Goal: Transaction & Acquisition: Purchase product/service

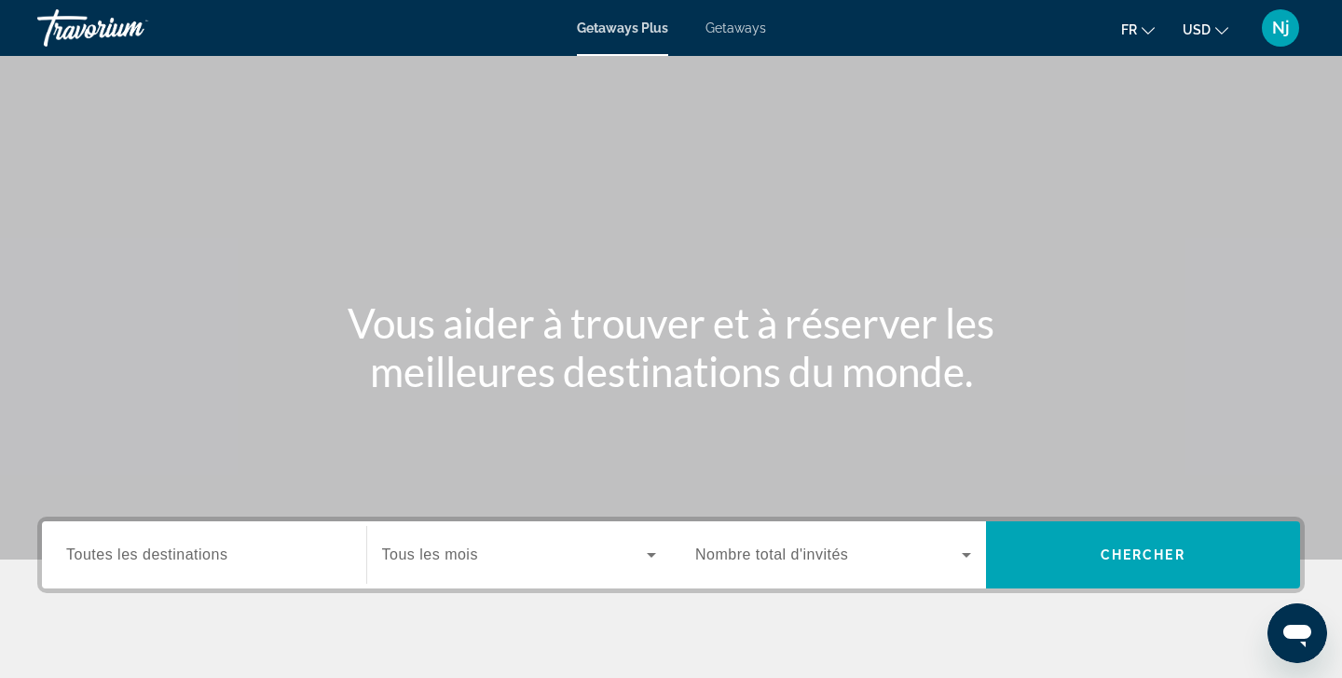
click at [215, 560] on span "Toutes les destinations" at bounding box center [146, 554] width 161 height 16
click at [215, 560] on input "Destination Toutes les destinations" at bounding box center [204, 555] width 276 height 22
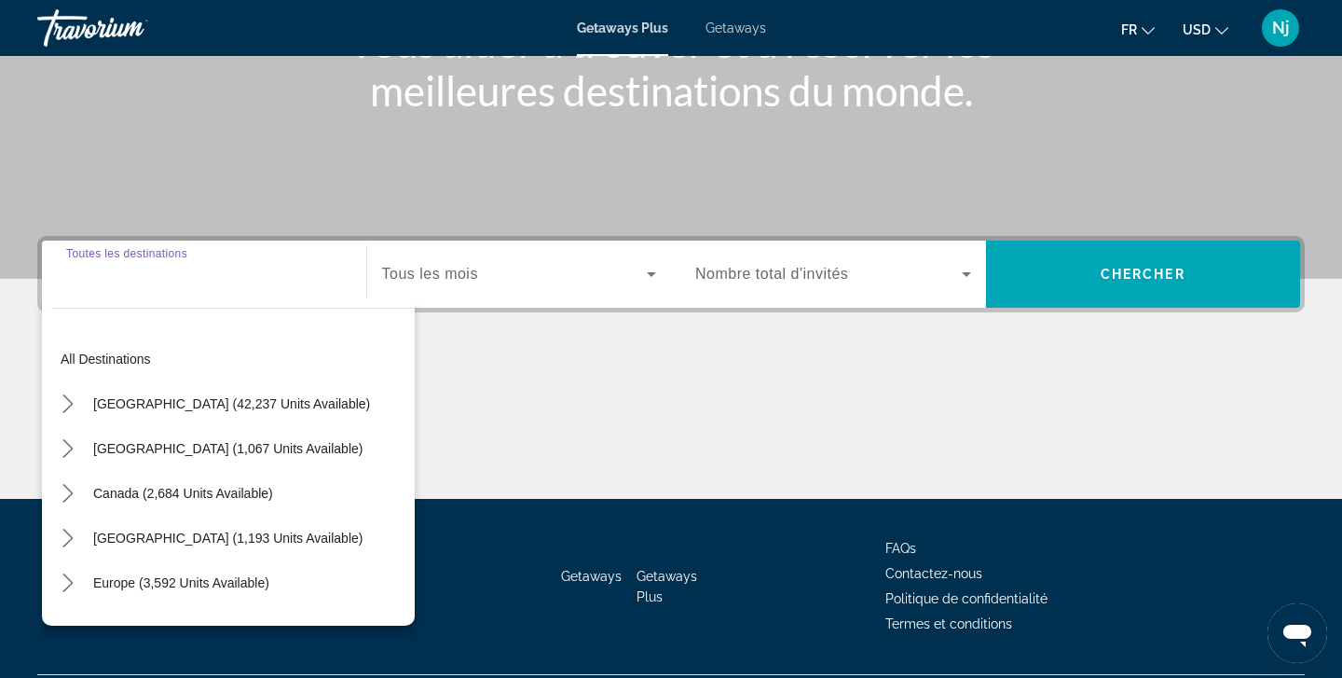
scroll to position [330, 0]
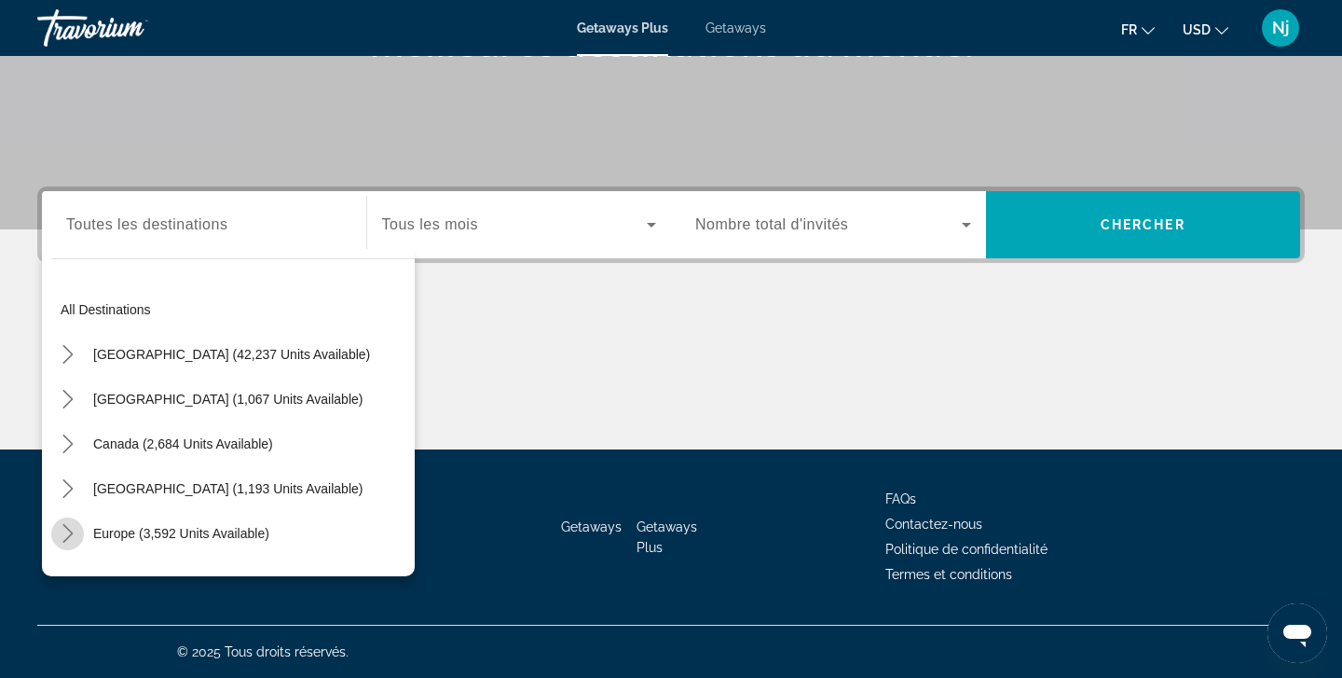
click at [69, 532] on icon "Toggle Europe (3,592 units available) submenu" at bounding box center [68, 533] width 19 height 19
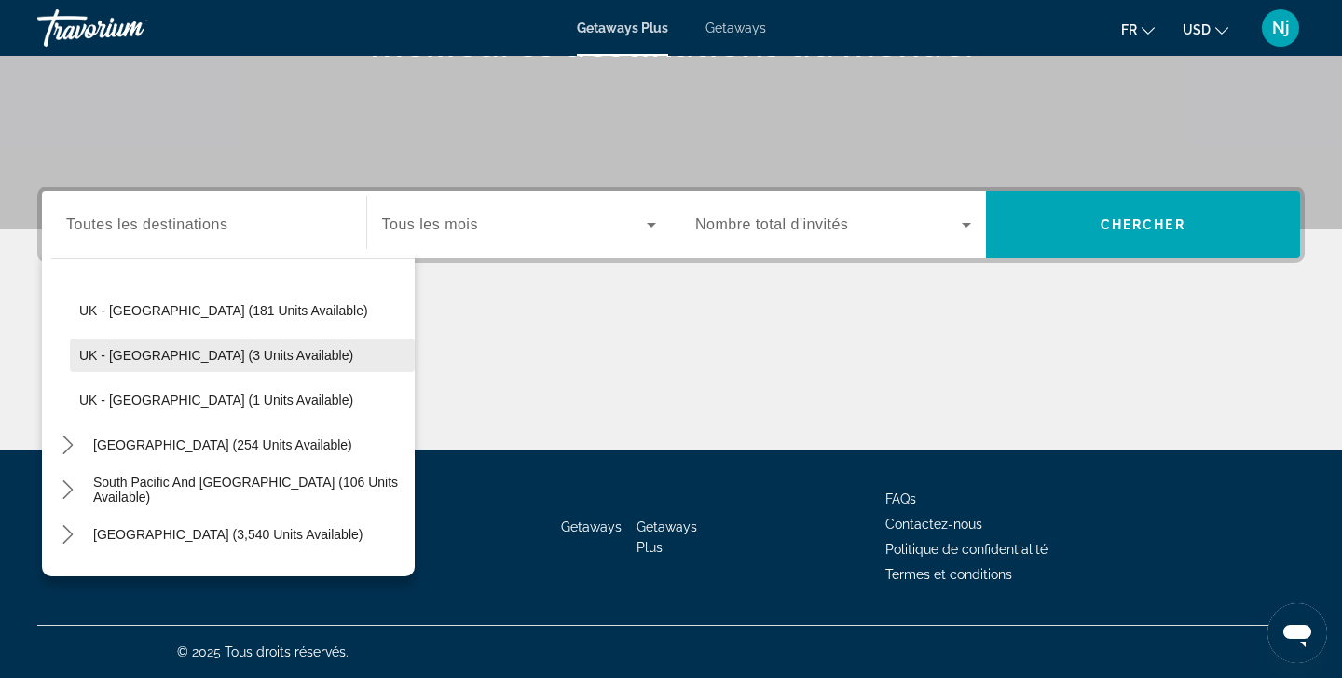
scroll to position [89, 0]
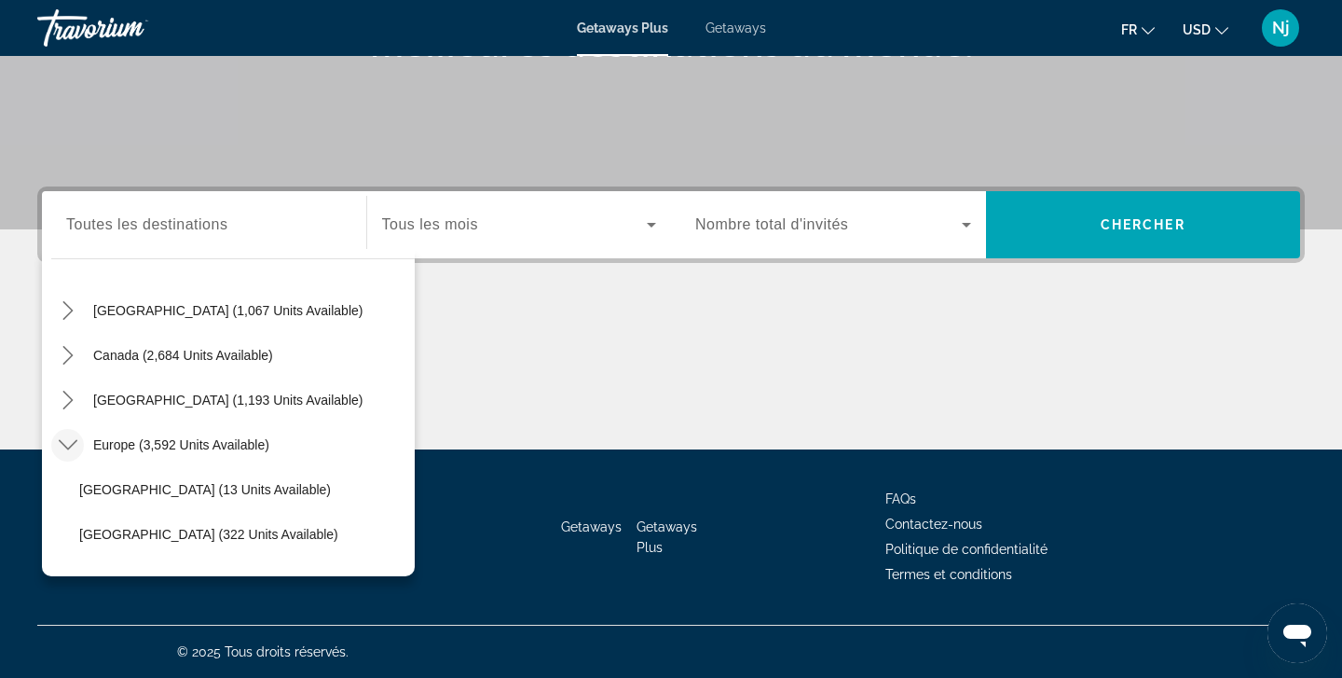
drag, startPoint x: 410, startPoint y: 330, endPoint x: 411, endPoint y: 385, distance: 55.0
click at [416, 309] on div "Destination Toutes les destinations All destinations United States (42,237 unit…" at bounding box center [671, 317] width 1342 height 263
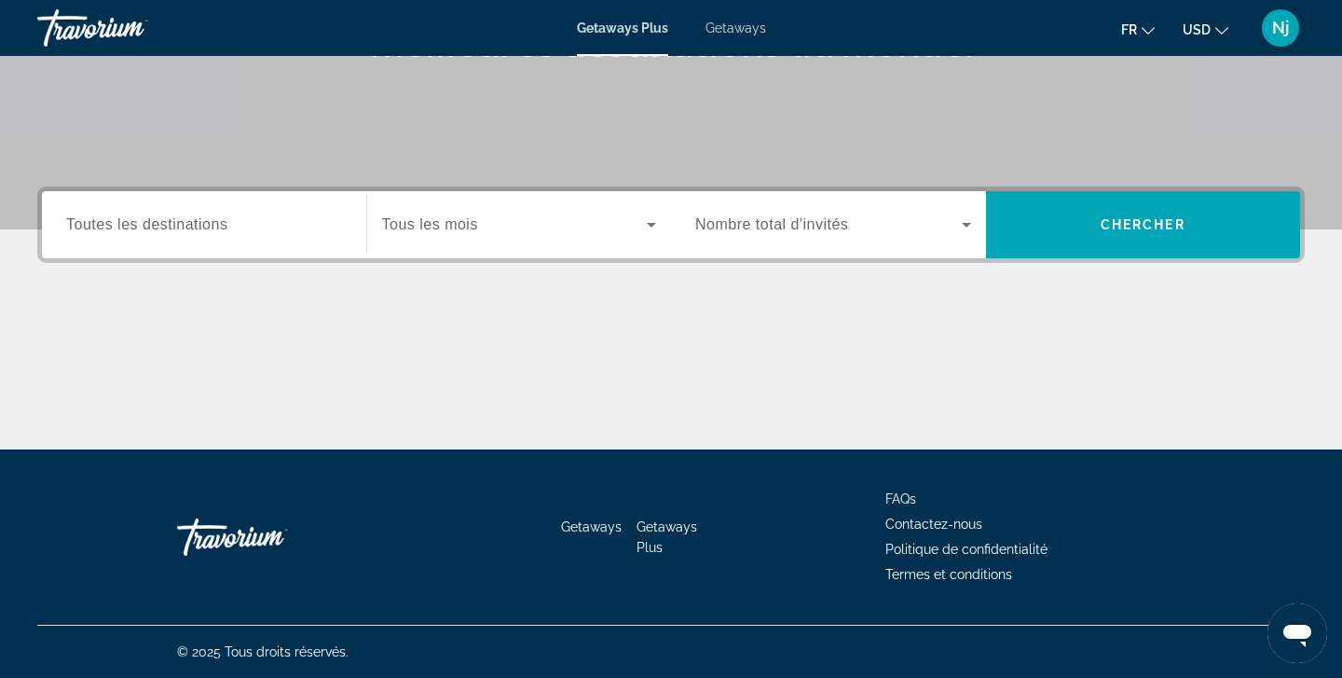
click at [414, 309] on div "Destination Toutes les destinations Start Month Tous les mois Occupancy Nombre …" at bounding box center [671, 317] width 1342 height 263
click at [209, 227] on span "Toutes les destinations" at bounding box center [146, 224] width 161 height 16
click at [209, 227] on input "Destination Toutes les destinations" at bounding box center [204, 225] width 276 height 22
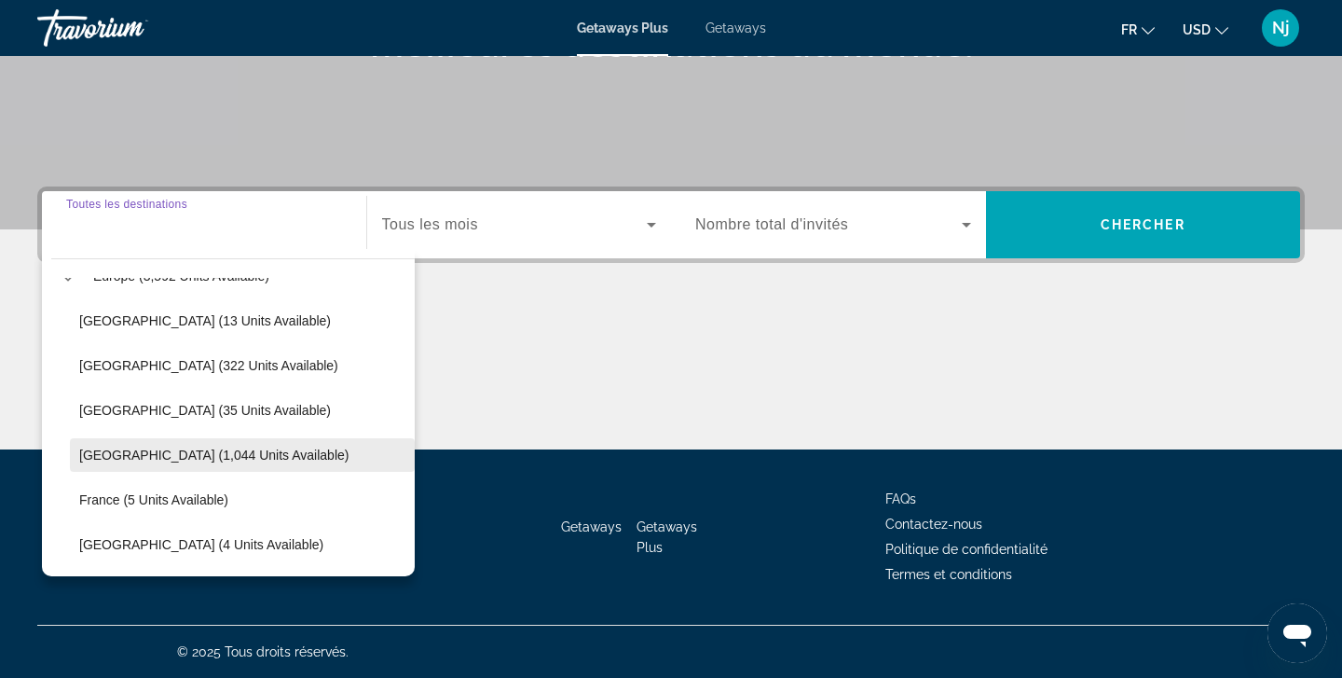
scroll to position [258, 0]
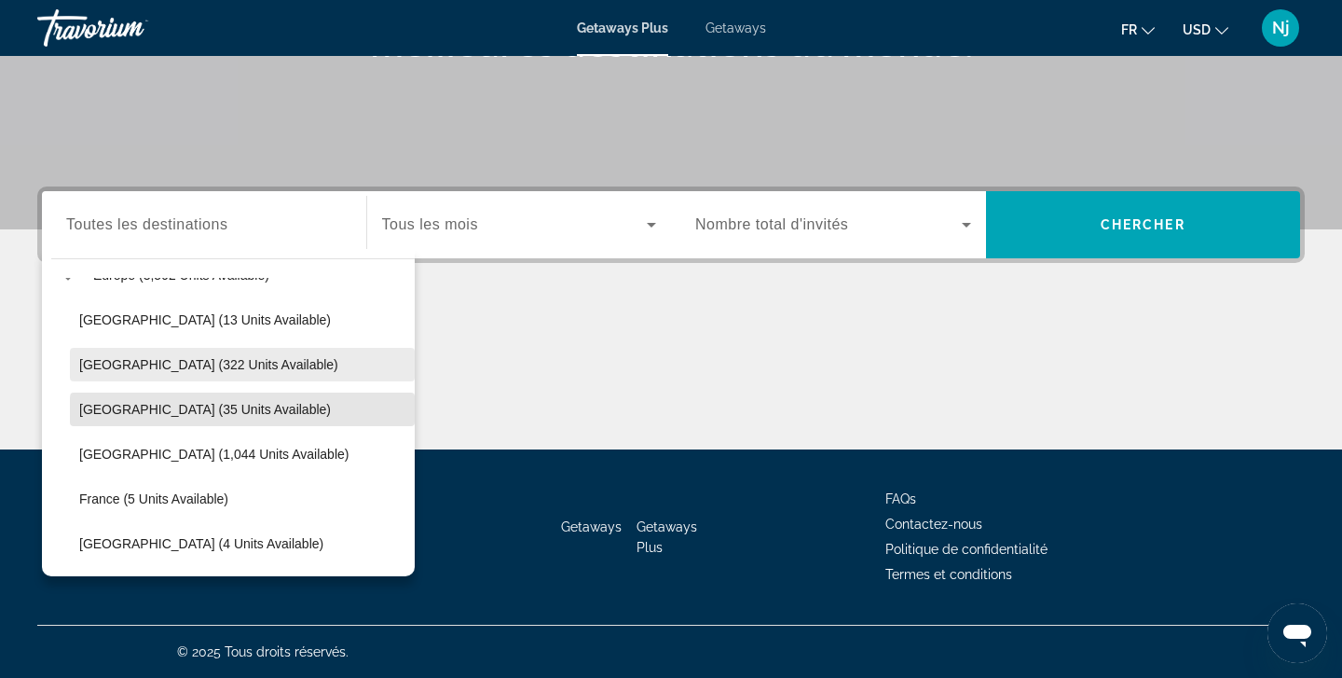
drag, startPoint x: 352, startPoint y: 419, endPoint x: 360, endPoint y: 378, distance: 42.6
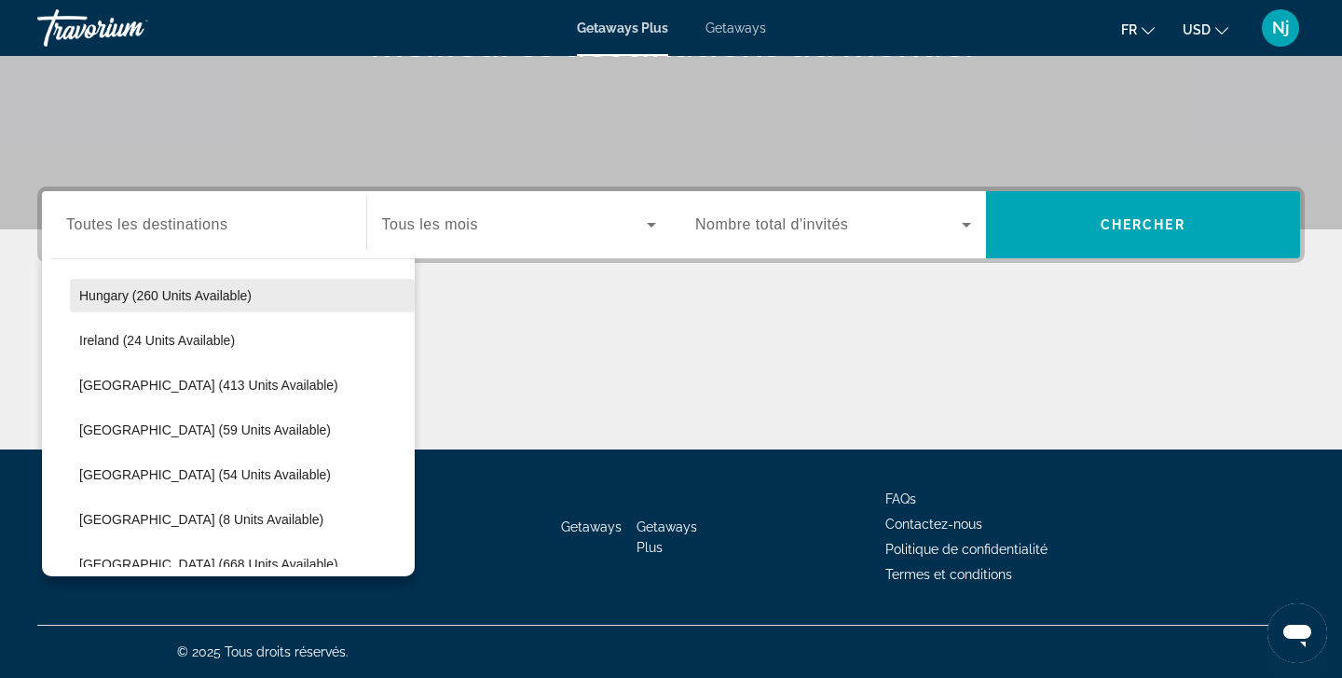
scroll to position [610, 0]
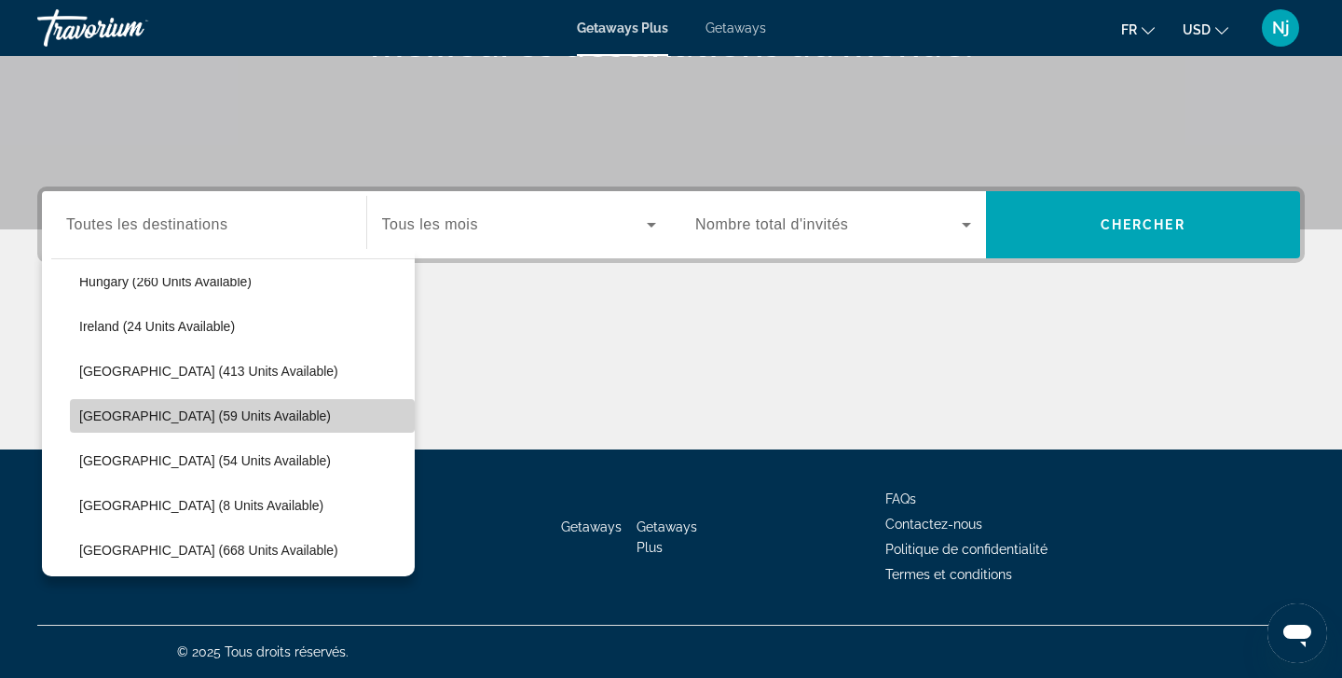
click at [197, 413] on span "Portugal (59 units available)" at bounding box center [205, 415] width 252 height 15
type input "**********"
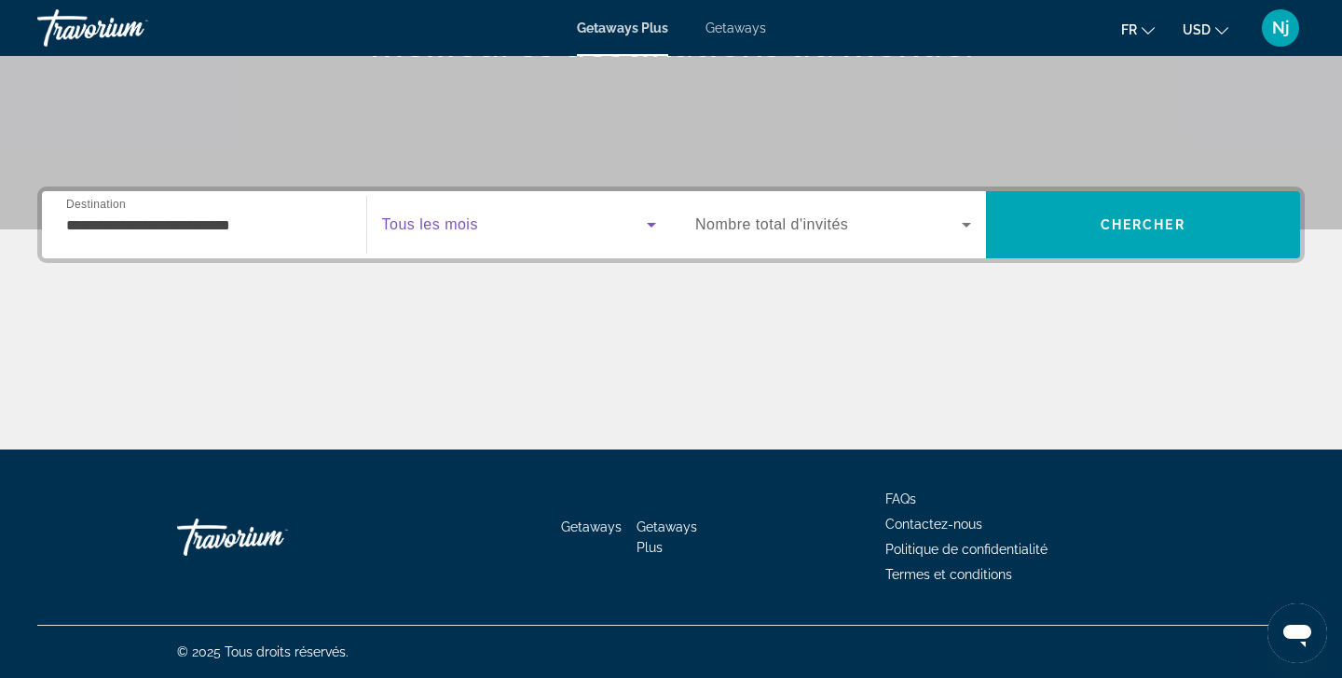
click at [634, 231] on span "Search widget" at bounding box center [515, 224] width 266 height 22
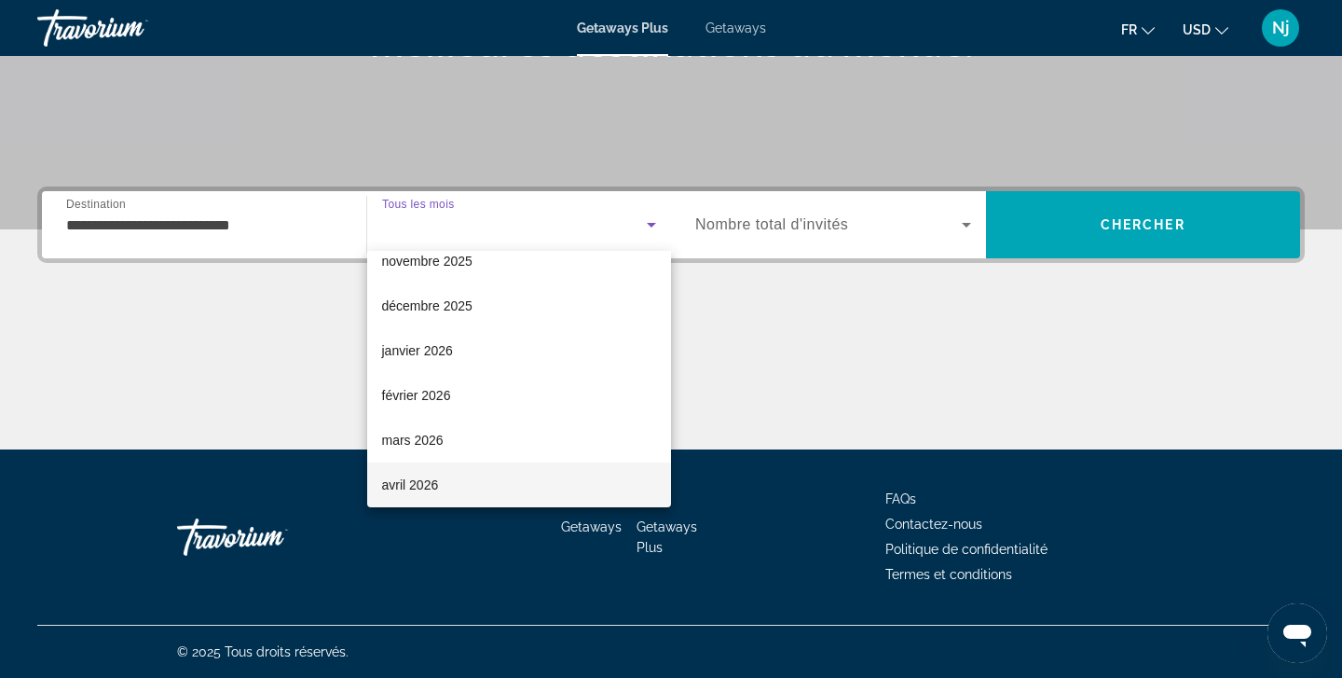
scroll to position [154, 0]
click at [428, 437] on span "avril 2026" at bounding box center [410, 440] width 57 height 22
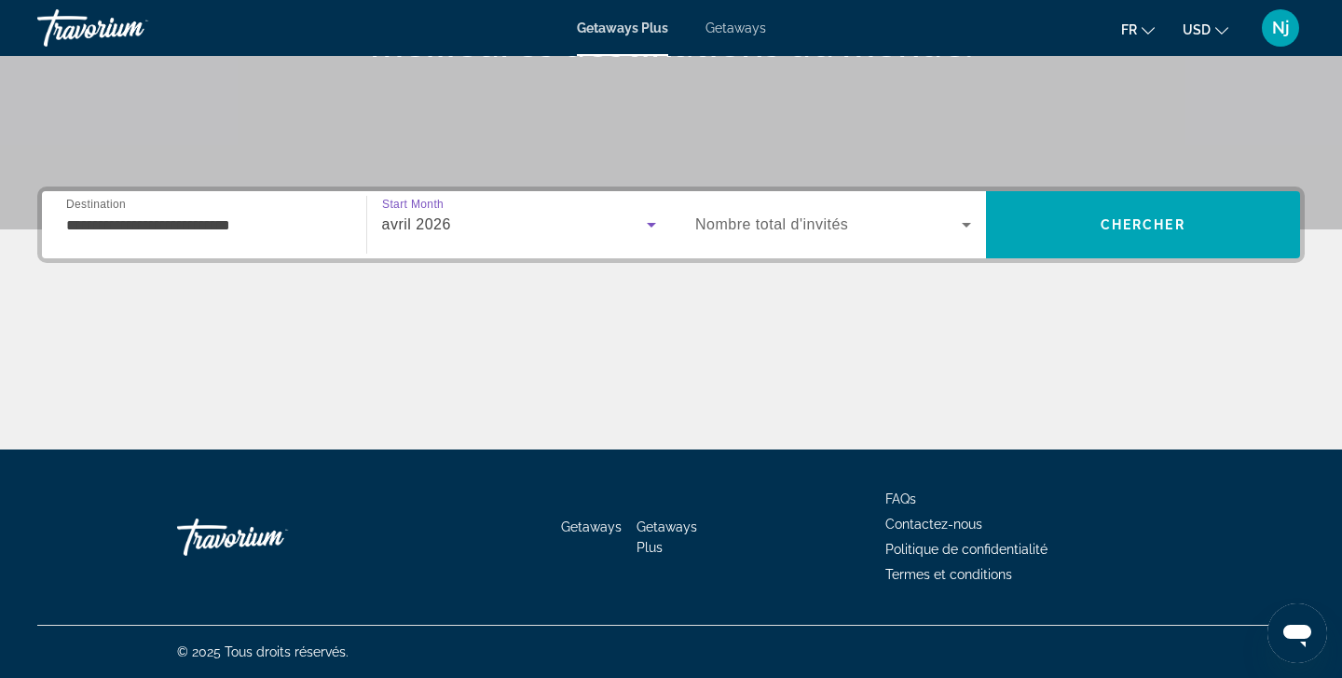
click at [829, 220] on span "Nombre total d'invités" at bounding box center [771, 224] width 153 height 16
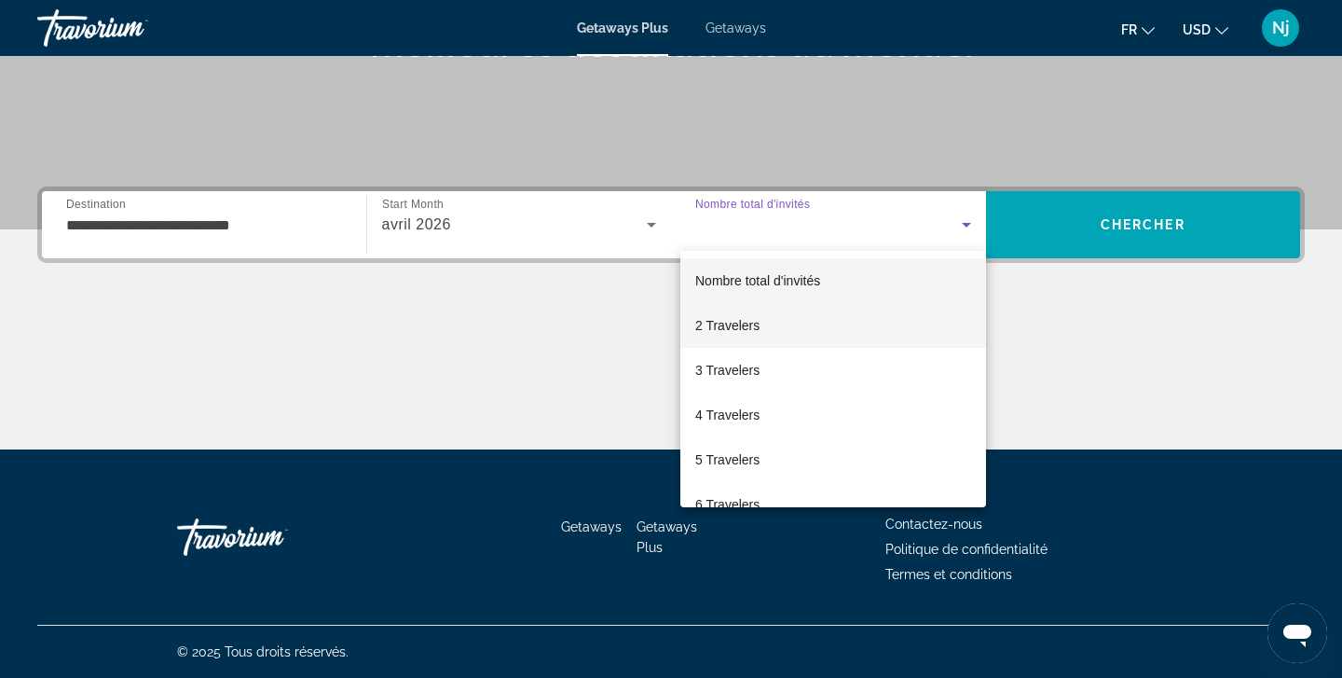
click at [753, 326] on span "2 Travelers" at bounding box center [727, 325] width 64 height 22
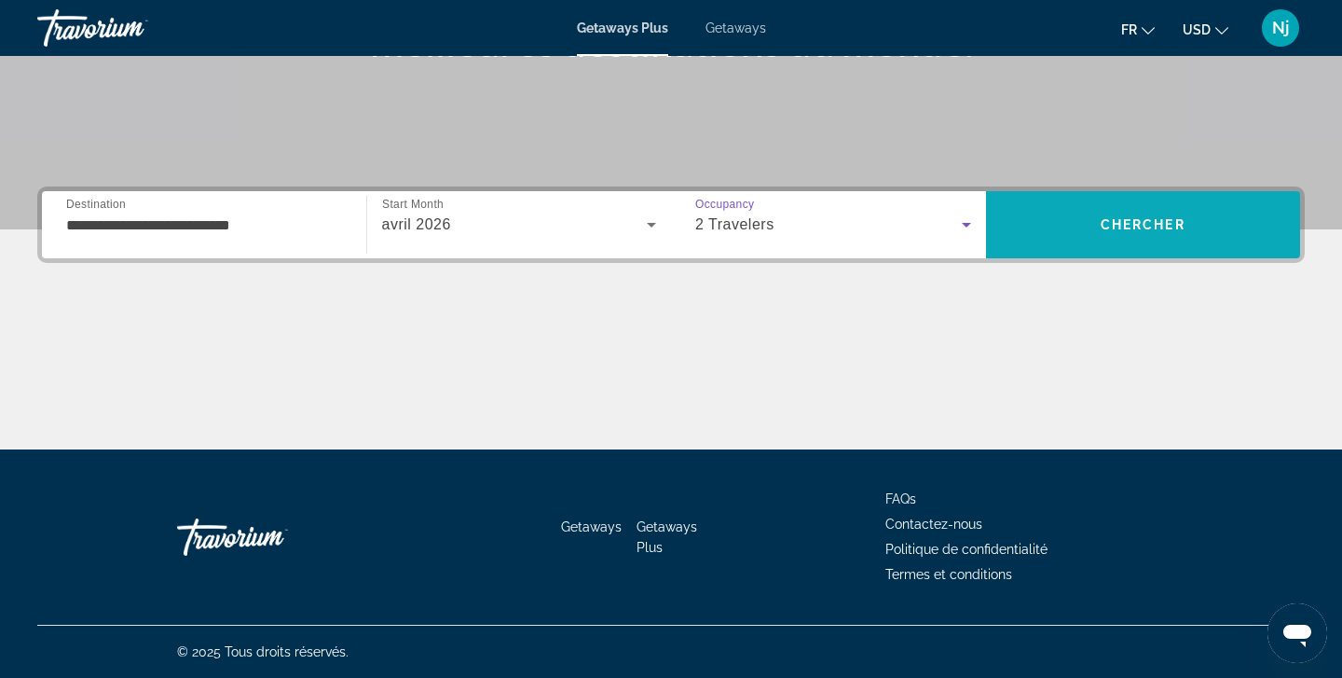
click at [1147, 226] on span "Chercher" at bounding box center [1143, 224] width 85 height 15
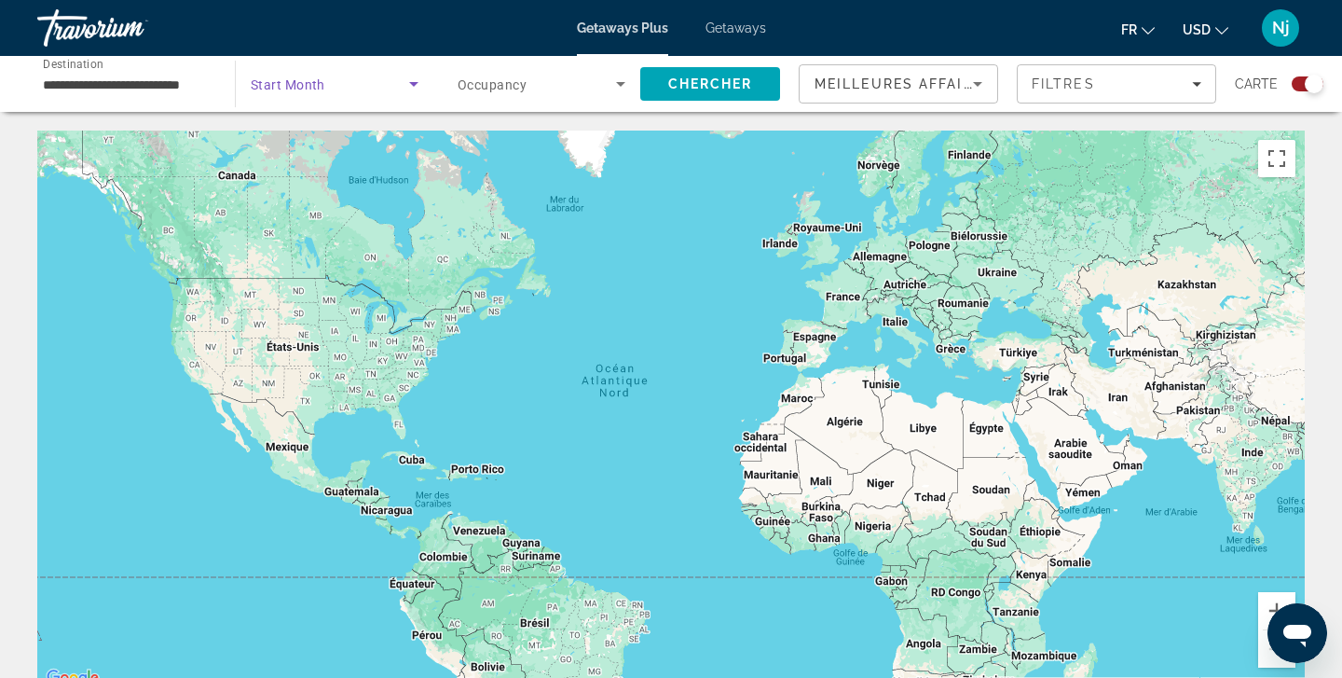
click at [418, 87] on icon "Search widget" at bounding box center [414, 84] width 22 height 22
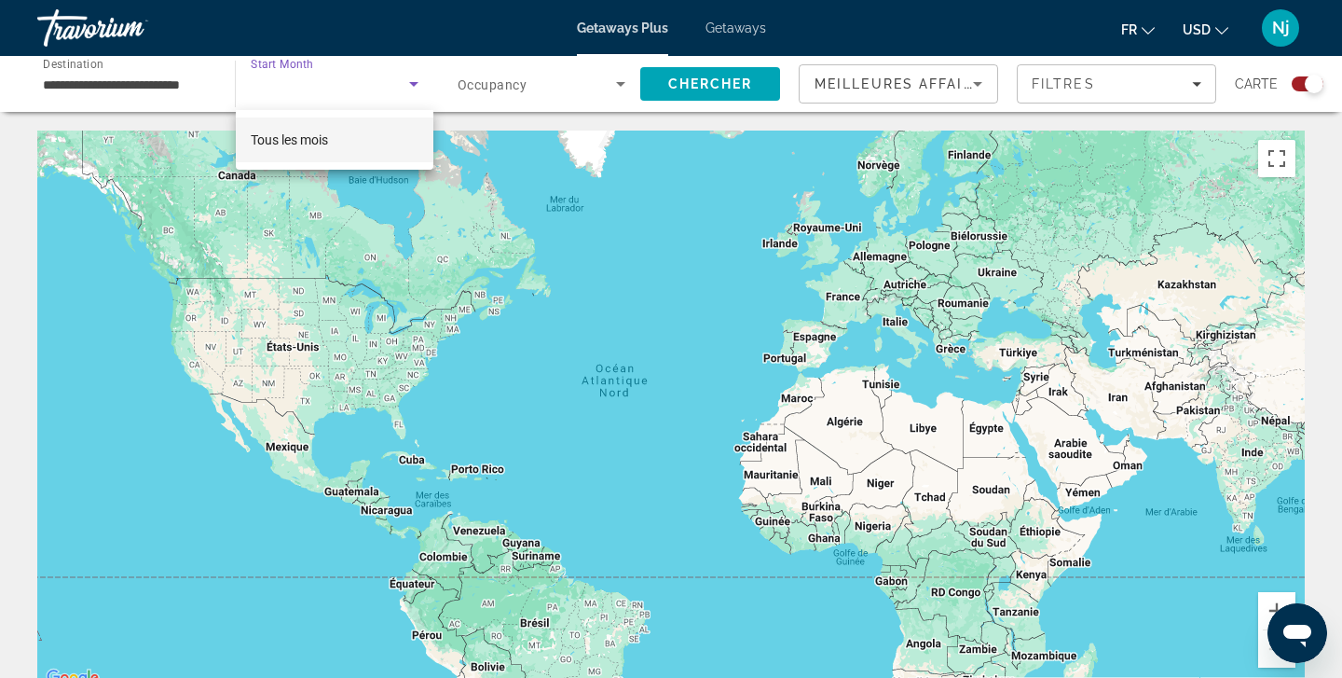
click at [352, 136] on mat-option "Tous les mois" at bounding box center [335, 139] width 198 height 45
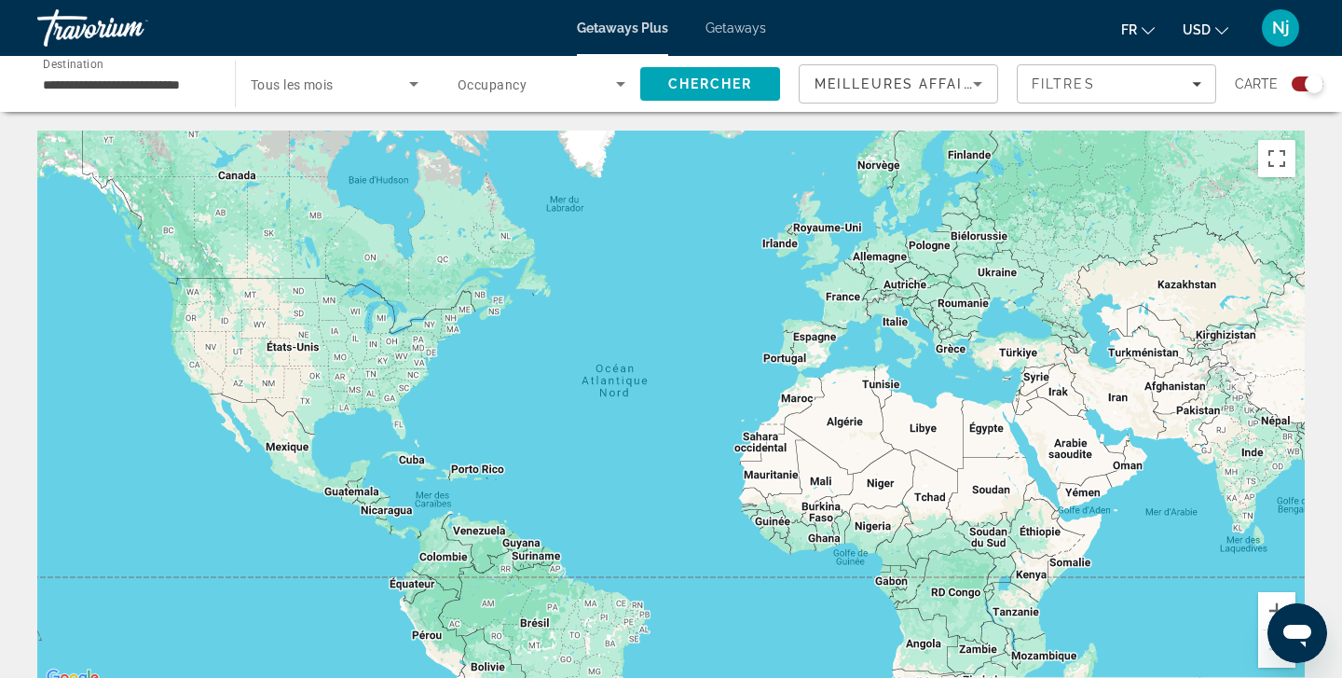
click at [629, 95] on div "Occupancy Nombre total d'invités" at bounding box center [542, 84] width 198 height 52
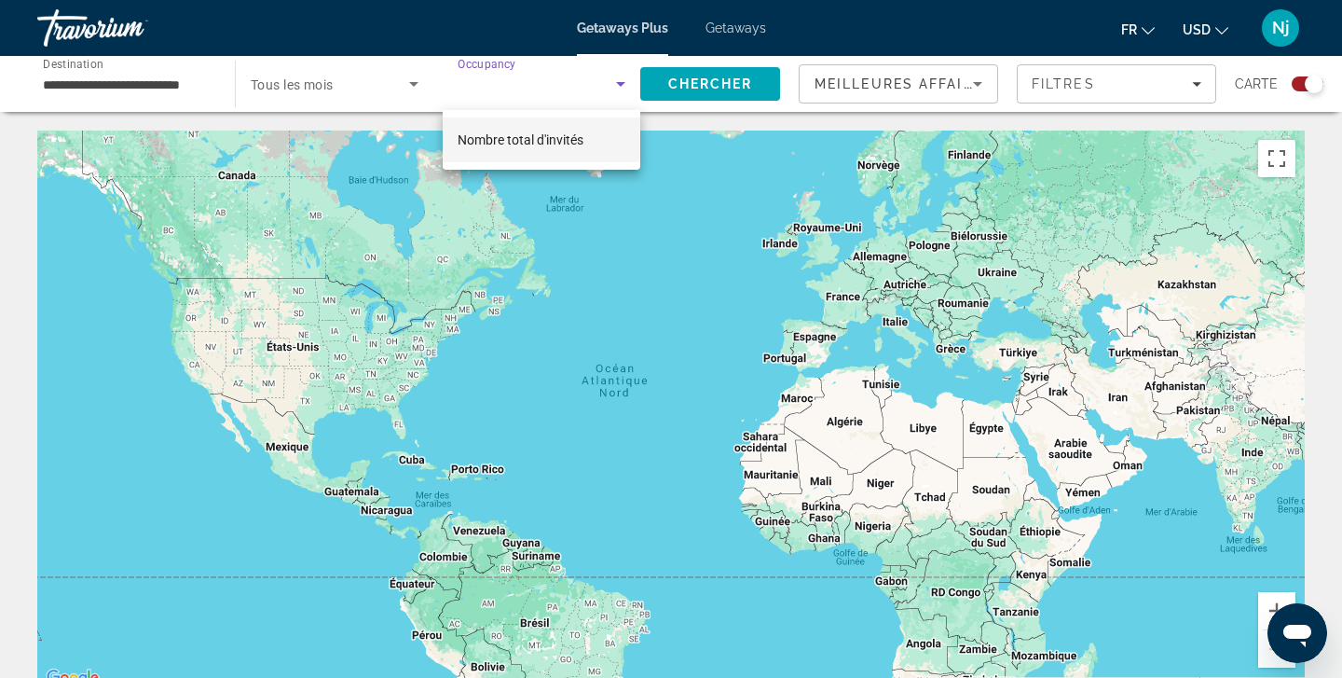
click at [669, 77] on div at bounding box center [671, 339] width 1342 height 678
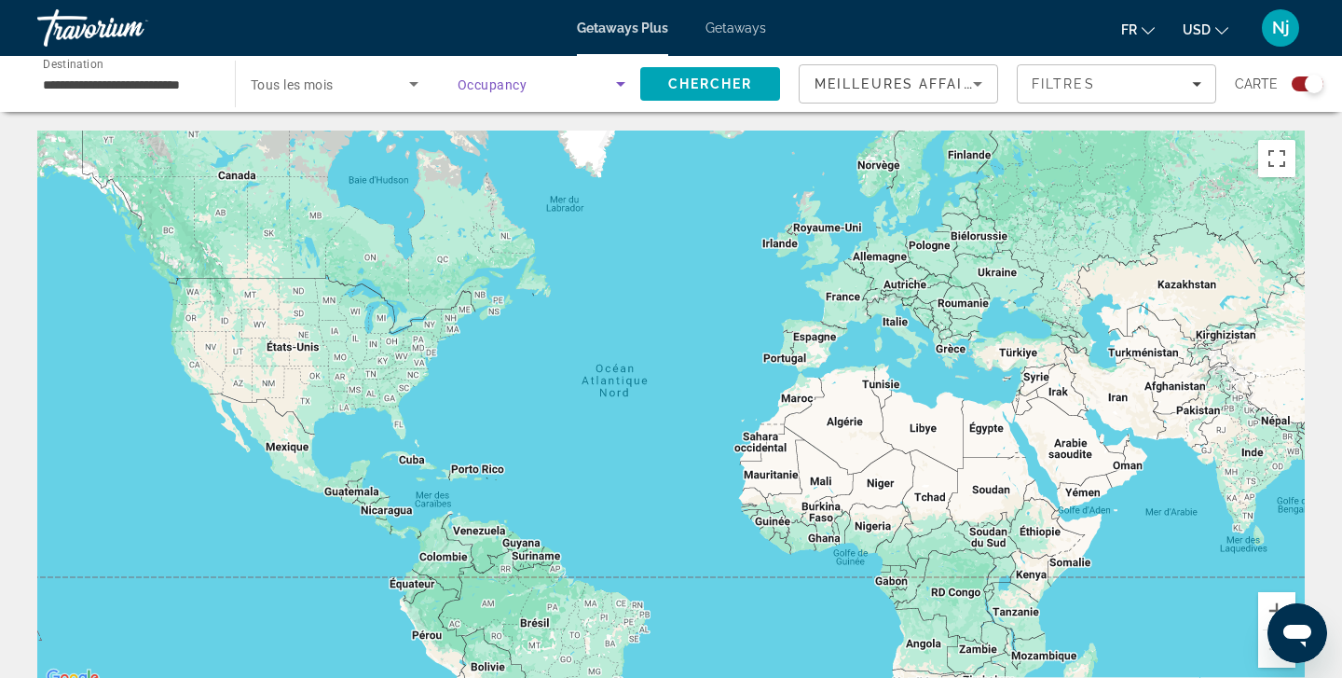
click at [546, 79] on span "Search widget" at bounding box center [537, 84] width 158 height 22
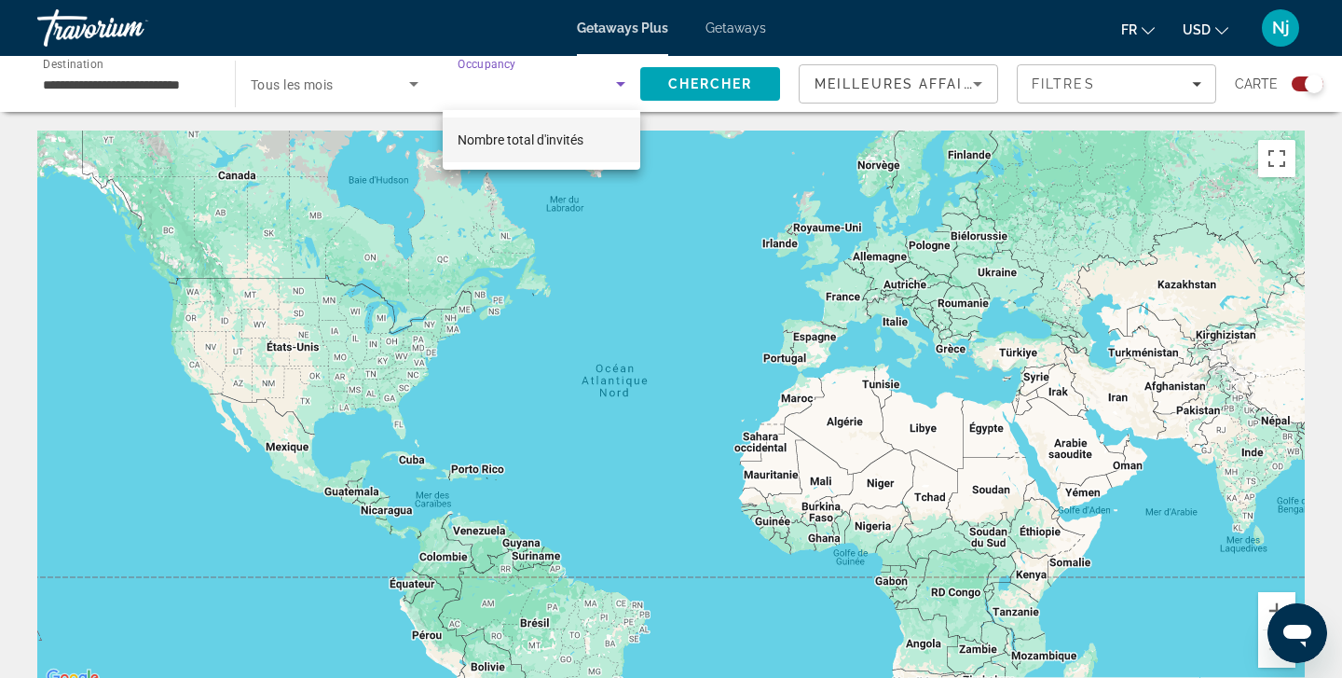
click at [820, 139] on div at bounding box center [671, 339] width 1342 height 678
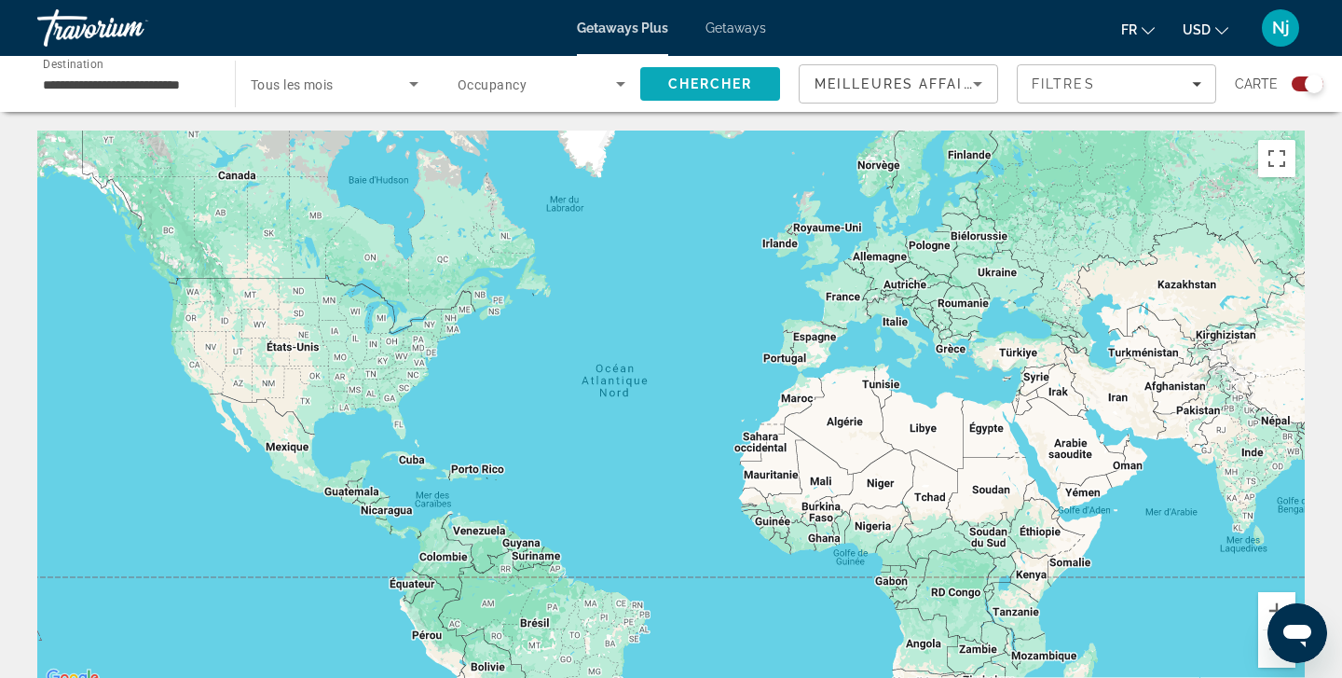
click at [744, 83] on span "Chercher" at bounding box center [710, 83] width 85 height 15
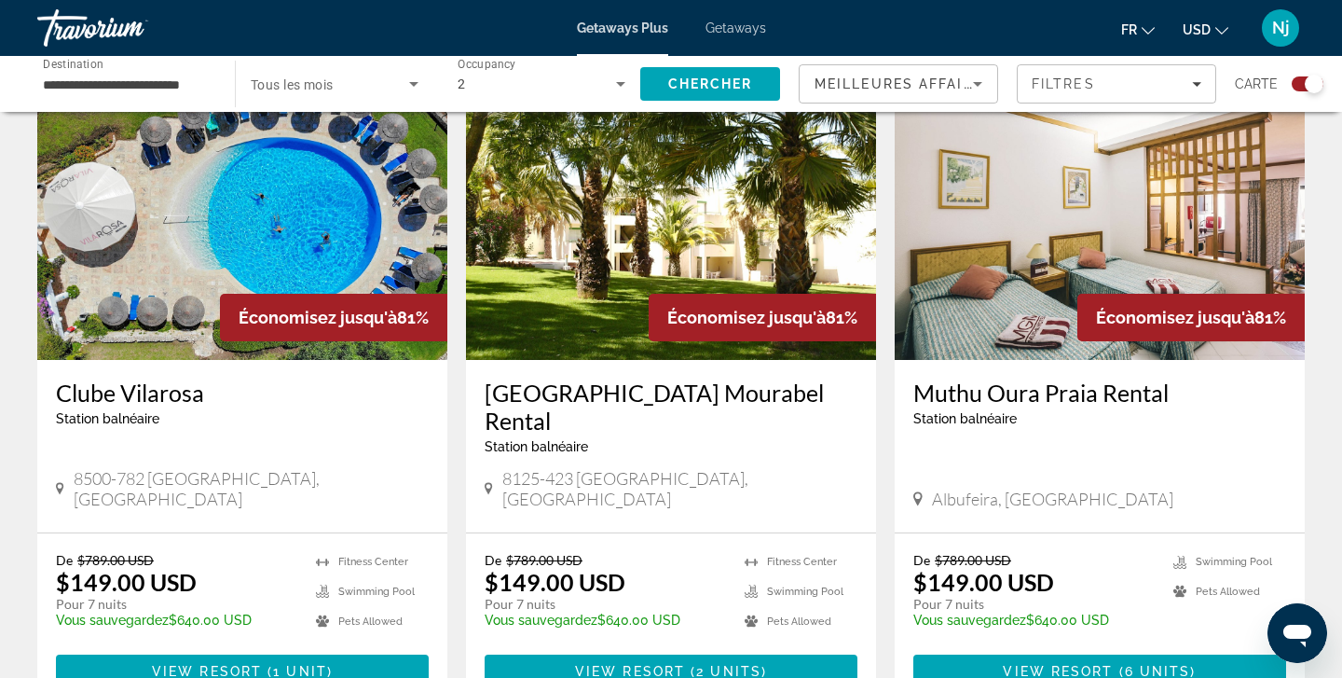
scroll to position [1361, 0]
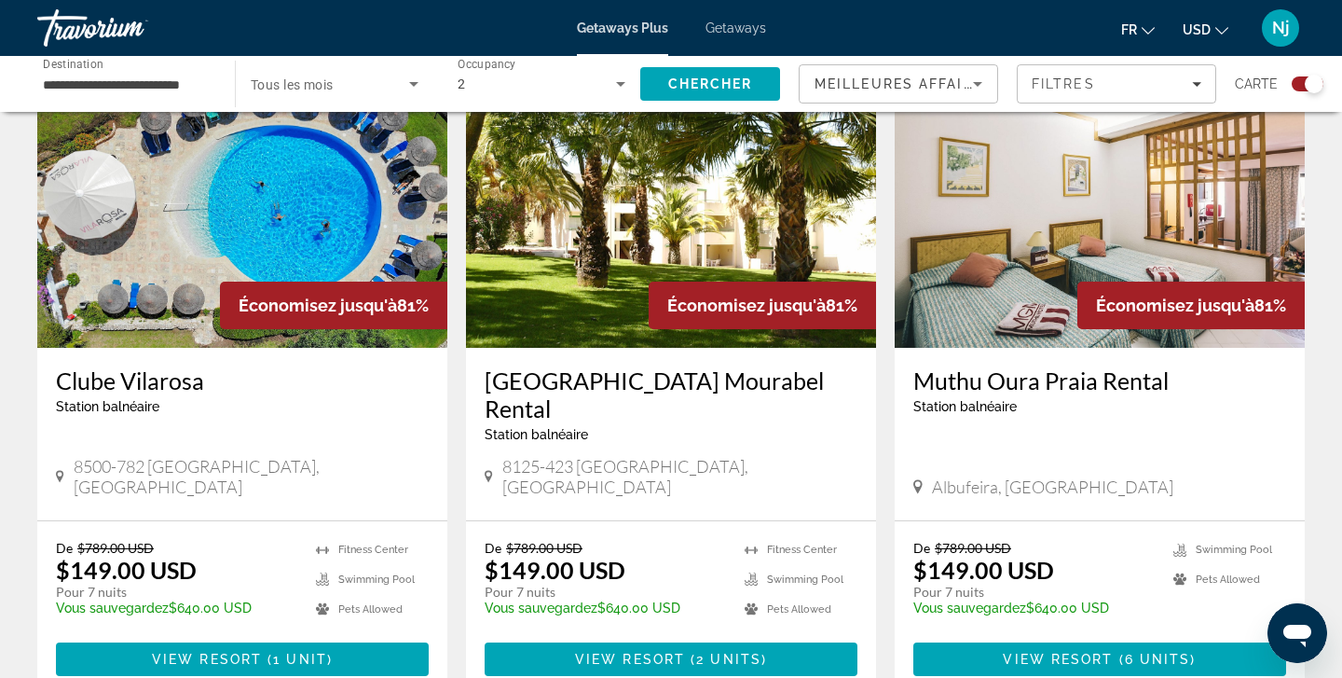
click at [172, 210] on img "Main content" at bounding box center [242, 198] width 410 height 298
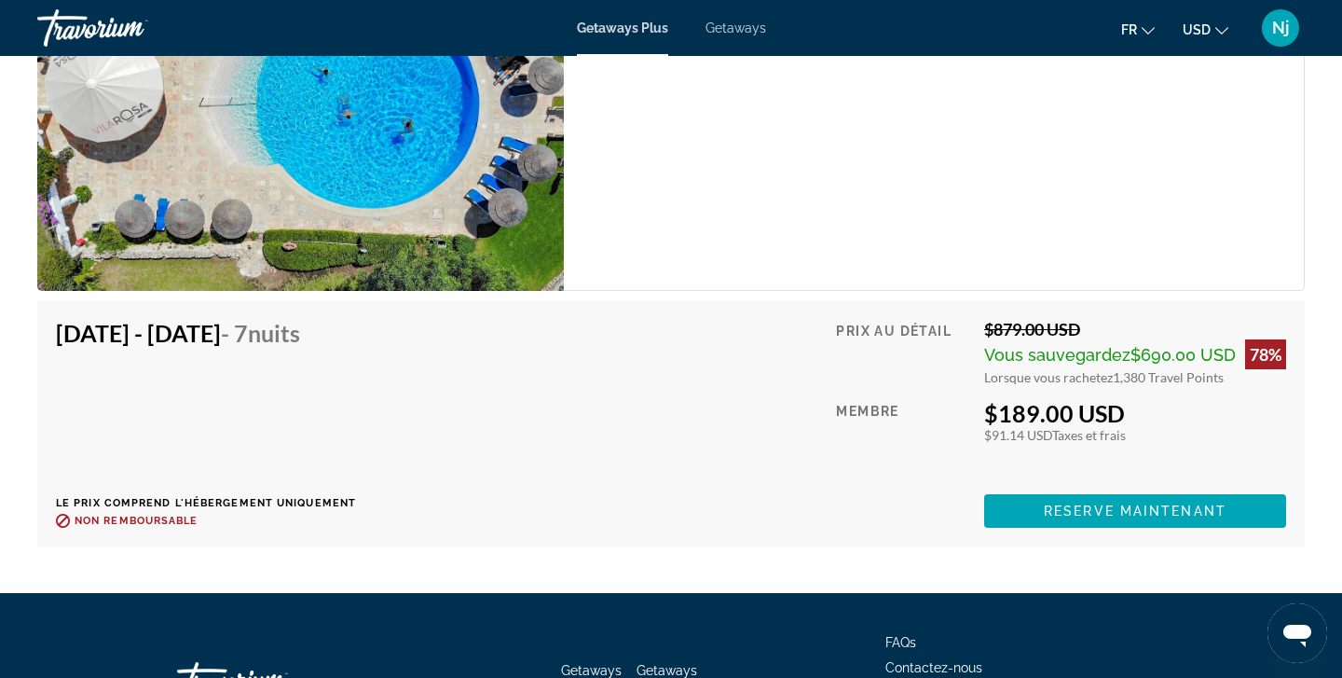
scroll to position [3864, 0]
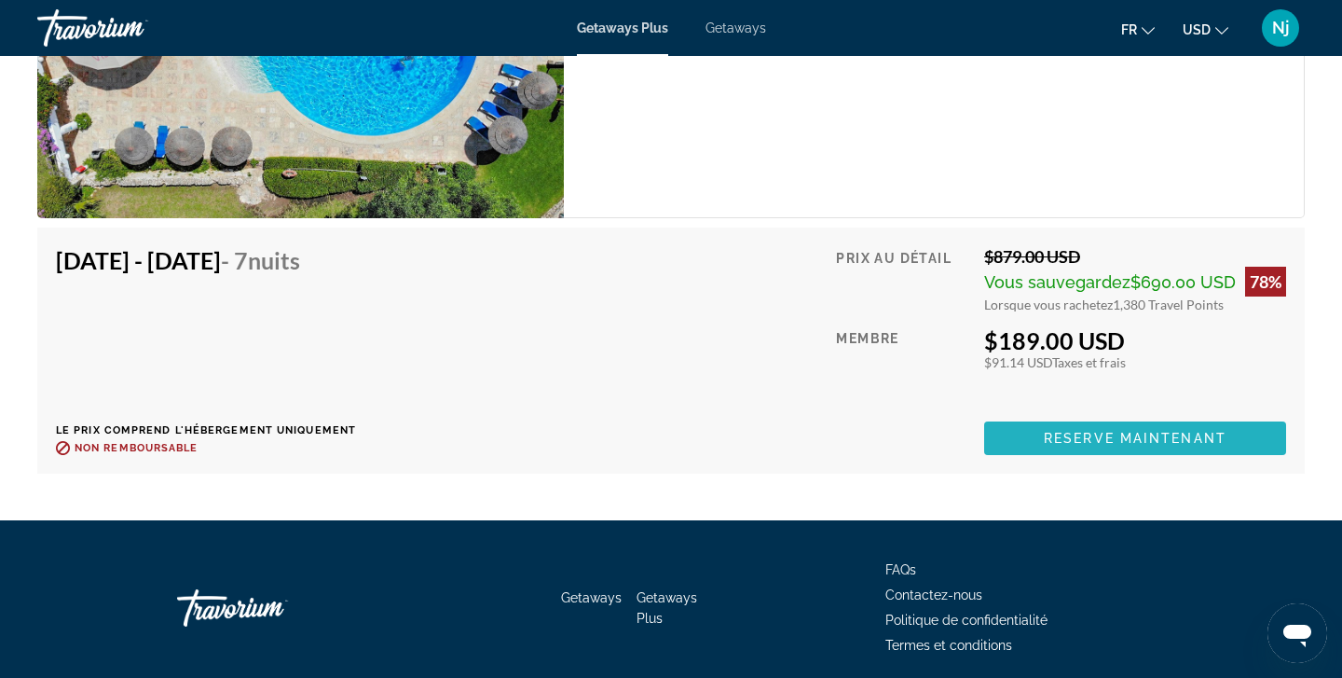
click at [1063, 427] on span "Main content" at bounding box center [1135, 438] width 302 height 45
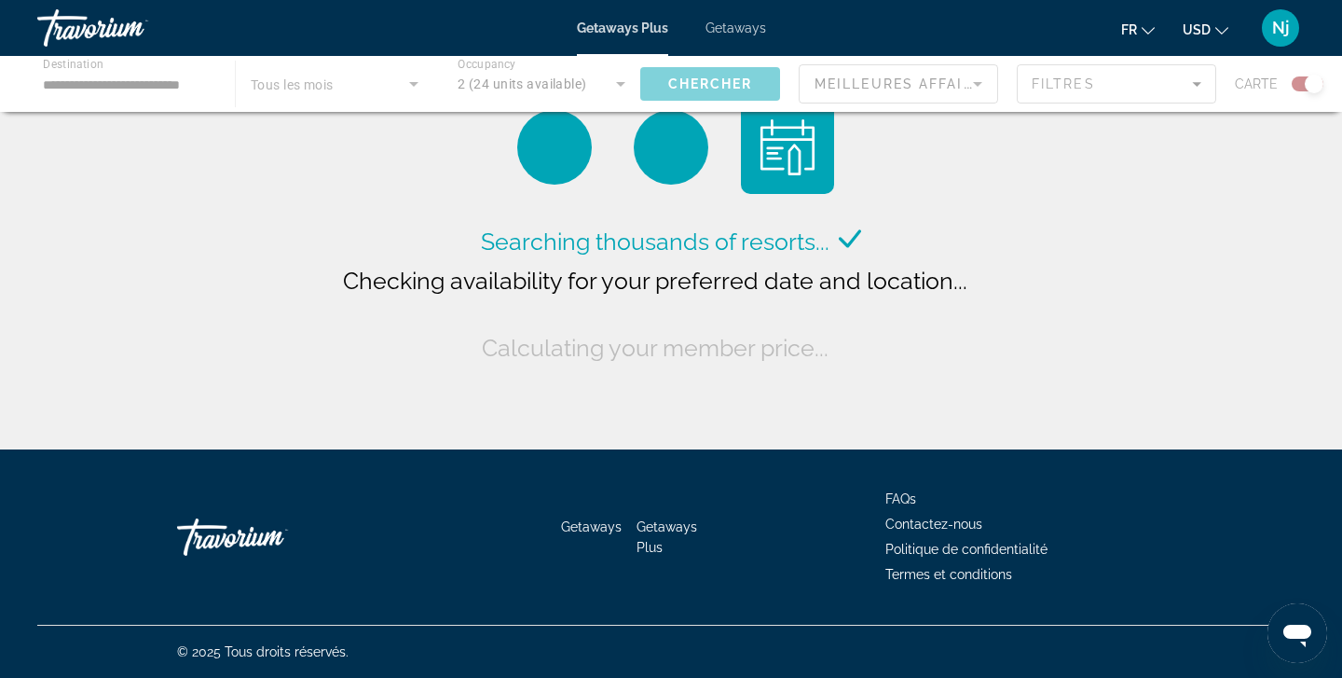
click at [138, 93] on div "Main content" at bounding box center [671, 84] width 1342 height 56
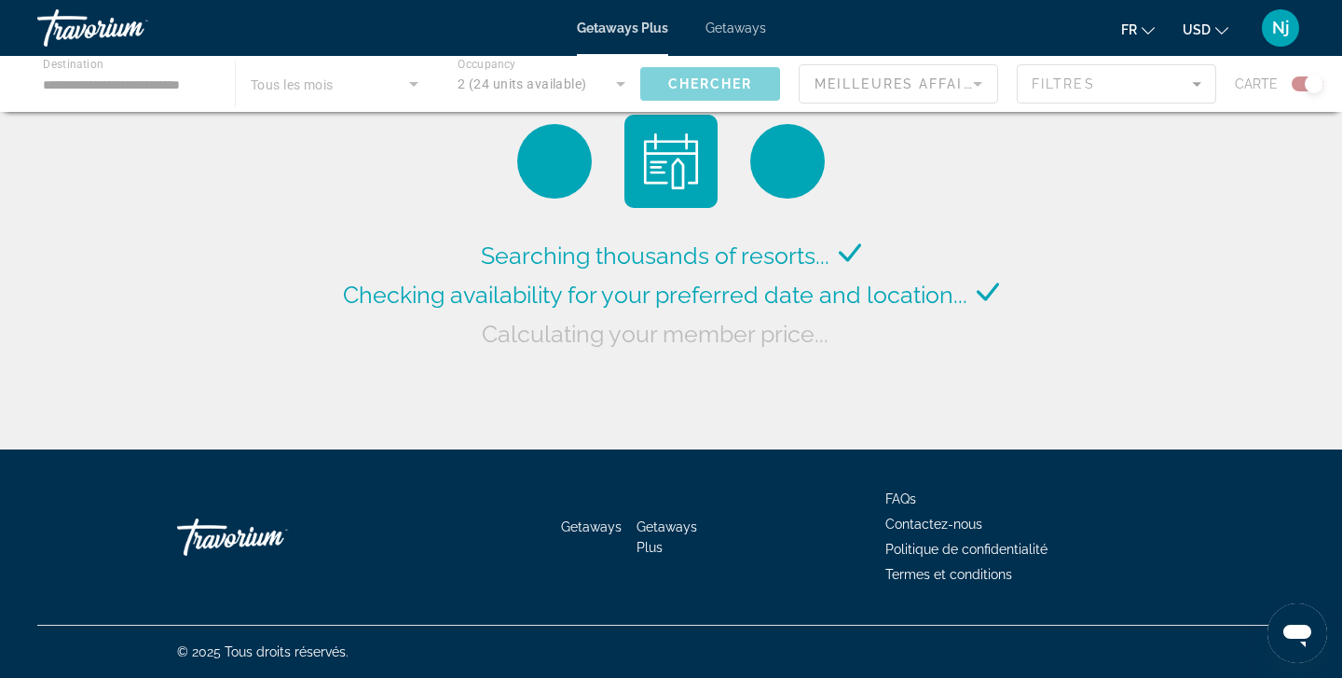
click at [117, 85] on div "Main content" at bounding box center [671, 84] width 1342 height 56
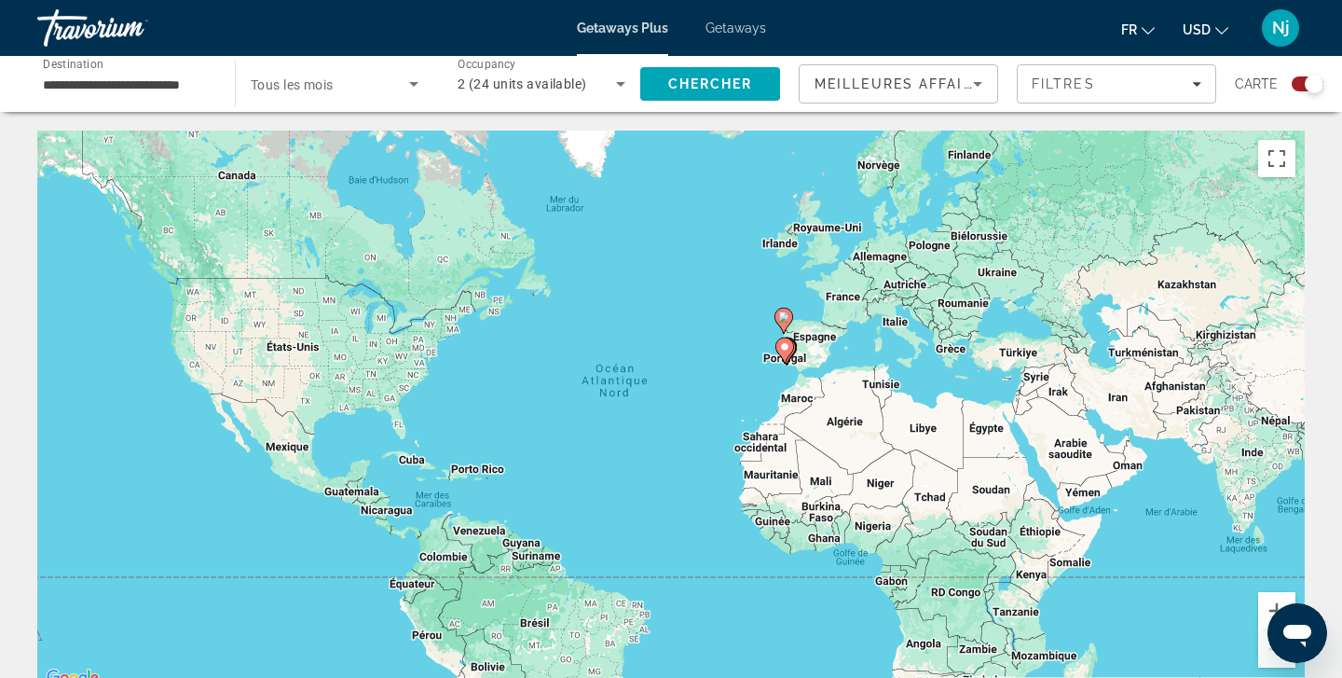
click at [121, 70] on div "**********" at bounding box center [127, 84] width 168 height 53
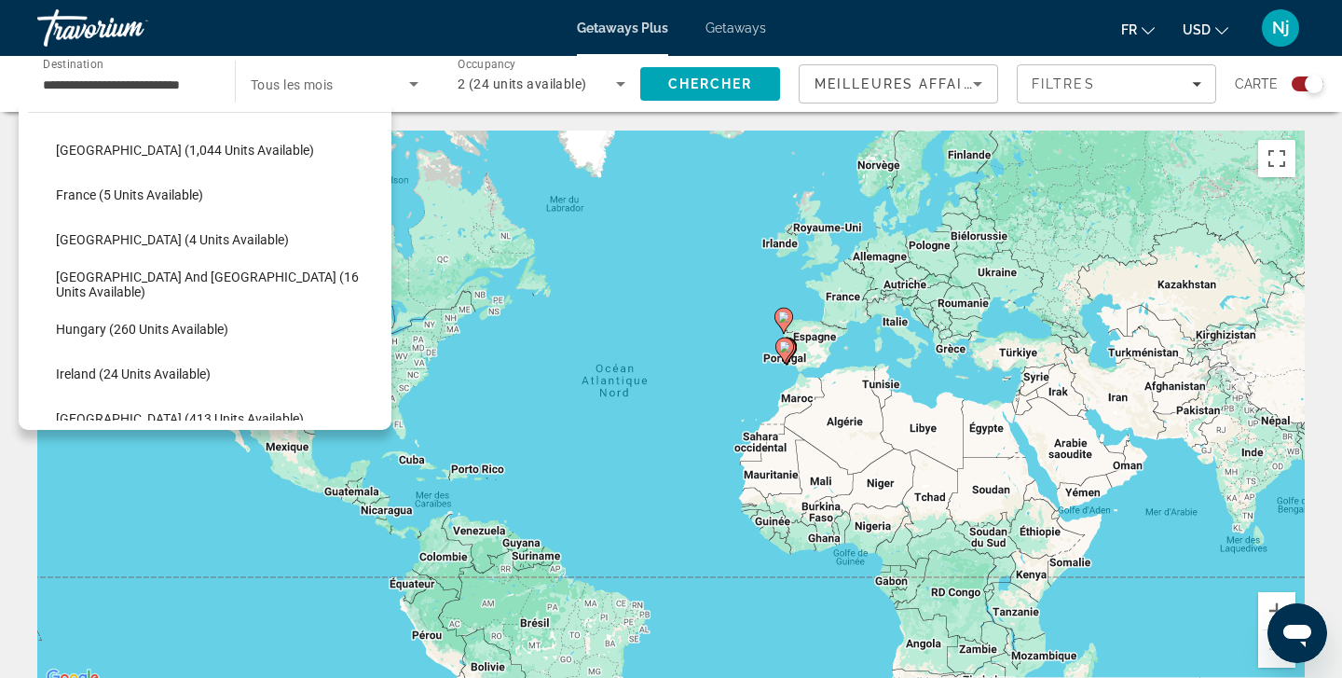
scroll to position [410, 0]
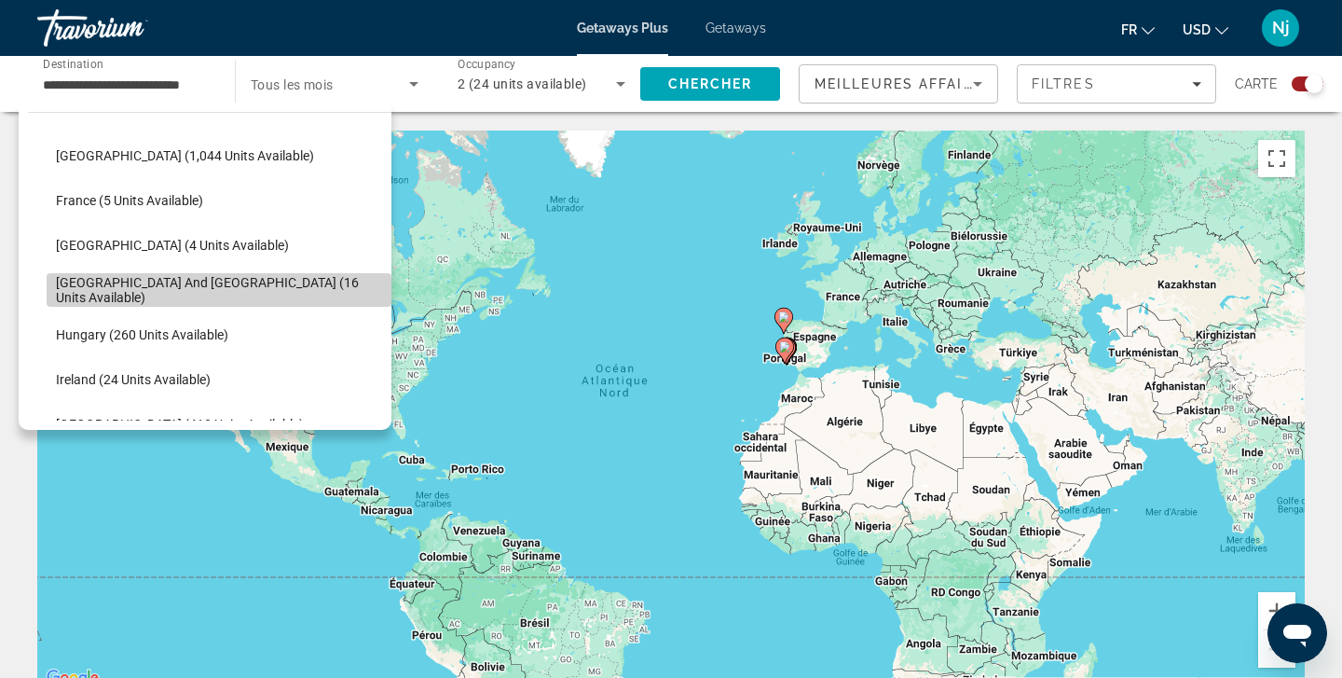
click at [220, 292] on span "Greece and Cyprus (16 units available)" at bounding box center [219, 290] width 326 height 30
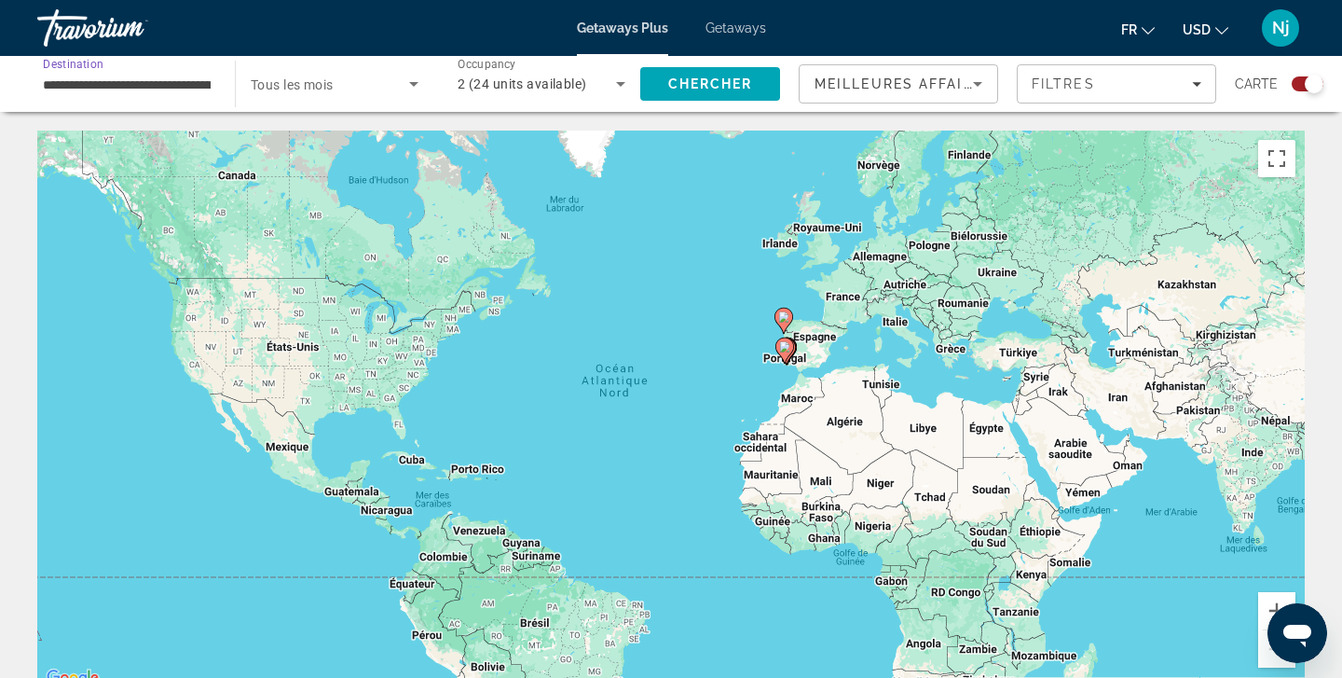
click at [412, 81] on icon "Search widget" at bounding box center [414, 84] width 22 height 22
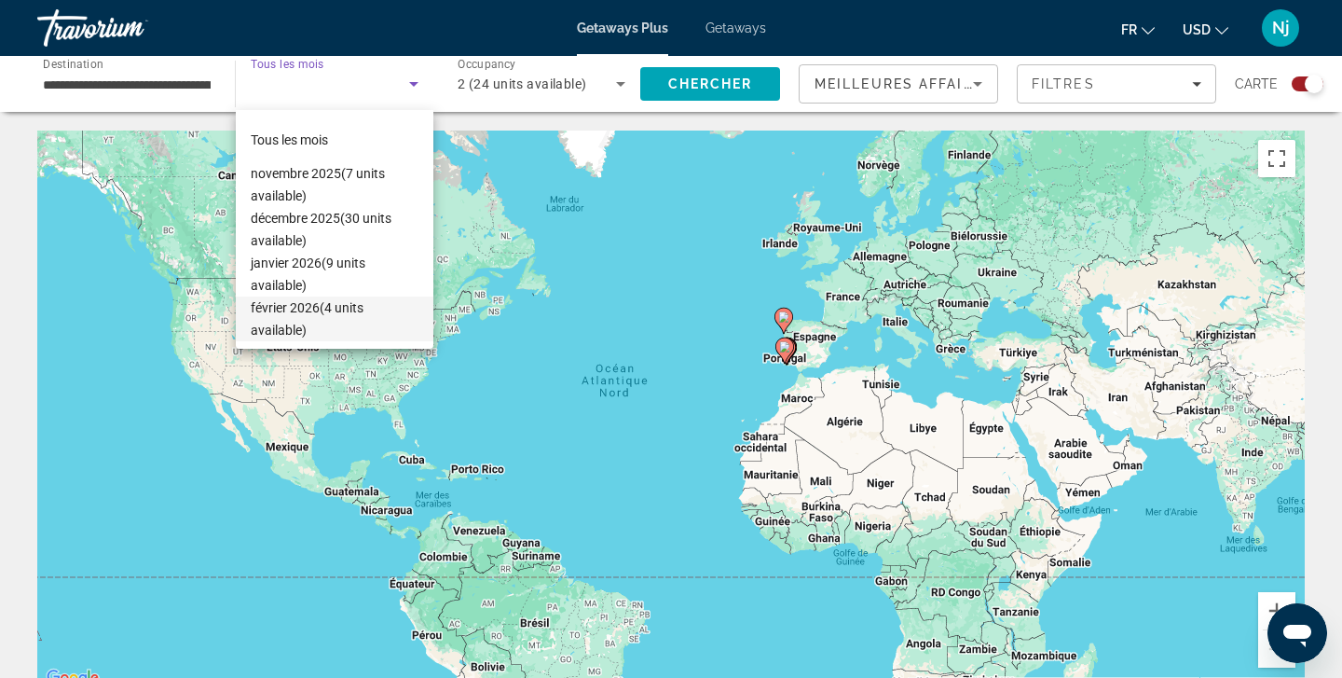
click at [171, 88] on div at bounding box center [671, 339] width 1342 height 678
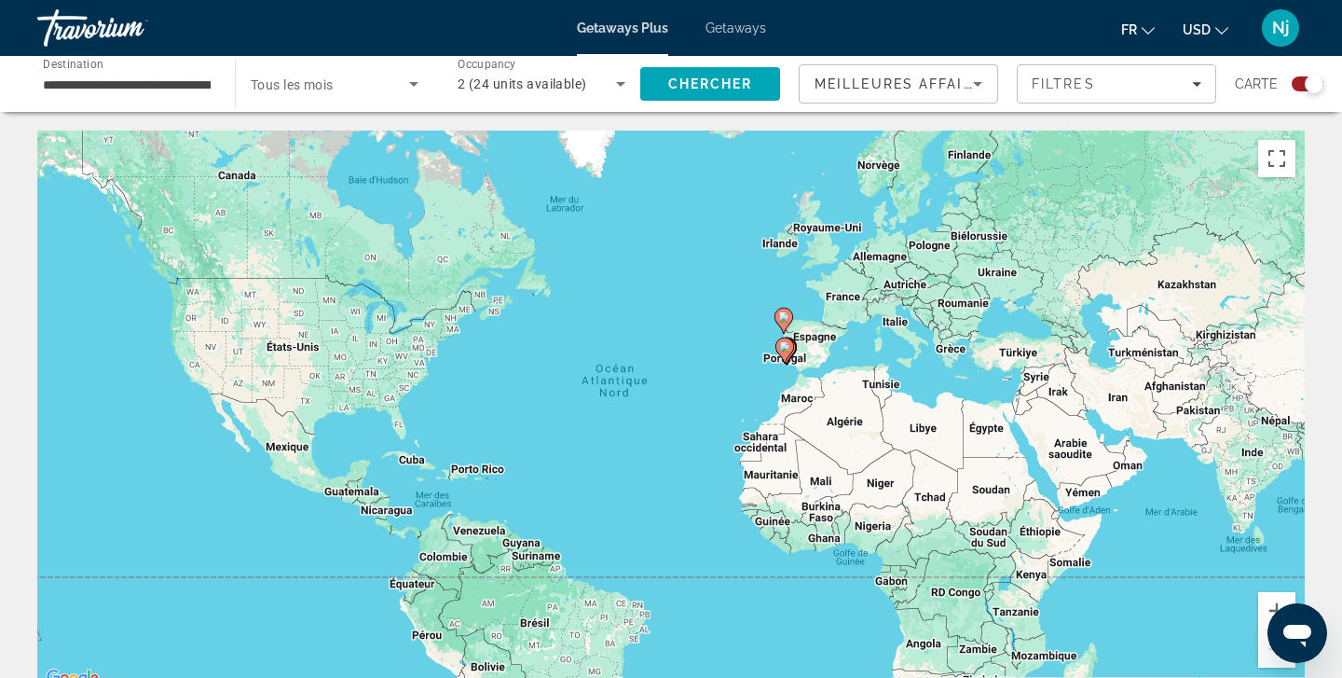
click at [131, 84] on input "**********" at bounding box center [127, 85] width 168 height 22
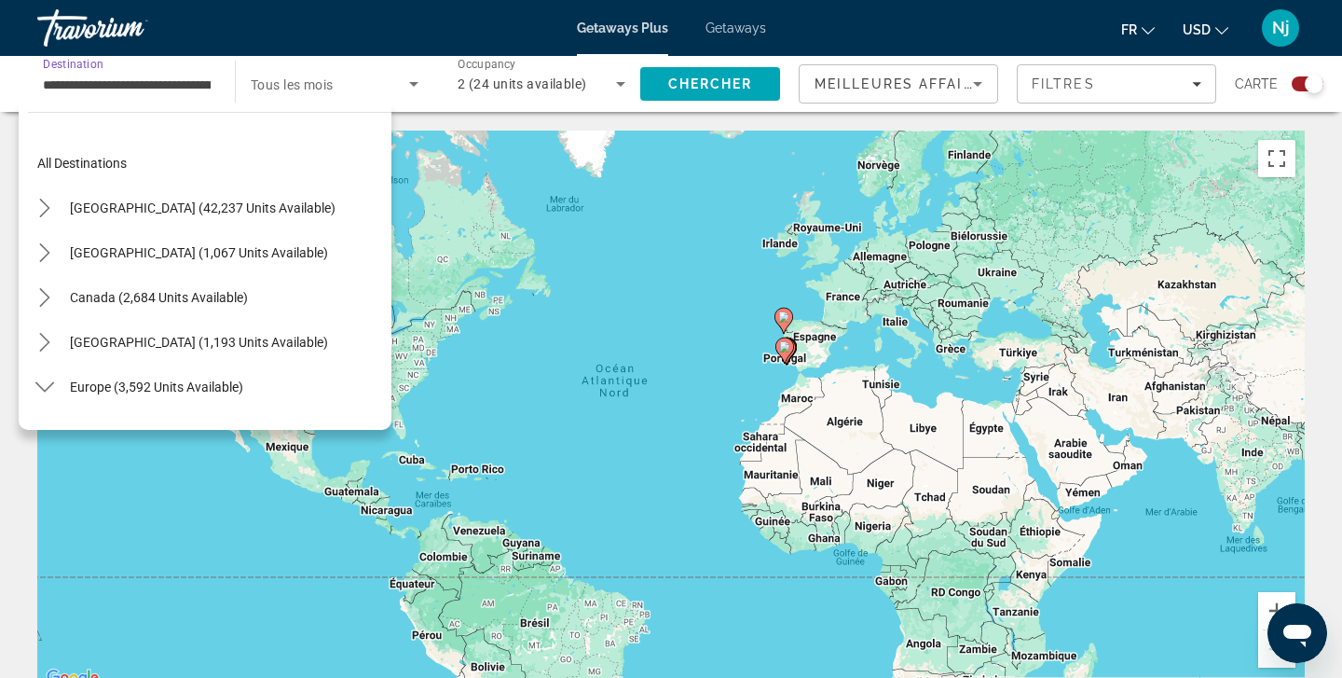
scroll to position [424, 0]
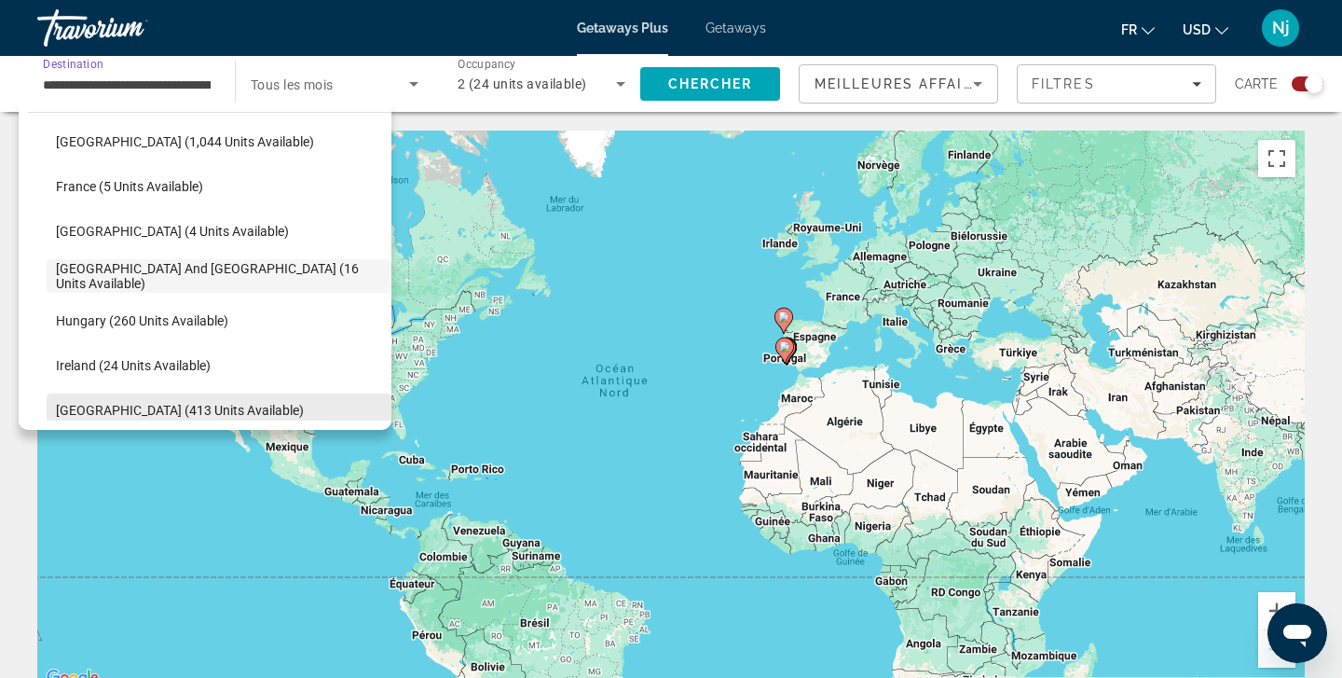
click at [166, 411] on span "Italy (413 units available)" at bounding box center [180, 410] width 248 height 15
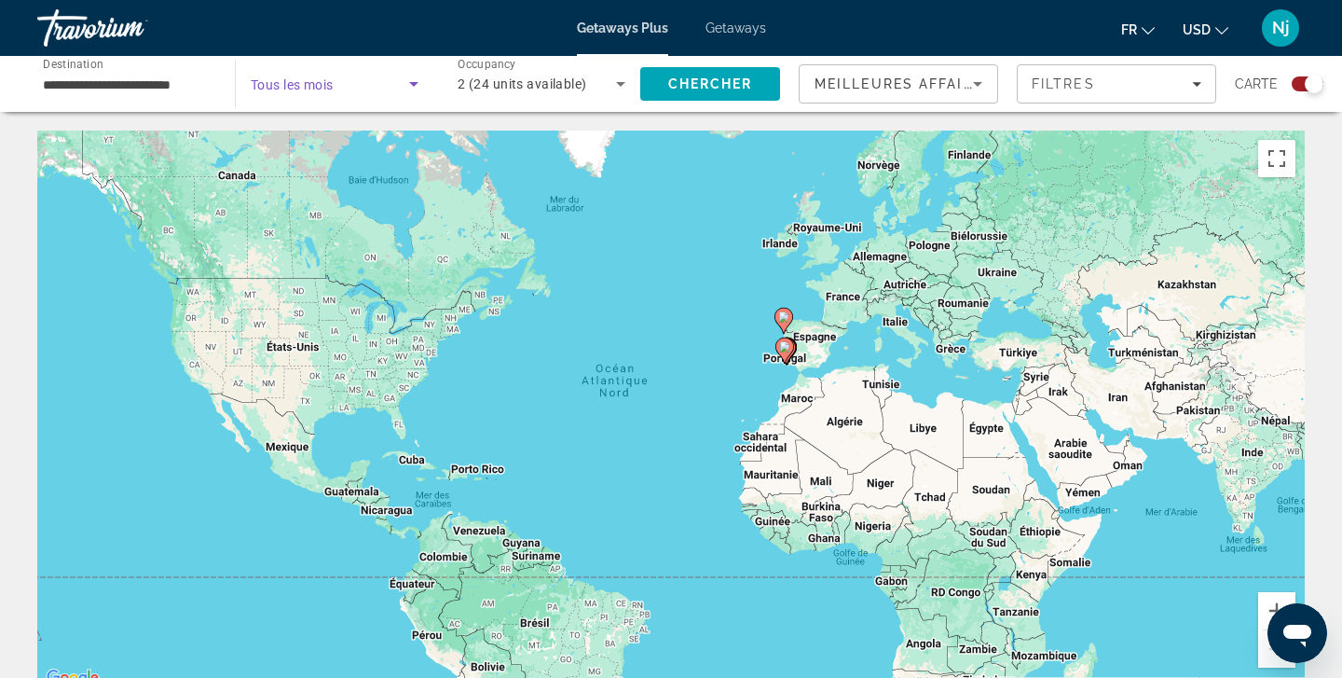
click at [393, 93] on span "Search widget" at bounding box center [330, 84] width 158 height 22
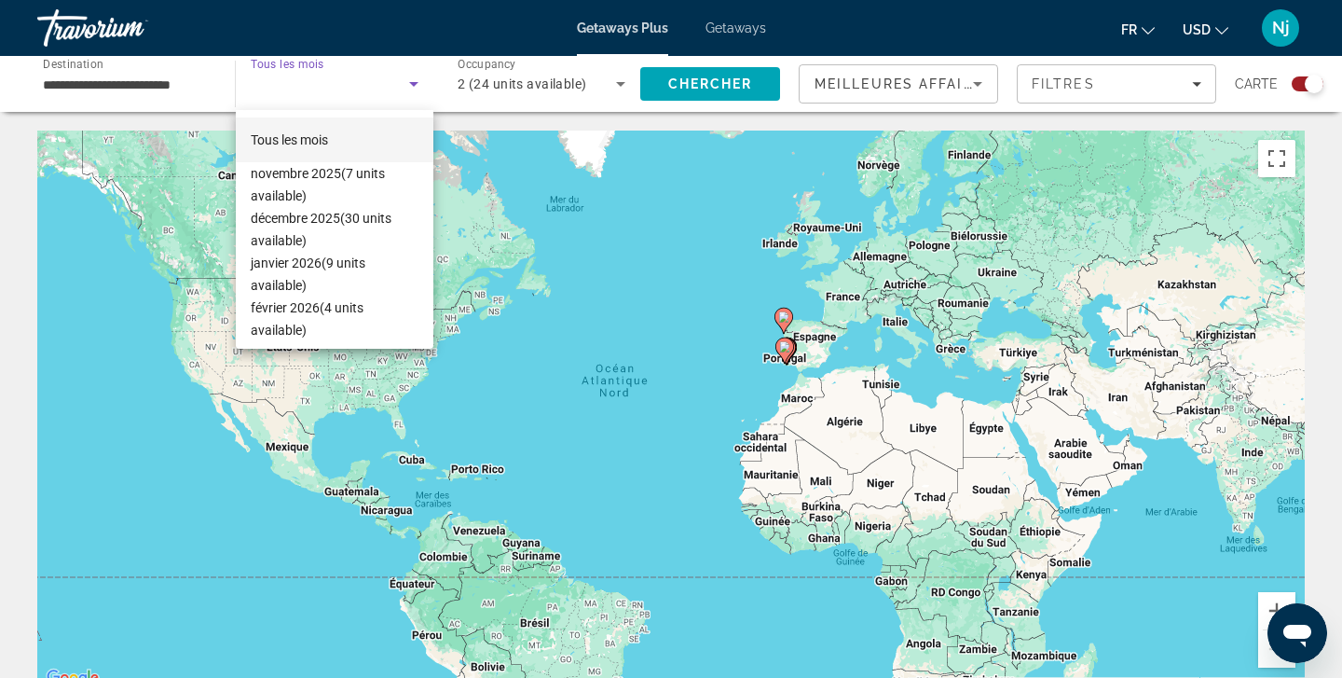
click at [524, 82] on div at bounding box center [671, 339] width 1342 height 678
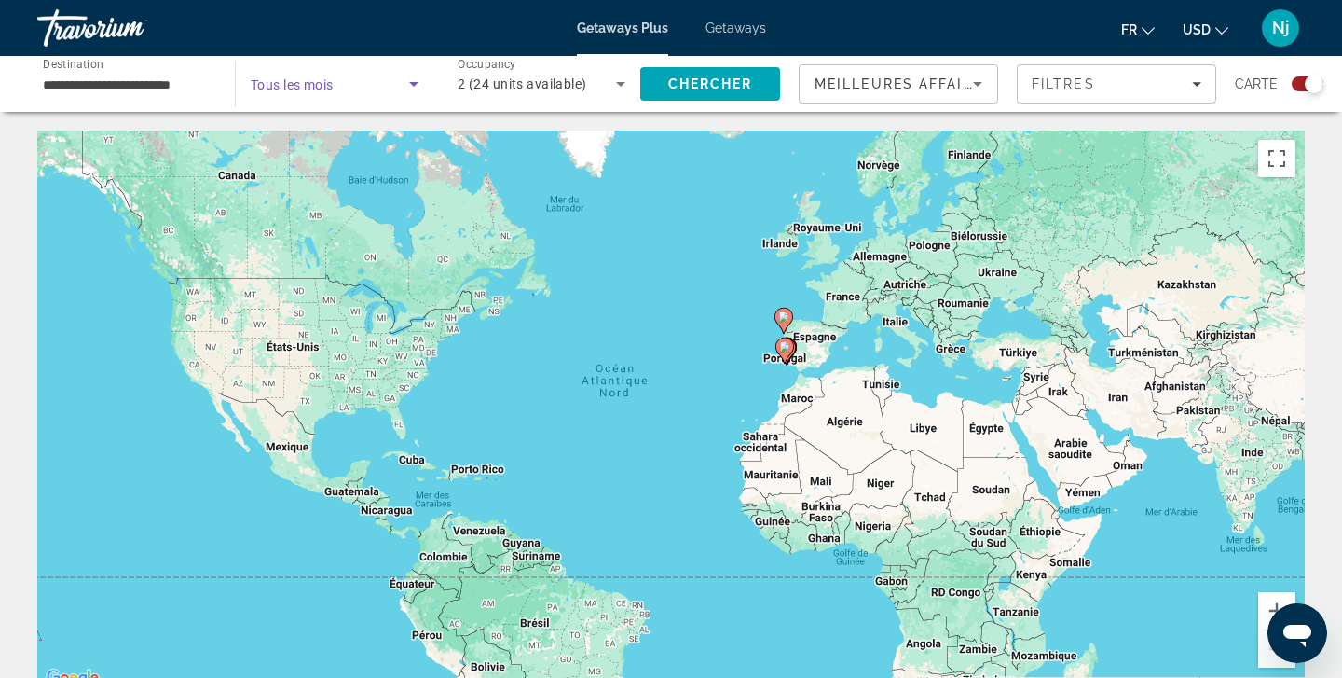
click at [402, 89] on span "Search widget" at bounding box center [330, 84] width 158 height 22
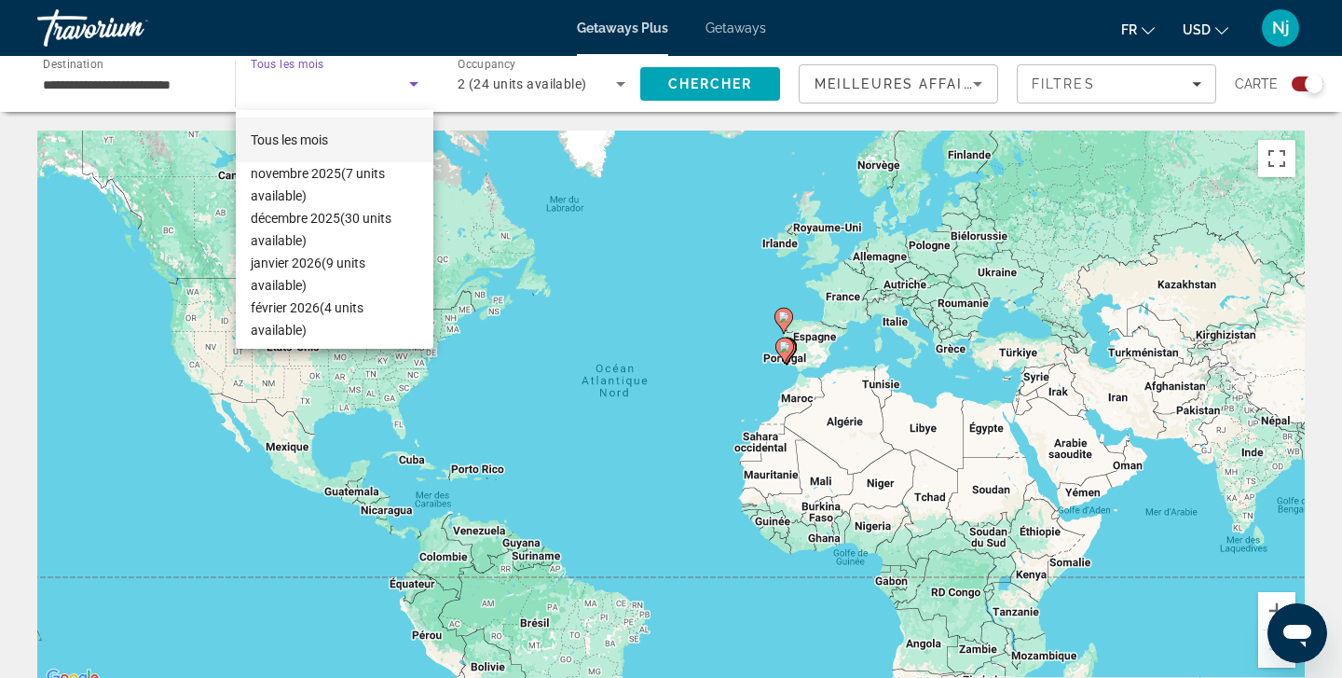
click at [323, 133] on span "Tous les mois" at bounding box center [289, 139] width 77 height 15
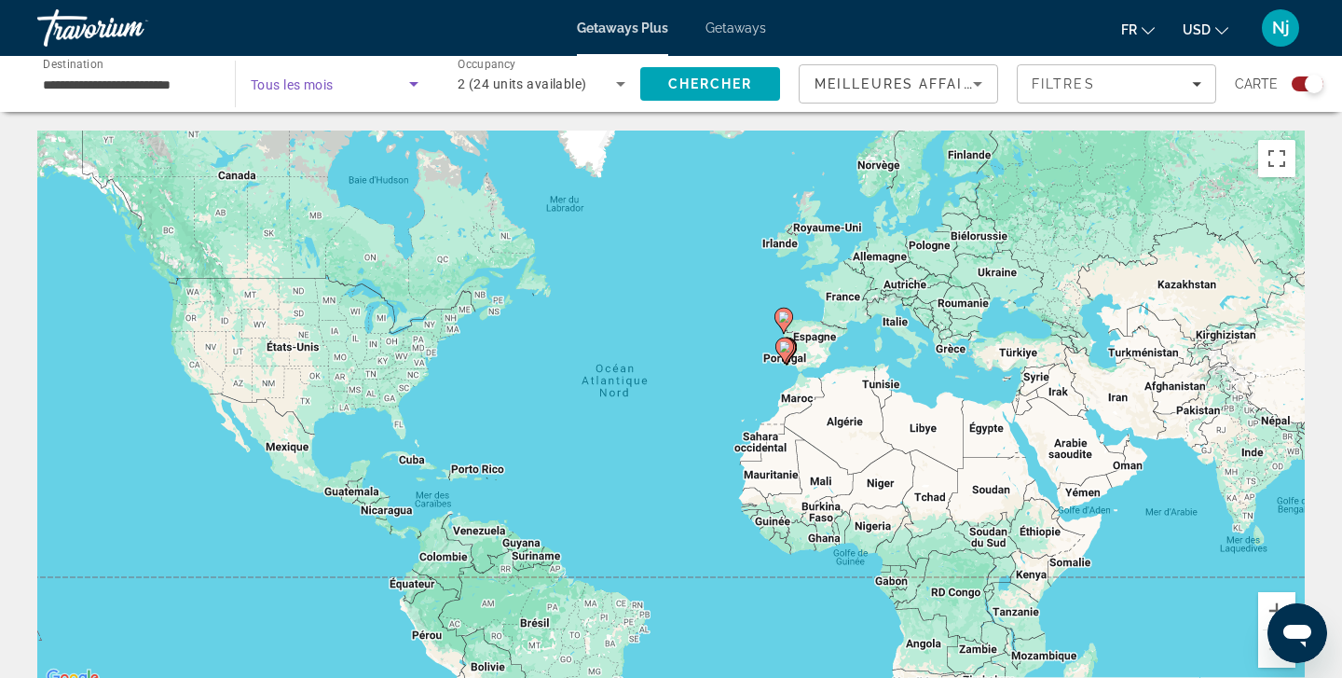
click at [404, 80] on icon "Search widget" at bounding box center [414, 84] width 22 height 22
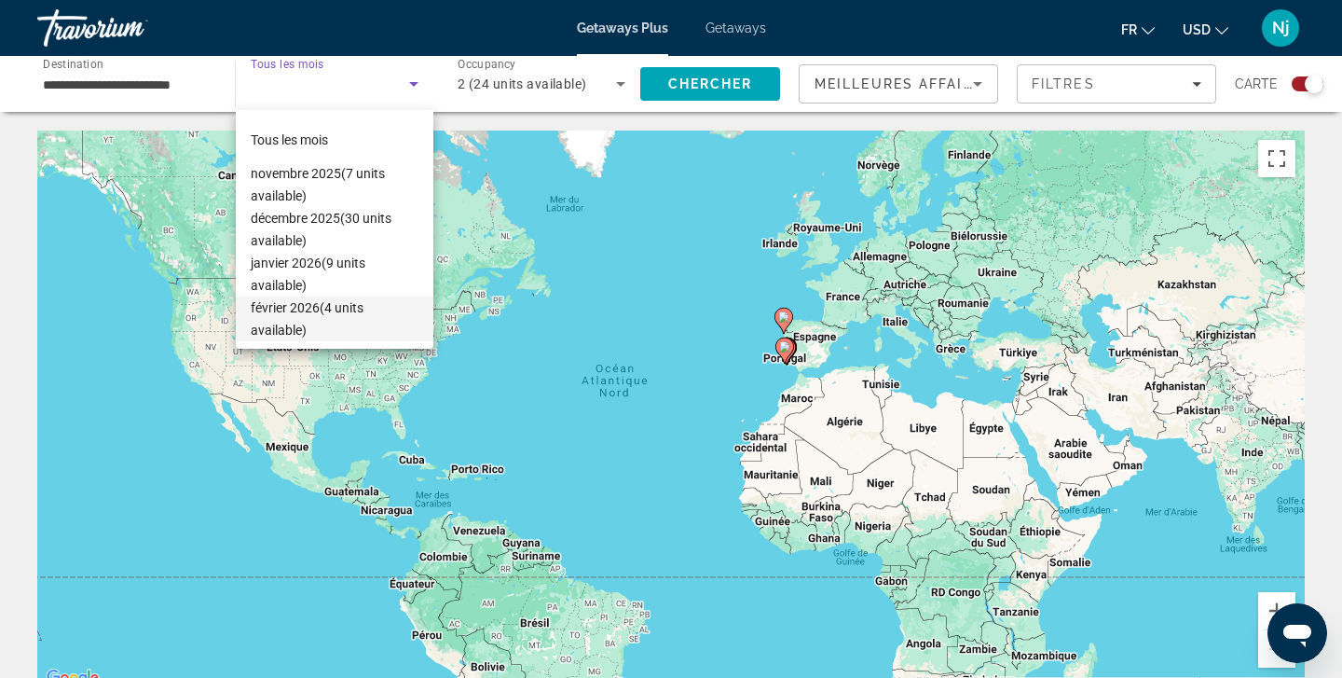
click at [601, 89] on div at bounding box center [671, 339] width 1342 height 678
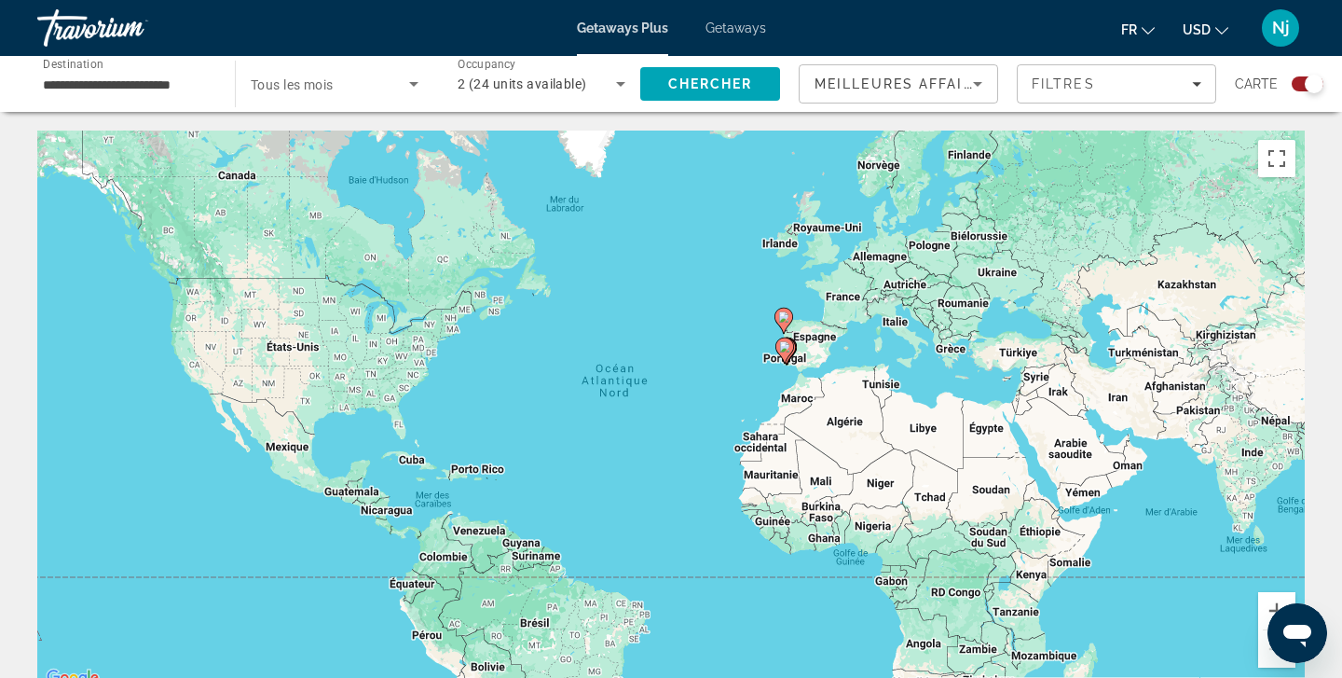
click at [160, 76] on input "**********" at bounding box center [127, 85] width 168 height 22
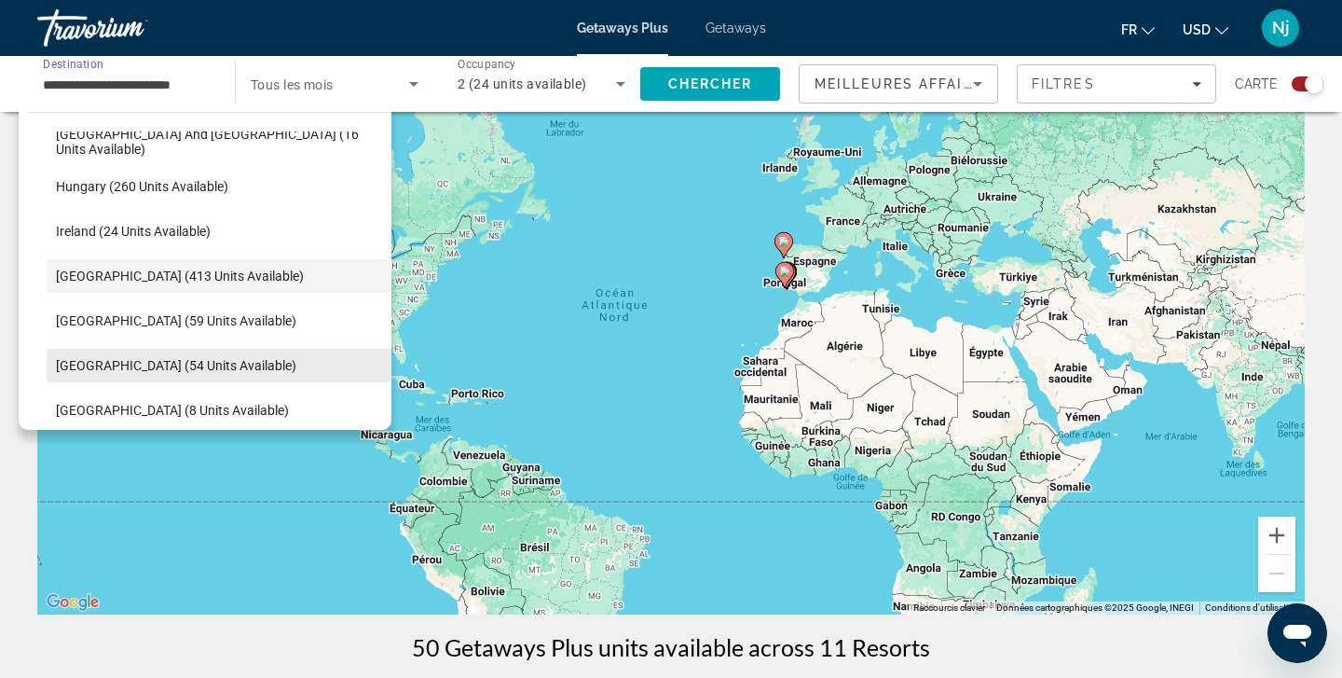
scroll to position [84, 0]
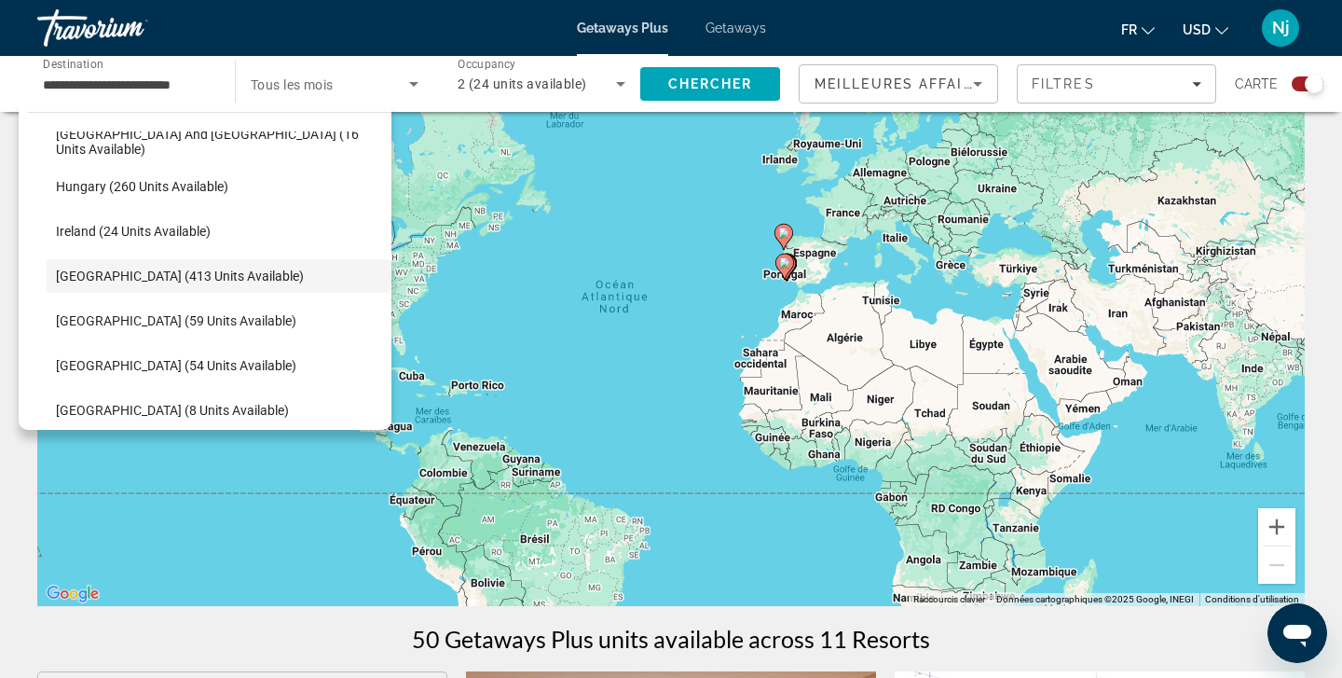
drag, startPoint x: 389, startPoint y: 305, endPoint x: 398, endPoint y: 237, distance: 68.7
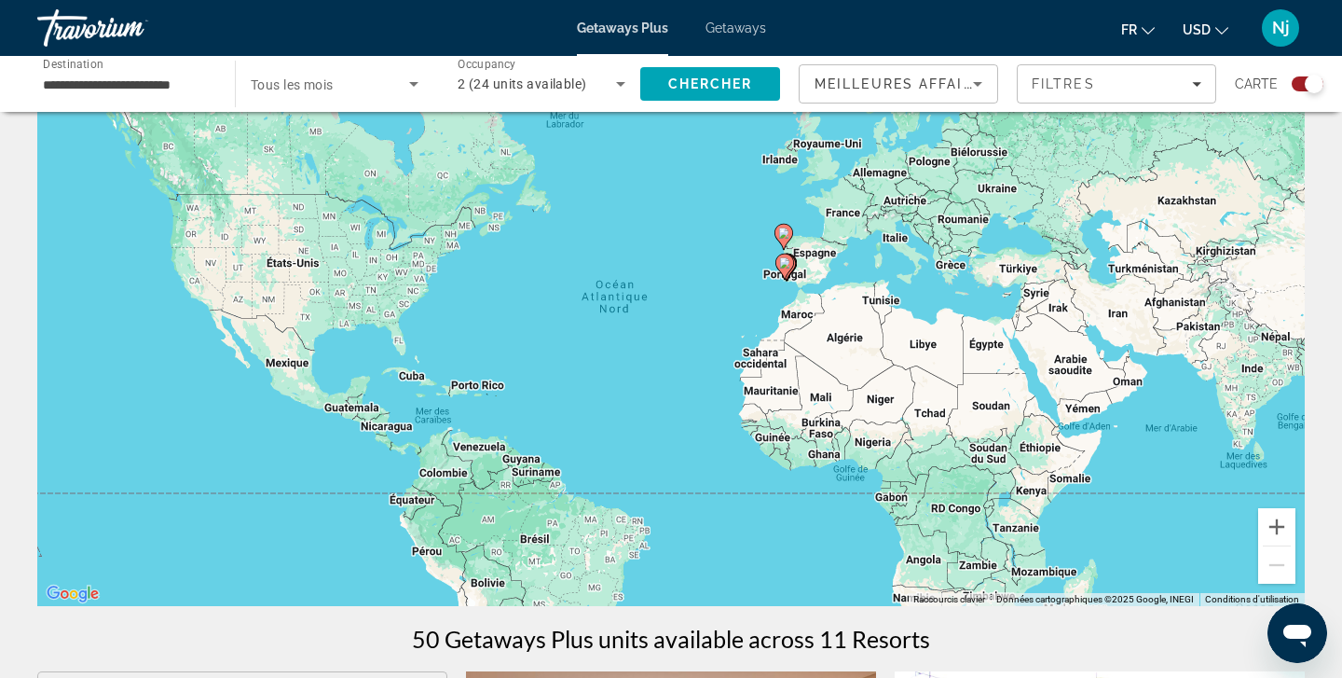
click at [141, 70] on div "**********" at bounding box center [127, 84] width 168 height 53
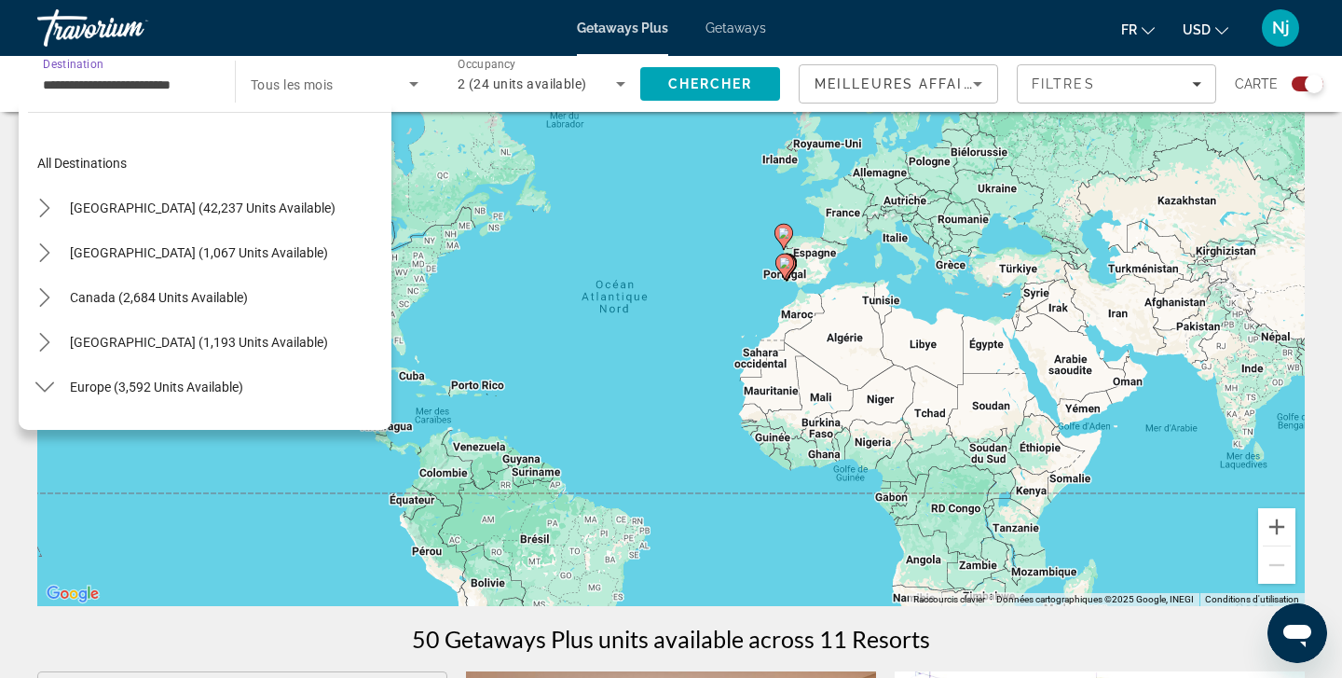
scroll to position [558, 0]
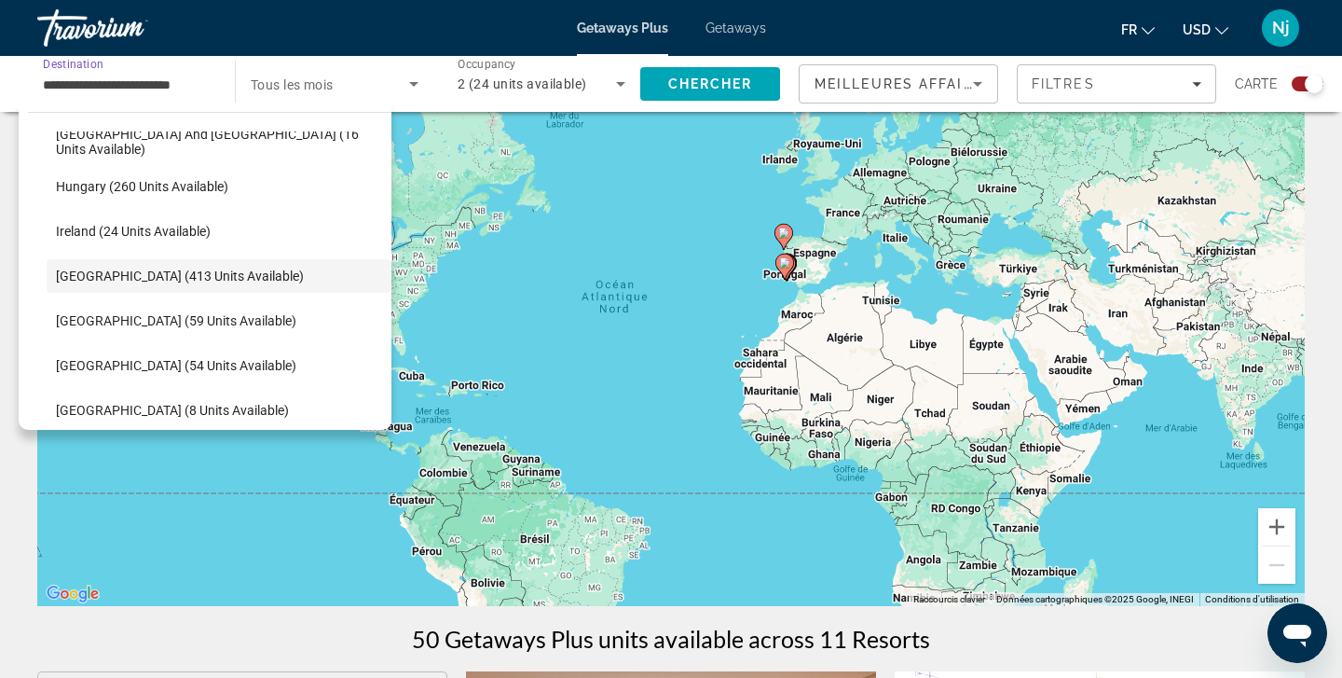
click at [143, 90] on input "**********" at bounding box center [127, 85] width 168 height 22
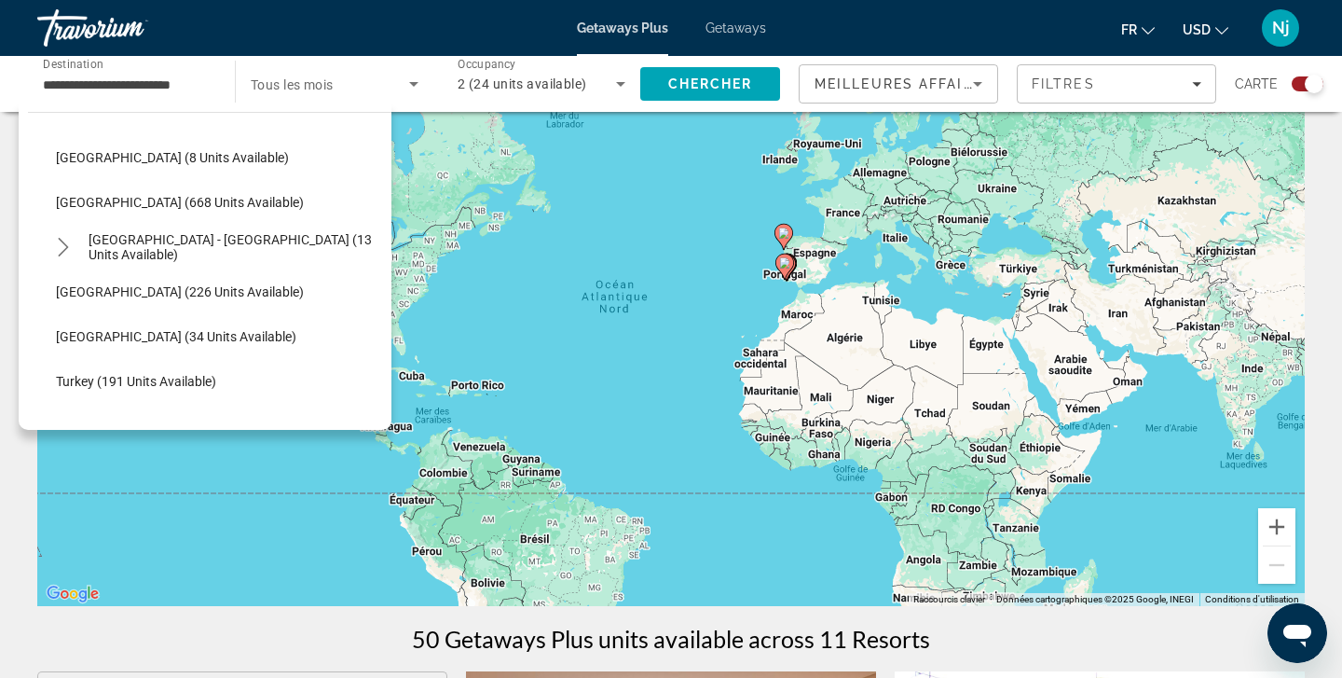
scroll to position [817, 0]
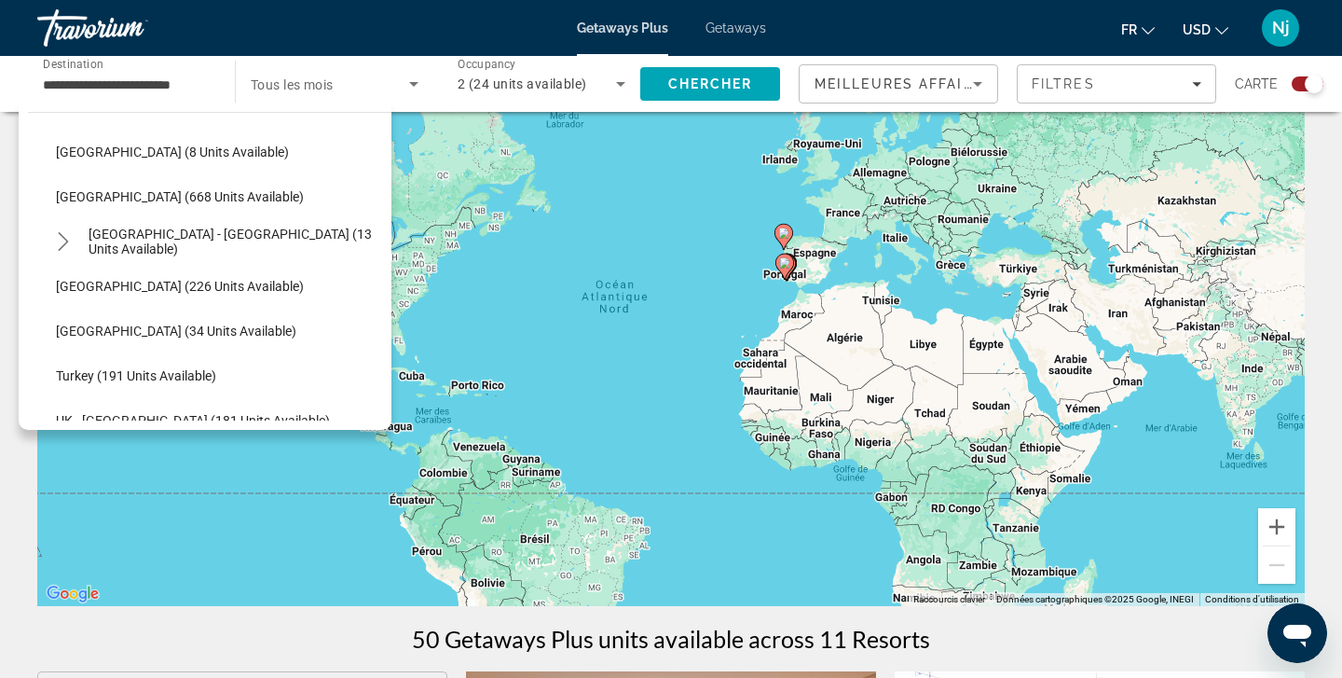
drag, startPoint x: 389, startPoint y: 313, endPoint x: 389, endPoint y: 277, distance: 36.4
click at [389, 277] on ul "Andorra (13 units available) Austria (322 units available) Denmark (35 units av…" at bounding box center [210, 63] width 364 height 940
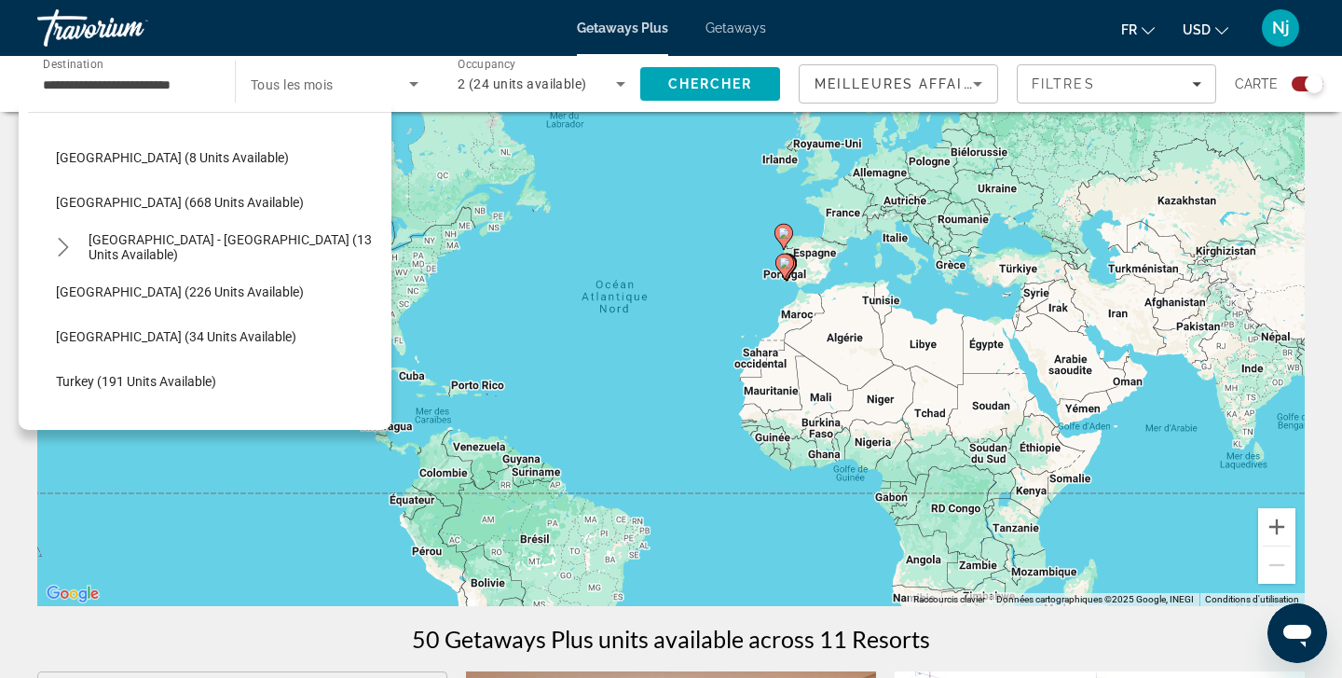
scroll to position [802, 0]
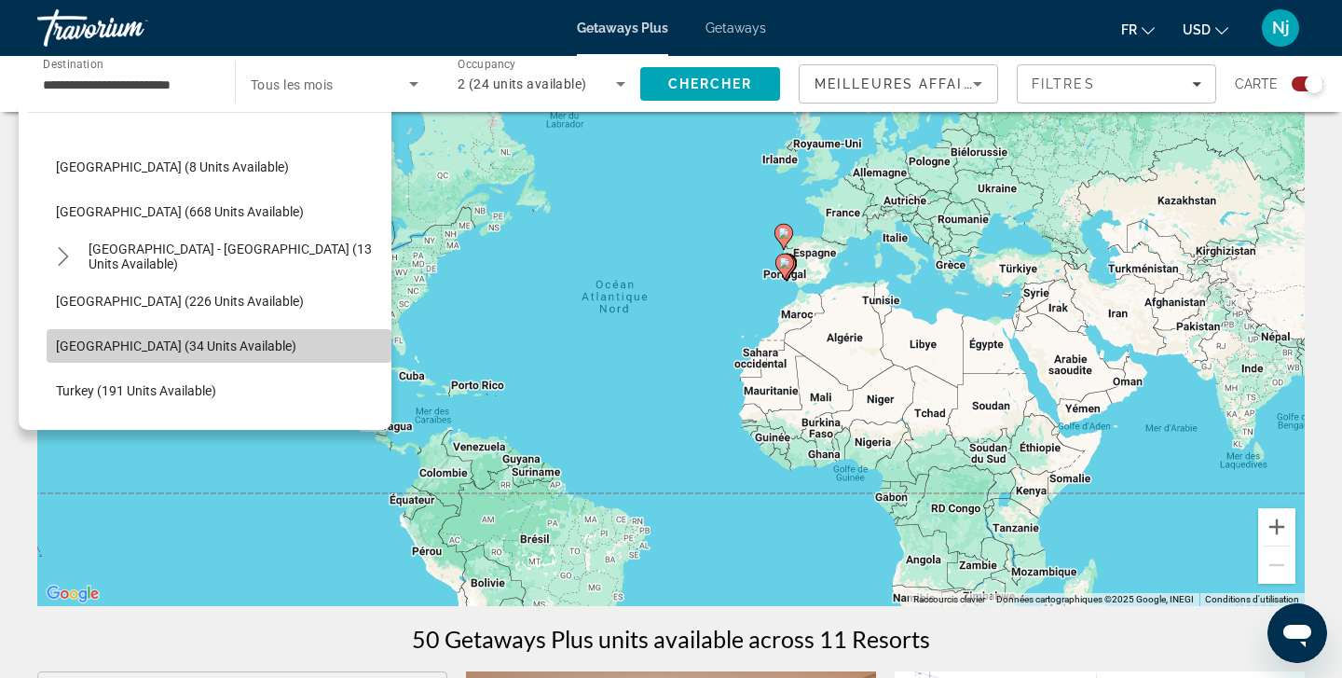
click at [176, 350] on span "Switzerland (34 units available)" at bounding box center [176, 345] width 240 height 15
type input "**********"
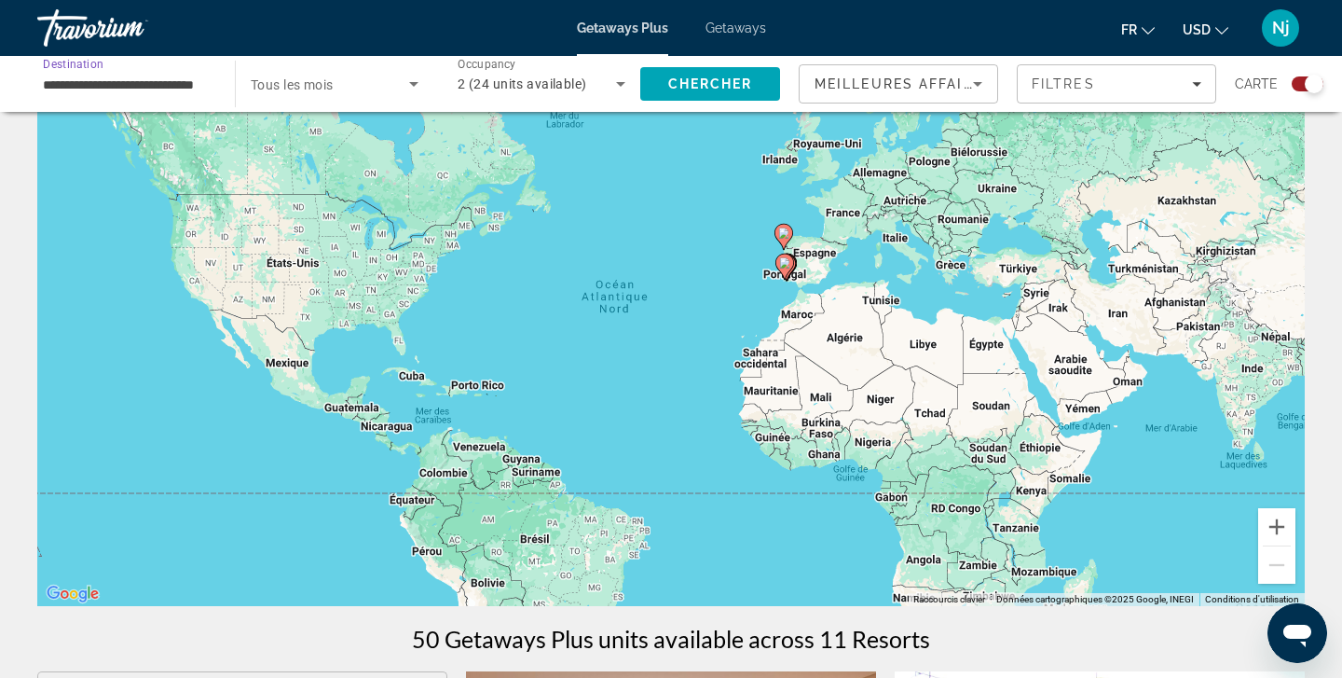
click at [407, 92] on icon "Search widget" at bounding box center [414, 84] width 22 height 22
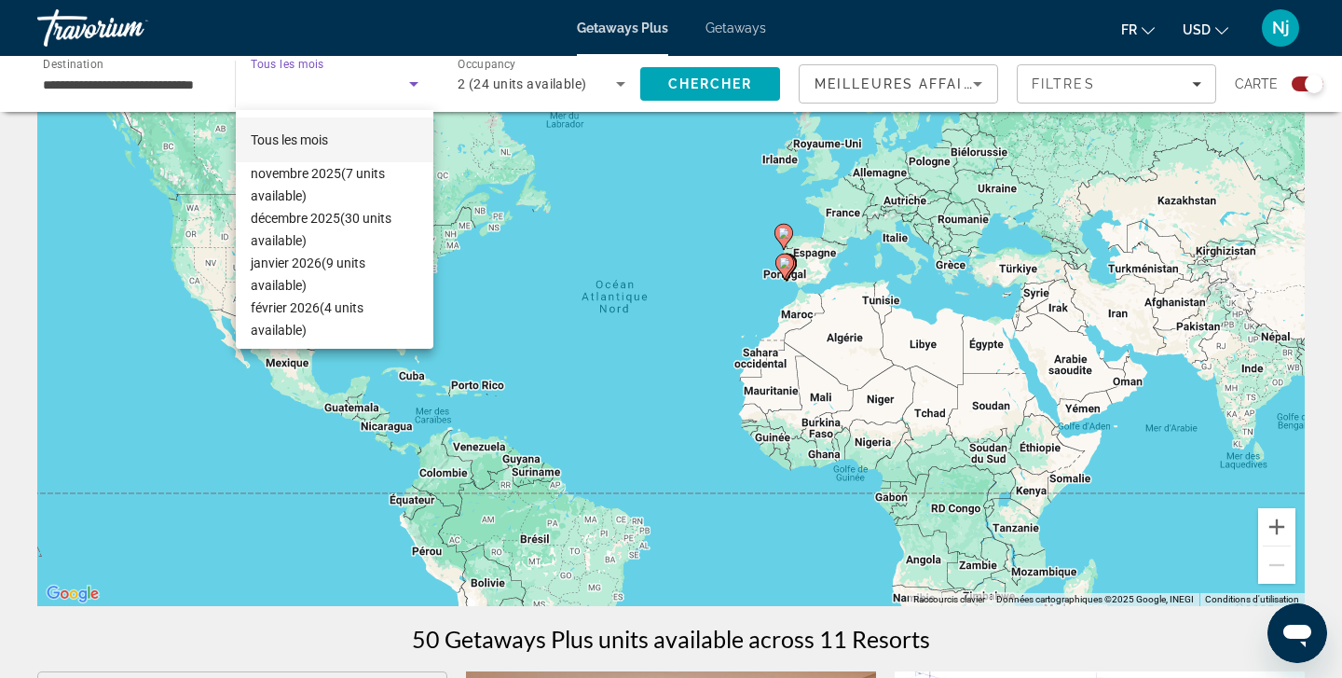
click at [414, 88] on div at bounding box center [671, 339] width 1342 height 678
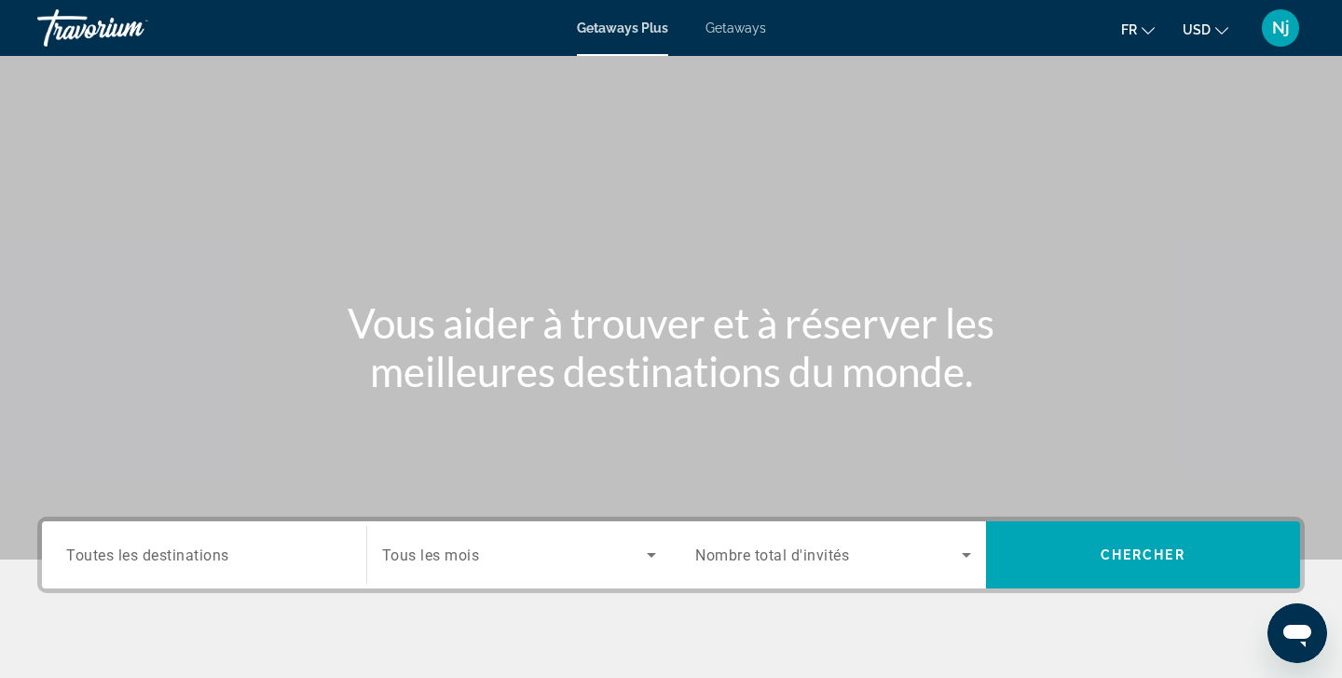
click at [461, 562] on span "Tous les mois" at bounding box center [431, 555] width 98 height 18
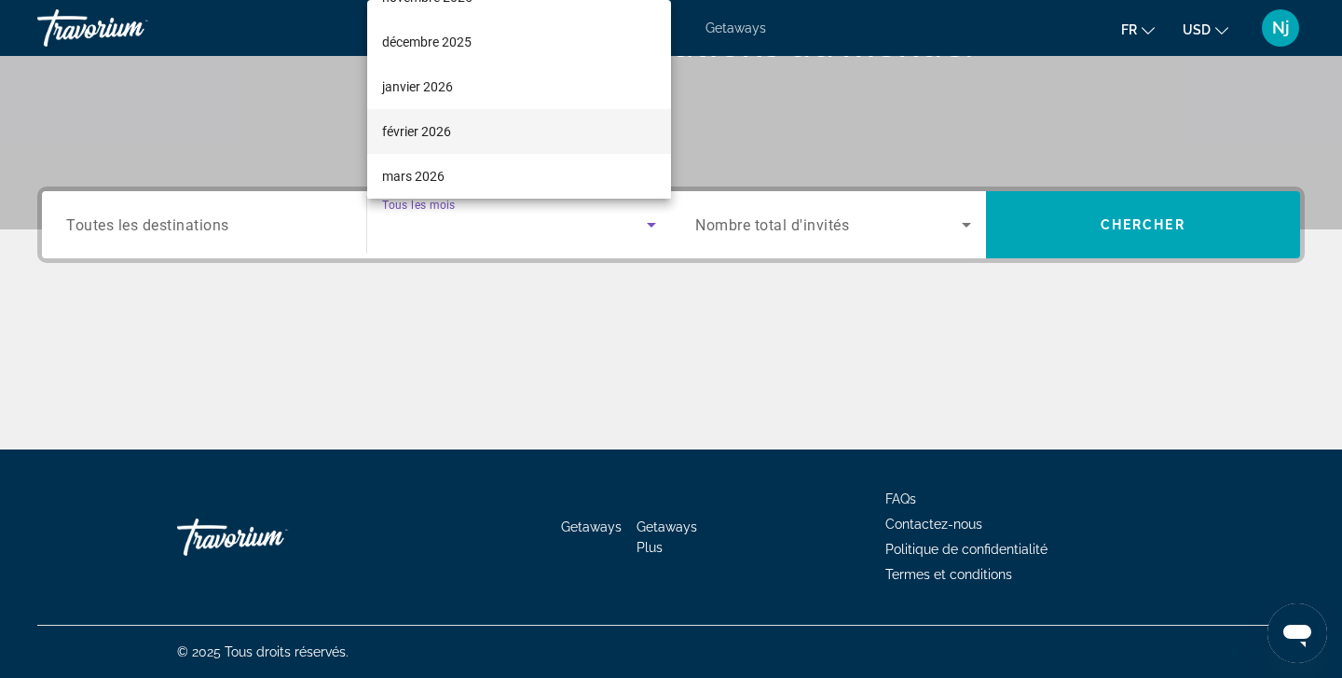
scroll to position [167, 0]
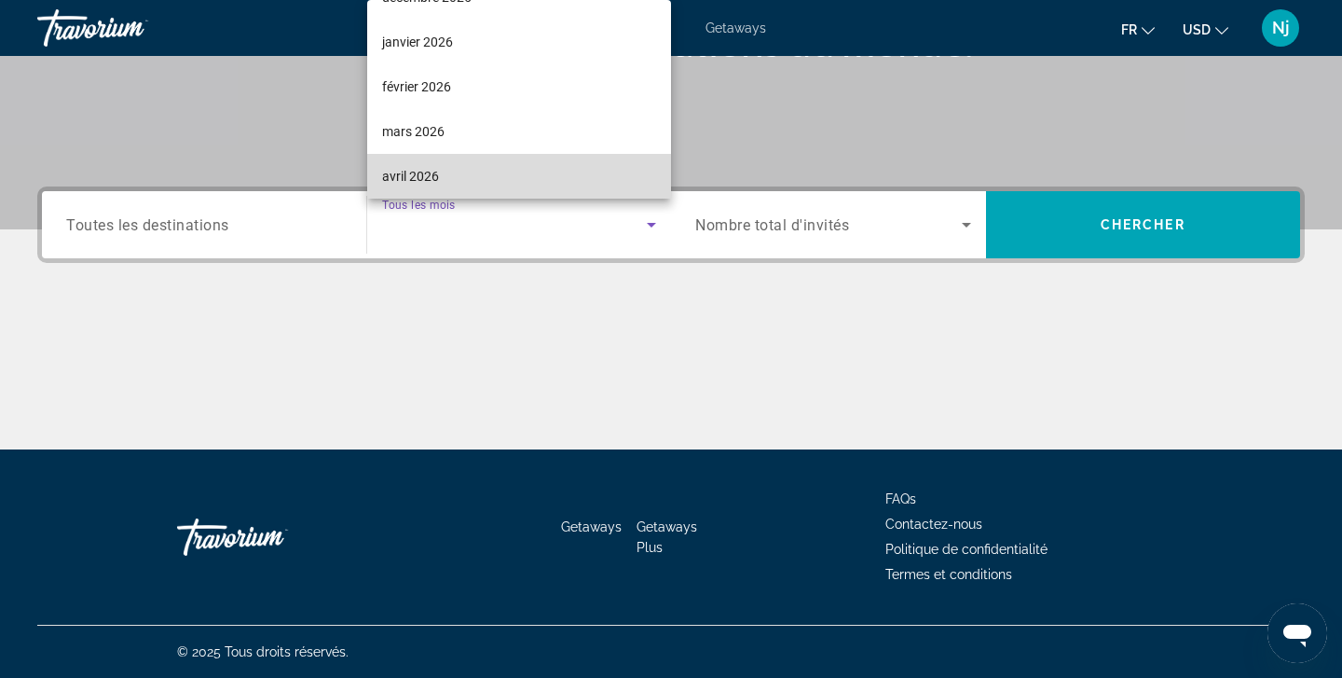
click at [435, 171] on span "avril 2026" at bounding box center [410, 176] width 57 height 22
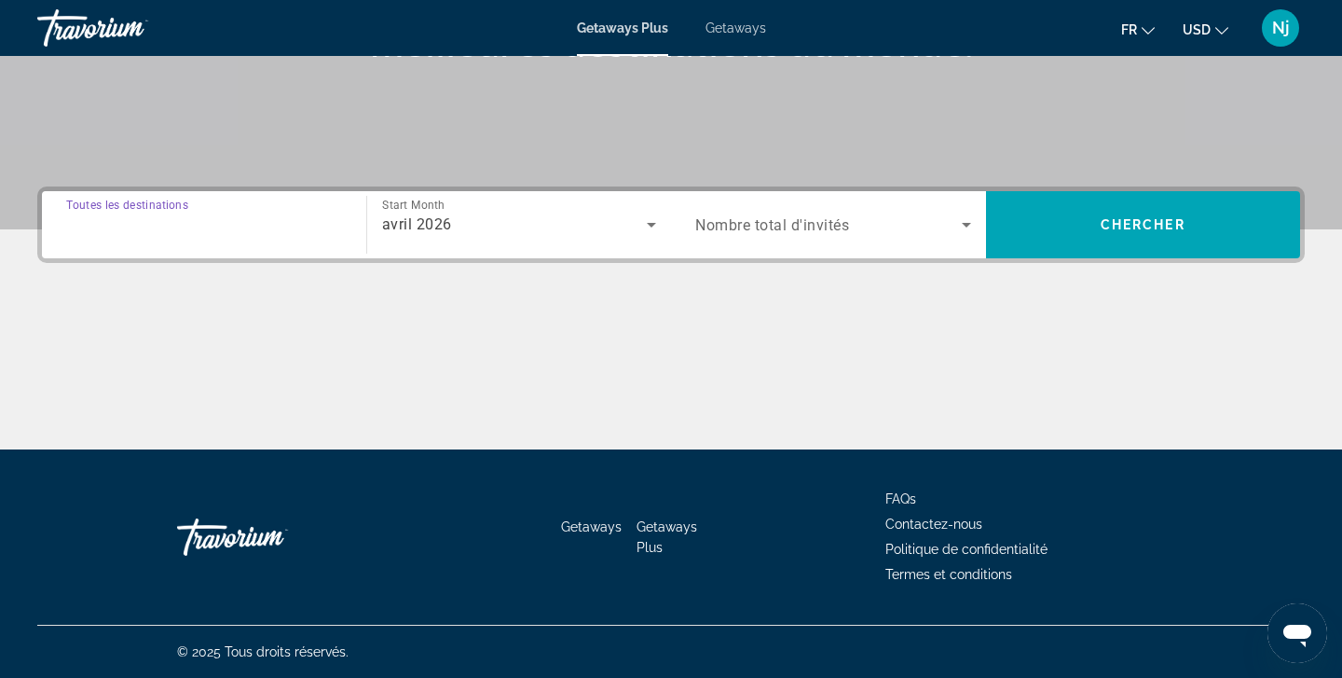
click at [273, 219] on input "Destination Toutes les destinations" at bounding box center [204, 225] width 276 height 22
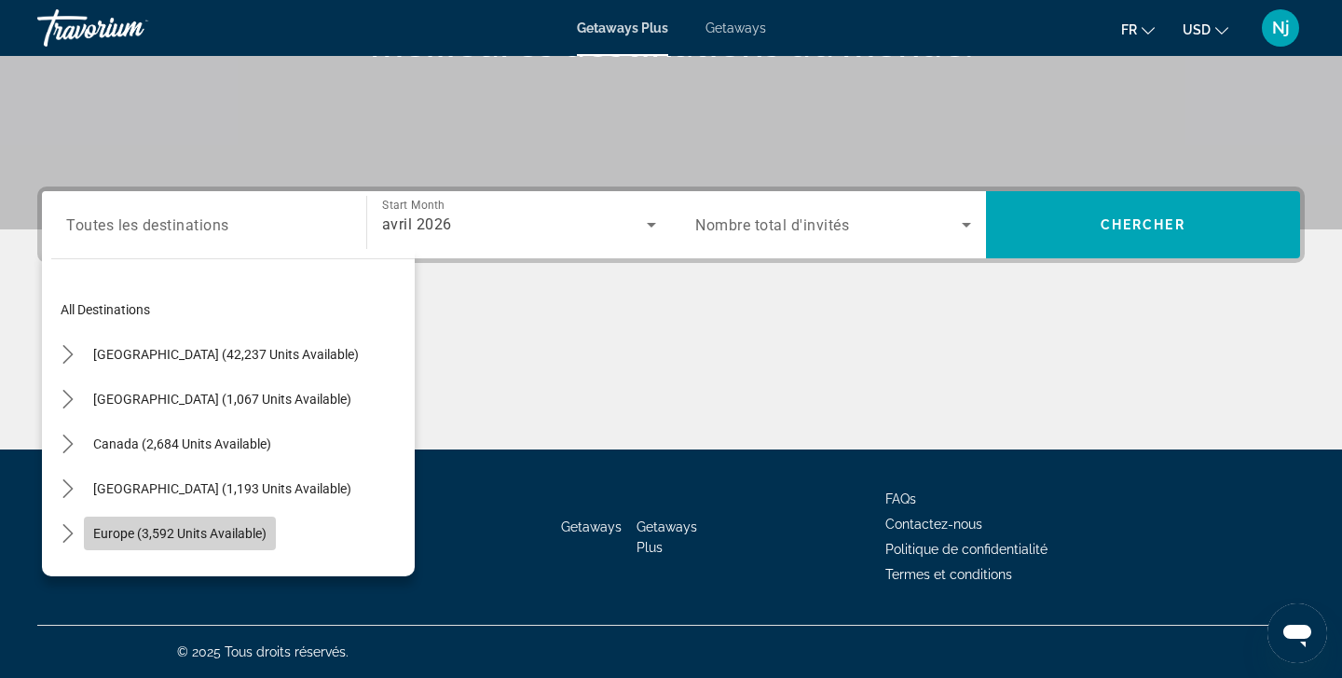
click at [130, 534] on span "Europe (3,592 units available)" at bounding box center [179, 533] width 173 height 15
type input "**********"
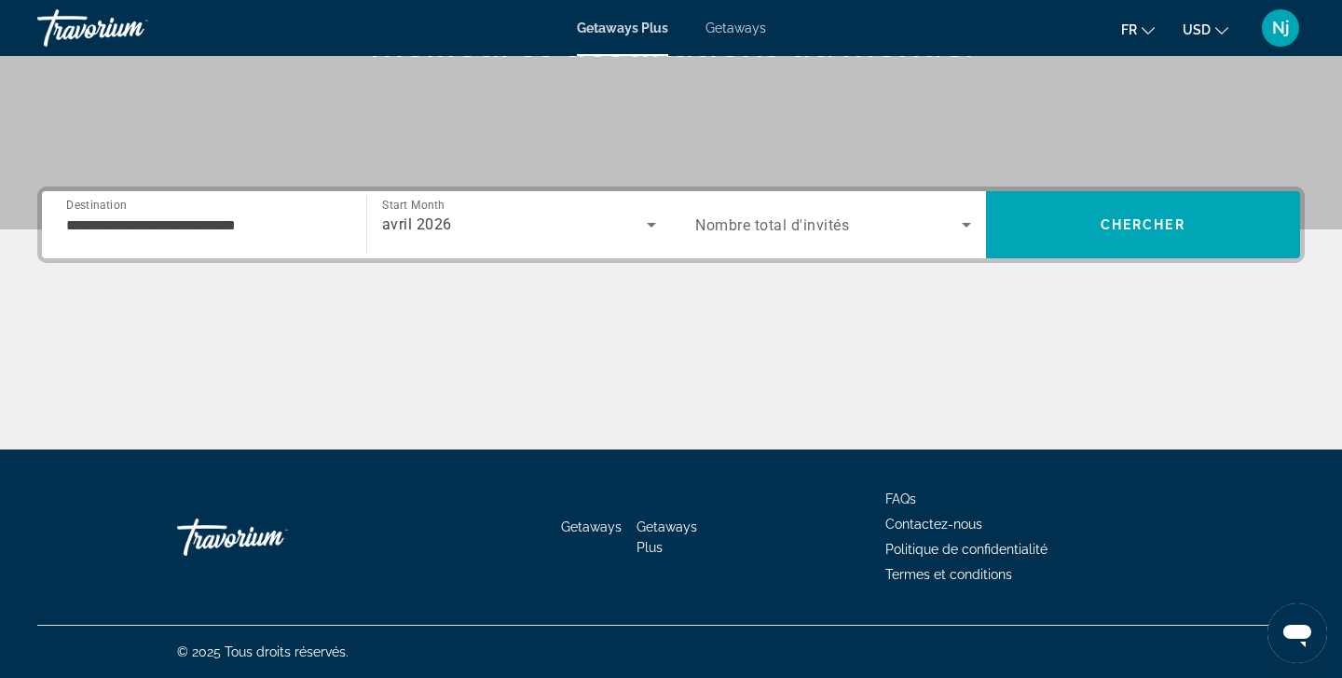
click at [904, 209] on div "Search widget" at bounding box center [833, 225] width 276 height 52
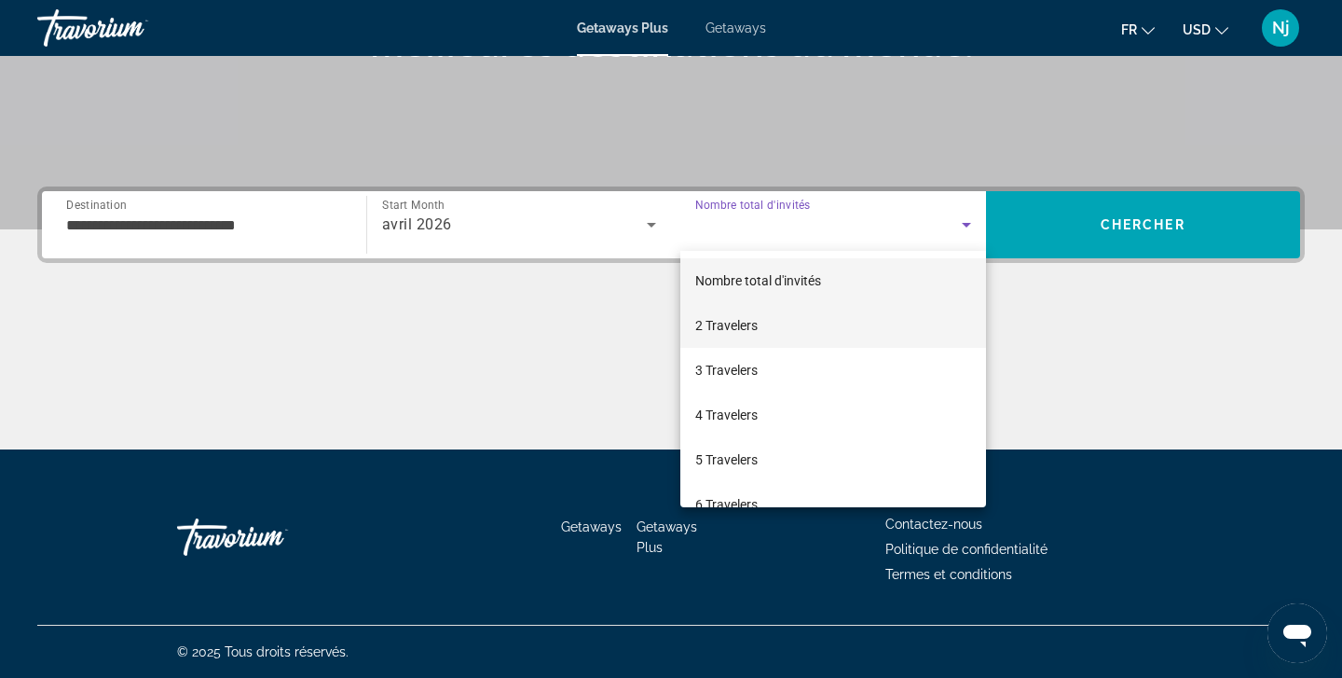
click at [775, 327] on mat-option "2 Travelers" at bounding box center [833, 325] width 306 height 45
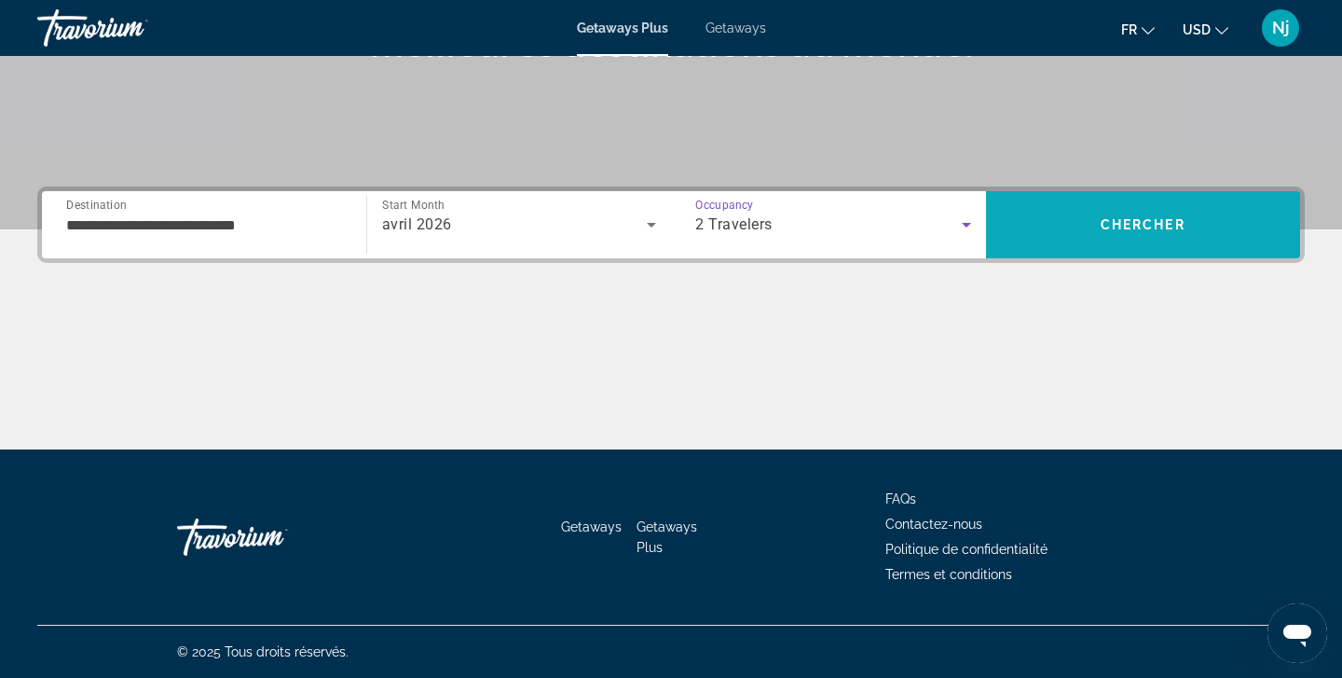
click at [1081, 245] on span "Search" at bounding box center [1143, 224] width 315 height 45
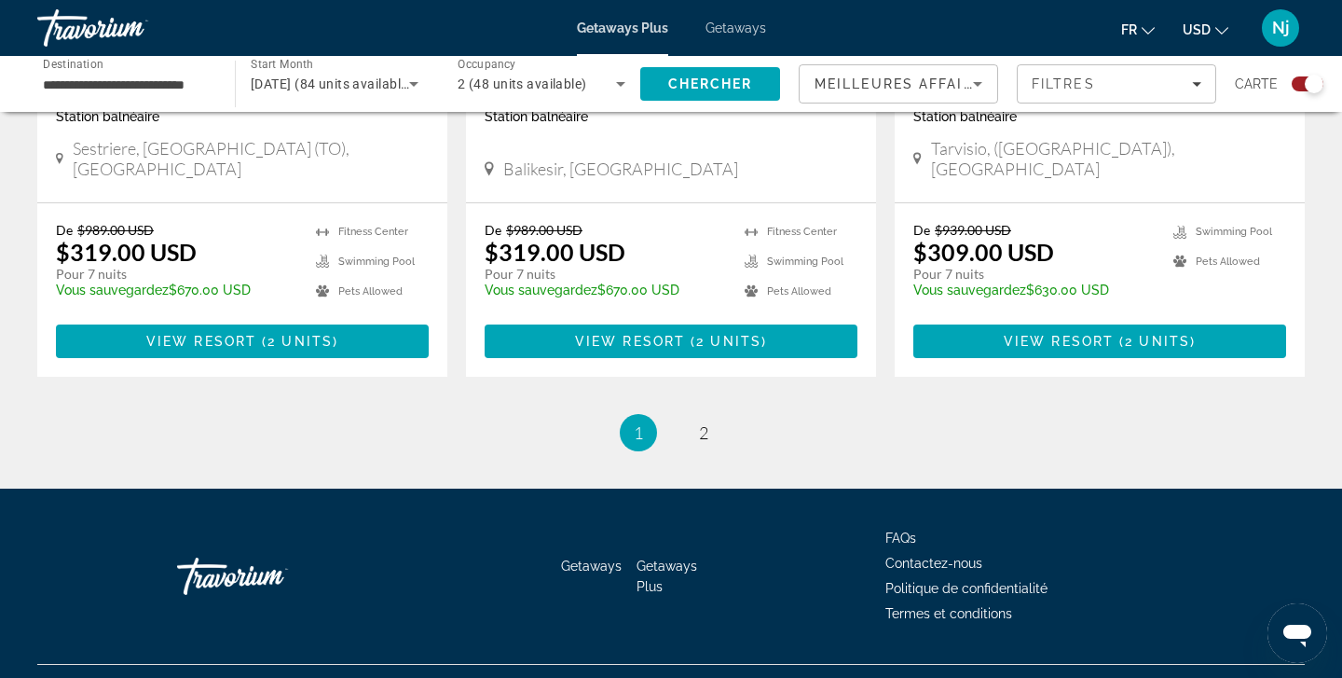
scroll to position [2917, 0]
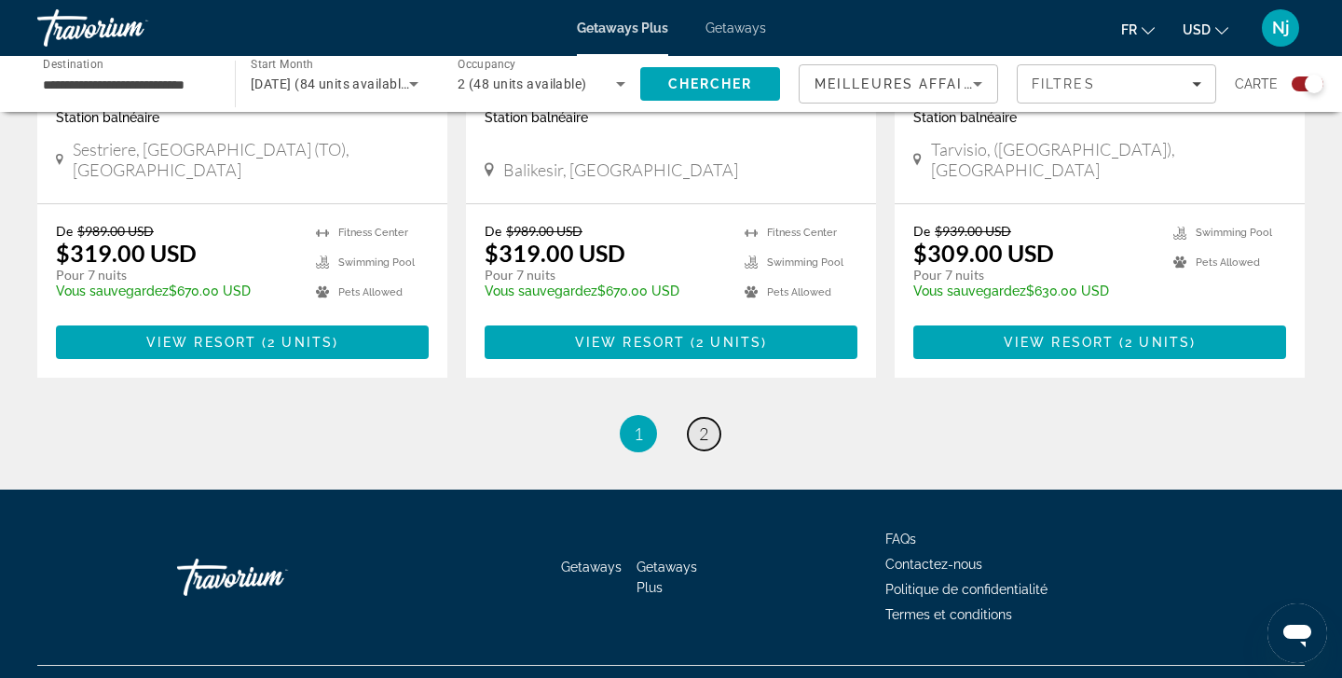
click at [702, 423] on span "2" at bounding box center [703, 433] width 9 height 21
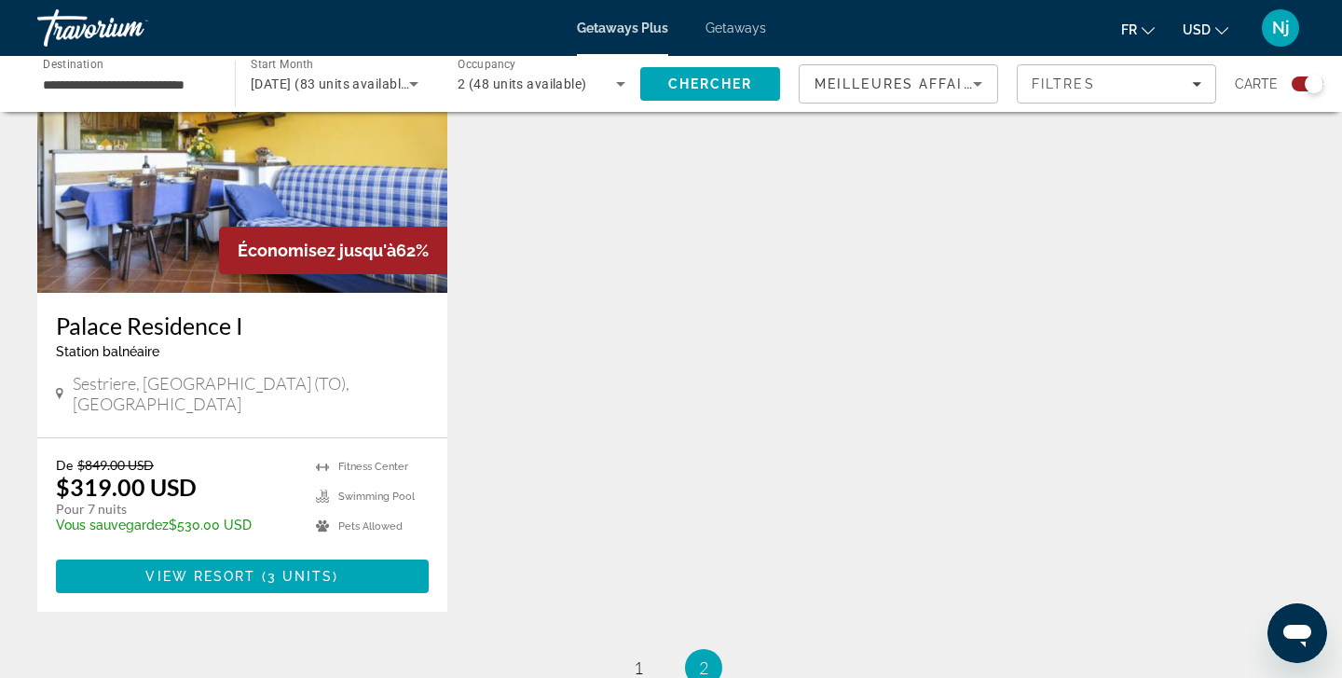
scroll to position [2757, 0]
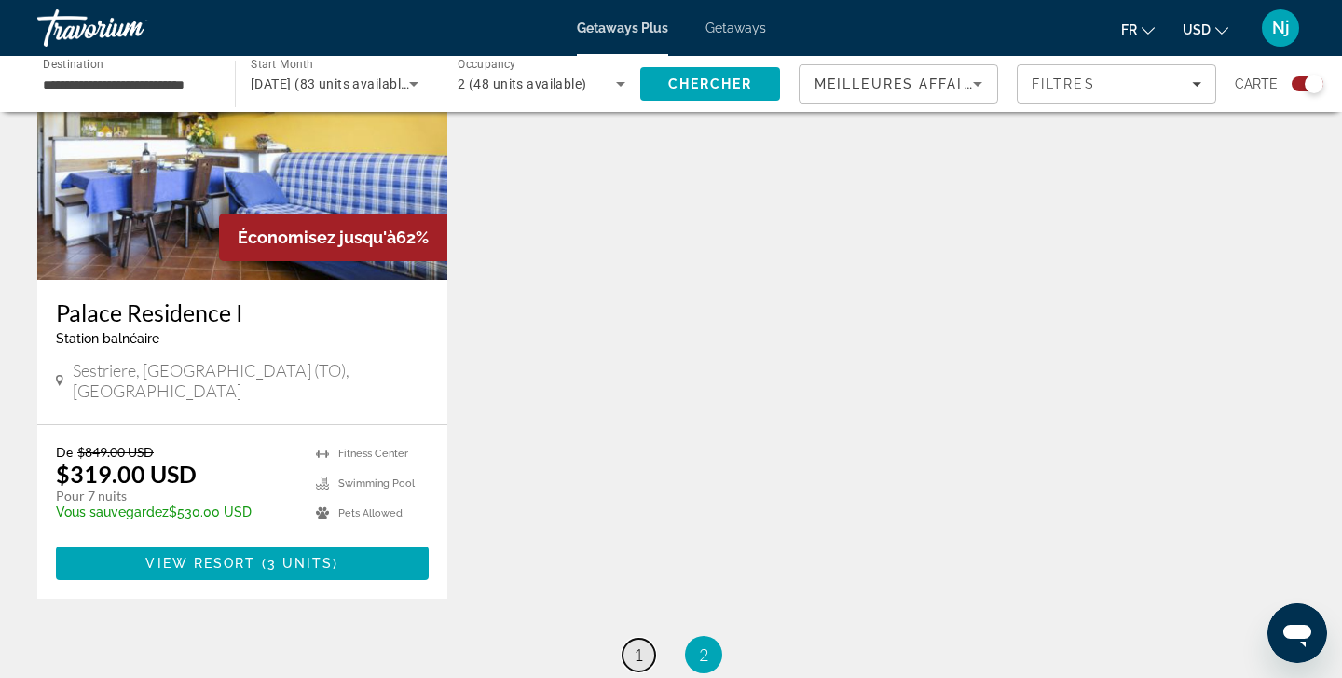
click at [643, 644] on span "1" at bounding box center [638, 654] width 9 height 21
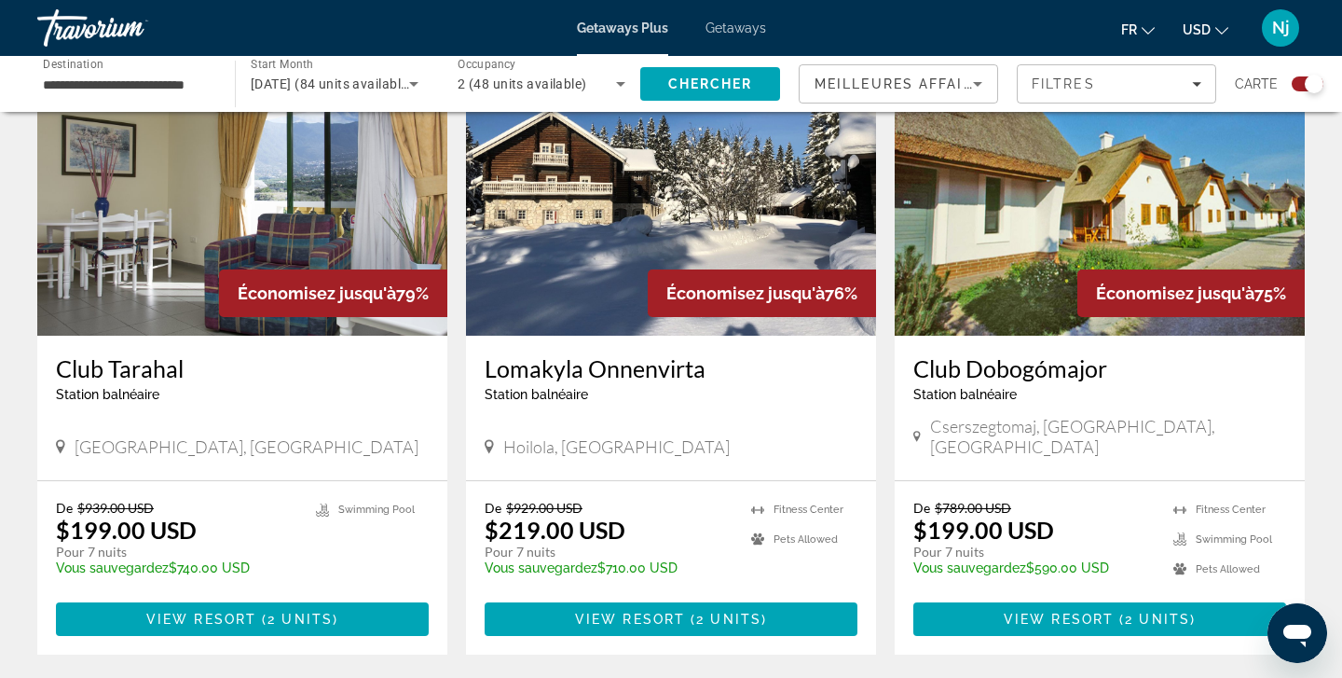
scroll to position [719, 0]
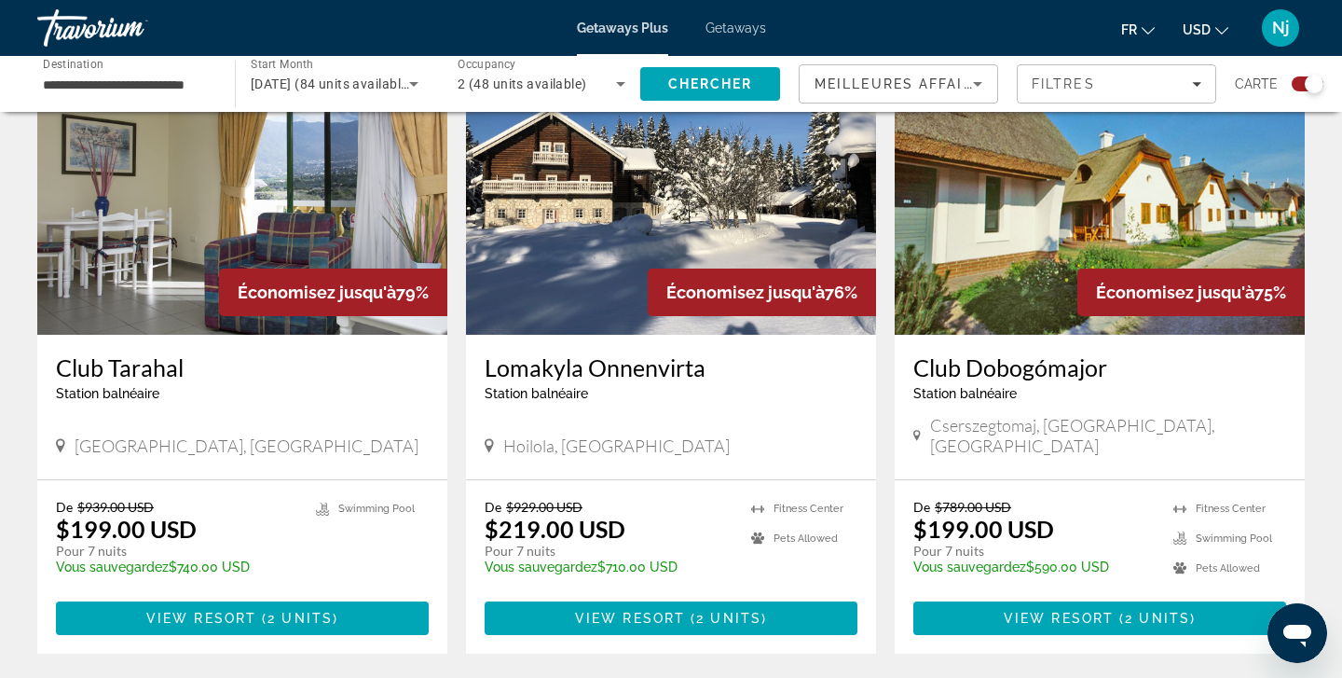
click at [208, 166] on img "Main content" at bounding box center [242, 185] width 410 height 298
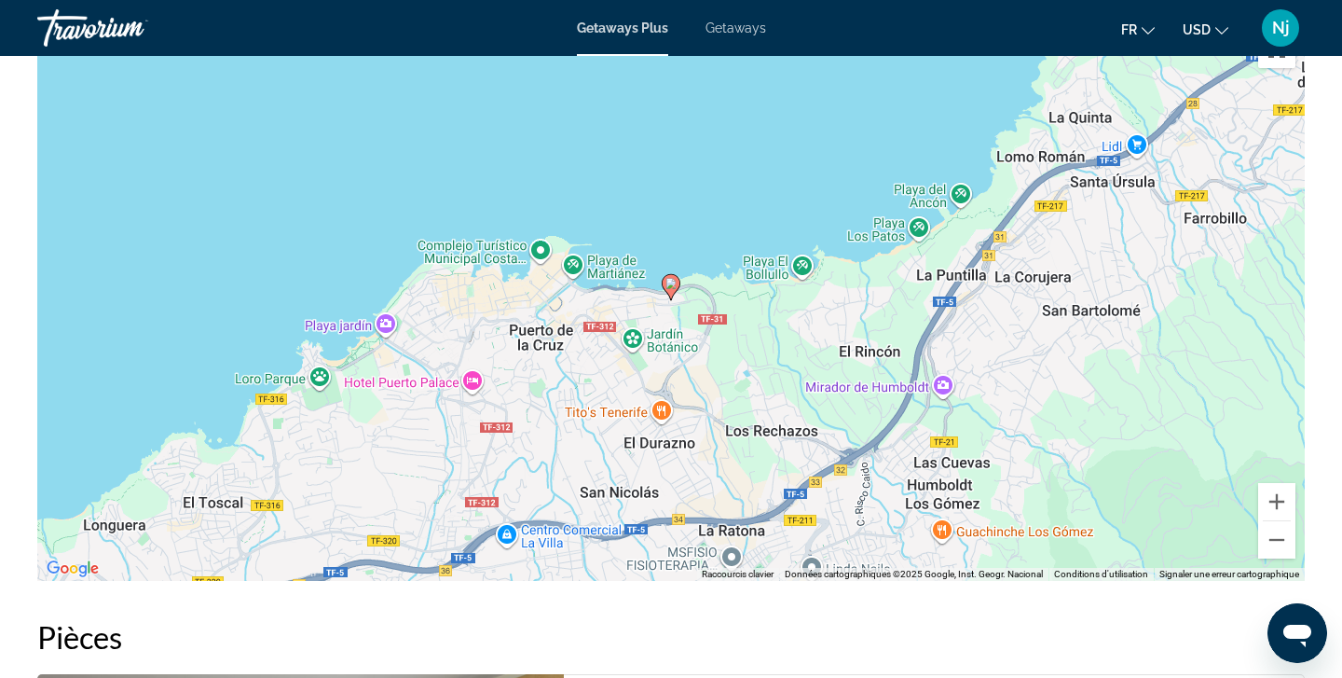
scroll to position [2366, 0]
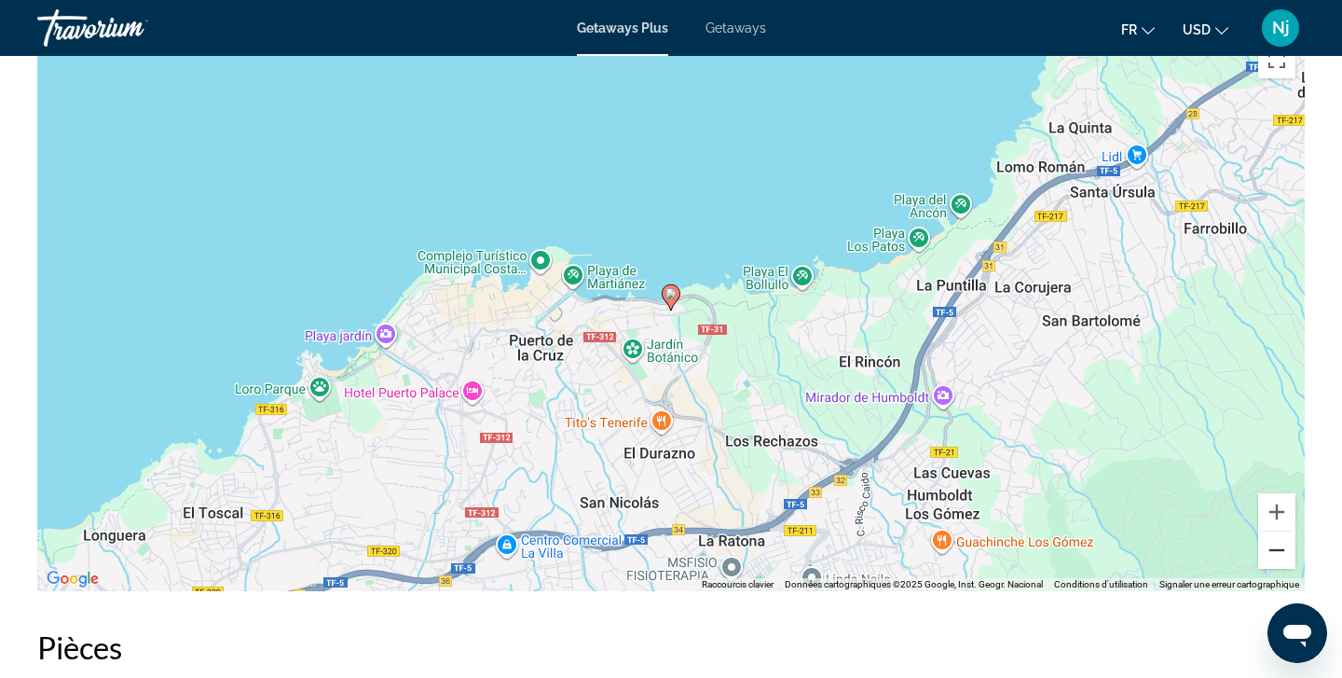
click at [1272, 542] on button "Zoom arrière" at bounding box center [1276, 549] width 37 height 37
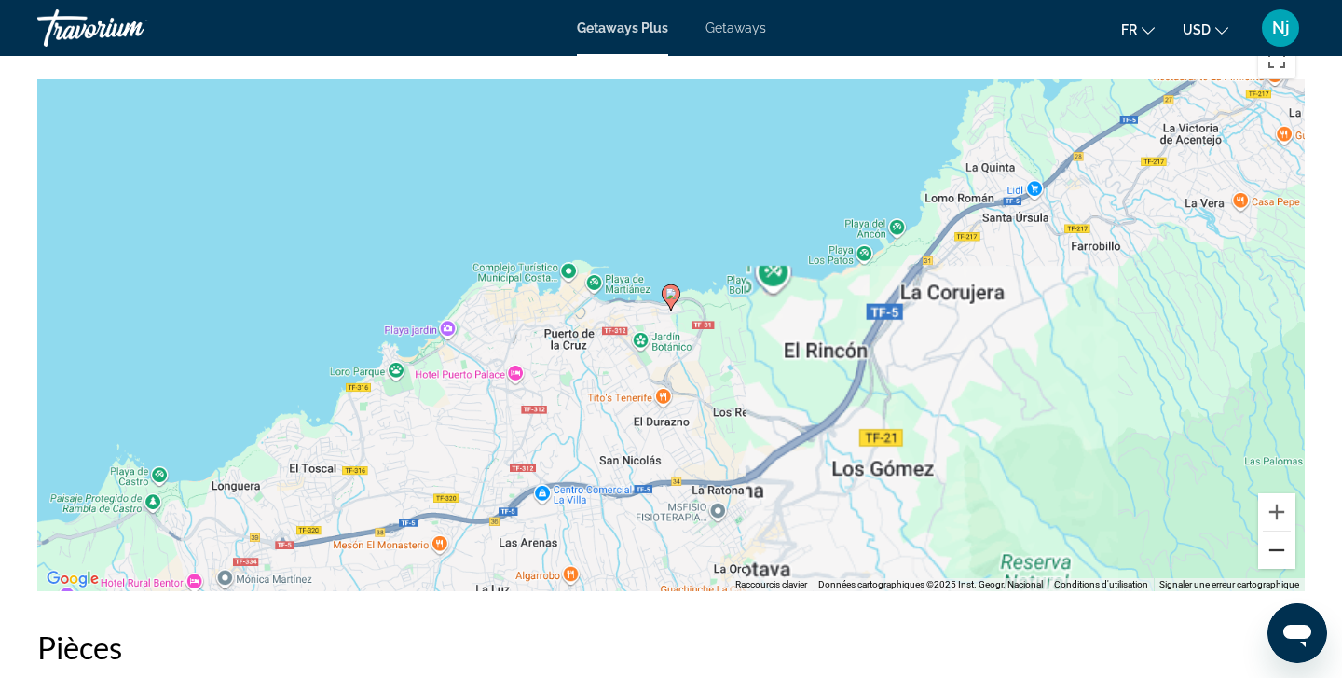
click at [1272, 542] on button "Zoom arrière" at bounding box center [1276, 549] width 37 height 37
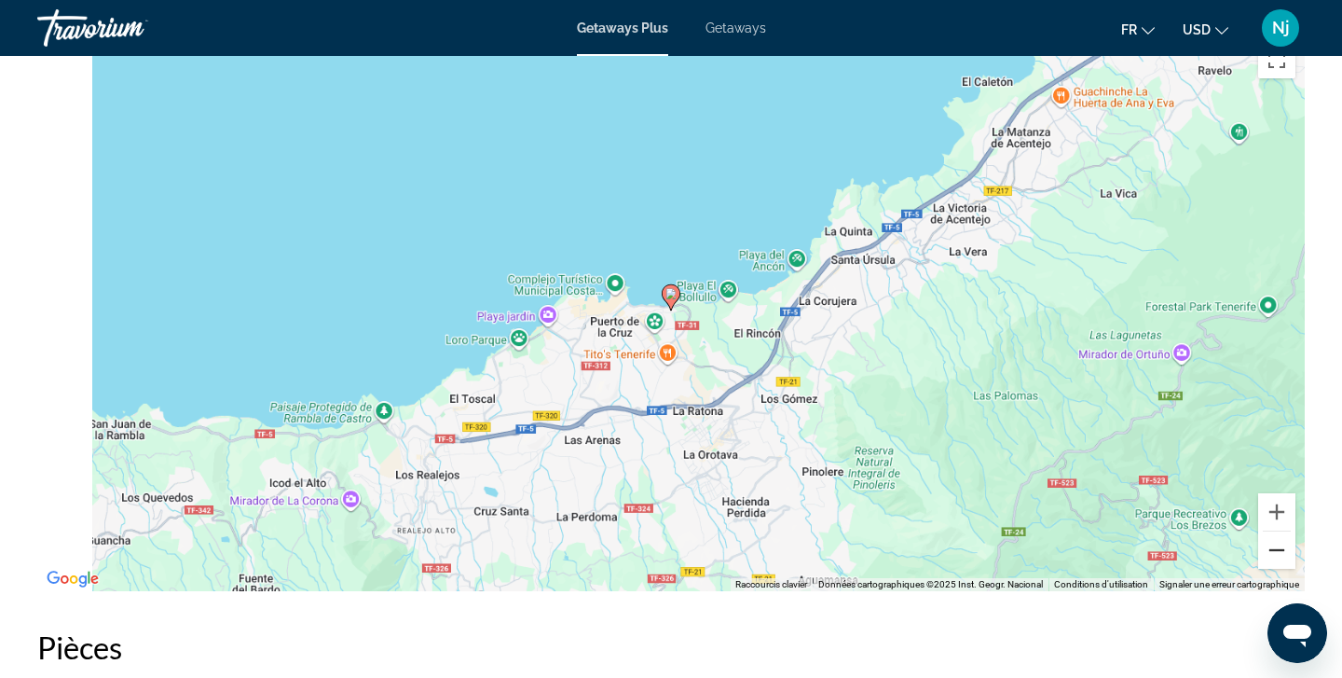
click at [1272, 542] on button "Zoom arrière" at bounding box center [1276, 549] width 37 height 37
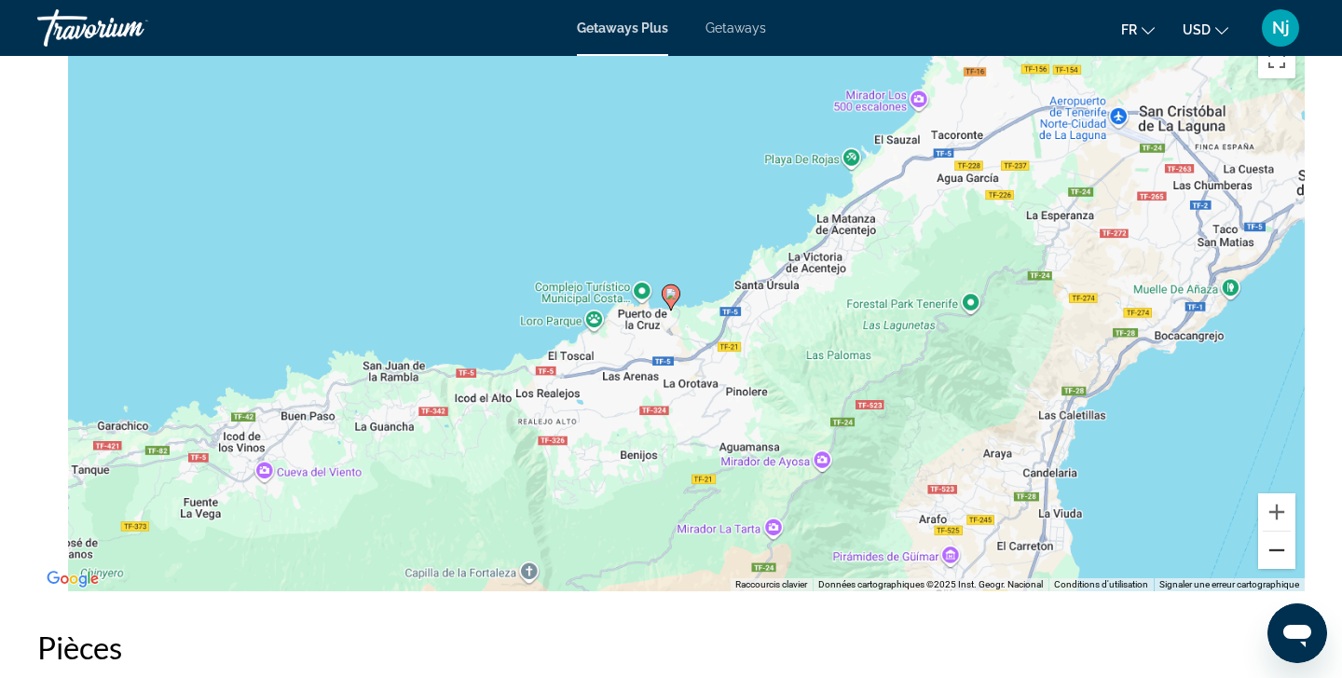
click at [1272, 542] on button "Zoom arrière" at bounding box center [1276, 549] width 37 height 37
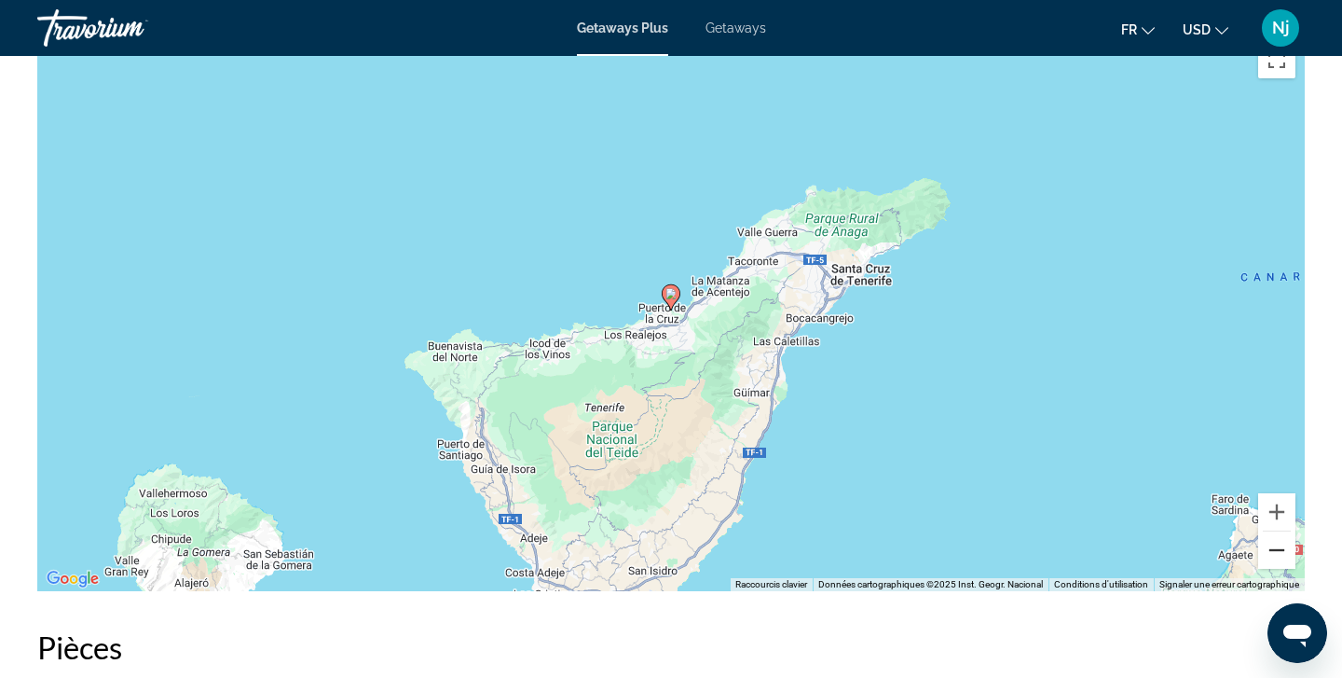
click at [1272, 542] on button "Zoom arrière" at bounding box center [1276, 549] width 37 height 37
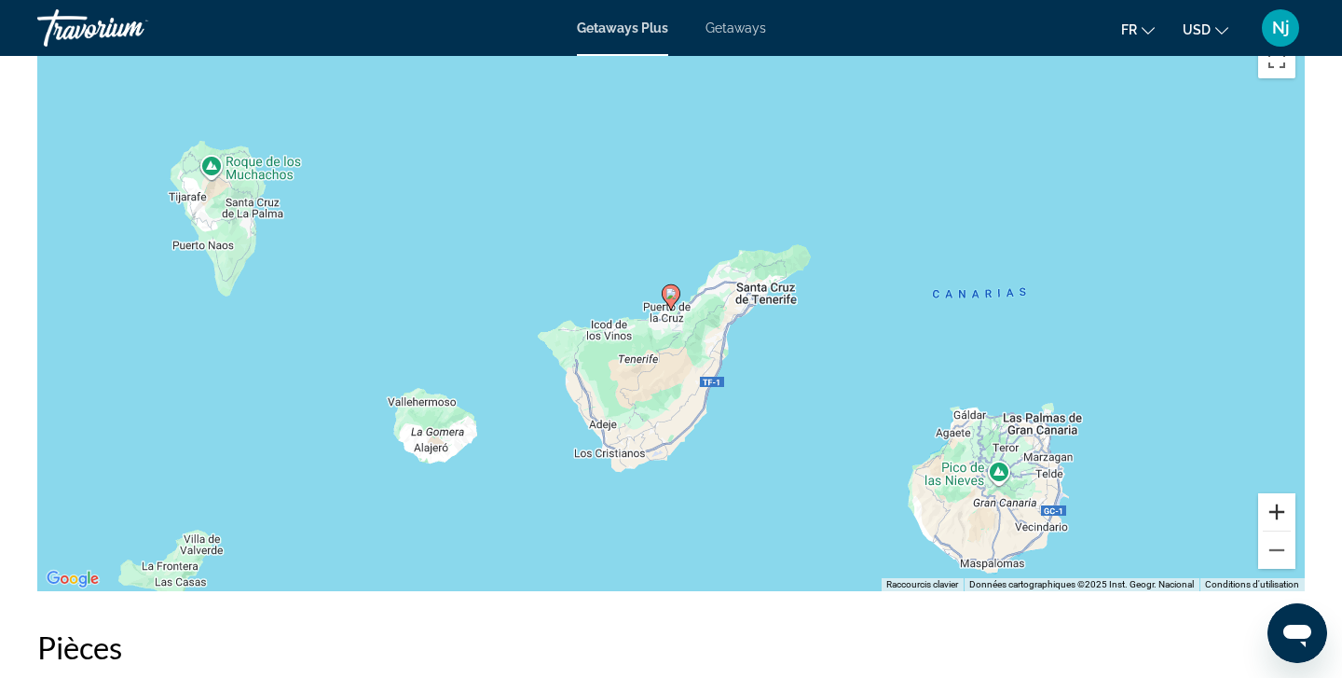
click at [1274, 493] on button "Zoom avant" at bounding box center [1276, 511] width 37 height 37
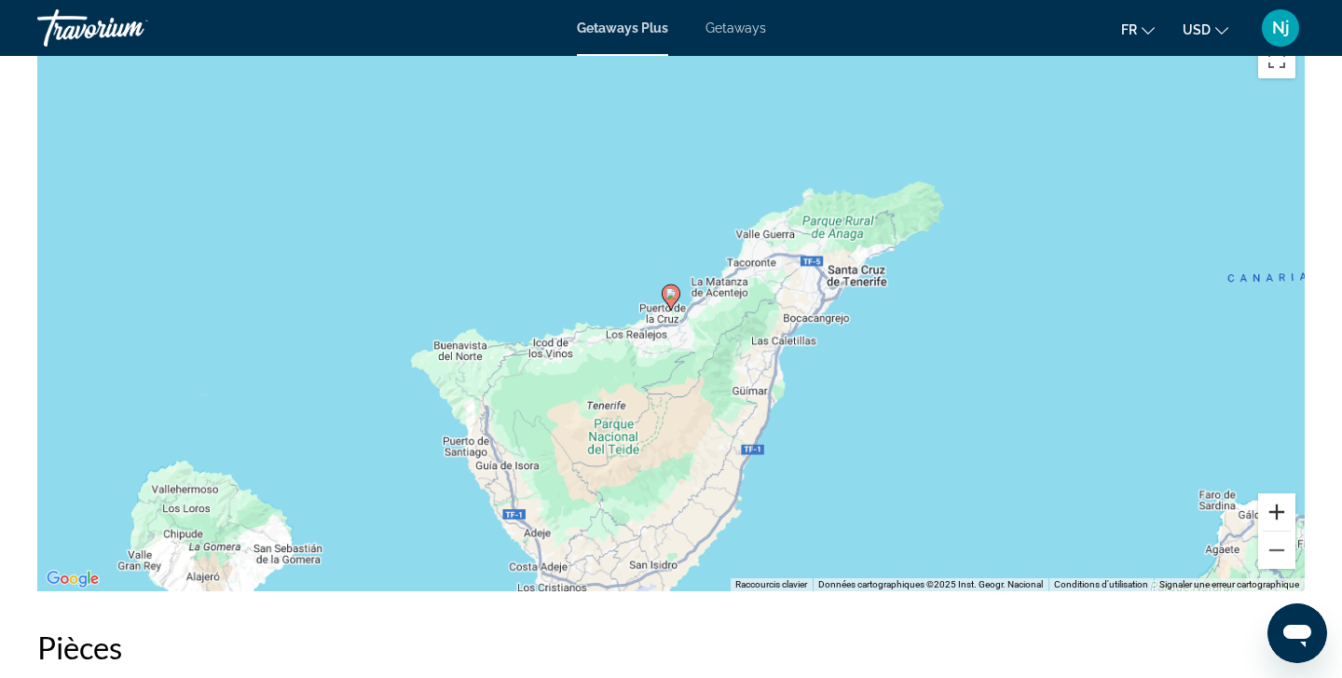
click at [1274, 493] on button "Zoom avant" at bounding box center [1276, 511] width 37 height 37
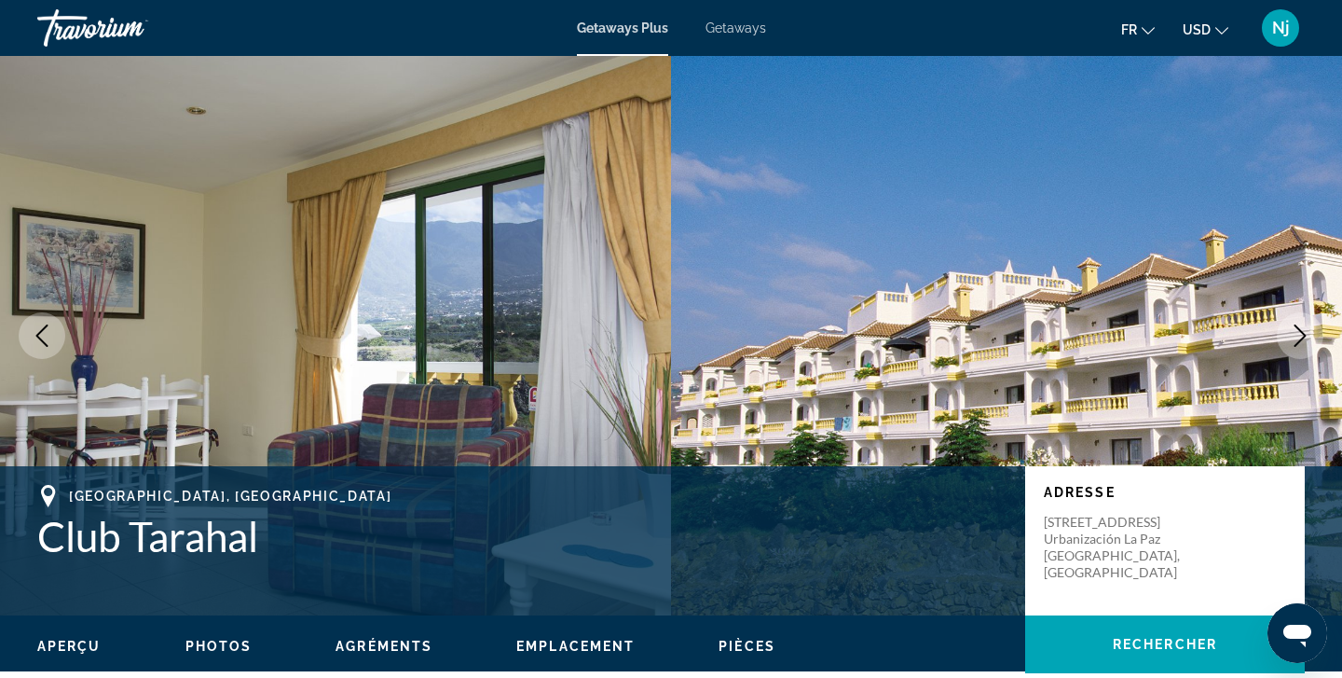
scroll to position [0, 0]
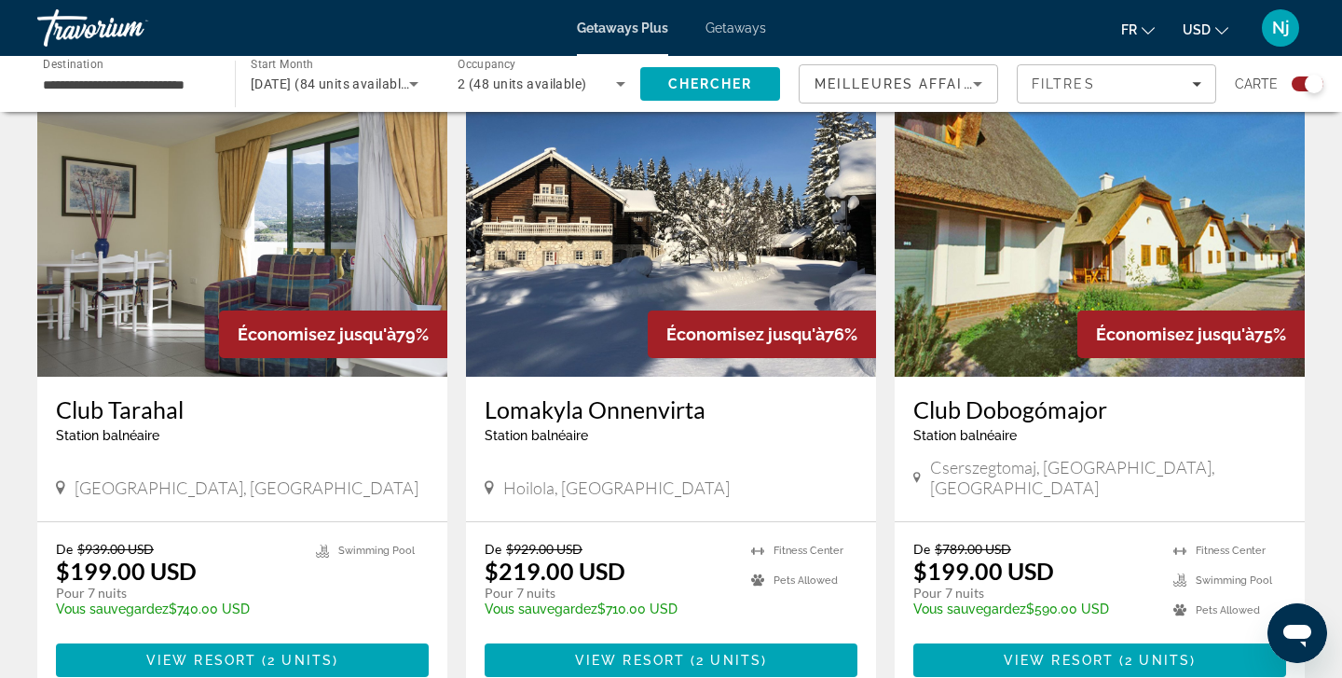
scroll to position [673, 0]
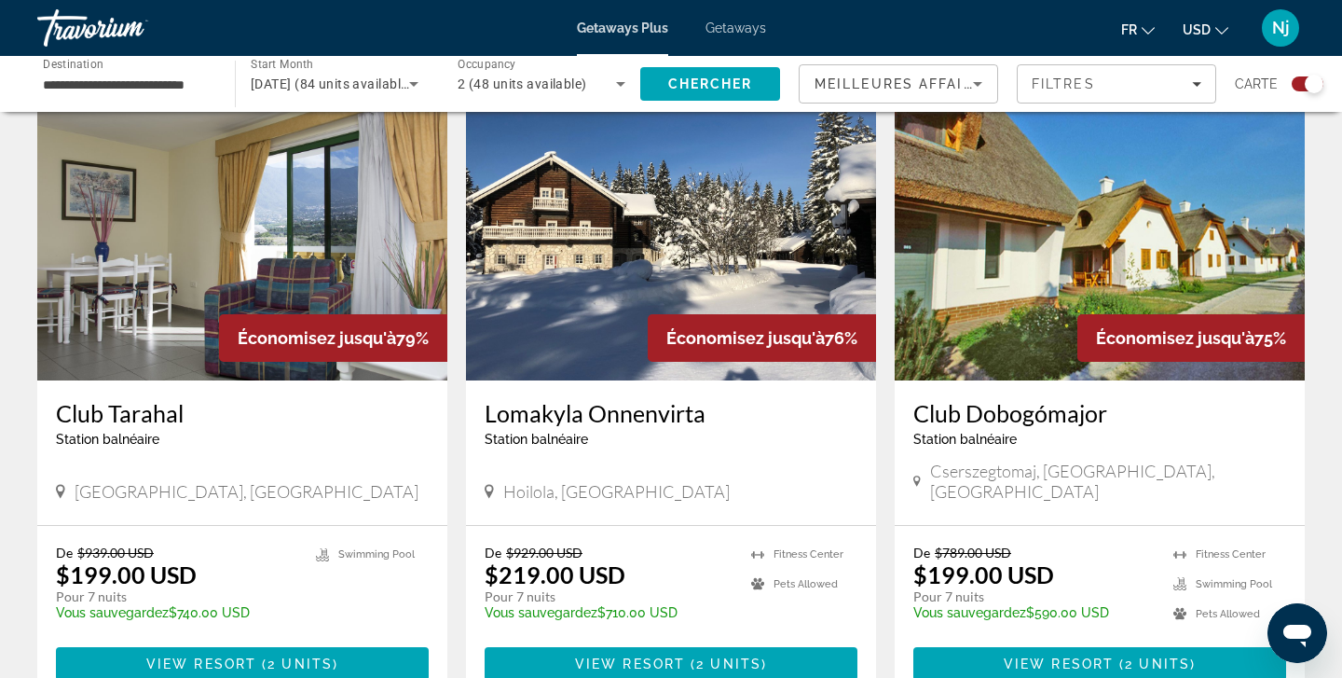
click at [549, 224] on img "Main content" at bounding box center [671, 231] width 410 height 298
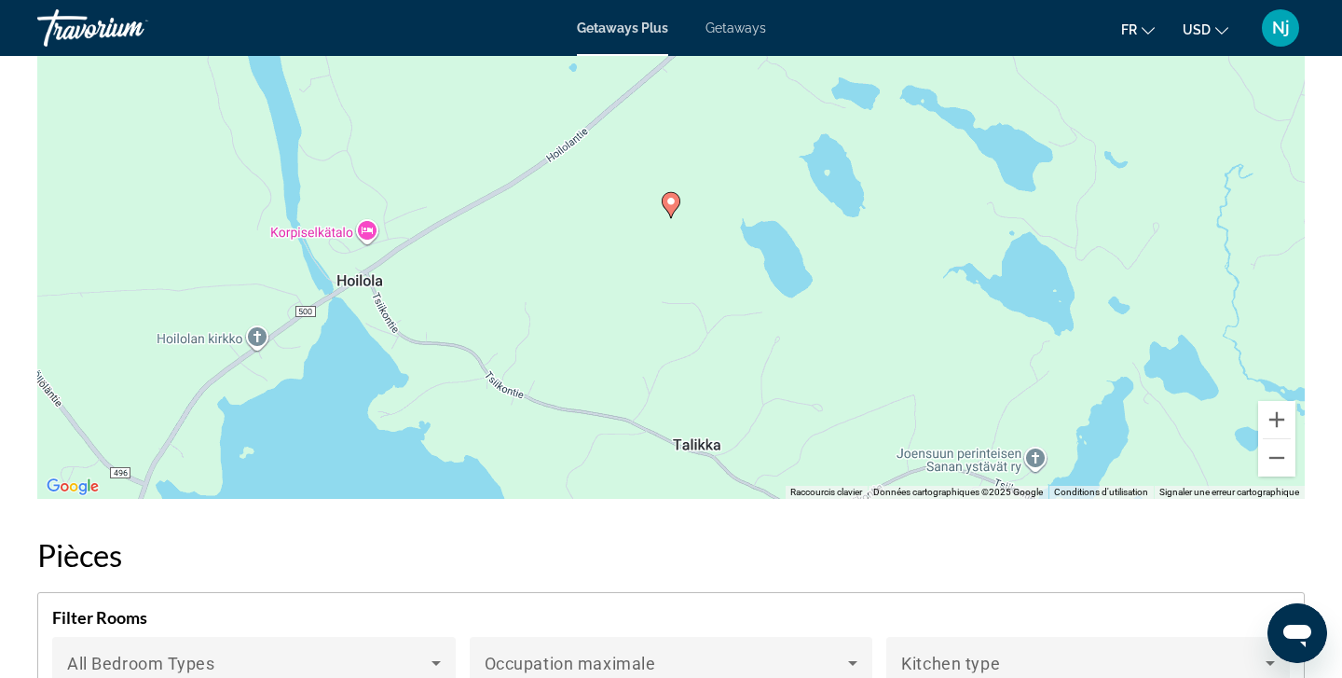
scroll to position [2573, 0]
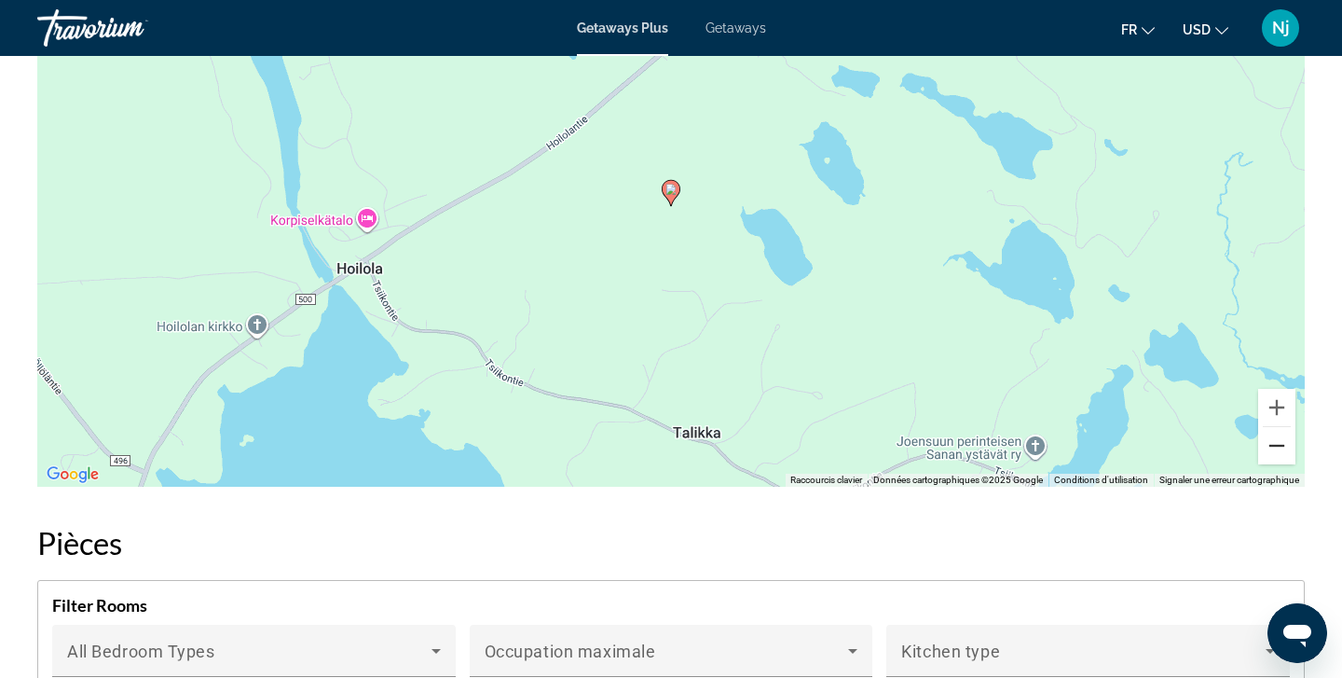
click at [1274, 460] on button "Zoom arrière" at bounding box center [1276, 445] width 37 height 37
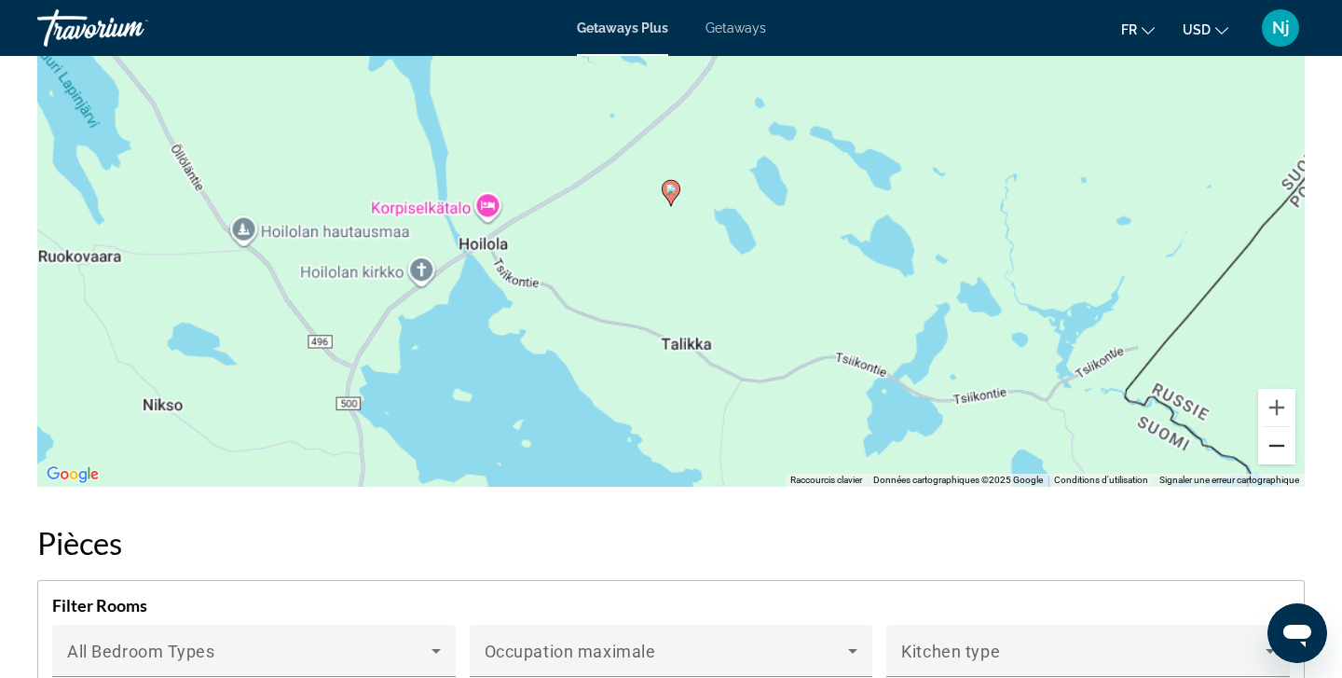
click at [1274, 460] on button "Zoom arrière" at bounding box center [1276, 445] width 37 height 37
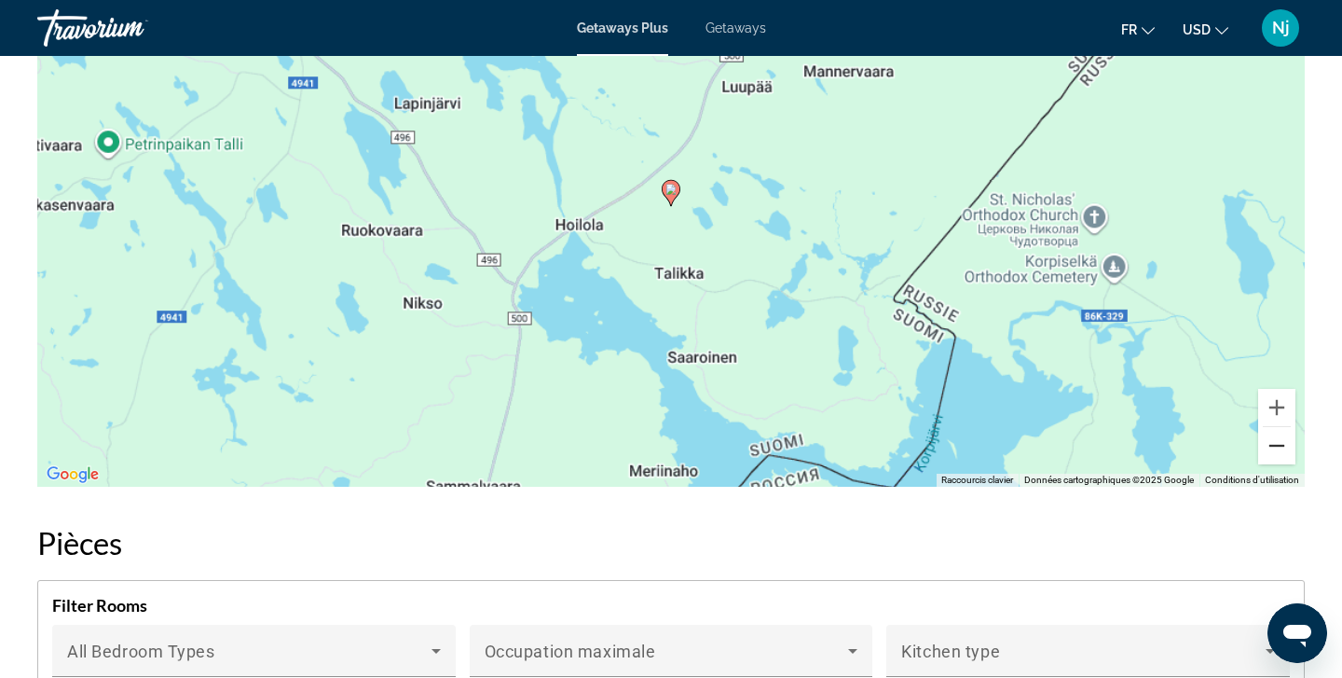
click at [1274, 460] on button "Zoom arrière" at bounding box center [1276, 445] width 37 height 37
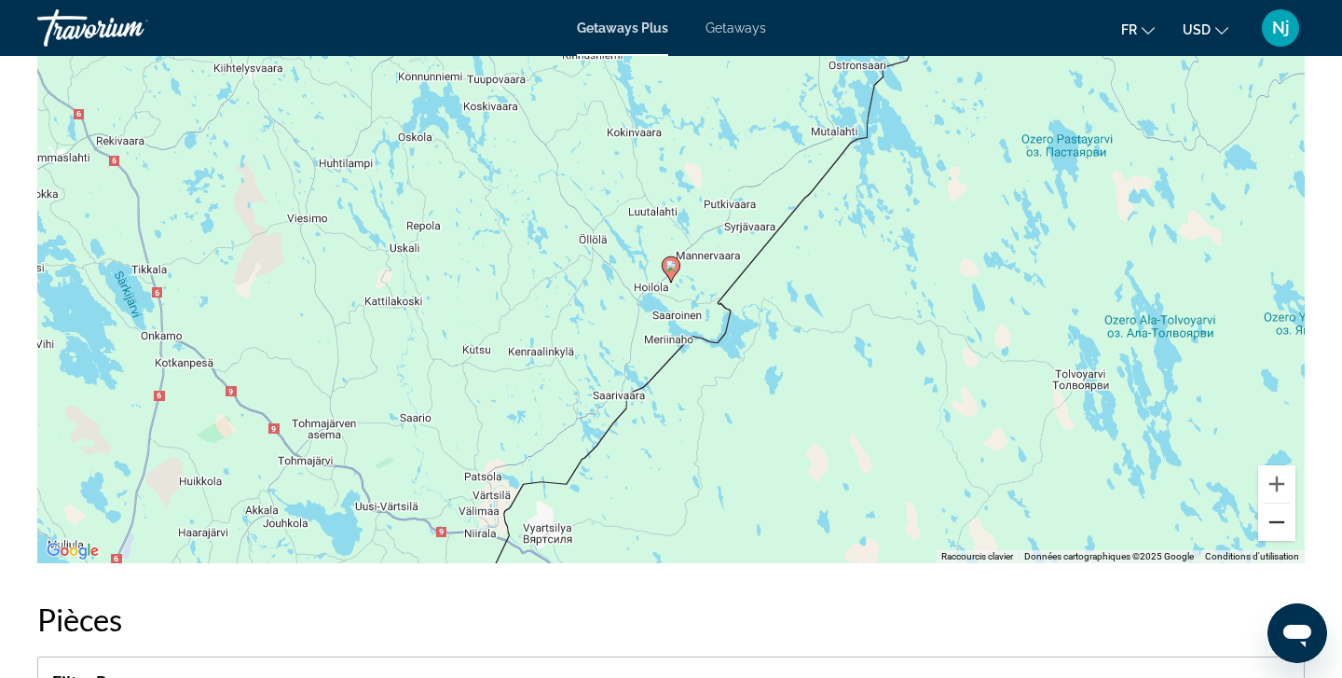
scroll to position [2488, 0]
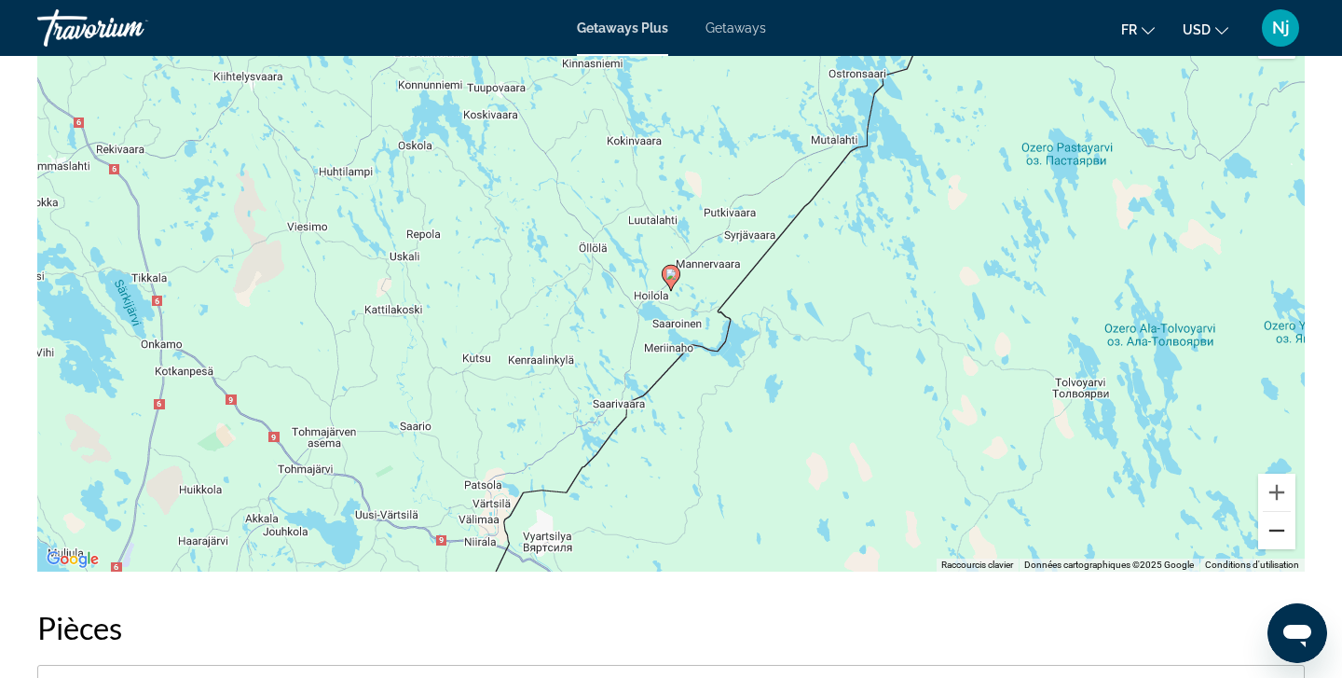
click at [1271, 536] on button "Zoom arrière" at bounding box center [1276, 530] width 37 height 37
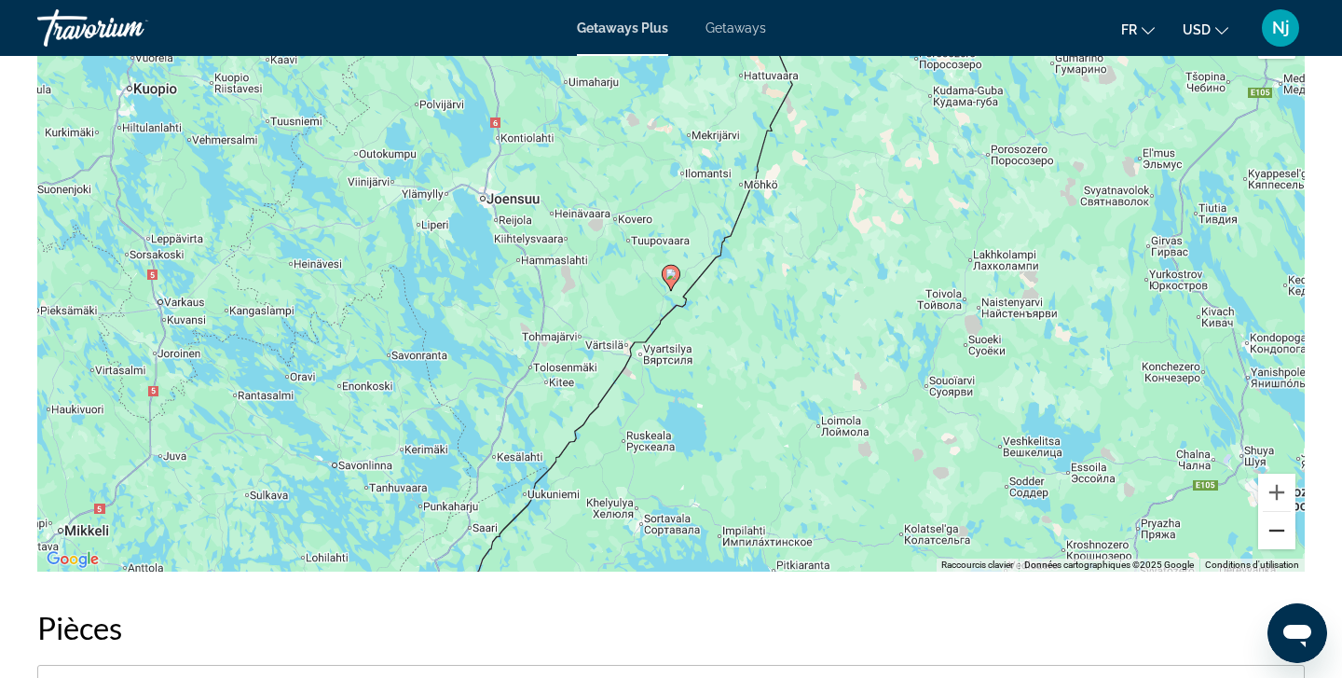
click at [1271, 536] on button "Zoom arrière" at bounding box center [1276, 530] width 37 height 37
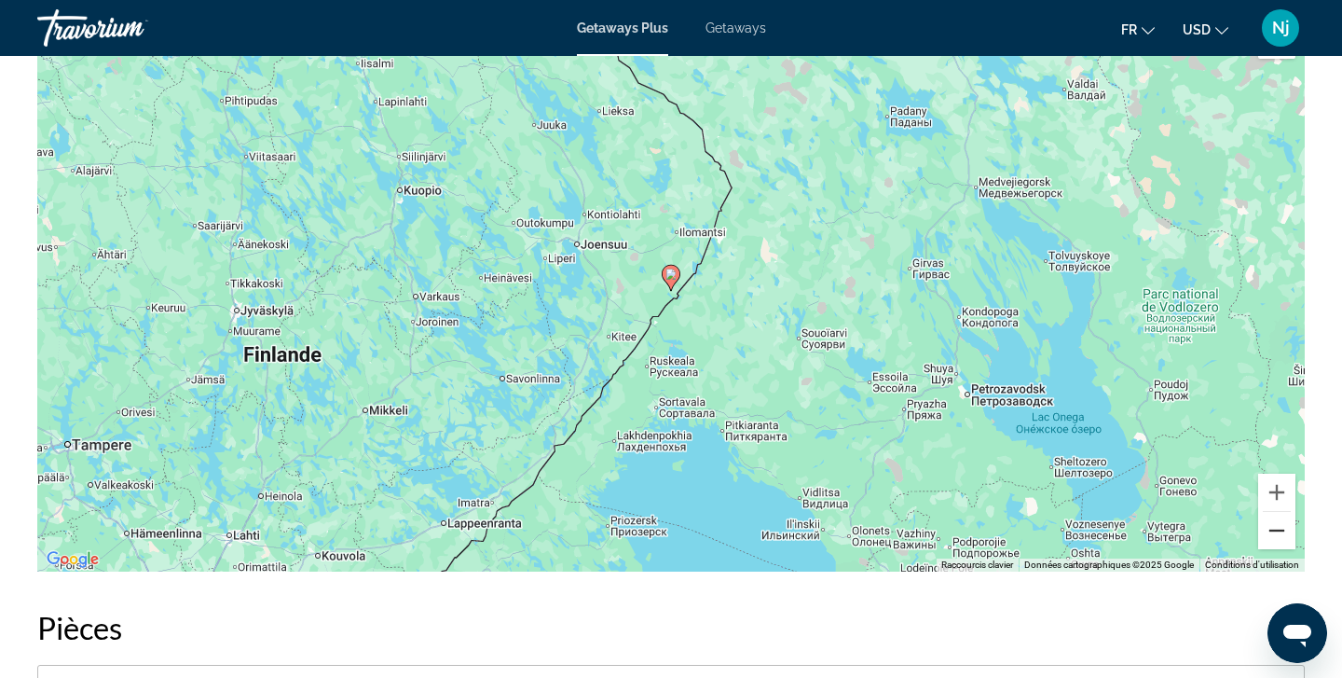
click at [1271, 536] on button "Zoom arrière" at bounding box center [1276, 530] width 37 height 37
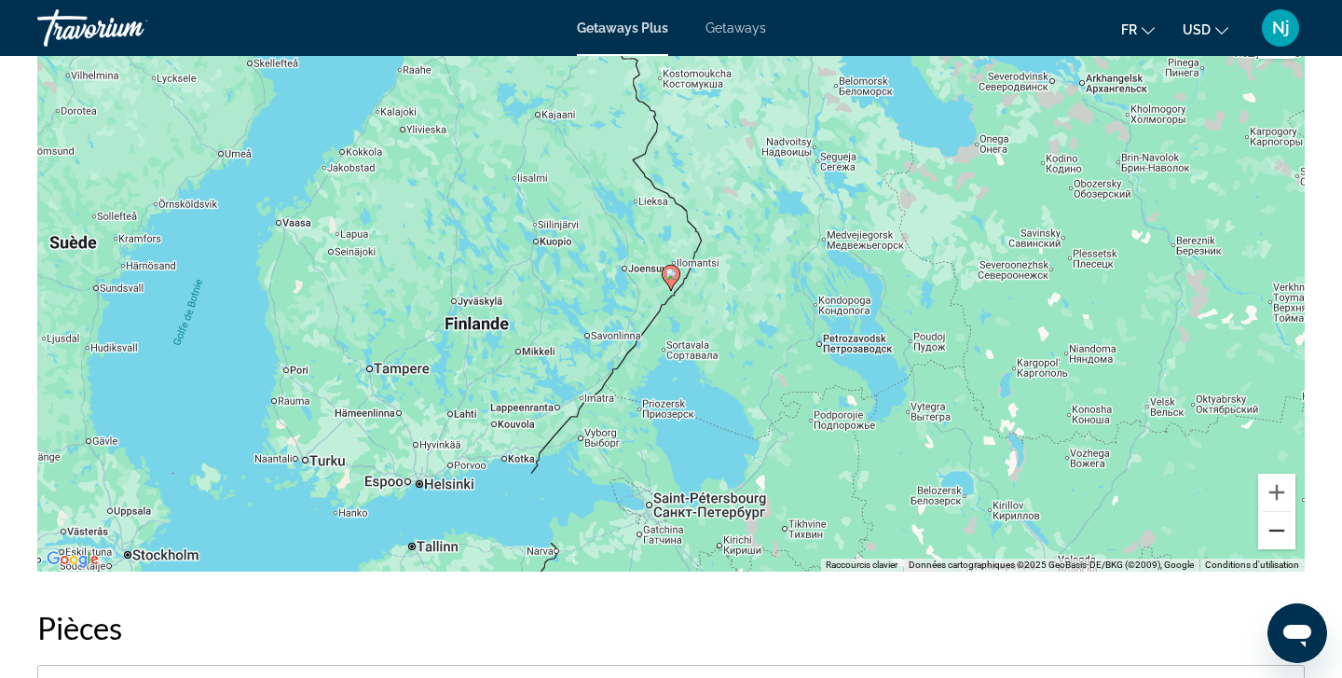
click at [1271, 536] on button "Zoom arrière" at bounding box center [1276, 530] width 37 height 37
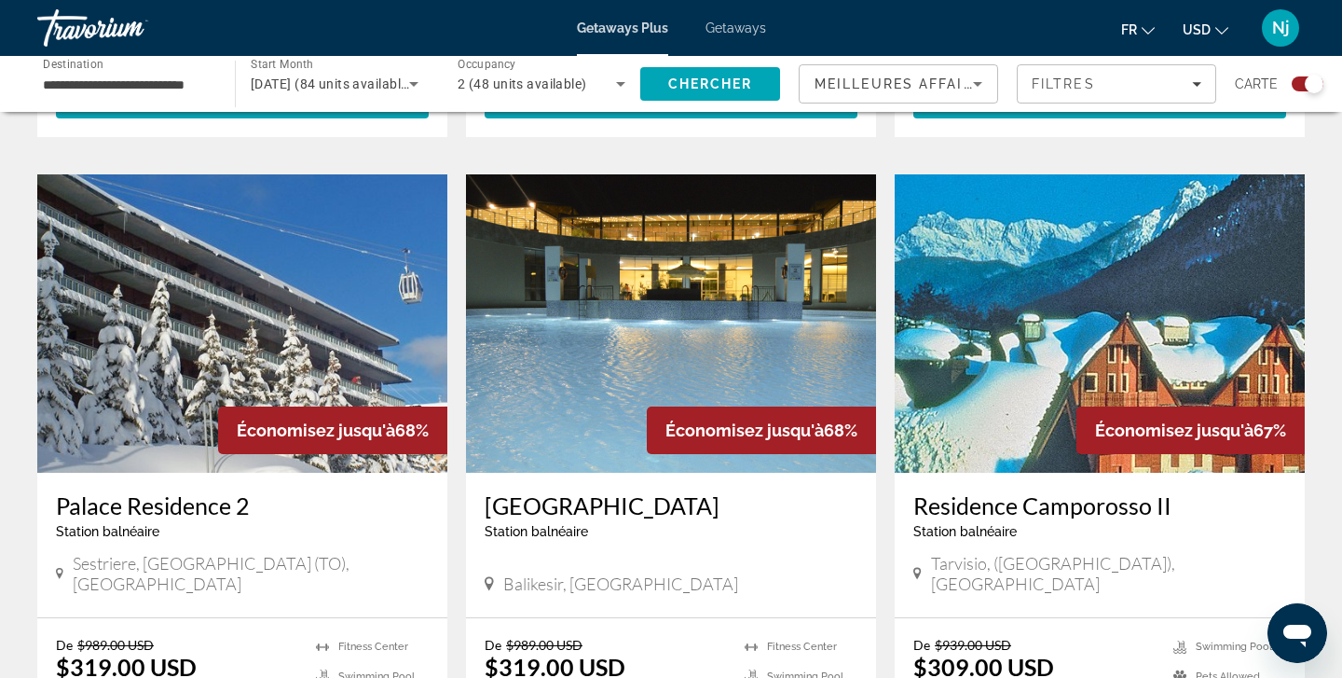
scroll to position [2513, 0]
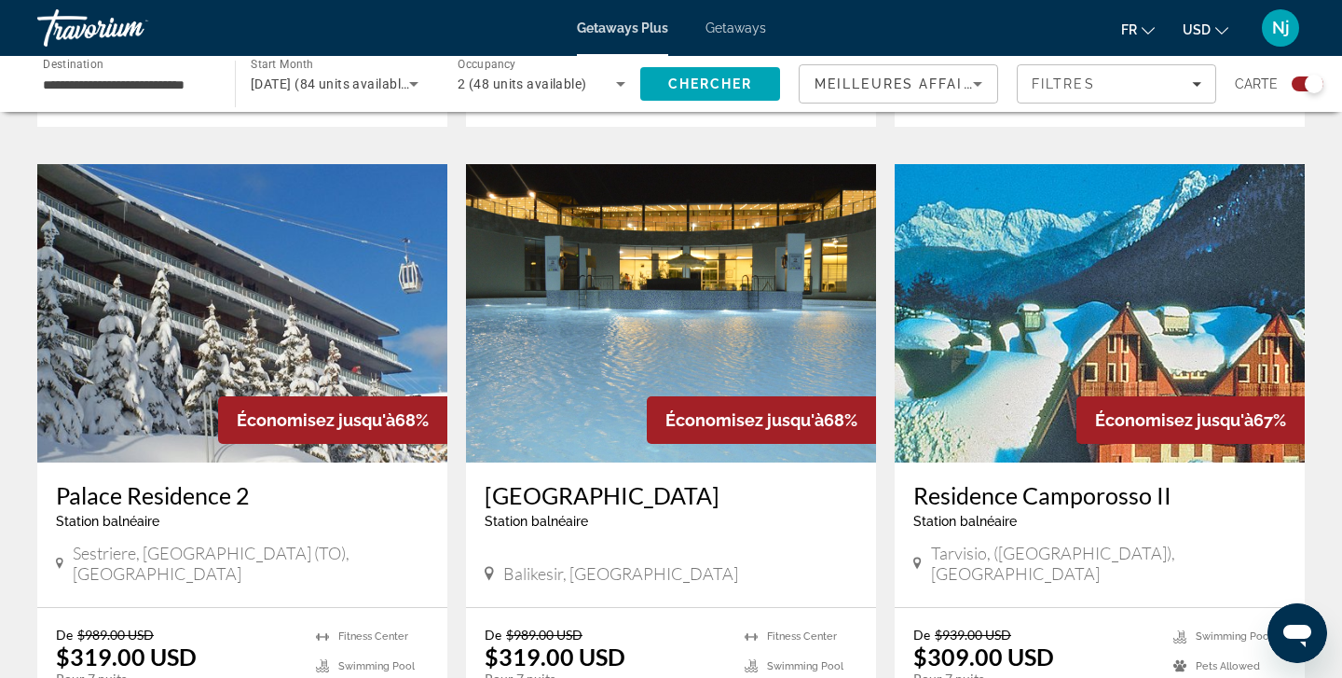
click at [696, 252] on img "Main content" at bounding box center [671, 313] width 410 height 298
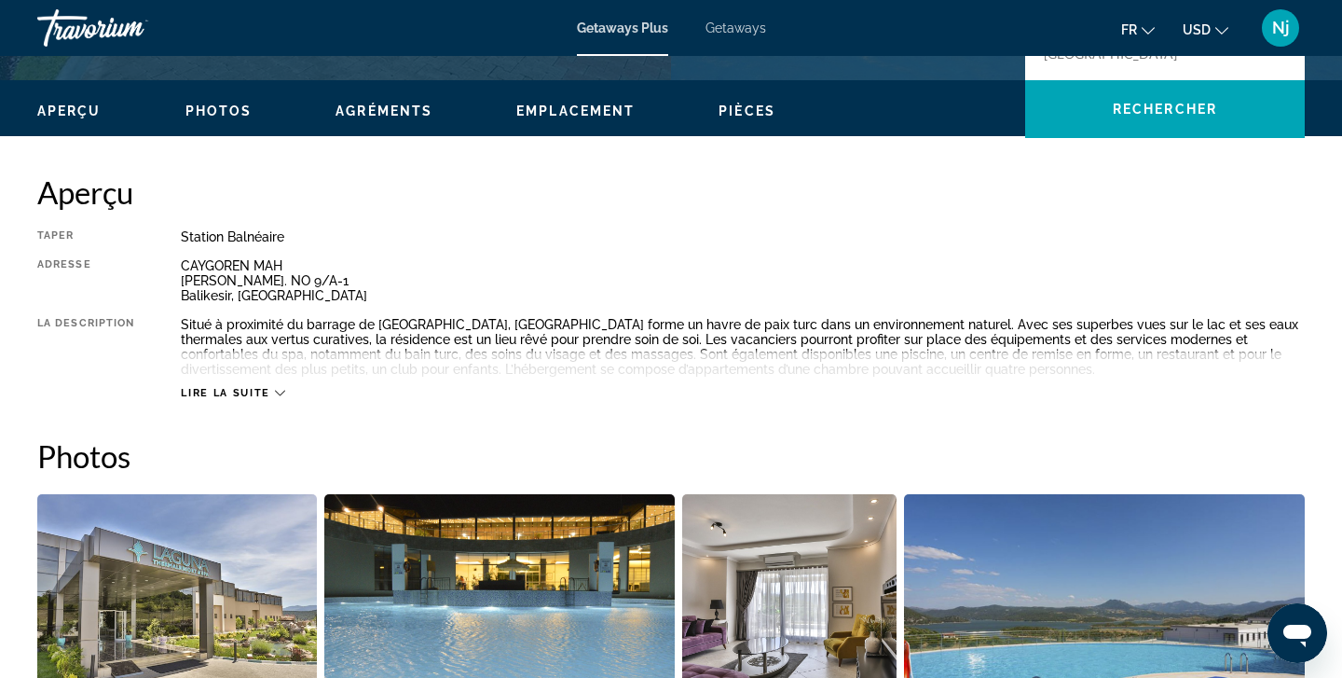
scroll to position [564, 0]
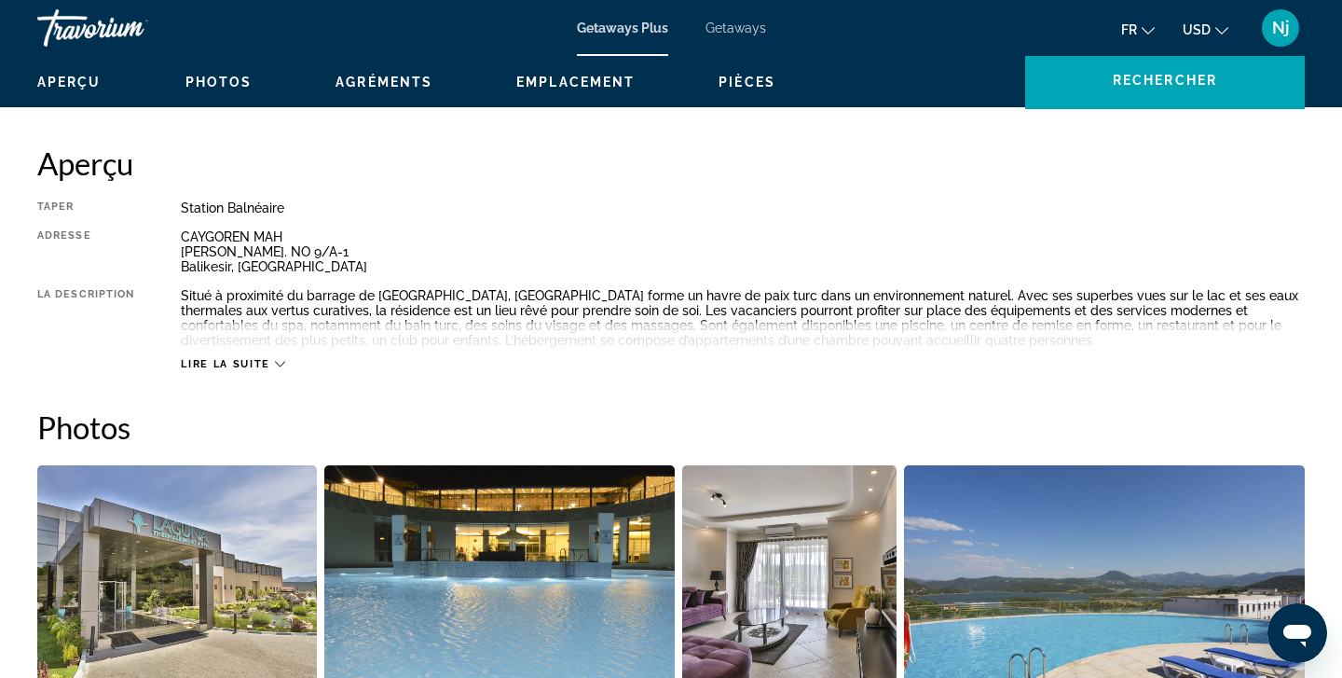
click at [260, 363] on span "Lire la suite" at bounding box center [225, 364] width 89 height 12
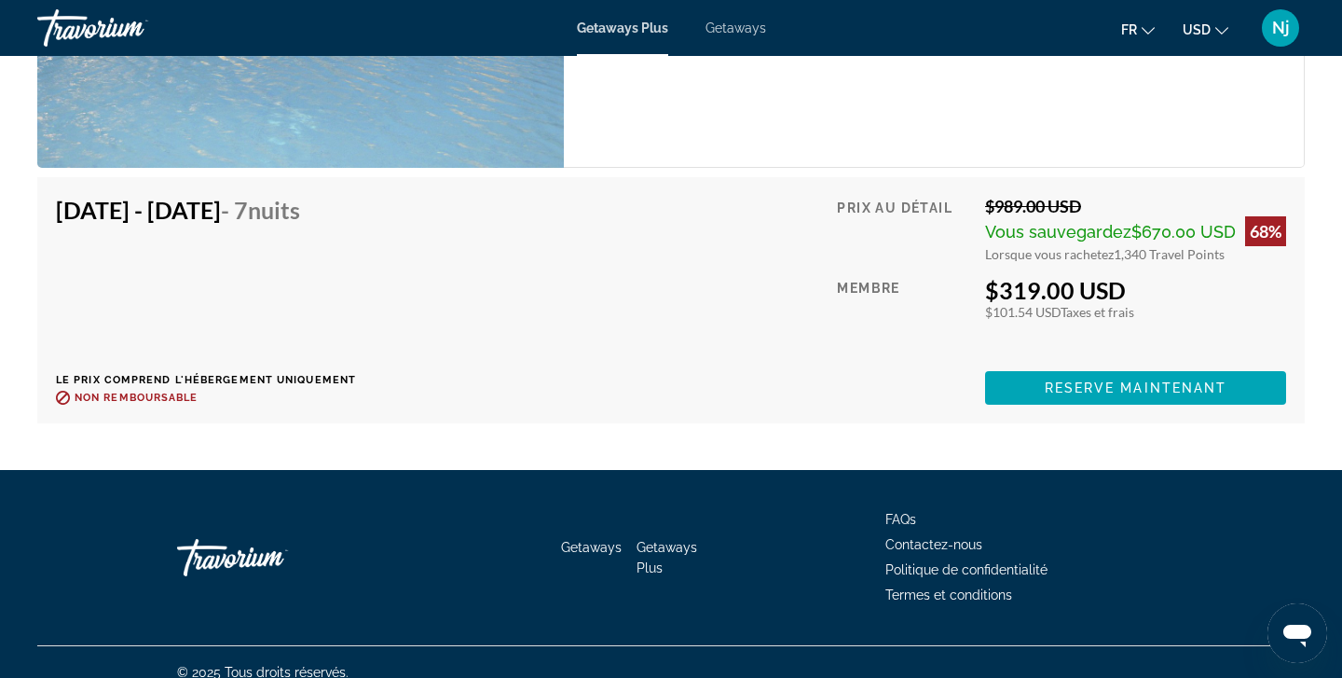
scroll to position [3543, 0]
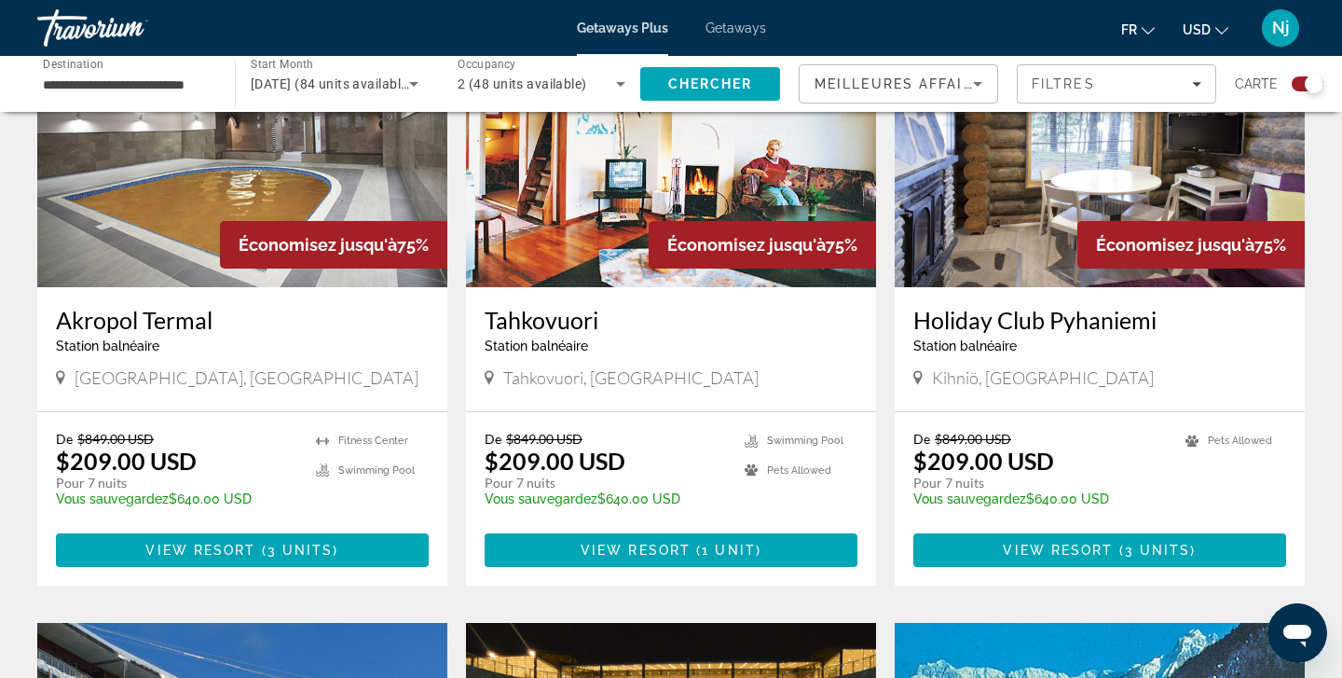
scroll to position [2055, 0]
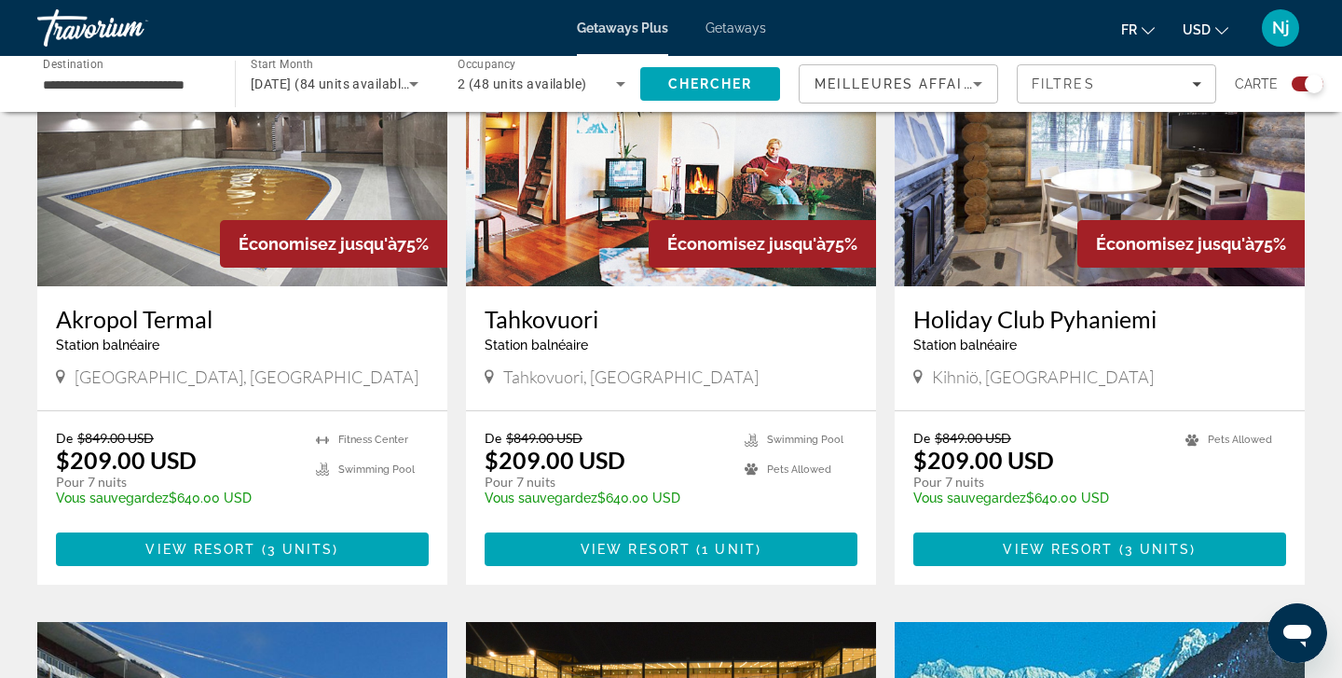
click at [162, 179] on img "Main content" at bounding box center [242, 137] width 410 height 298
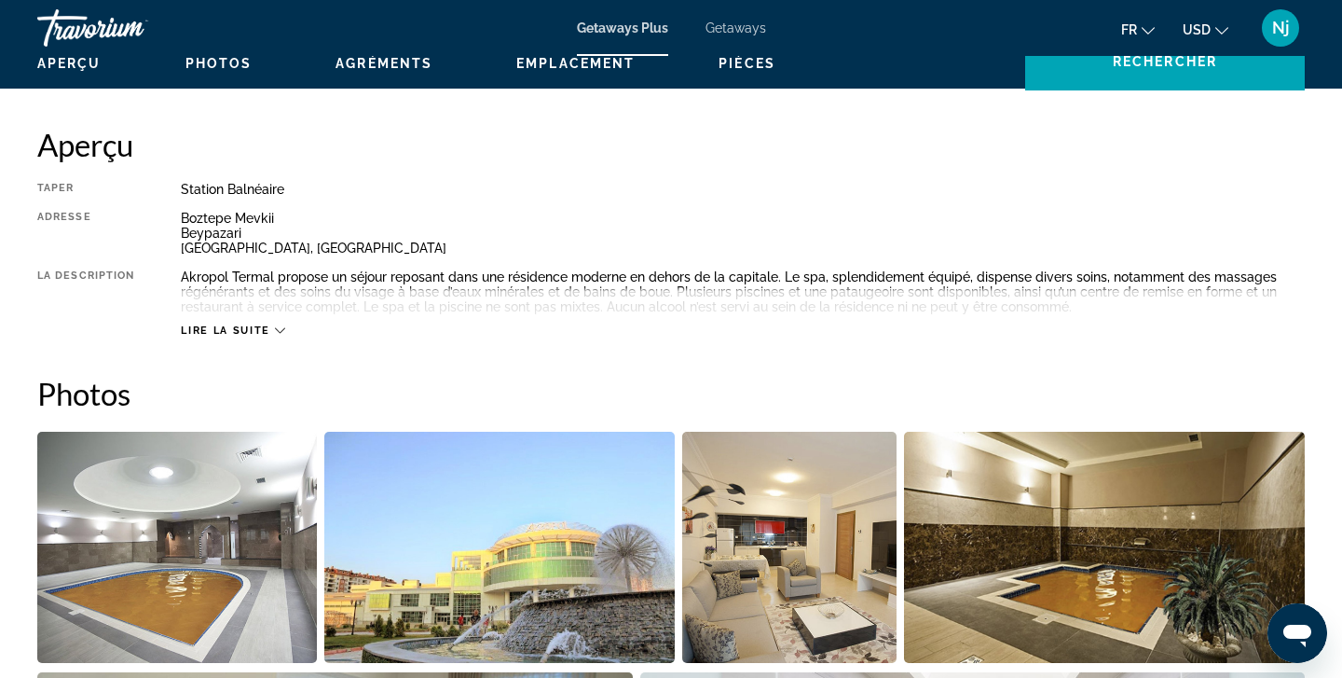
scroll to position [587, 0]
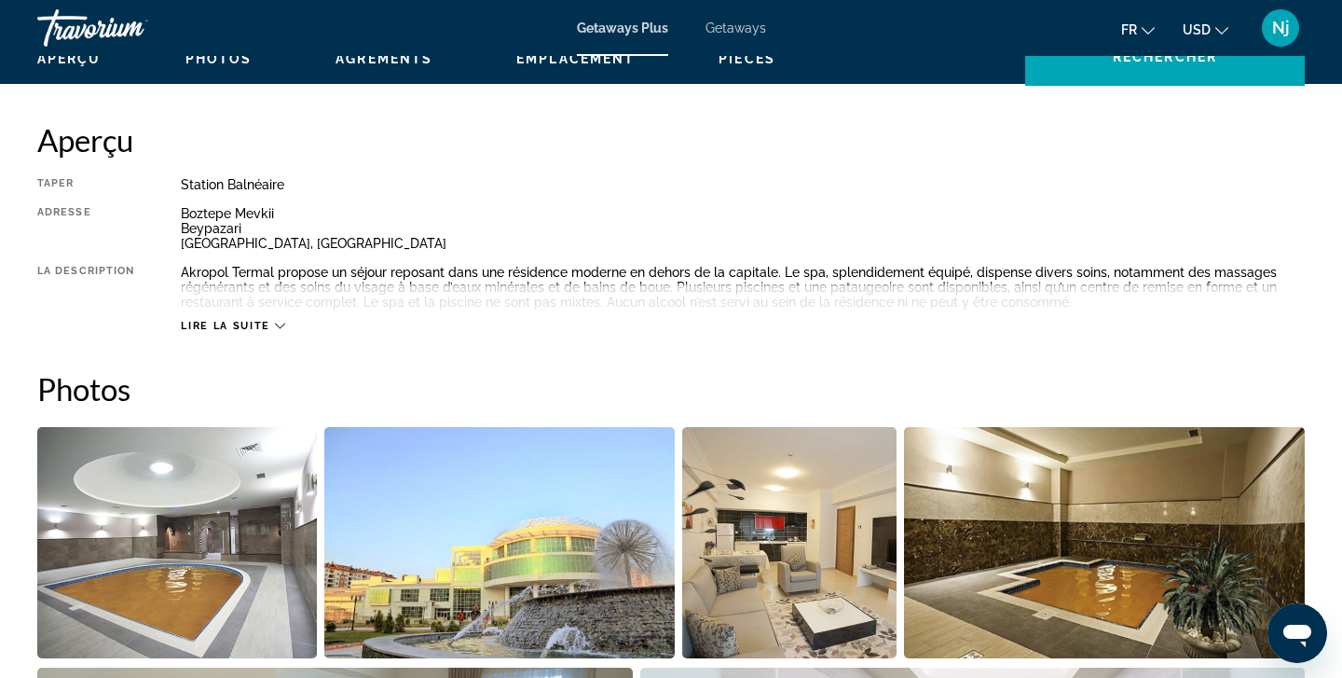
click at [247, 320] on span "Lire la suite" at bounding box center [225, 326] width 89 height 12
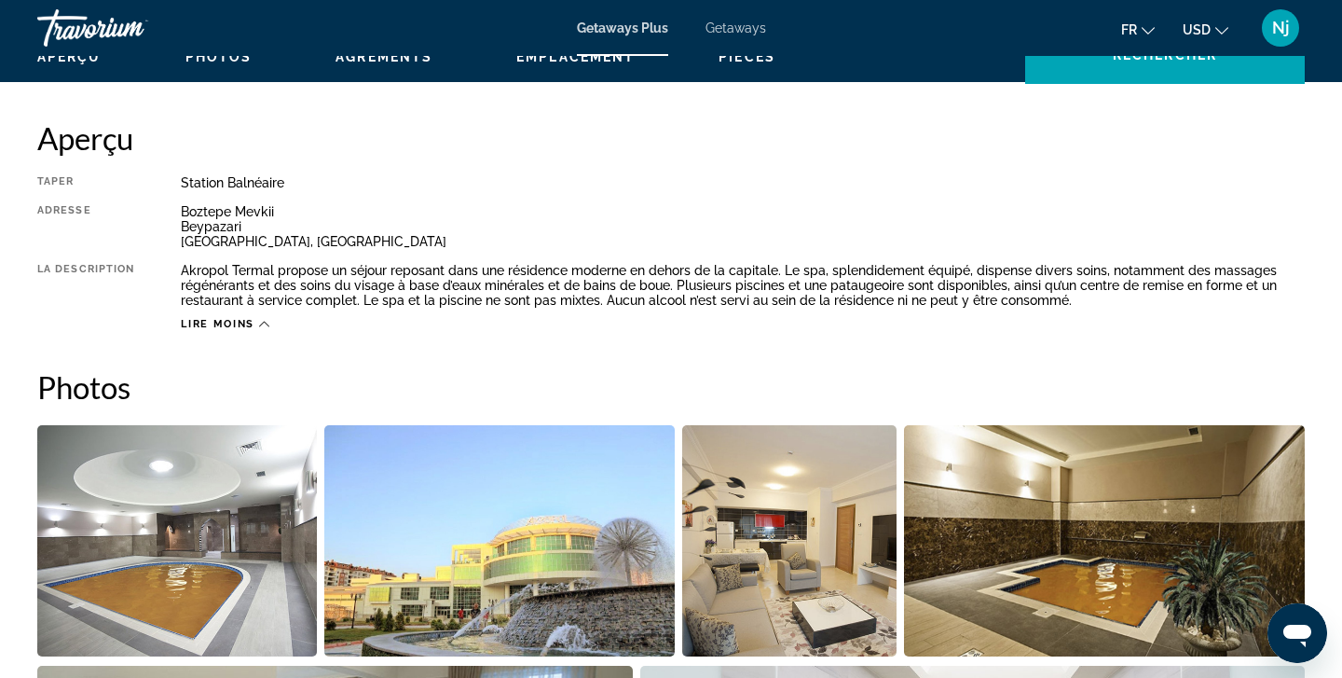
scroll to position [501, 0]
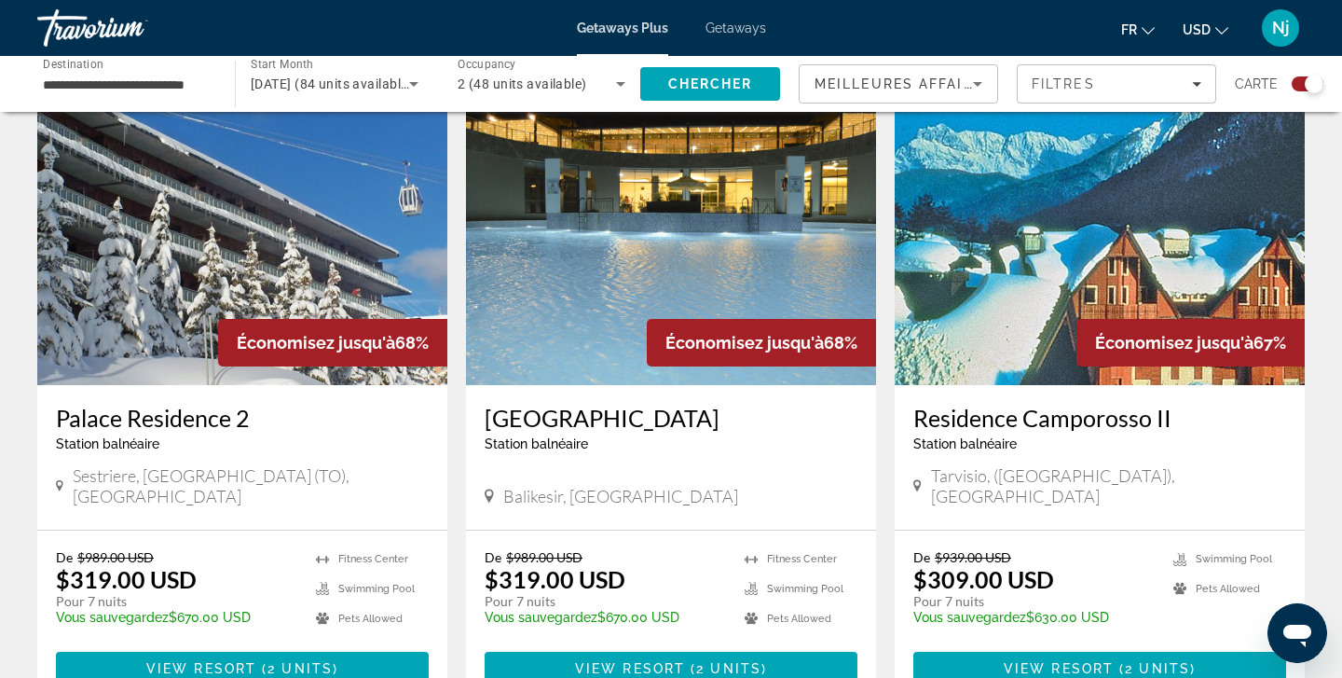
scroll to position [2652, 0]
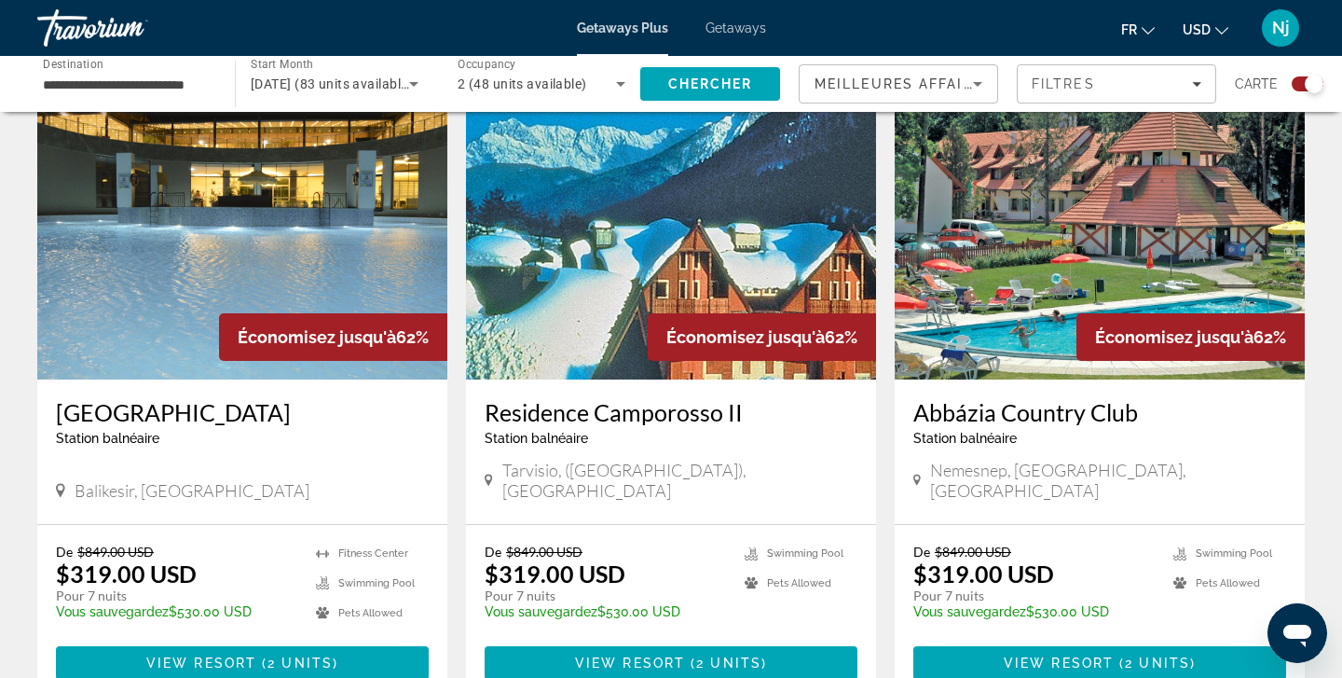
scroll to position [1314, 0]
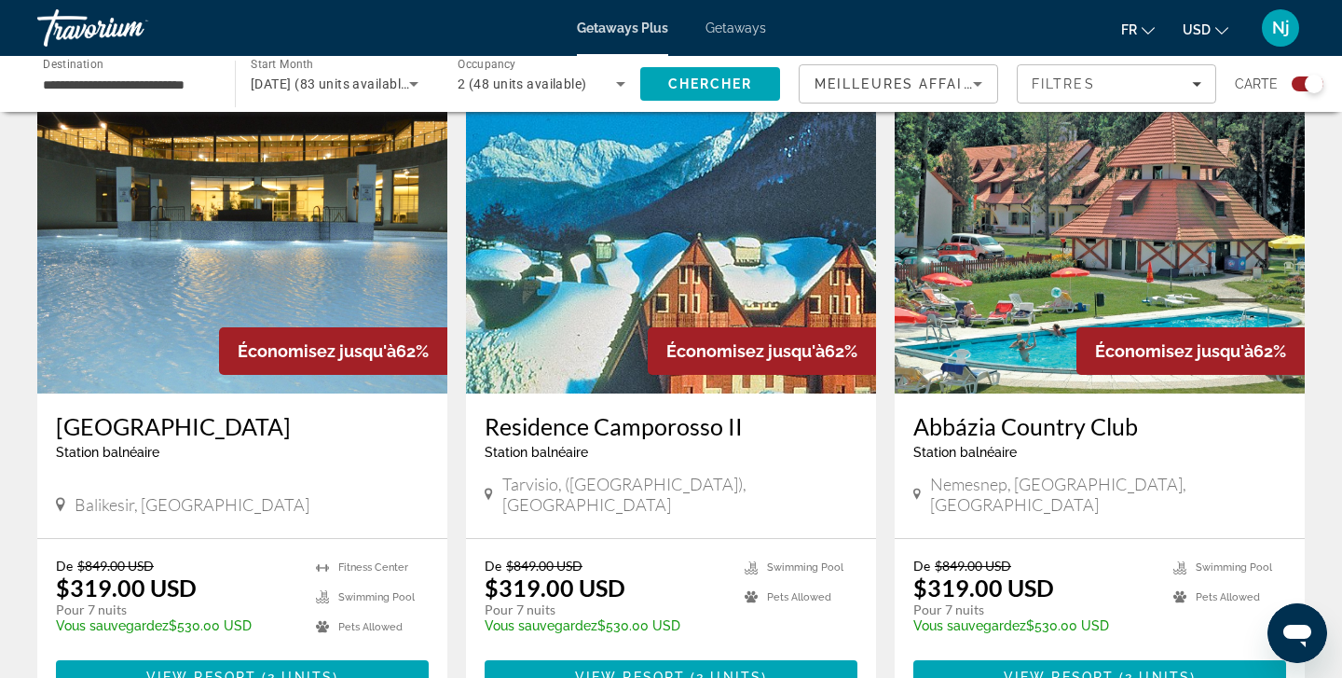
click at [997, 191] on img "Main content" at bounding box center [1100, 244] width 410 height 298
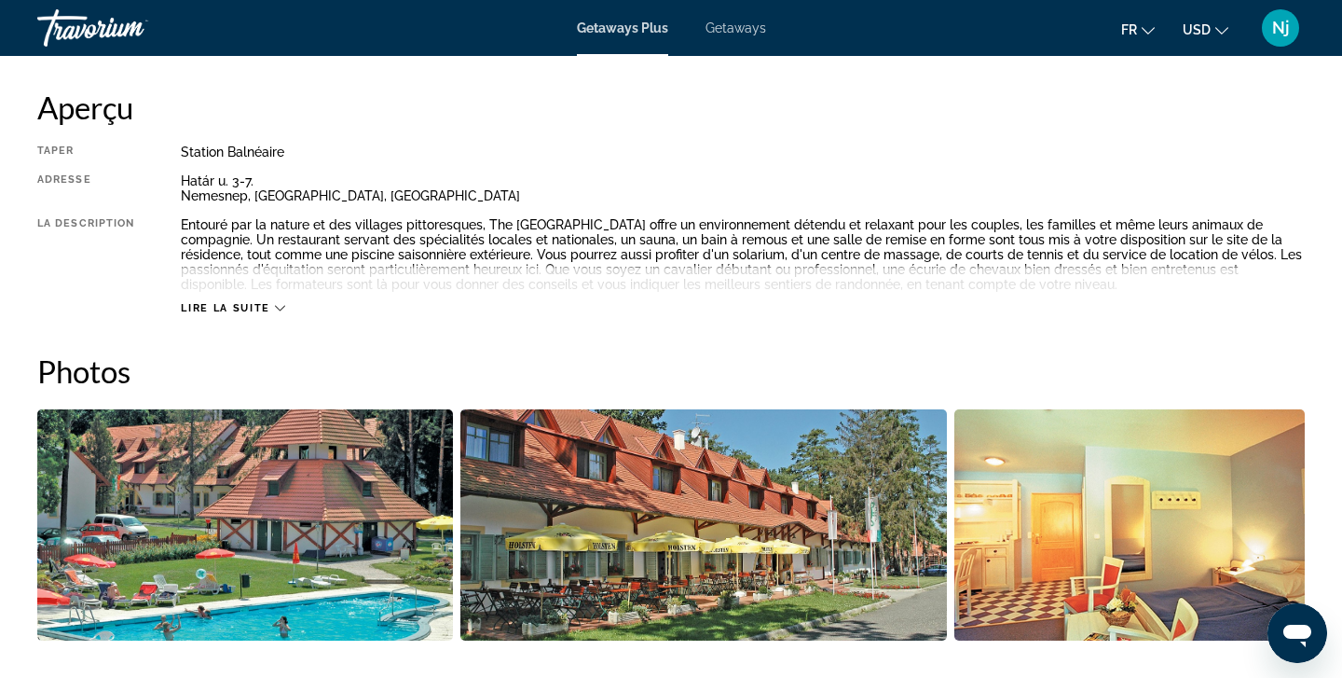
scroll to position [617, 0]
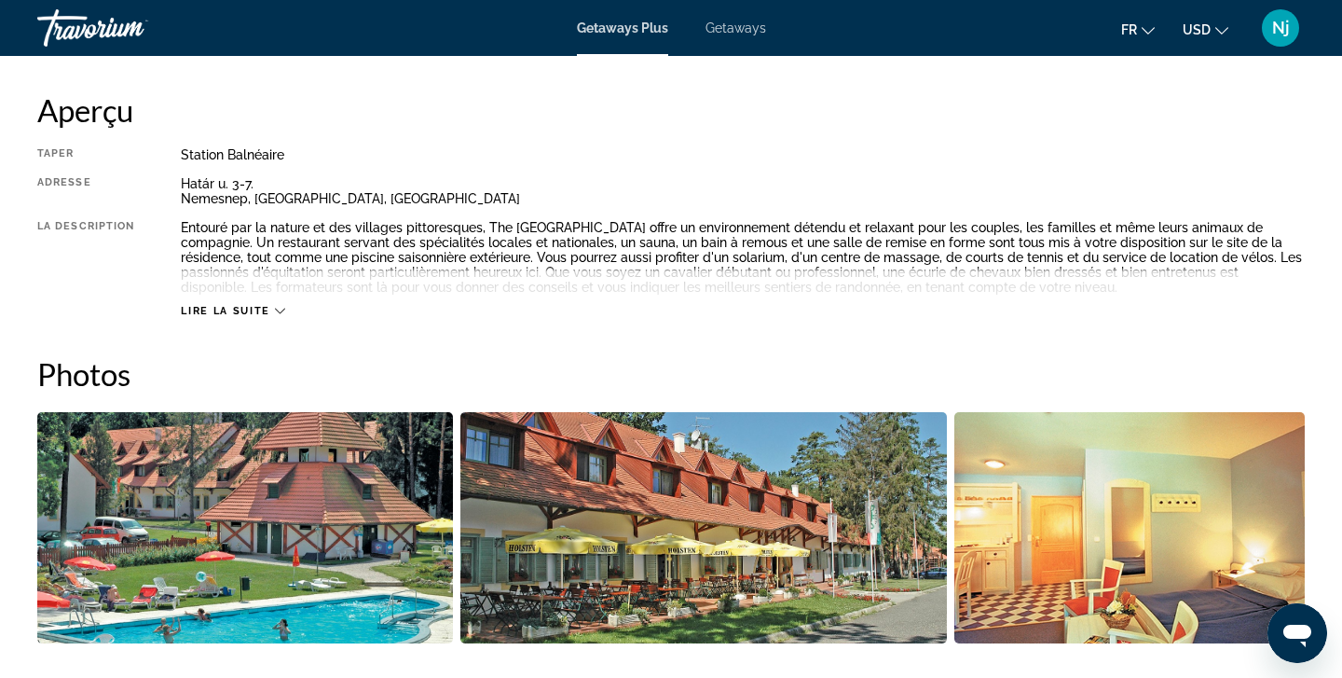
click at [199, 305] on span "Lire la suite" at bounding box center [225, 311] width 89 height 12
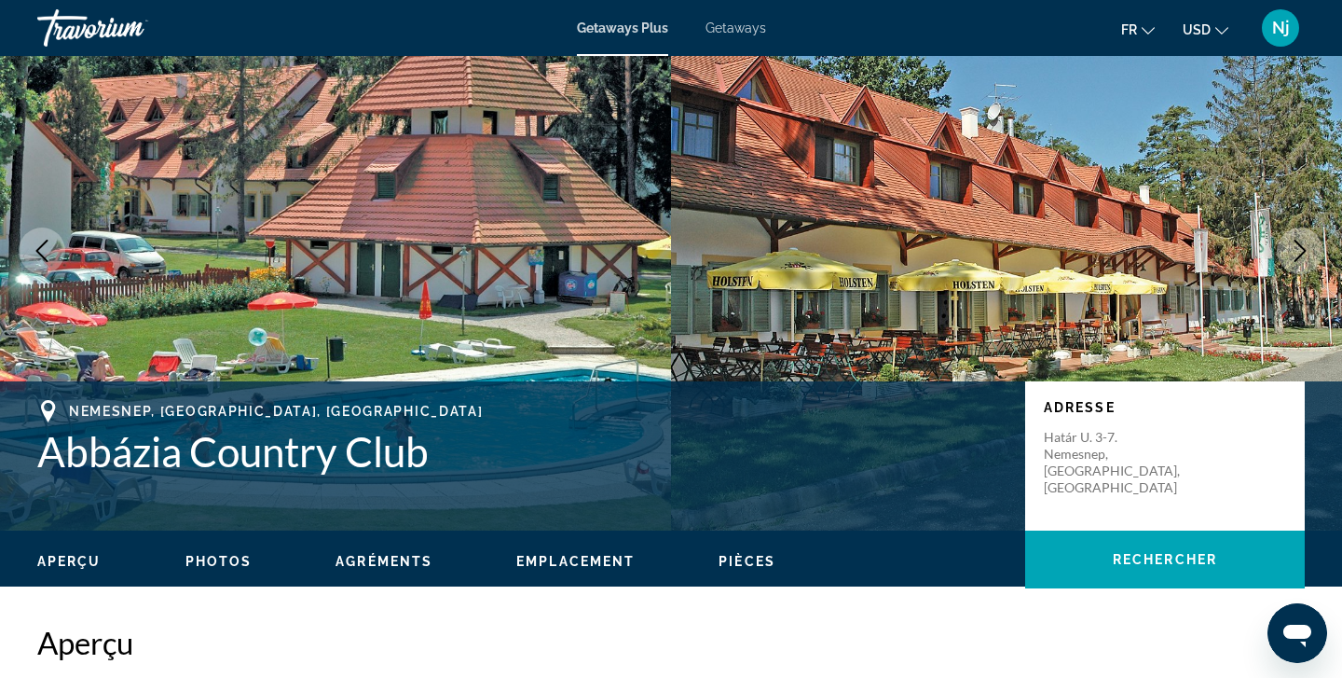
scroll to position [194, 0]
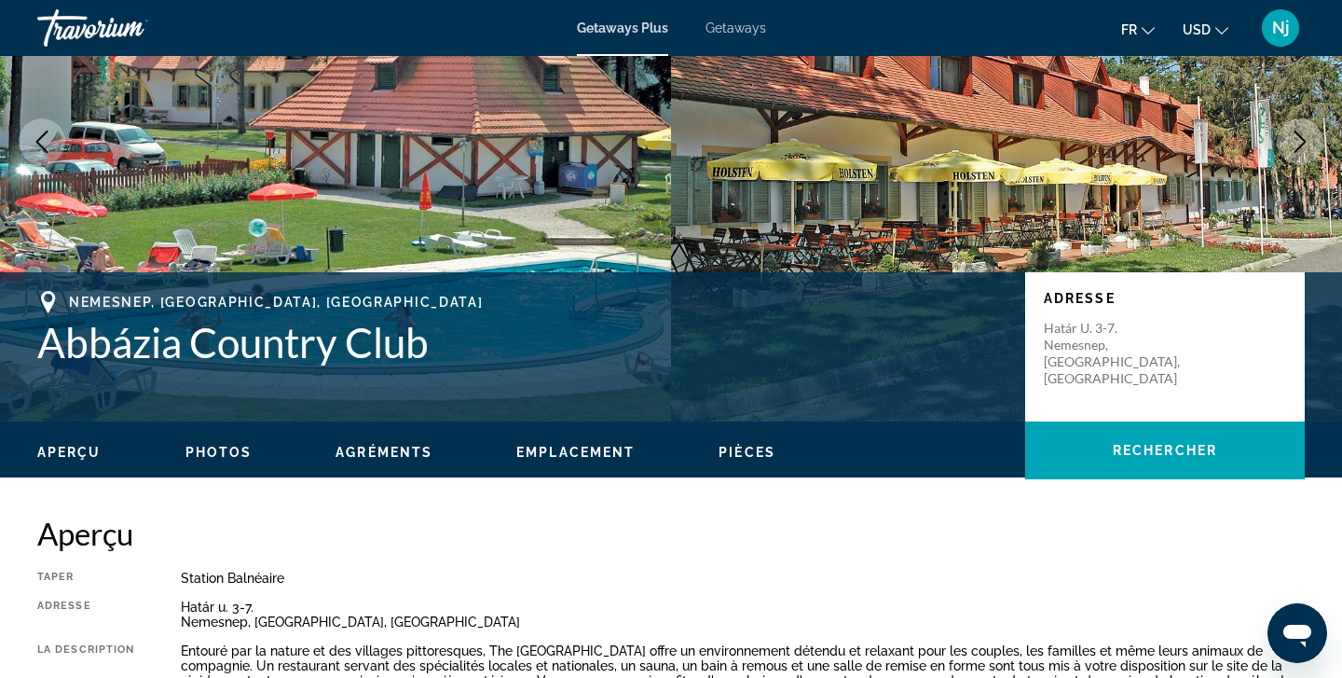
click at [199, 445] on span "Photos" at bounding box center [218, 452] width 67 height 15
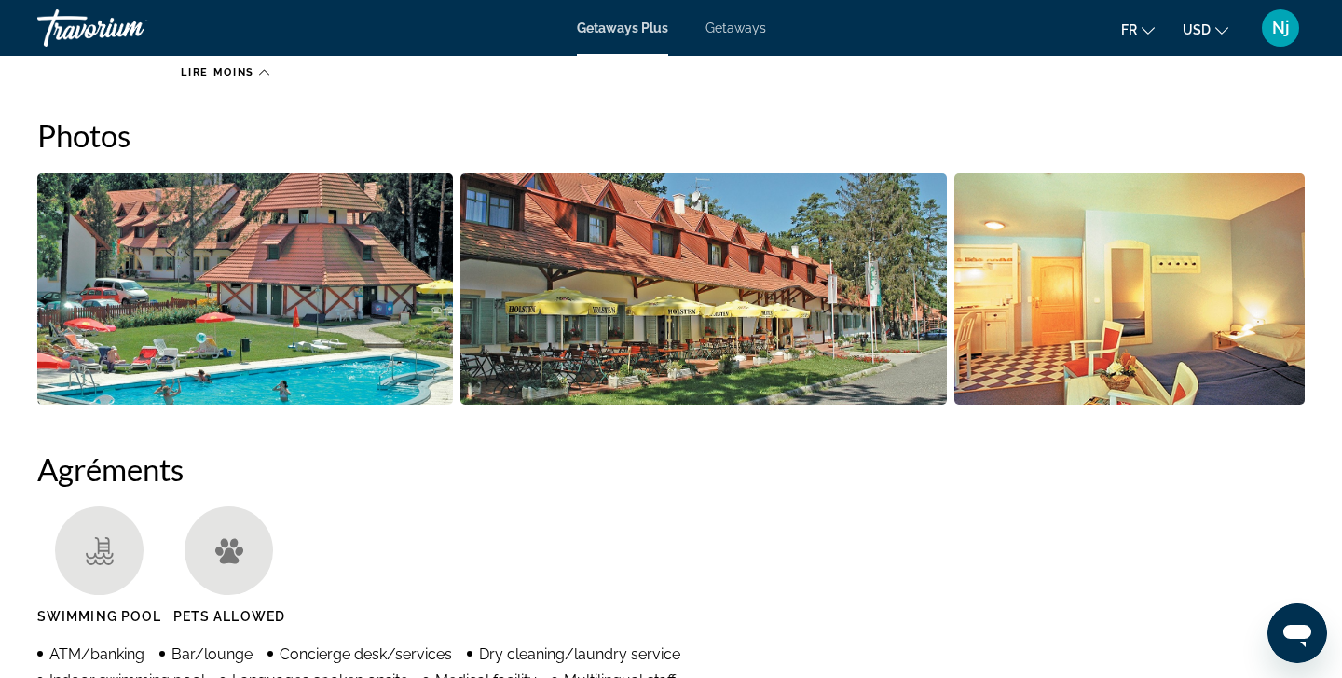
scroll to position [860, 0]
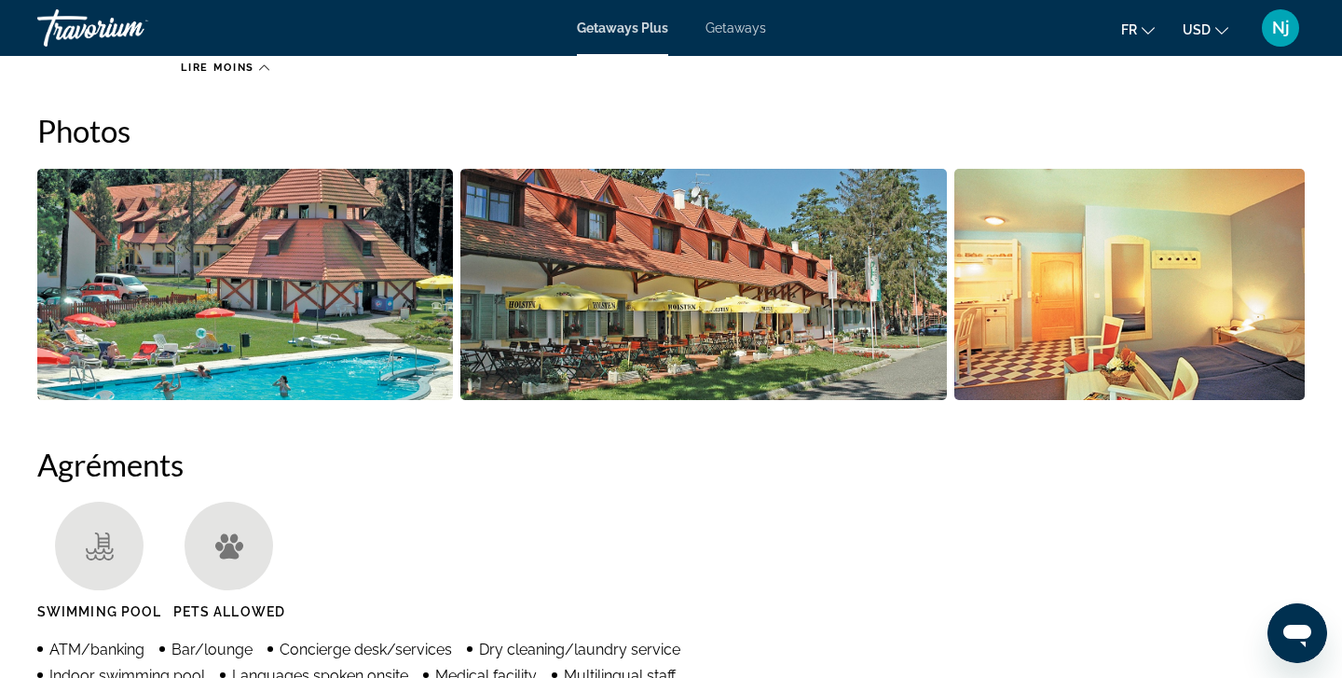
click at [265, 352] on img "Open full-screen image slider" at bounding box center [245, 284] width 416 height 231
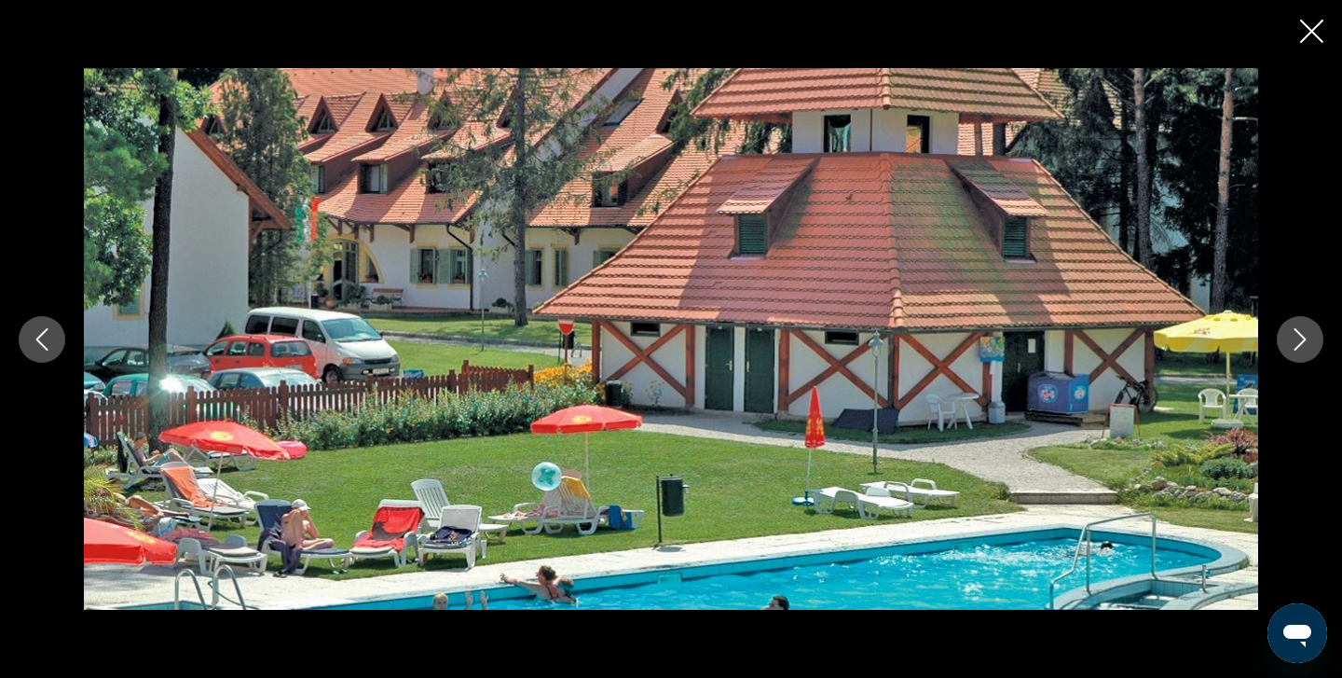
click at [1312, 337] on button "Next image" at bounding box center [1300, 339] width 47 height 47
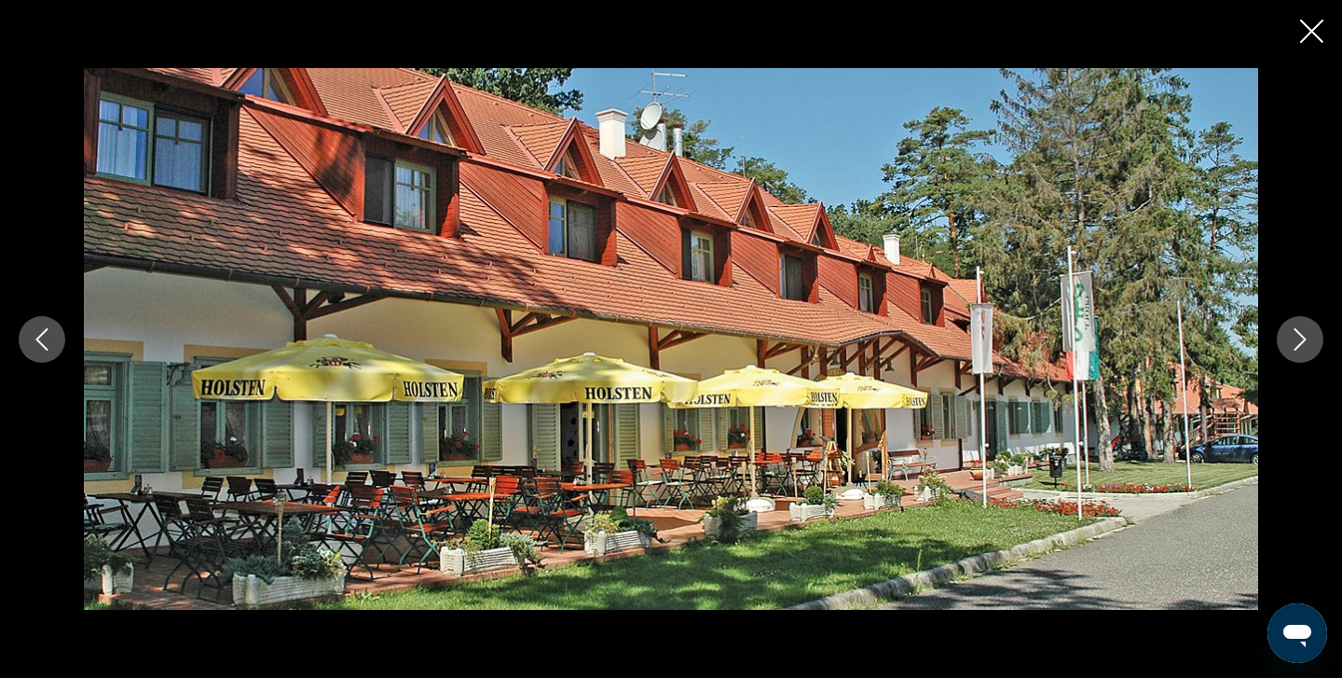
click at [1312, 337] on button "Next image" at bounding box center [1300, 339] width 47 height 47
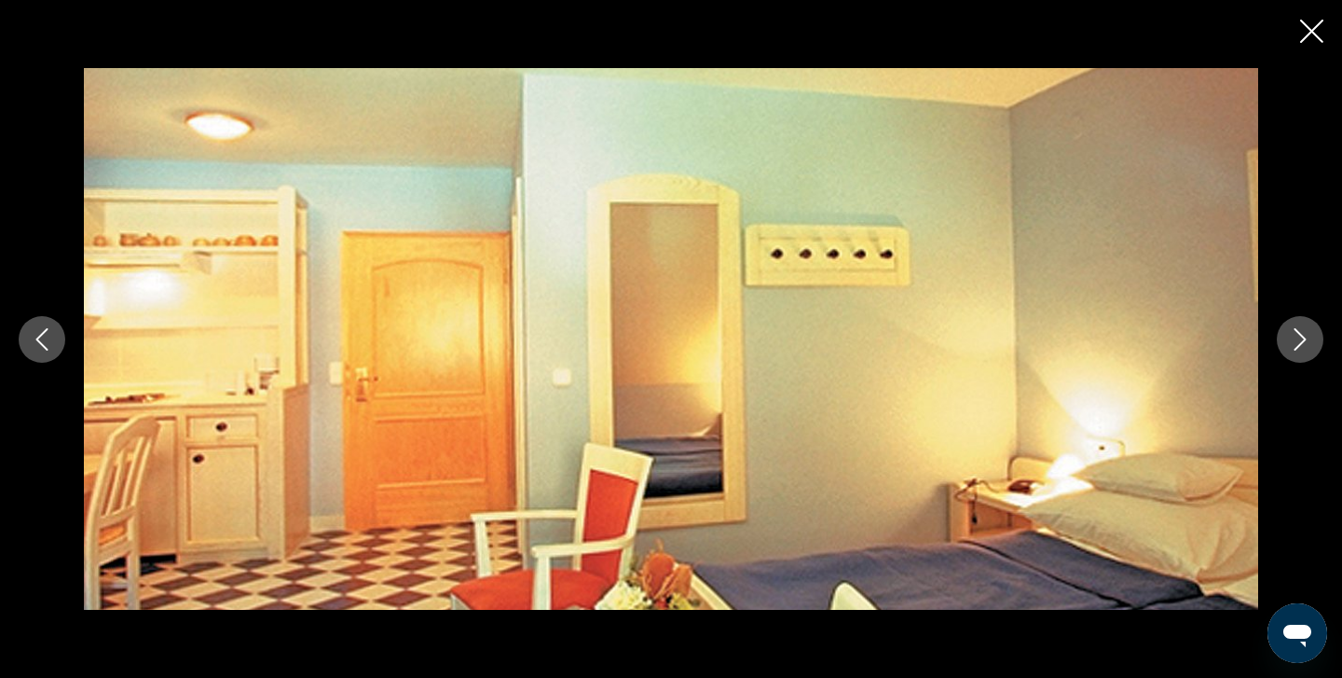
click at [1312, 337] on button "Next image" at bounding box center [1300, 339] width 47 height 47
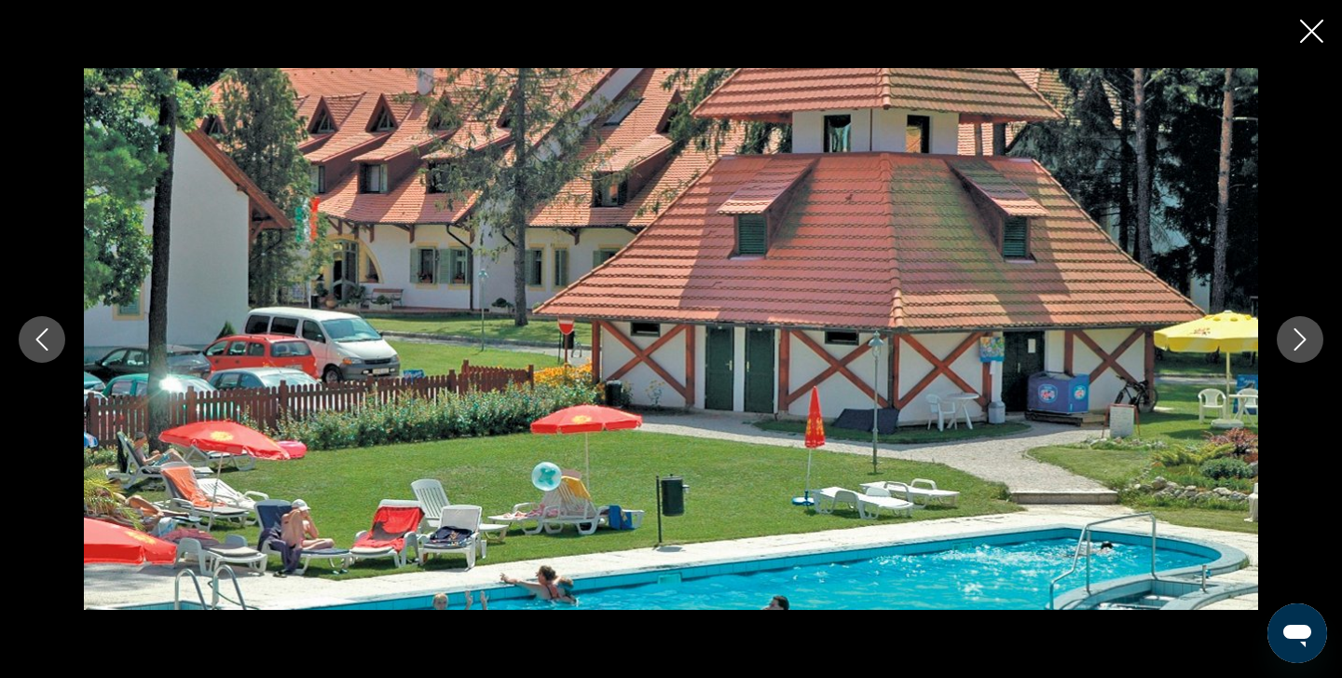
click at [1318, 31] on icon "Close slideshow" at bounding box center [1311, 31] width 23 height 23
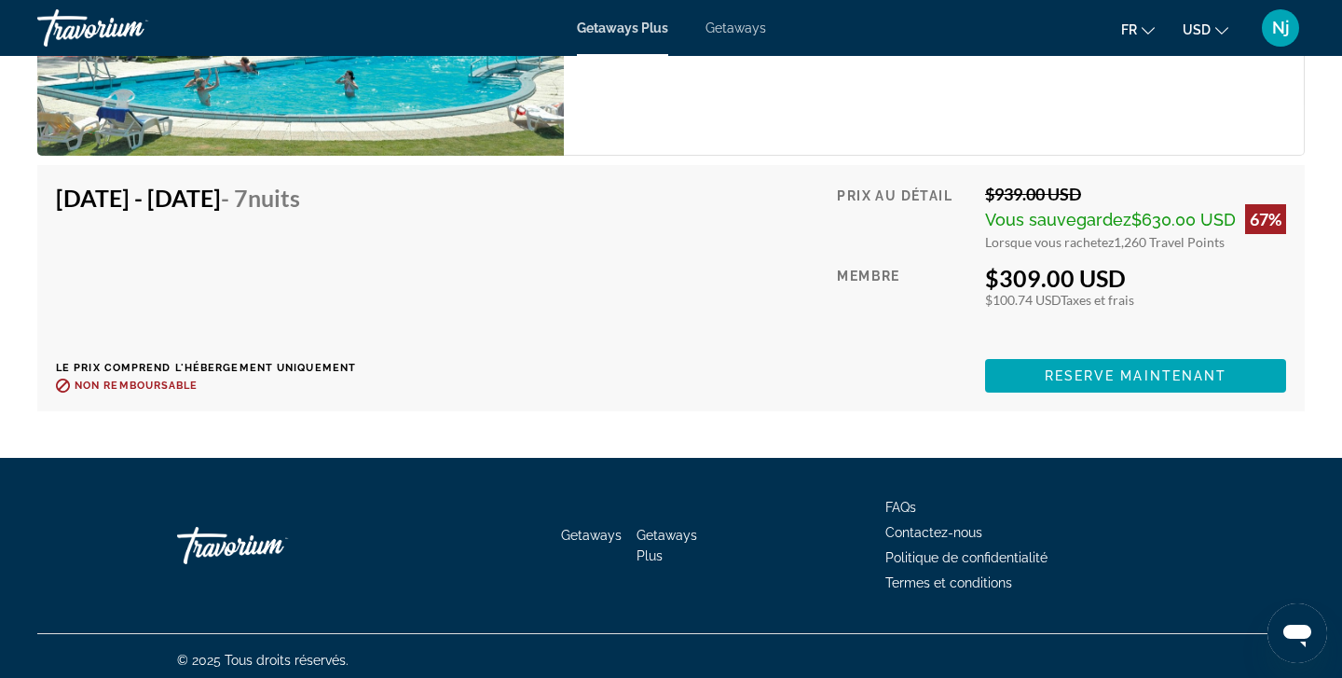
scroll to position [3456, 0]
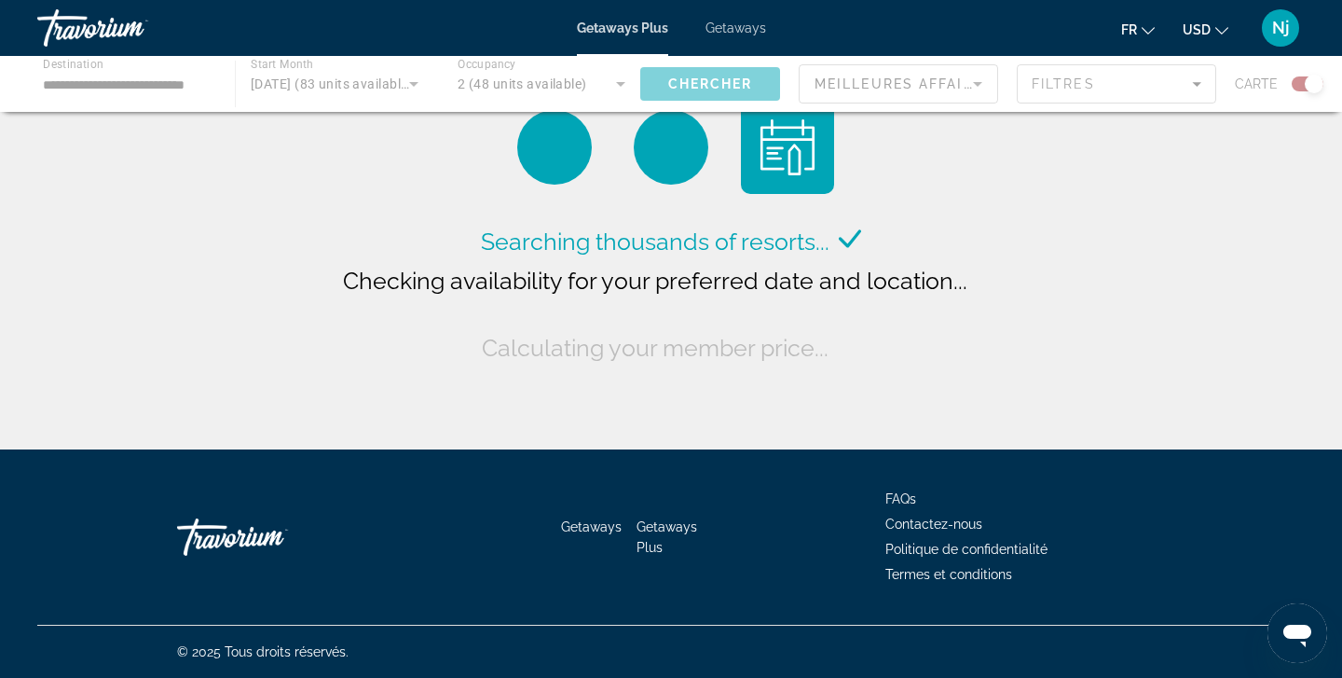
click at [420, 96] on div "Main content" at bounding box center [671, 84] width 1342 height 56
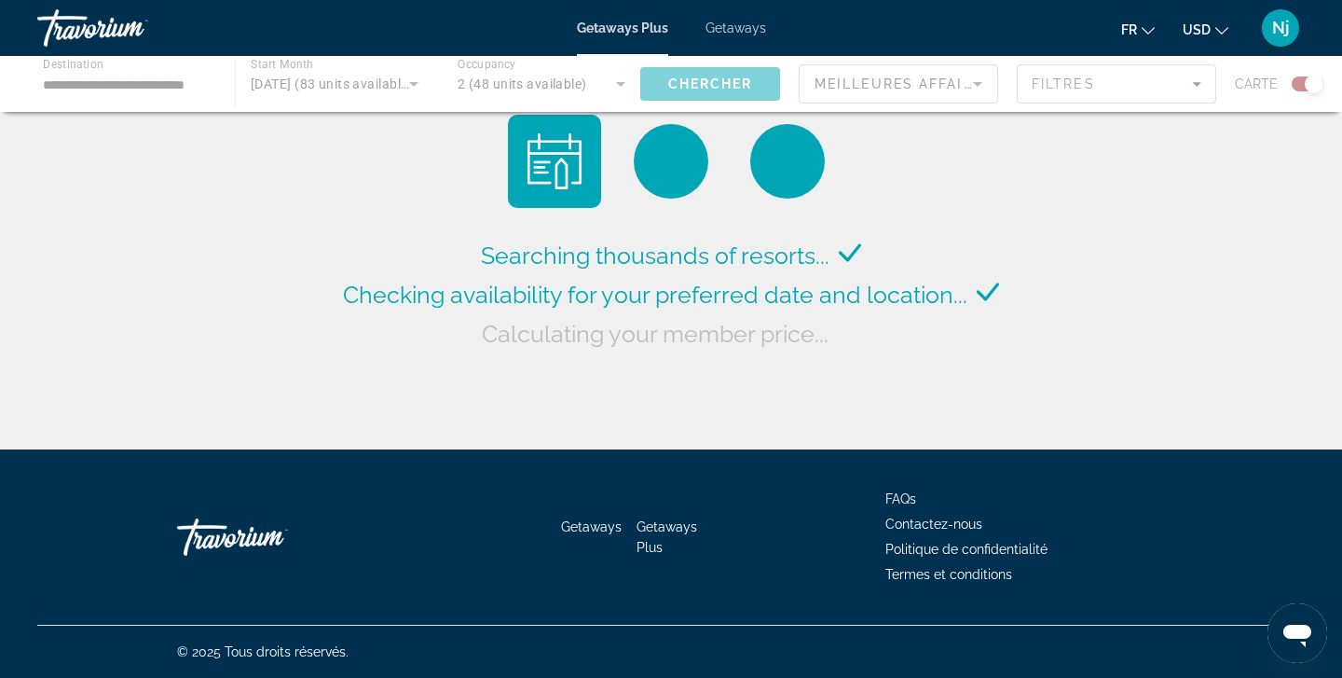
click at [411, 81] on div "Main content" at bounding box center [671, 84] width 1342 height 56
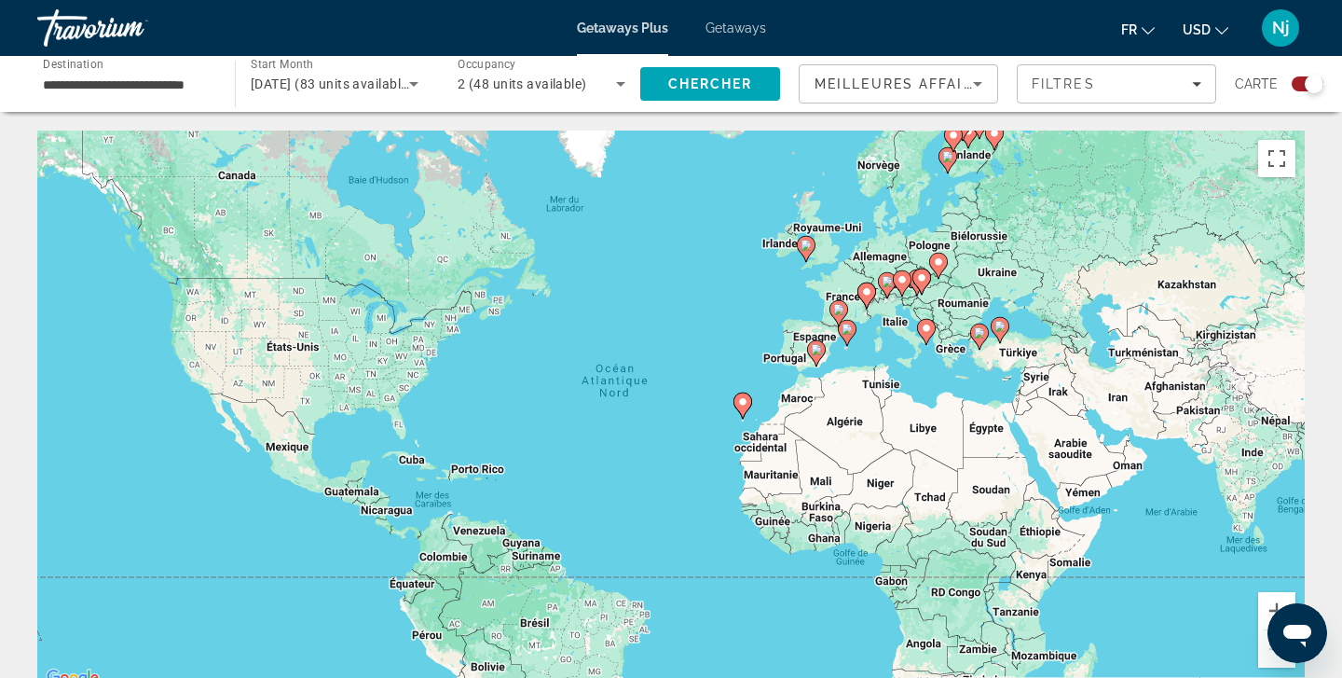
click at [411, 90] on icon "Search widget" at bounding box center [414, 84] width 22 height 22
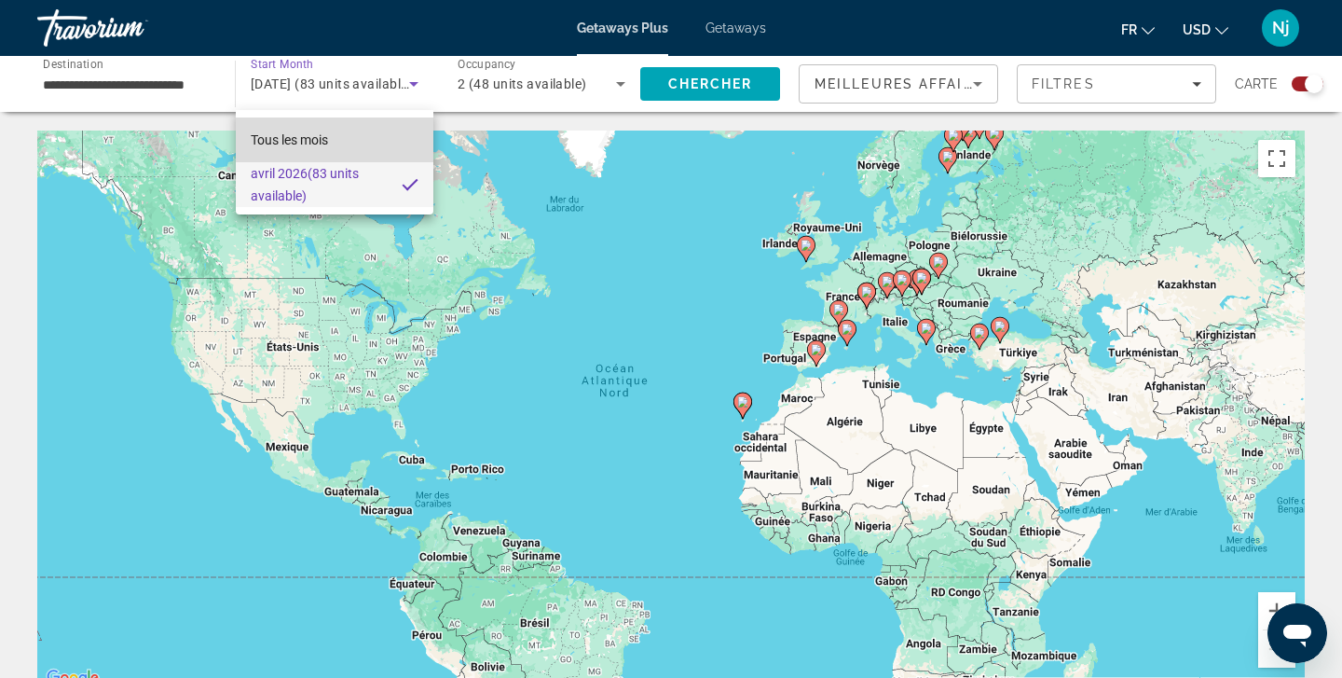
click at [350, 139] on mat-option "Tous les mois" at bounding box center [335, 139] width 198 height 45
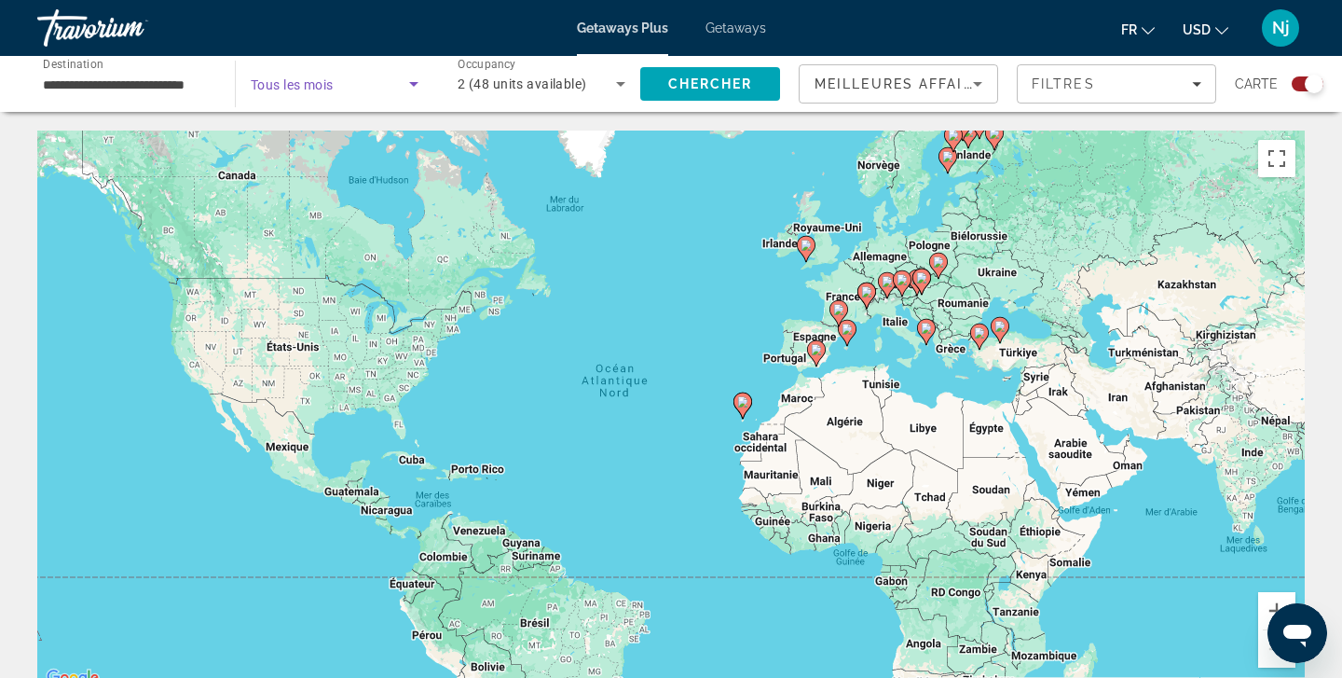
click at [387, 86] on span "Search widget" at bounding box center [330, 84] width 158 height 22
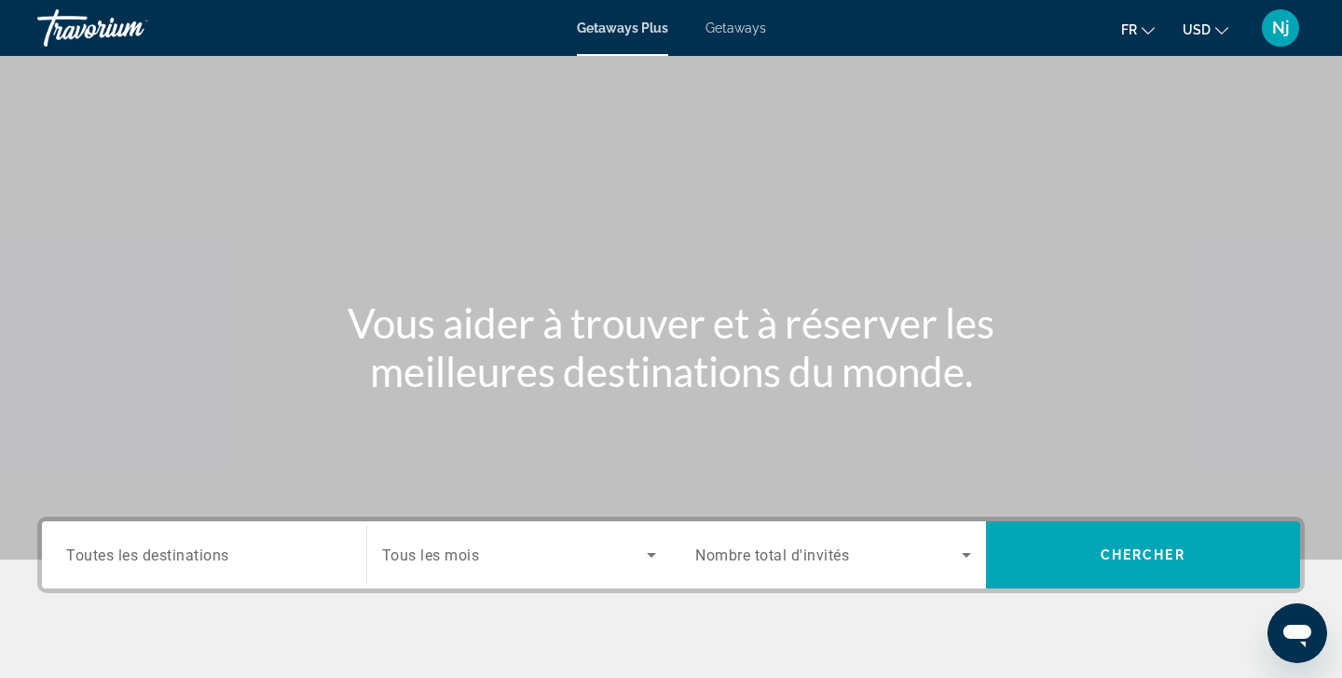
click at [212, 556] on span "Toutes les destinations" at bounding box center [147, 554] width 163 height 18
click at [212, 556] on input "Destination Toutes les destinations" at bounding box center [204, 555] width 276 height 22
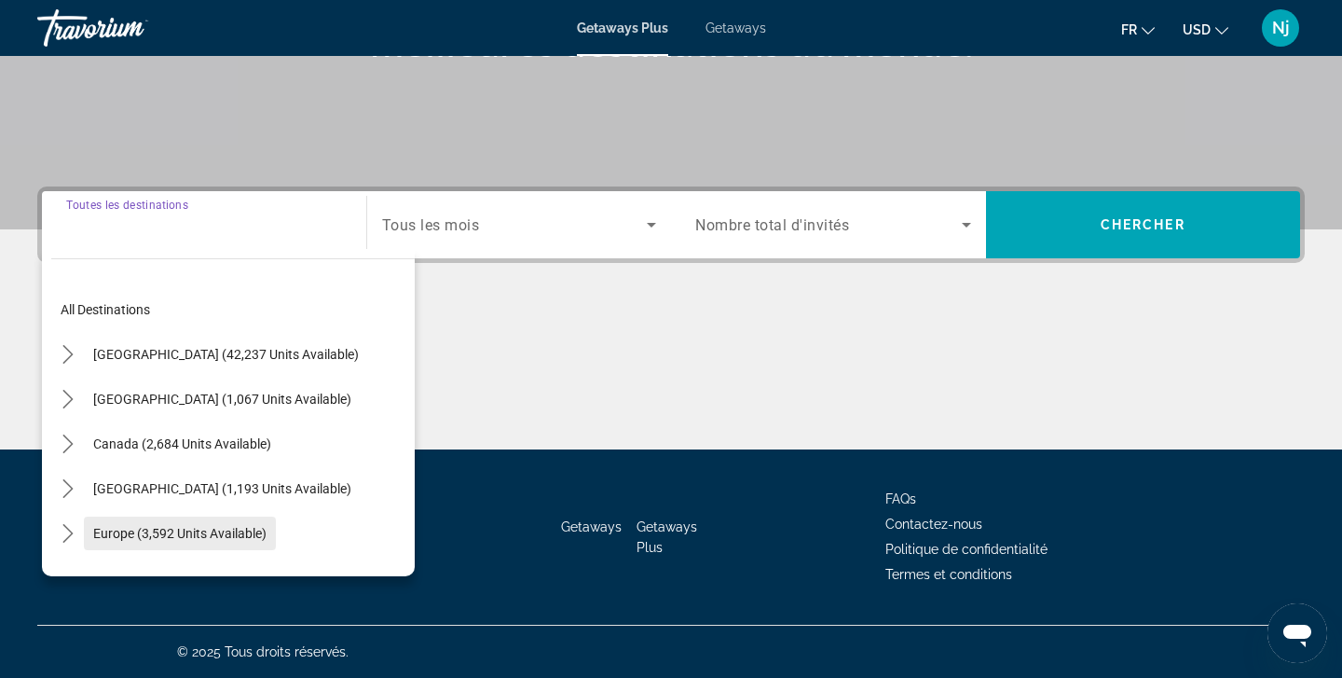
click at [115, 537] on span "Europe (3,592 units available)" at bounding box center [179, 533] width 173 height 15
type input "**********"
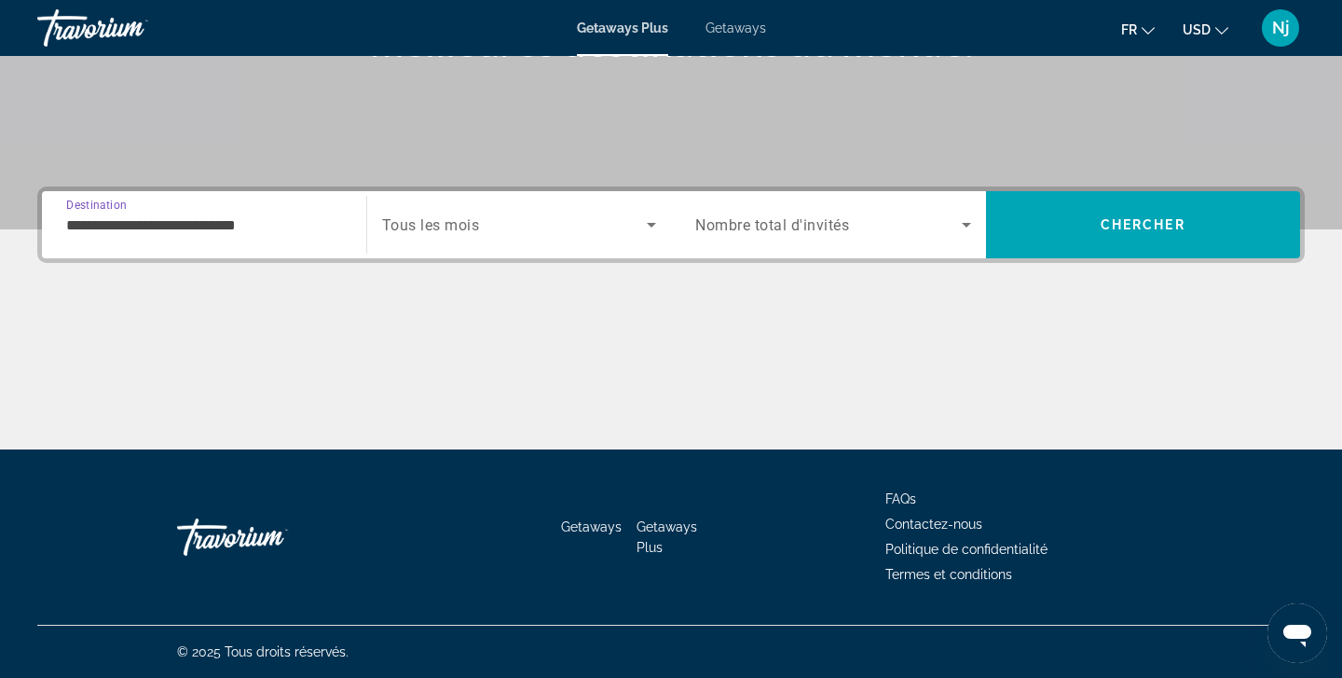
click at [433, 232] on span "Tous les mois" at bounding box center [431, 225] width 98 height 18
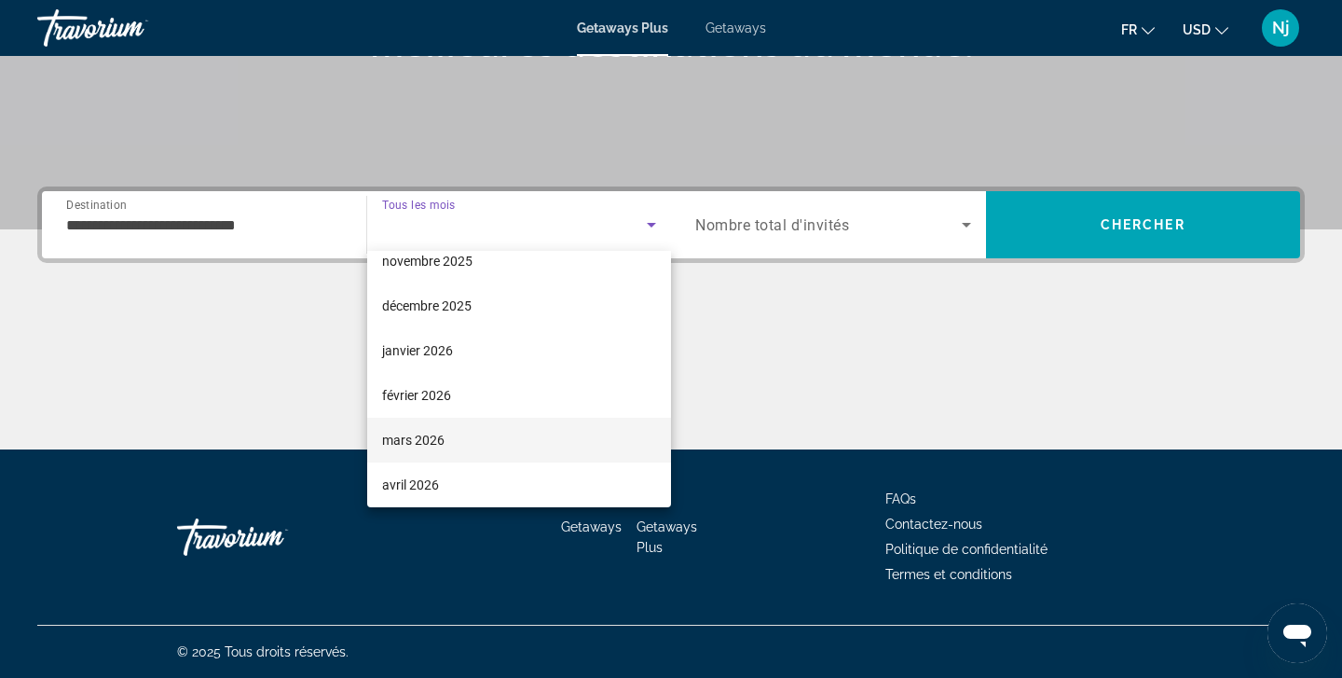
scroll to position [154, 0]
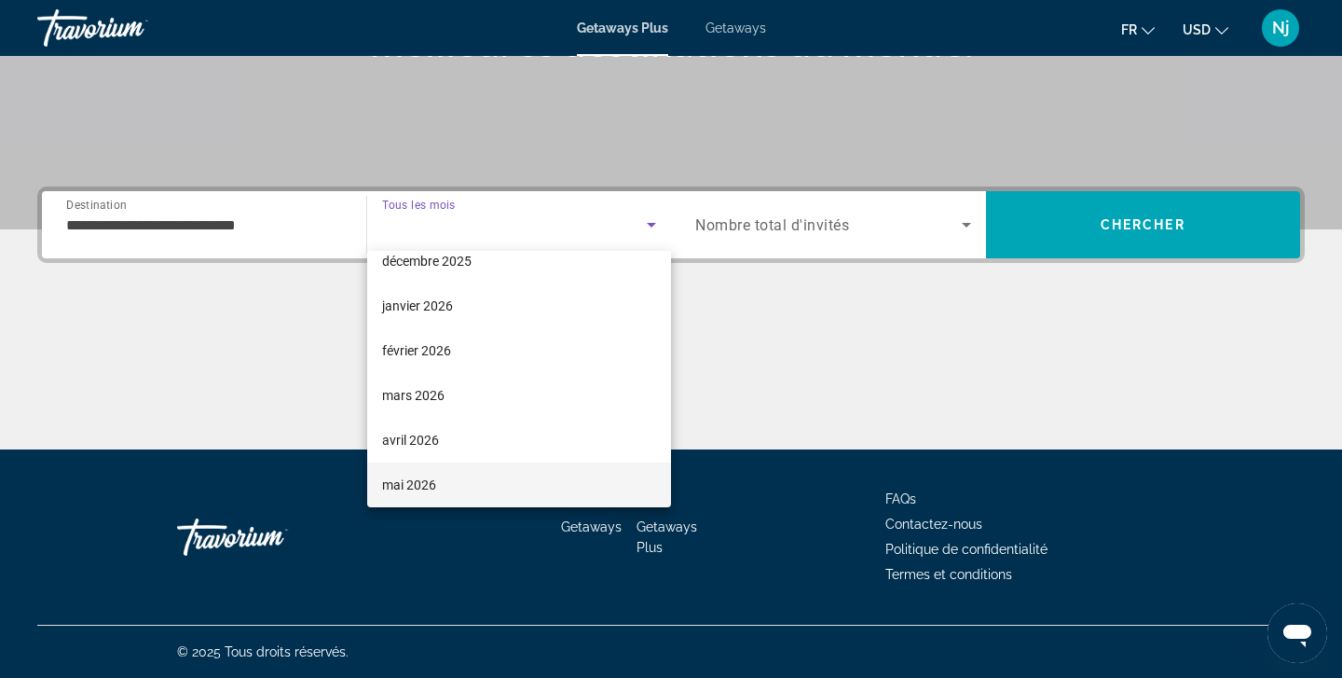
click at [395, 472] on mat-option "mai 2026" at bounding box center [519, 484] width 305 height 45
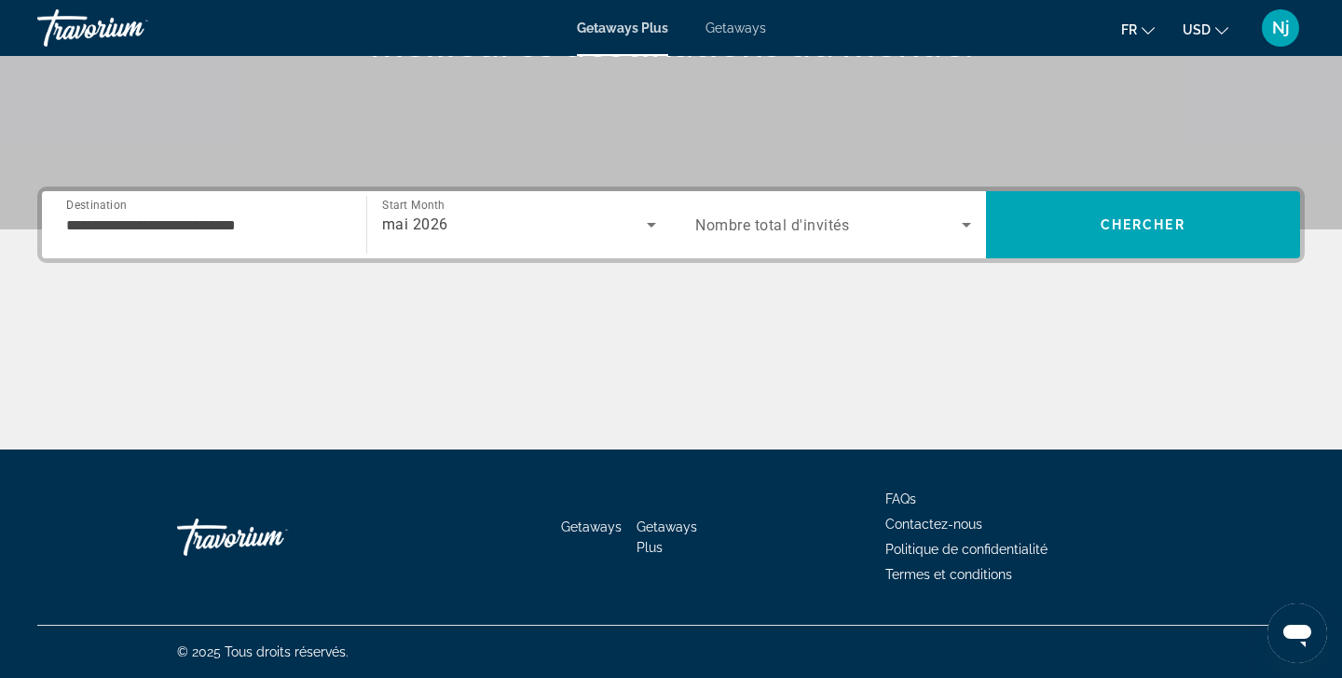
click at [746, 227] on span "Nombre total d'invités" at bounding box center [772, 225] width 154 height 18
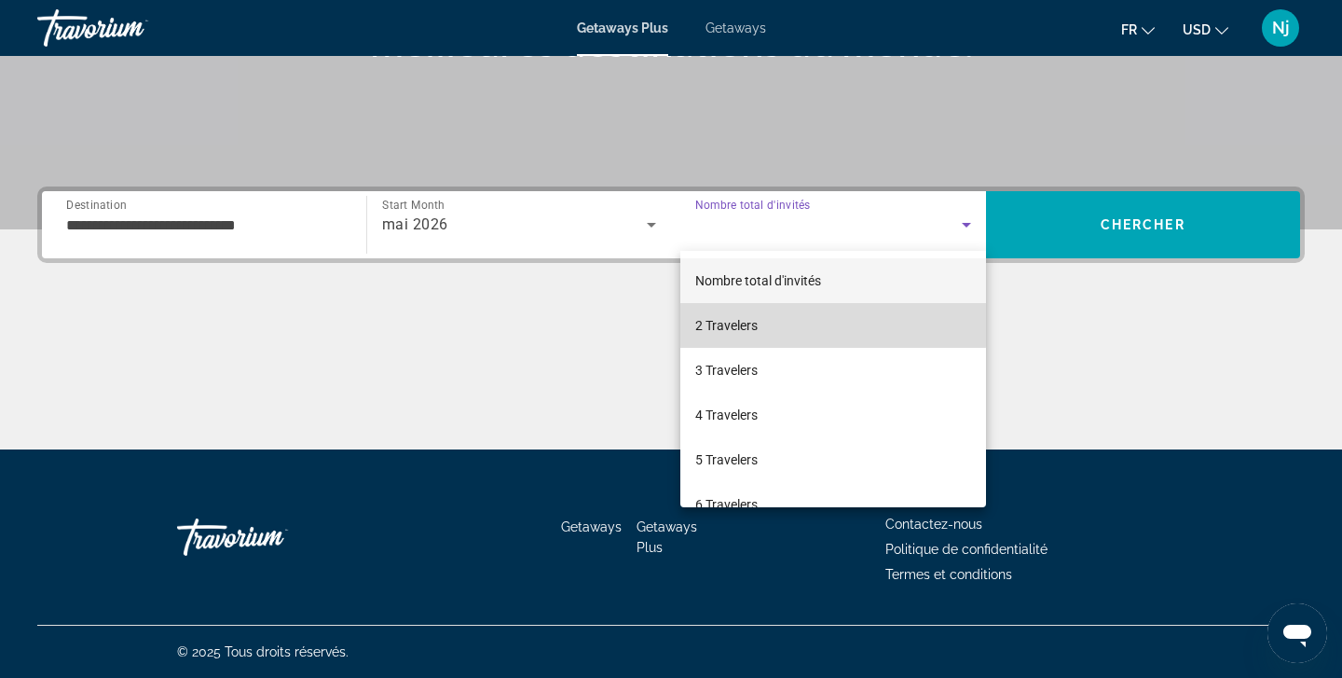
click at [734, 303] on mat-option "2 Travelers" at bounding box center [833, 325] width 306 height 45
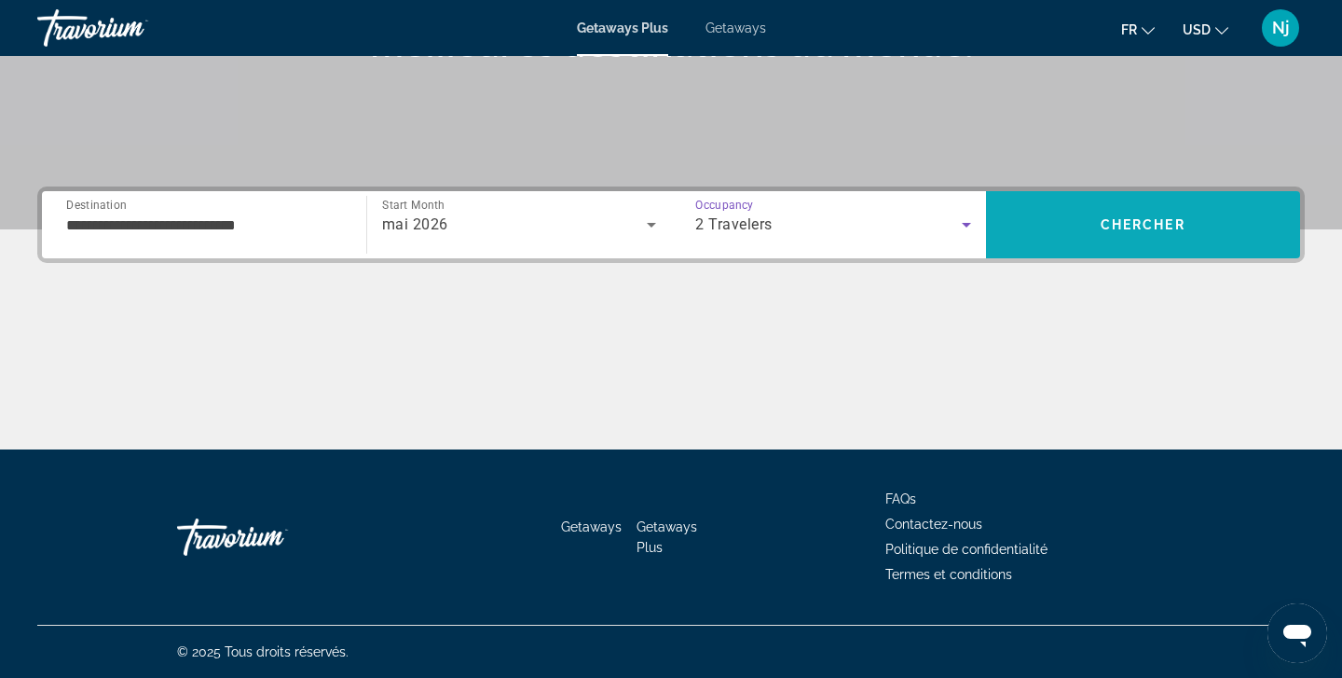
click at [1142, 198] on span "Search" at bounding box center [1143, 224] width 315 height 67
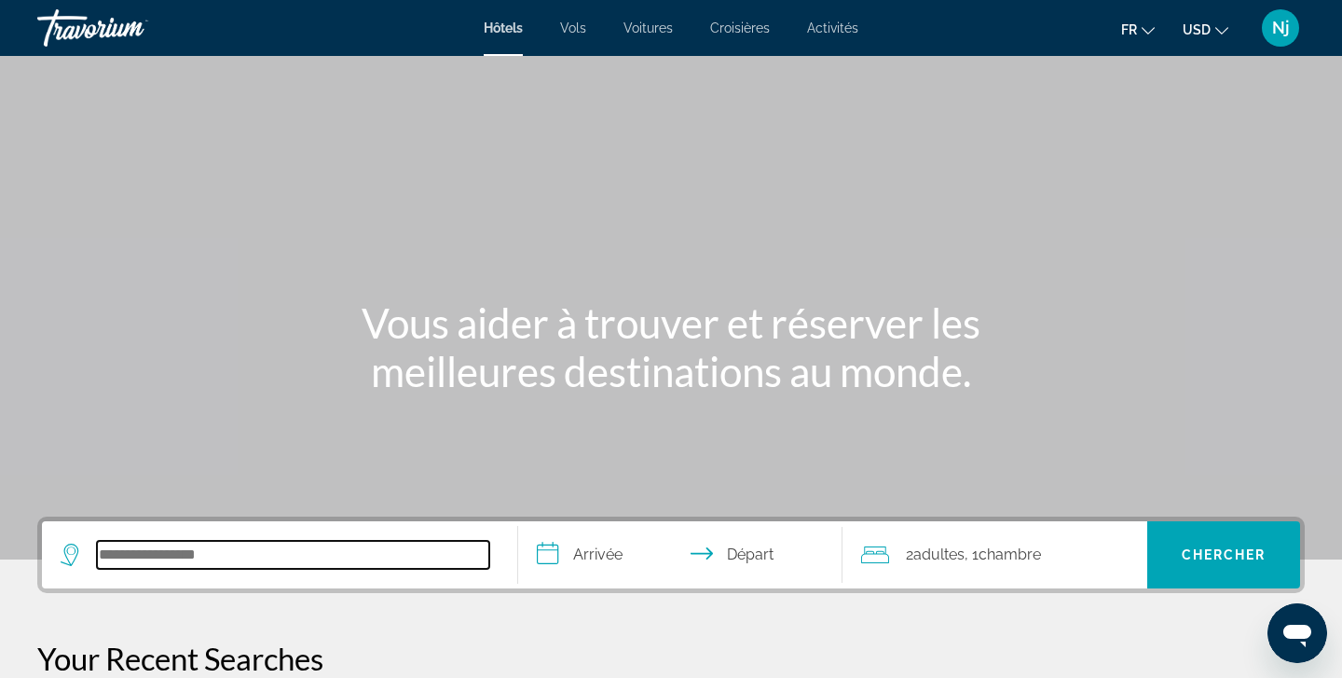
click at [152, 557] on input "Search hotel destination" at bounding box center [293, 555] width 392 height 28
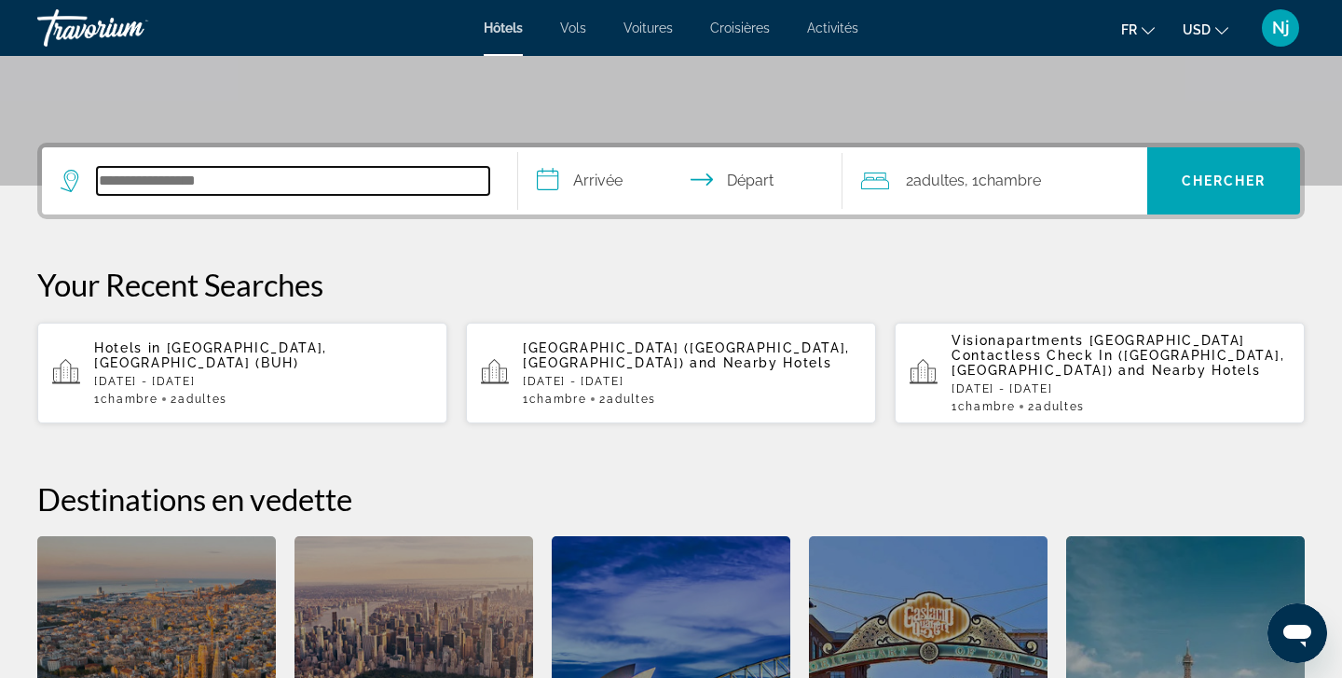
scroll to position [456, 0]
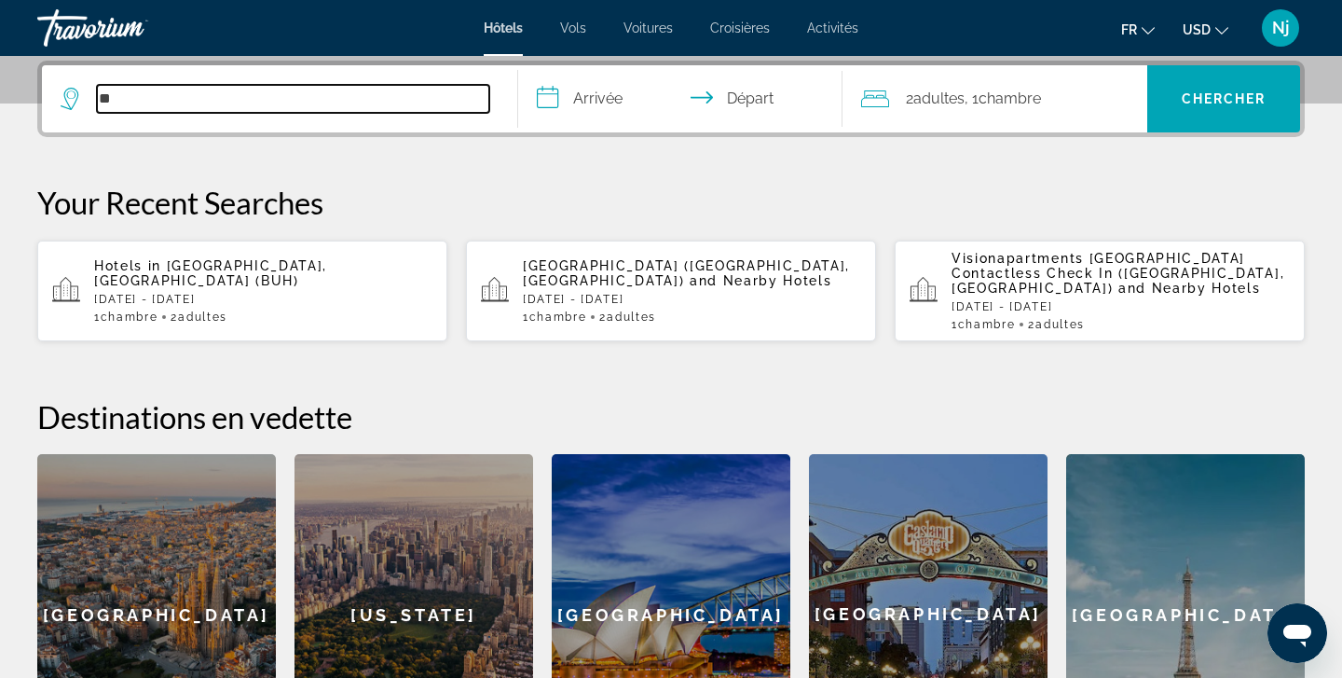
type input "*"
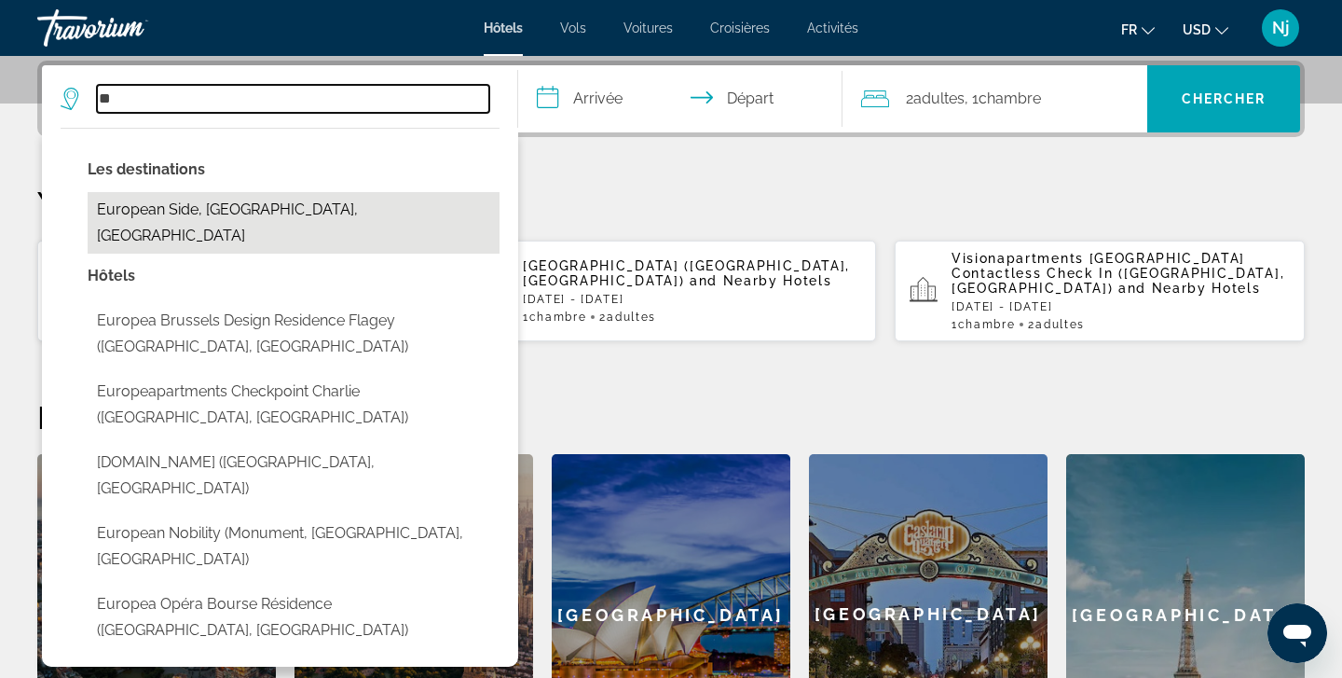
type input "*"
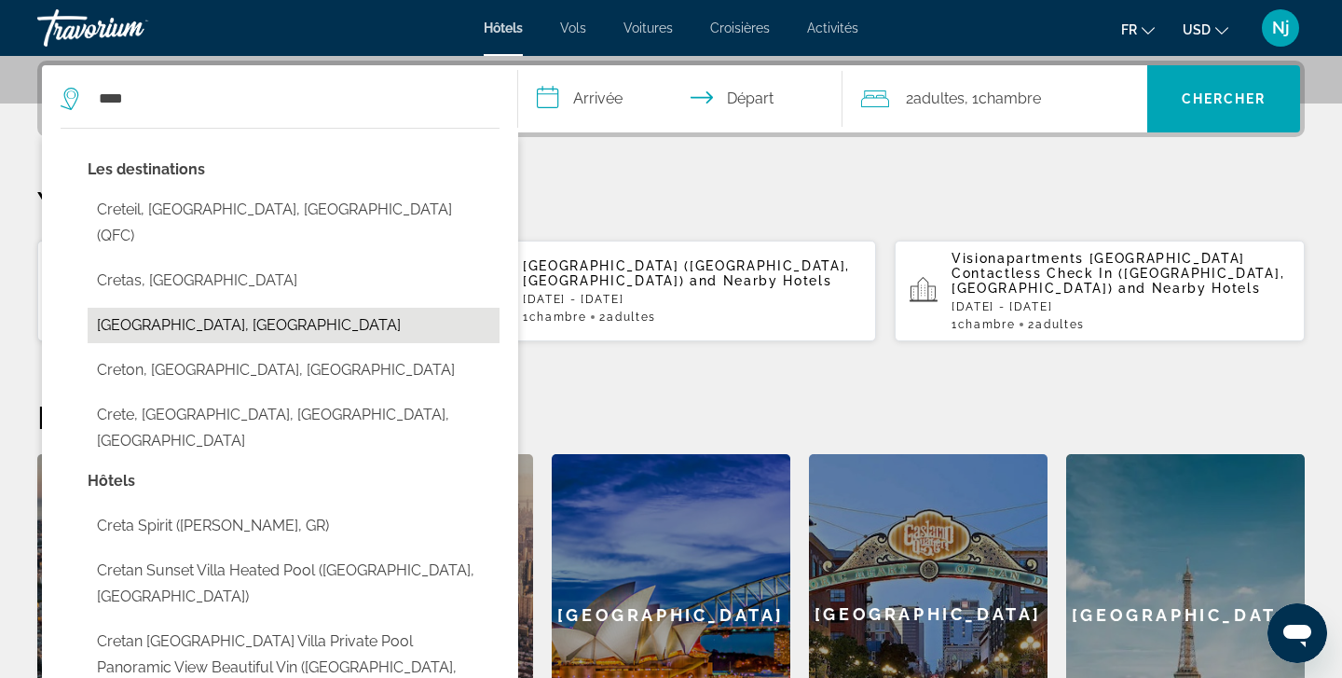
click at [183, 308] on button "[GEOGRAPHIC_DATA], [GEOGRAPHIC_DATA]" at bounding box center [294, 325] width 412 height 35
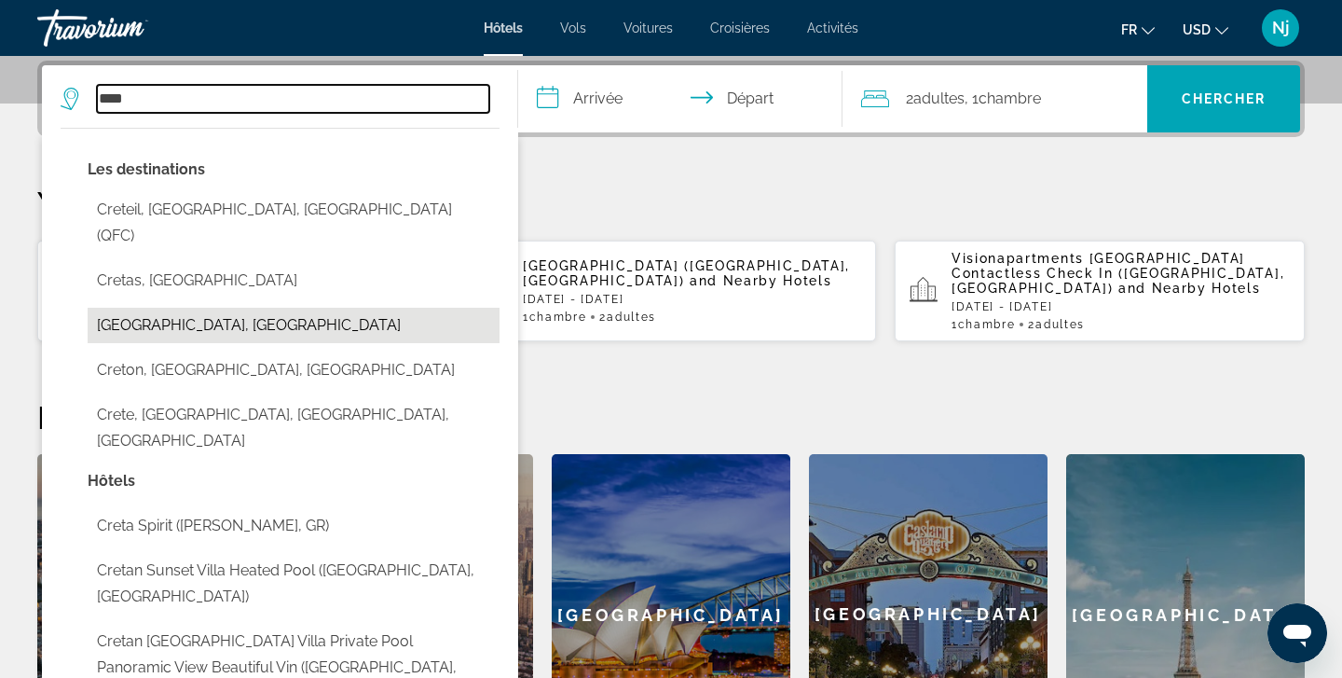
type input "**********"
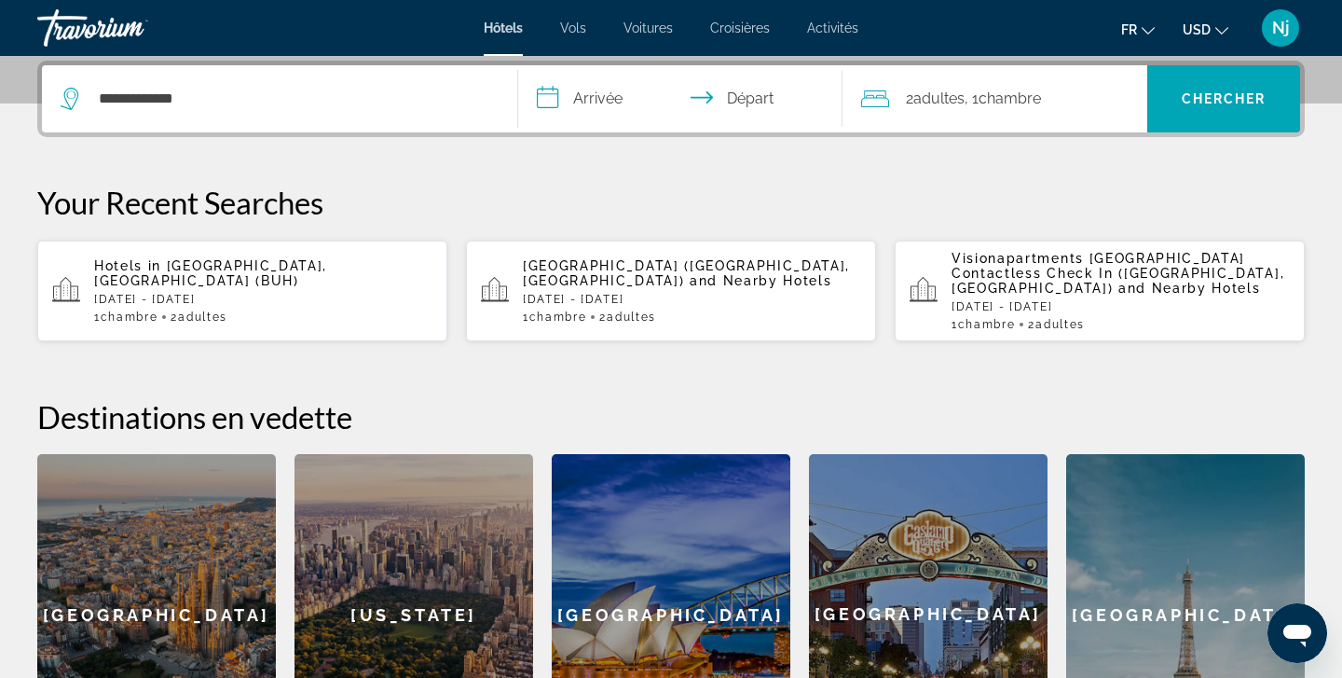
click at [625, 89] on input "**********" at bounding box center [684, 101] width 332 height 73
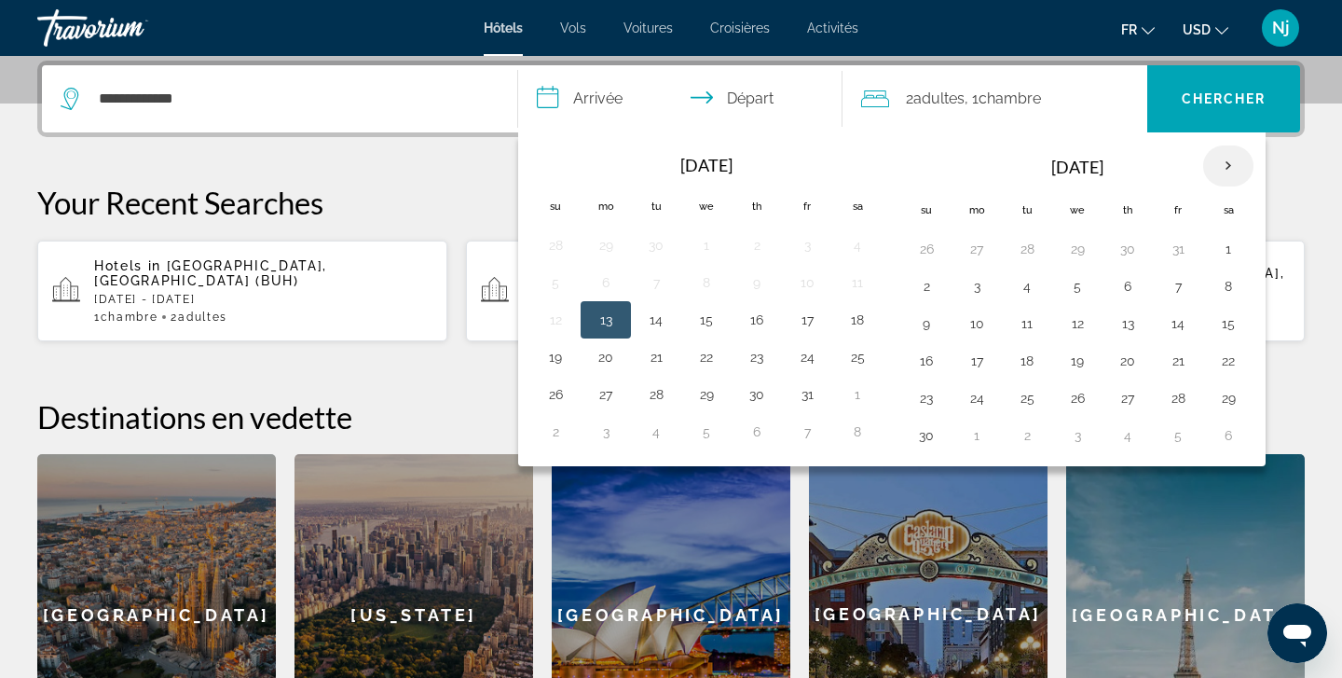
click at [1235, 158] on th "Next month" at bounding box center [1228, 165] width 50 height 41
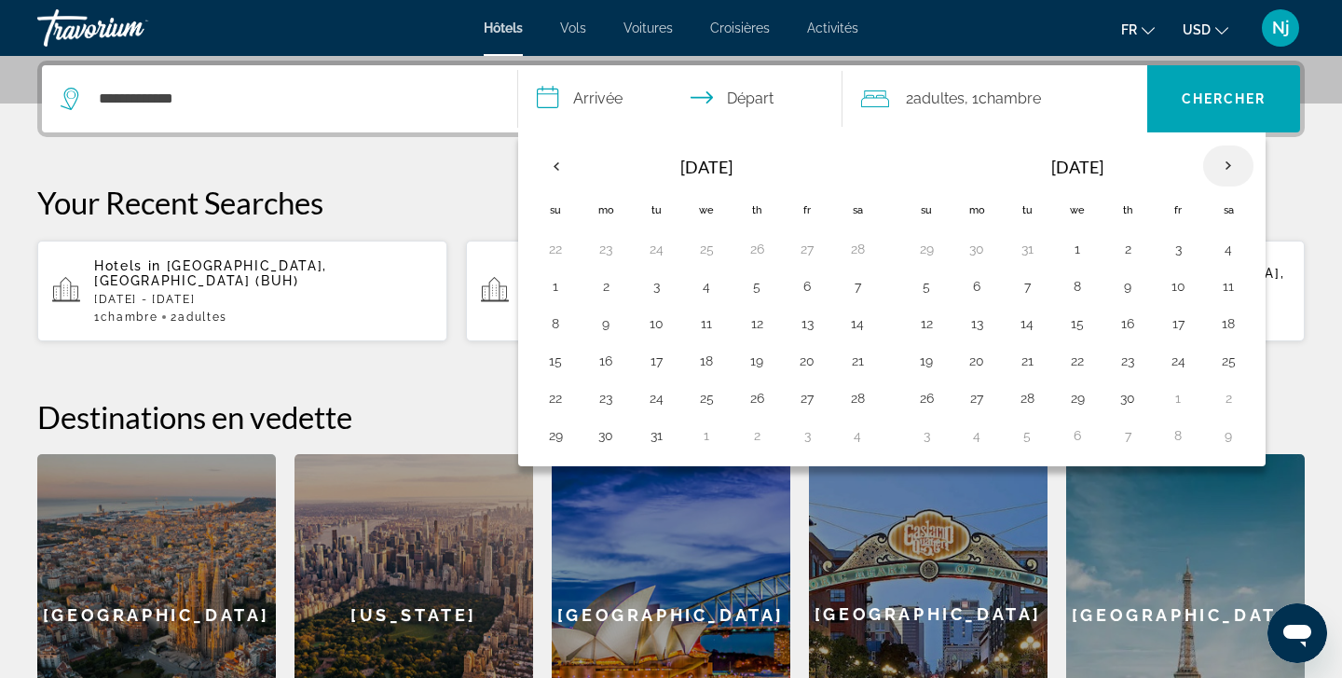
click at [1235, 158] on th "Next month" at bounding box center [1228, 165] width 50 height 41
click at [1226, 245] on button "2" at bounding box center [1229, 249] width 30 height 26
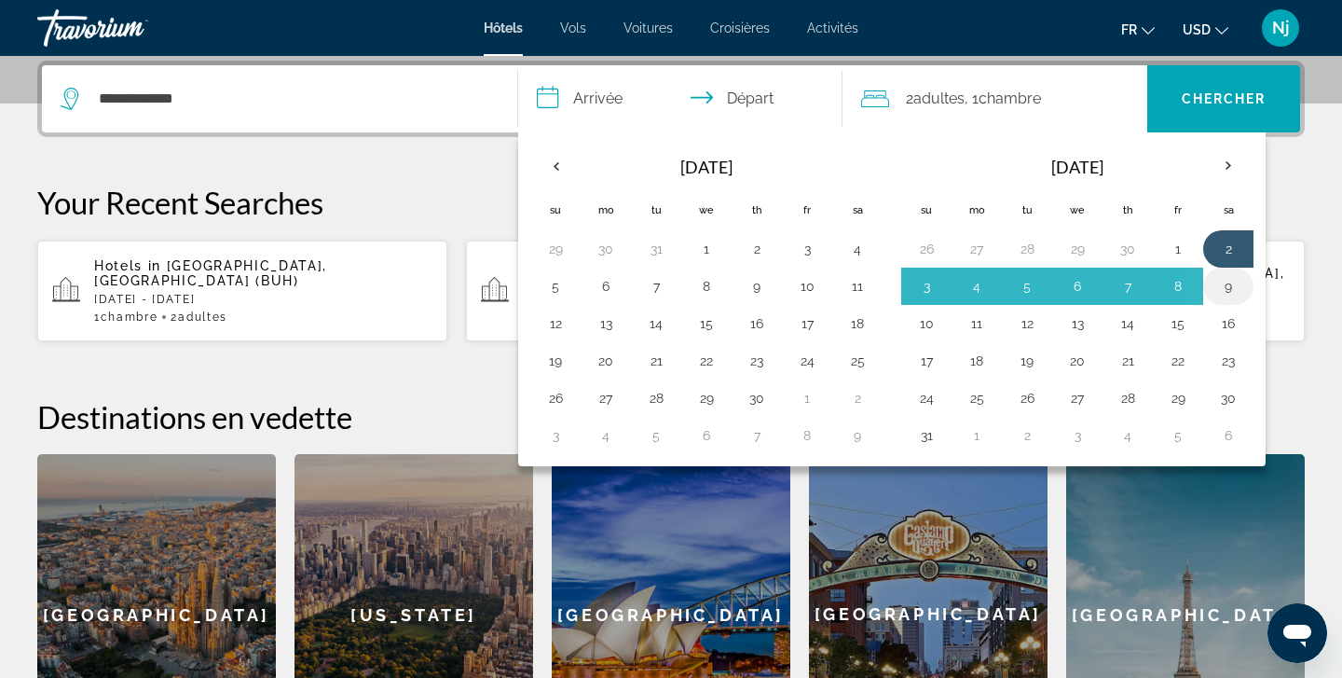
click at [1229, 295] on button "9" at bounding box center [1229, 286] width 30 height 26
type input "**********"
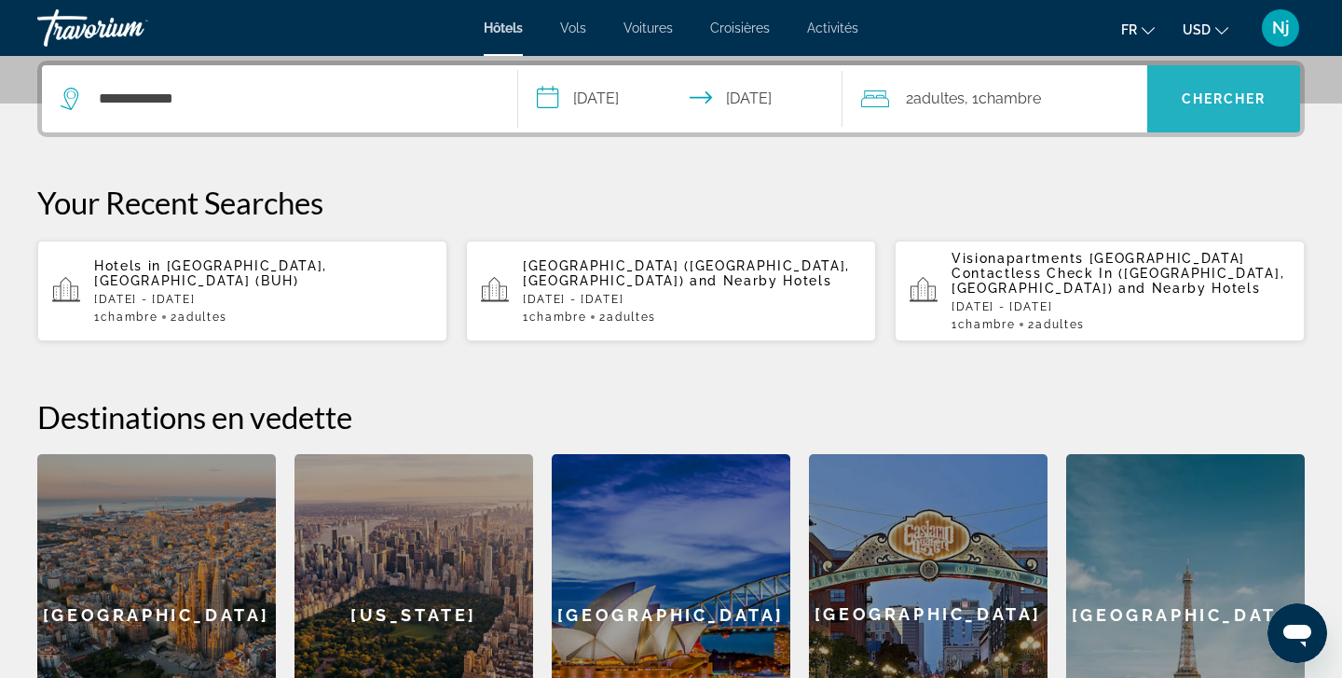
click at [1212, 79] on span "Search" at bounding box center [1223, 98] width 153 height 45
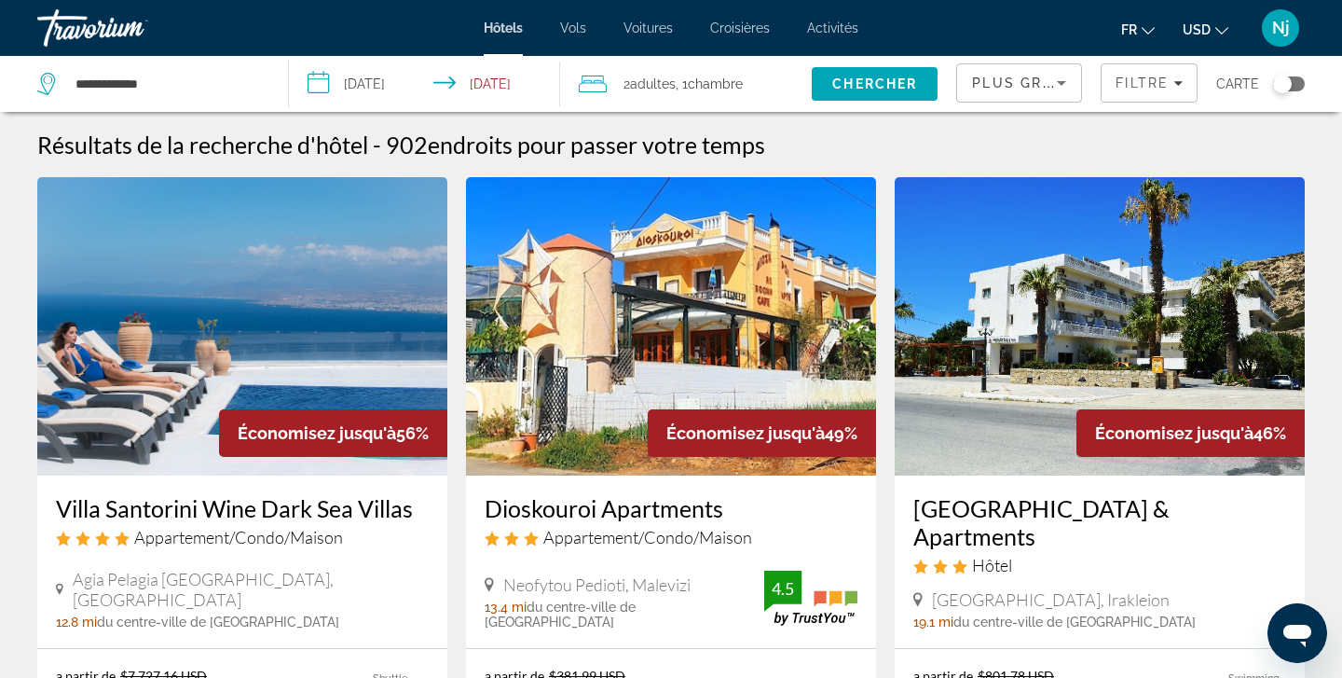
click at [408, 82] on input "**********" at bounding box center [428, 87] width 278 height 62
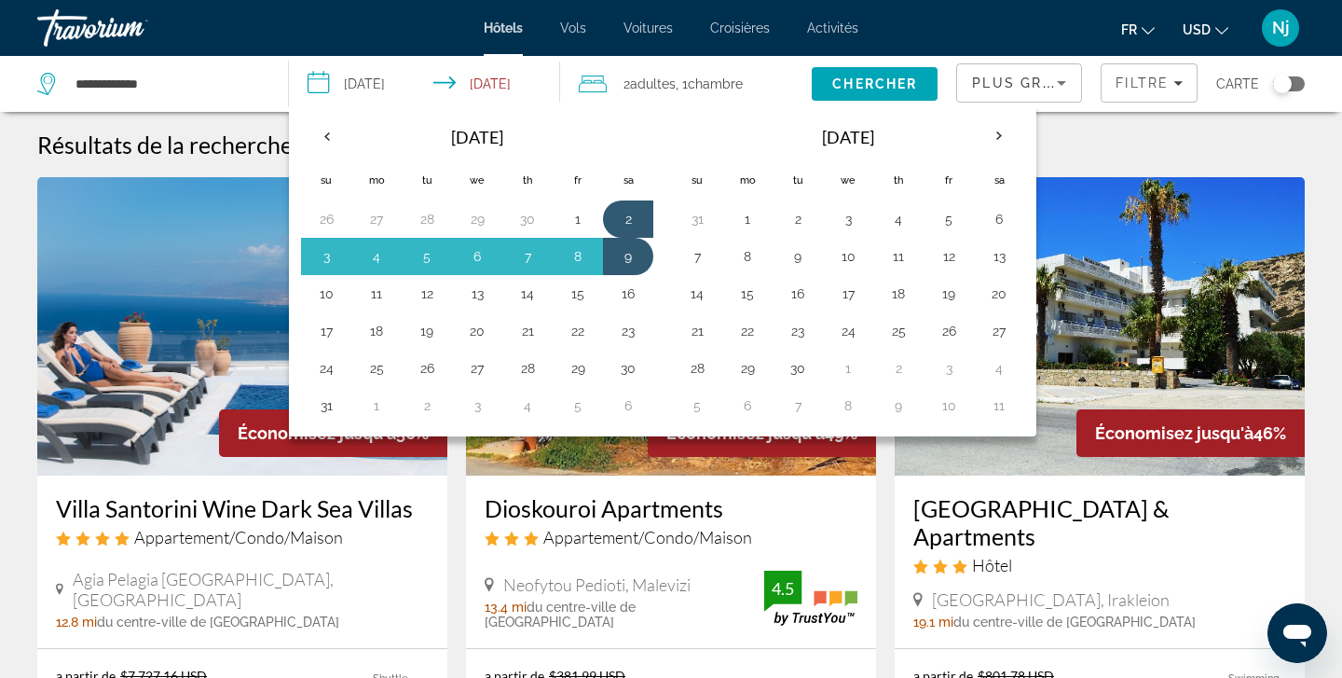
click at [1037, 92] on div "Plus grandes économies" at bounding box center [1014, 83] width 85 height 22
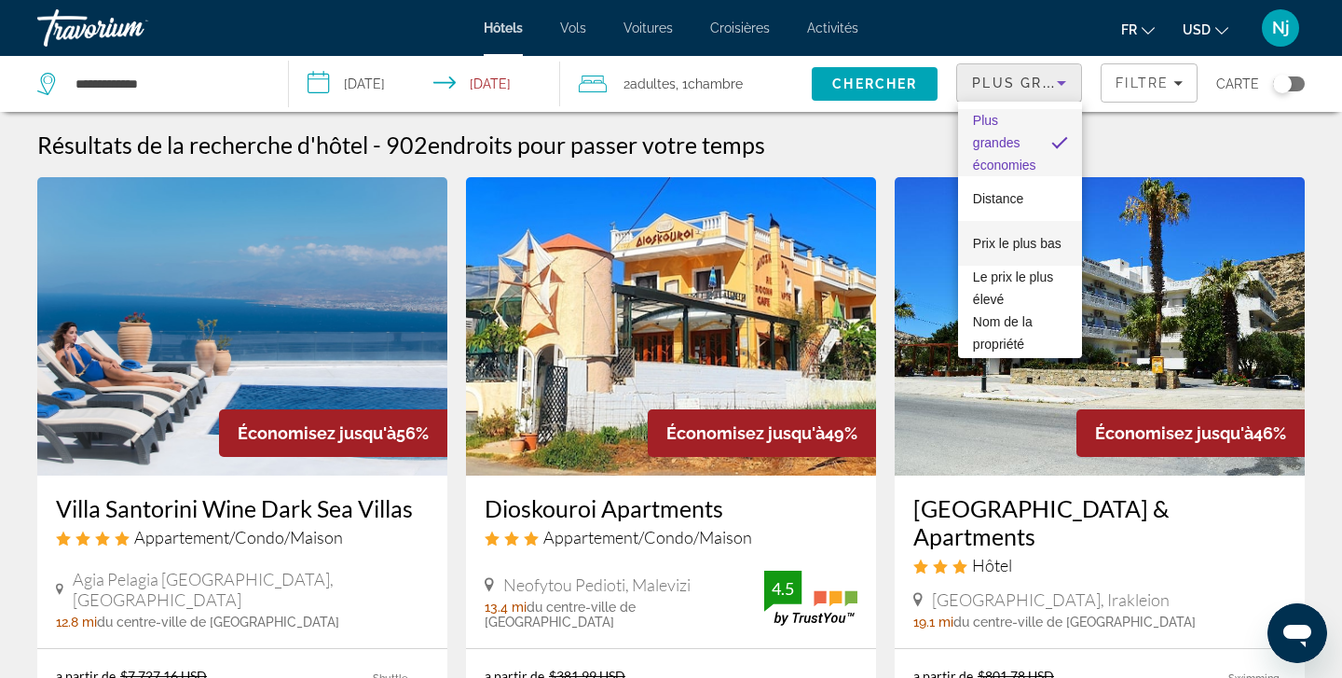
click at [1032, 251] on span "Prix le plus bas" at bounding box center [1017, 243] width 89 height 22
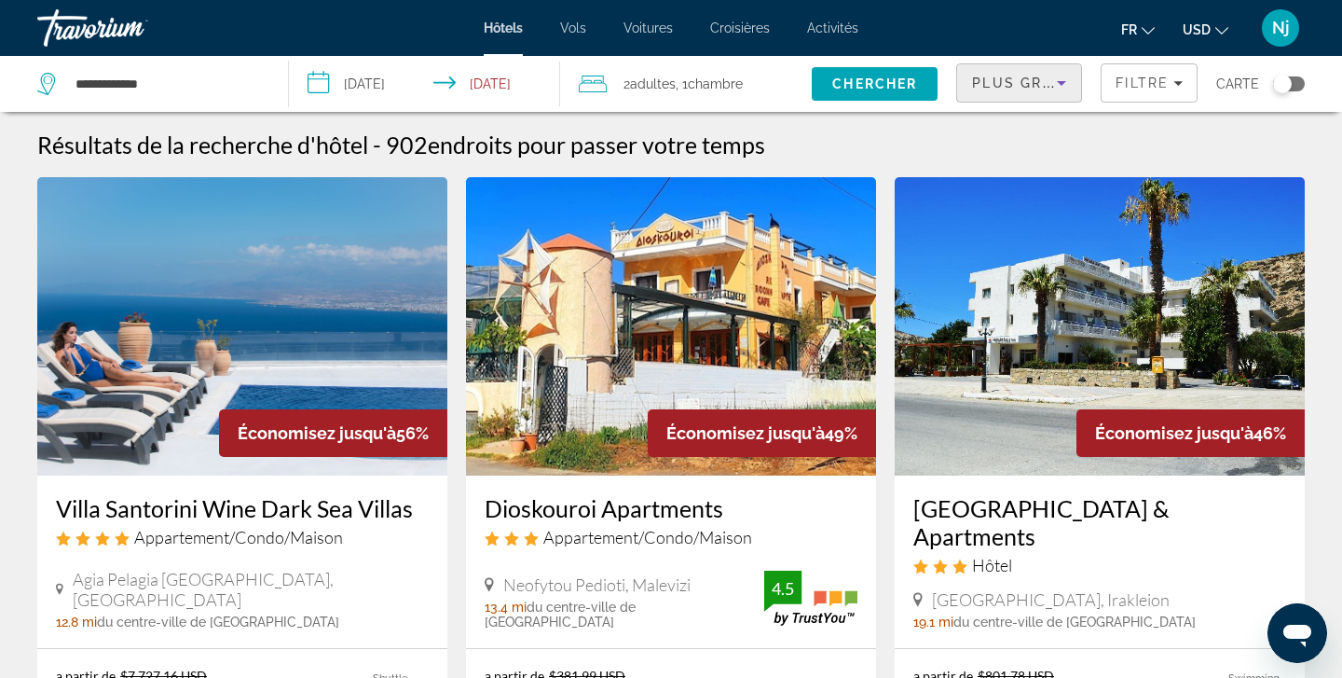
click at [993, 91] on div "Plus grandes économies" at bounding box center [1014, 83] width 85 height 22
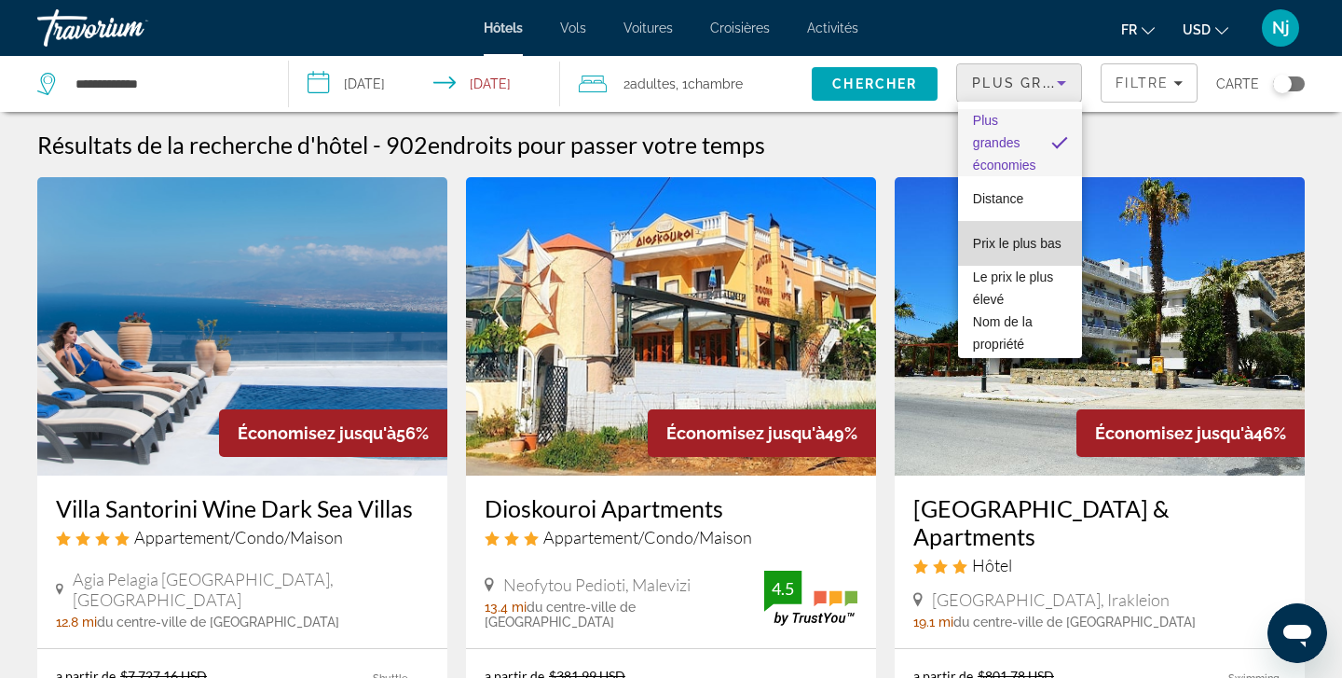
click at [995, 251] on span "Prix le plus bas" at bounding box center [1017, 243] width 89 height 22
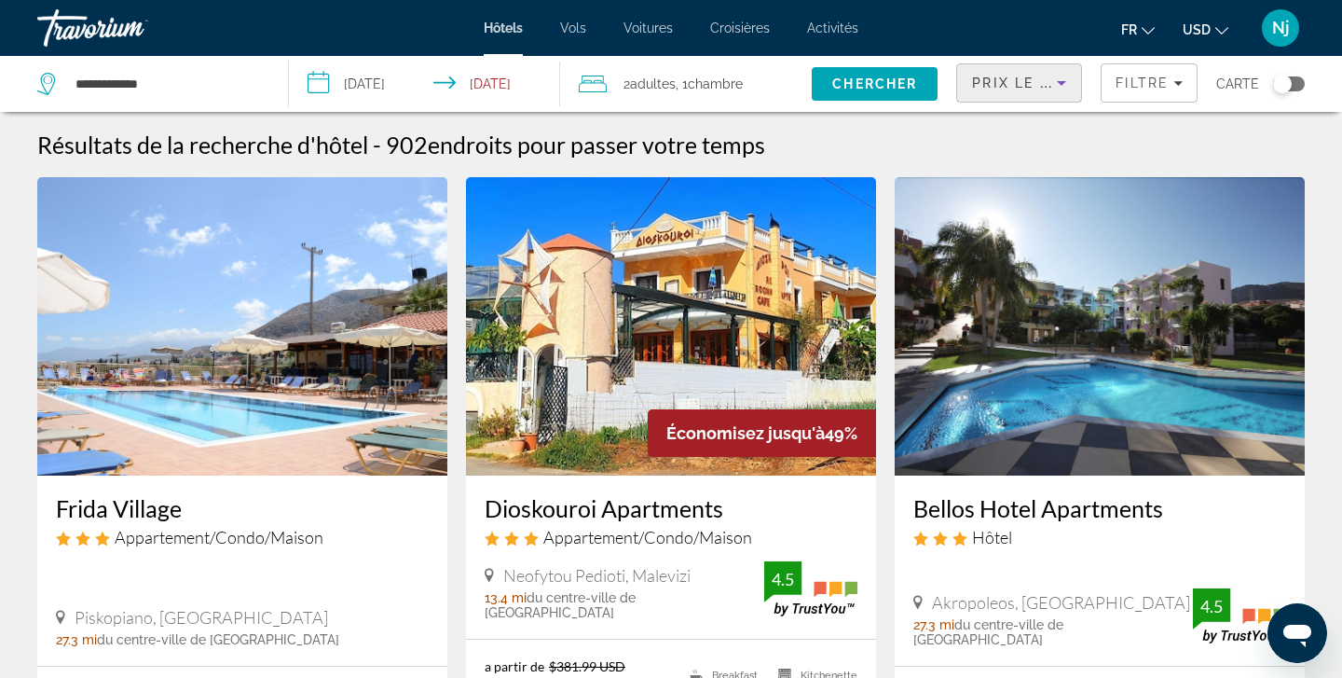
click at [1088, 152] on div "Résultats de la recherche d'hôtel - 902 endroits pour passer votre temps" at bounding box center [671, 145] width 1268 height 28
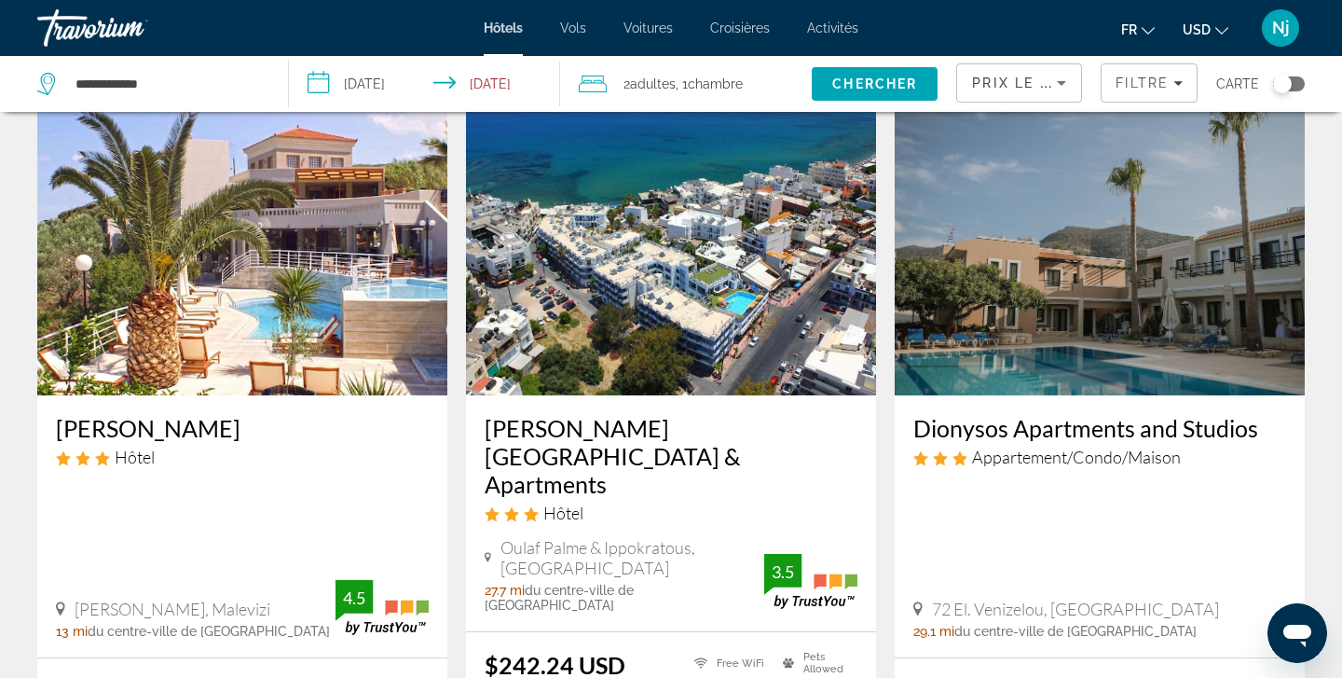
scroll to position [1487, 0]
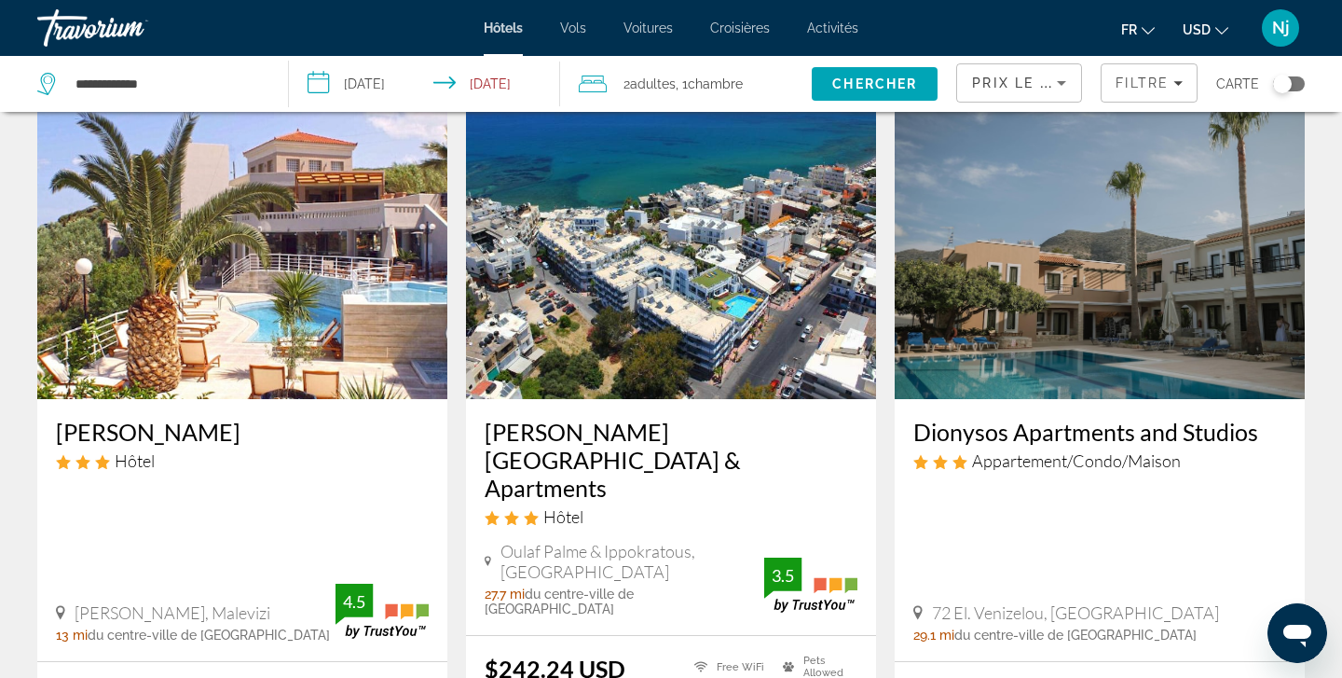
click at [316, 319] on img "Main content" at bounding box center [242, 250] width 410 height 298
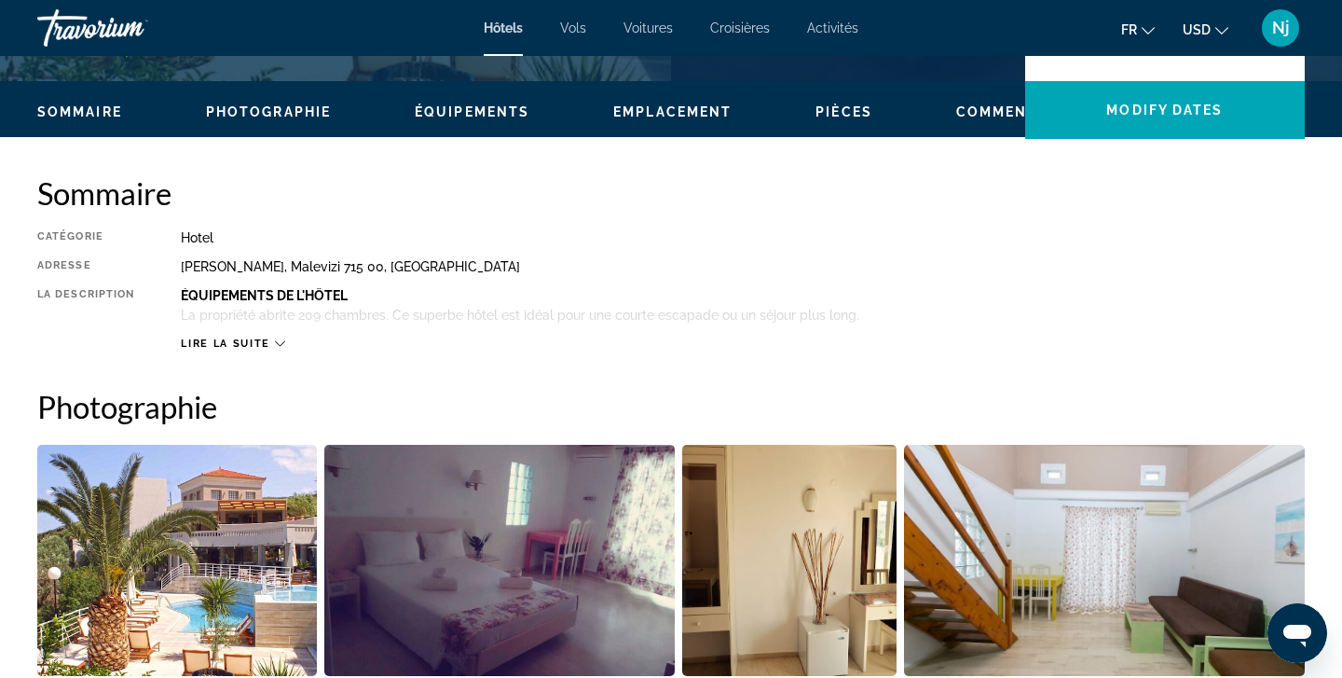
scroll to position [570, 0]
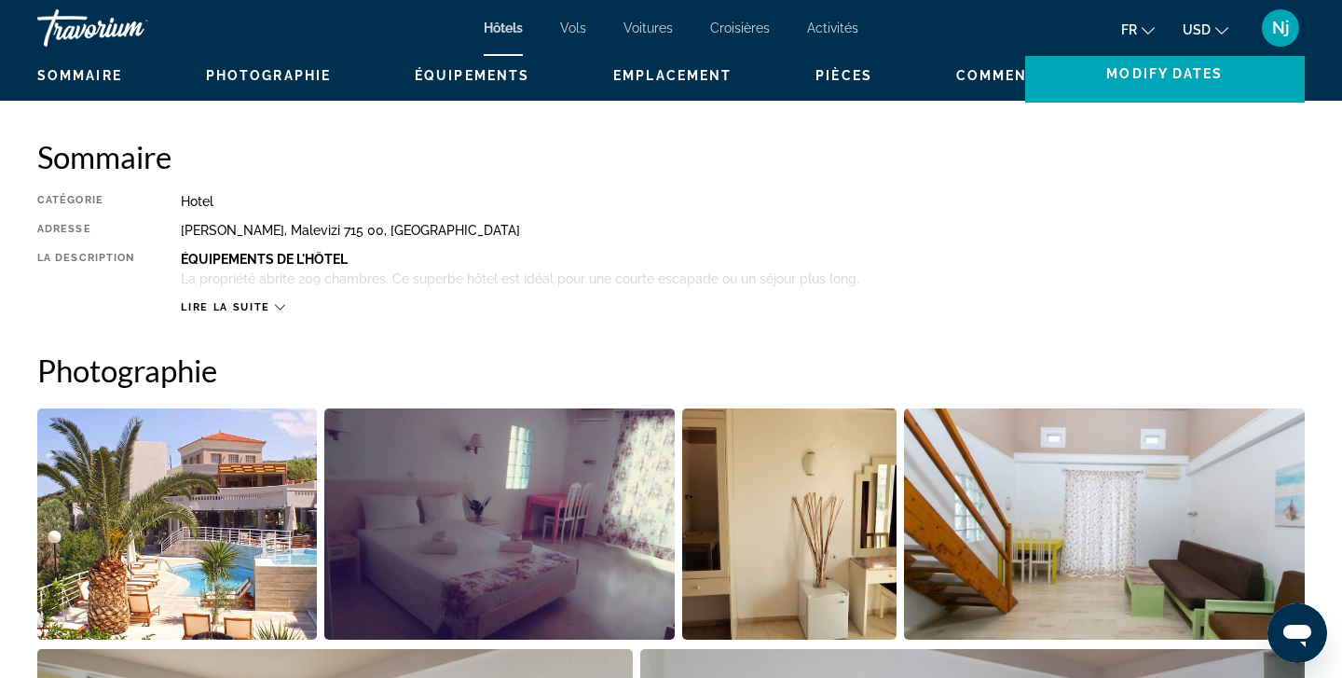
click at [260, 309] on span "Lire la suite" at bounding box center [225, 307] width 89 height 12
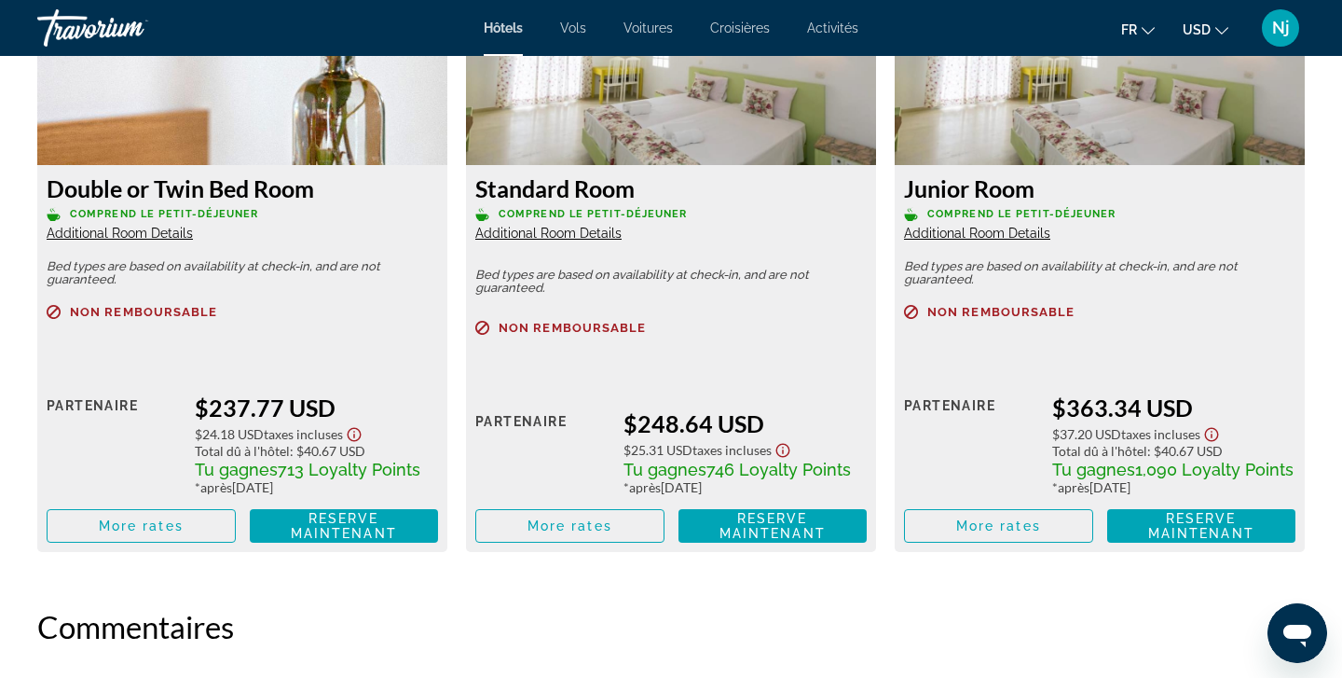
scroll to position [2629, 0]
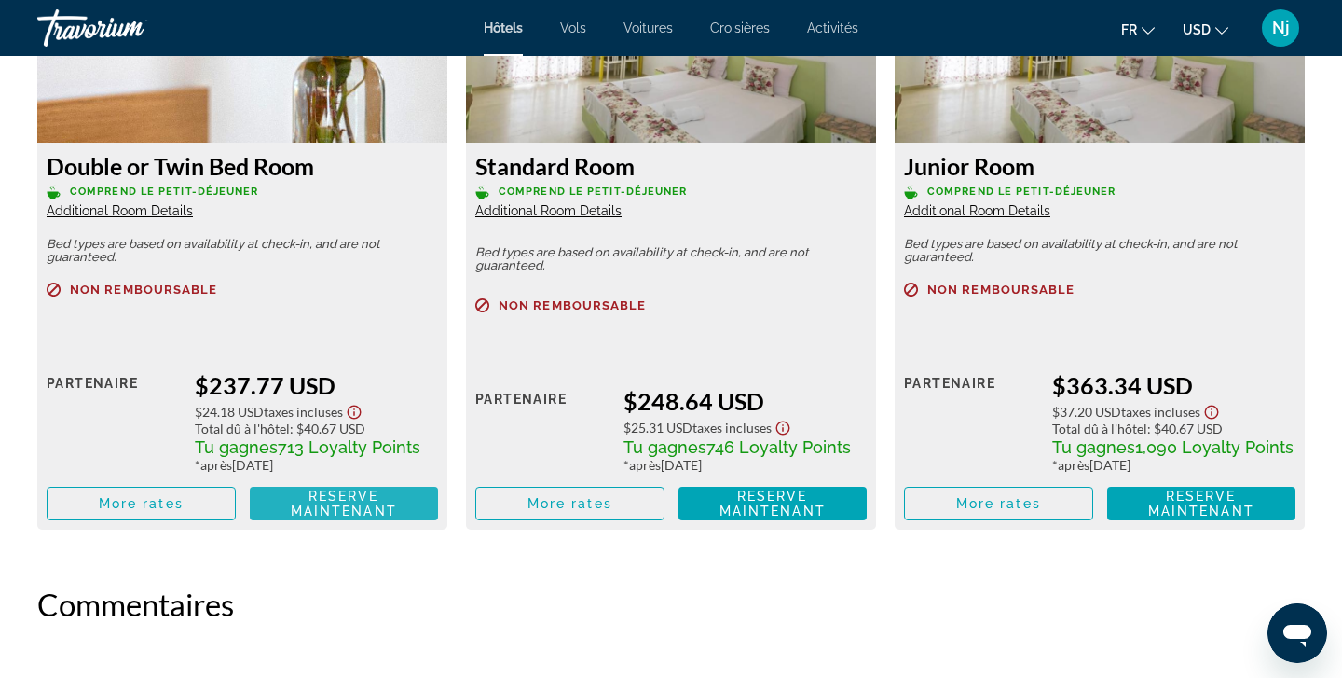
click at [310, 509] on span "Reserve maintenant" at bounding box center [344, 503] width 106 height 30
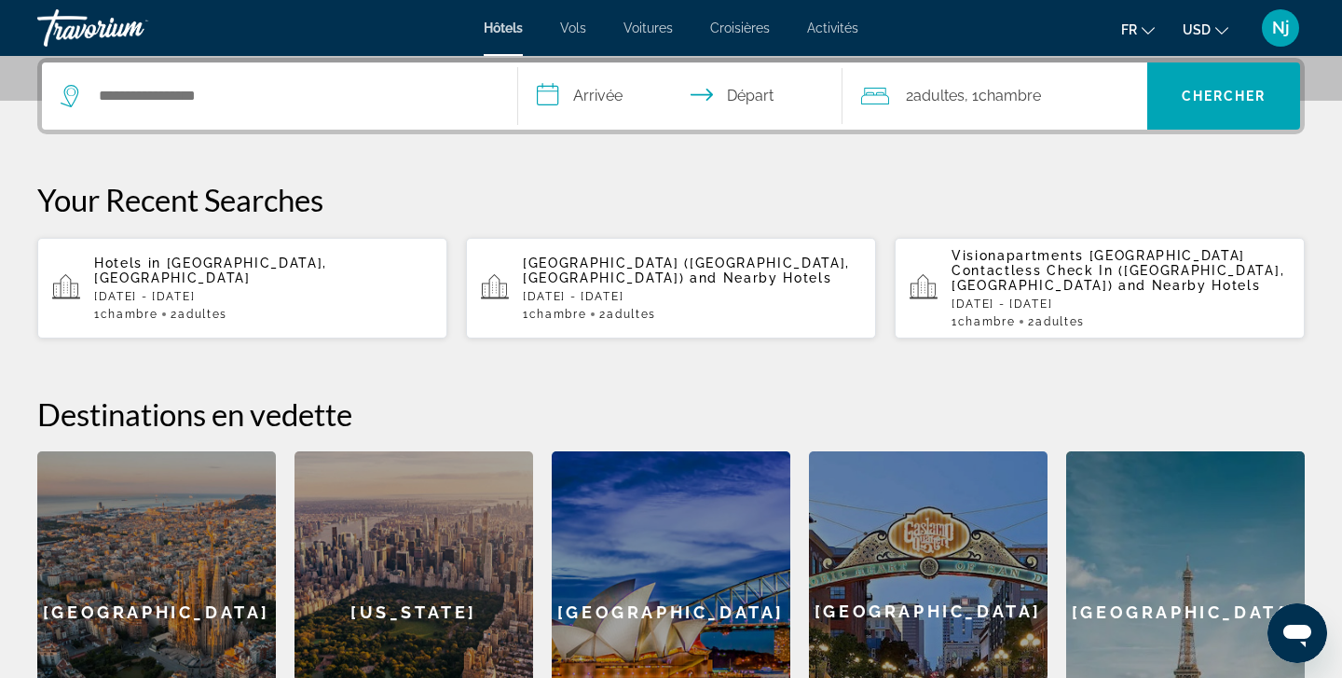
scroll to position [254, 0]
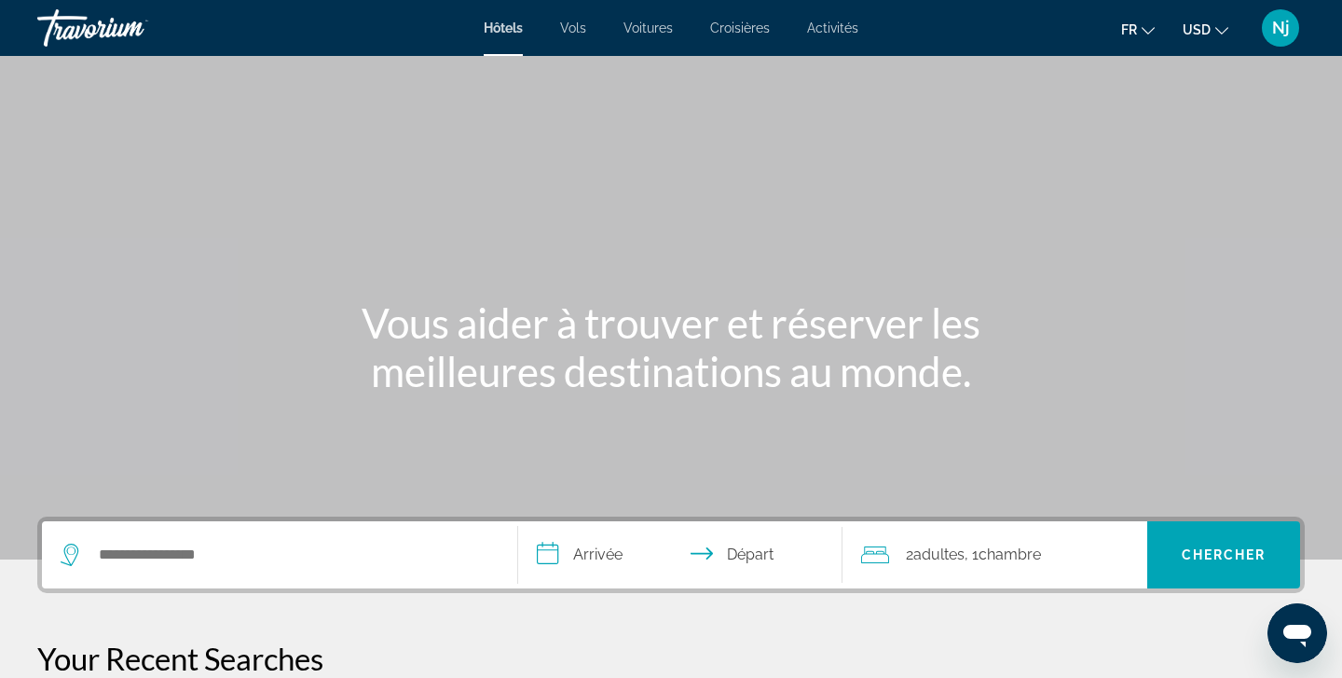
click at [204, 525] on div "Search widget" at bounding box center [280, 554] width 438 height 67
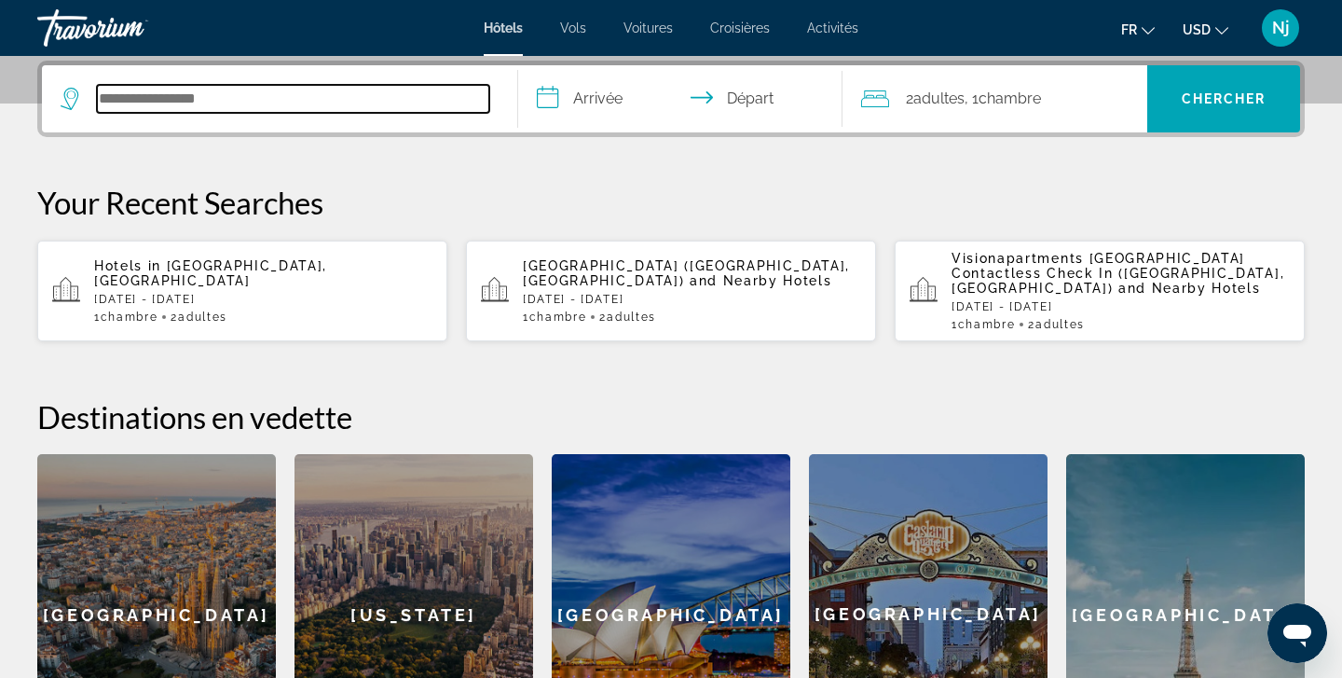
click at [127, 104] on input "Search hotel destination" at bounding box center [293, 99] width 392 height 28
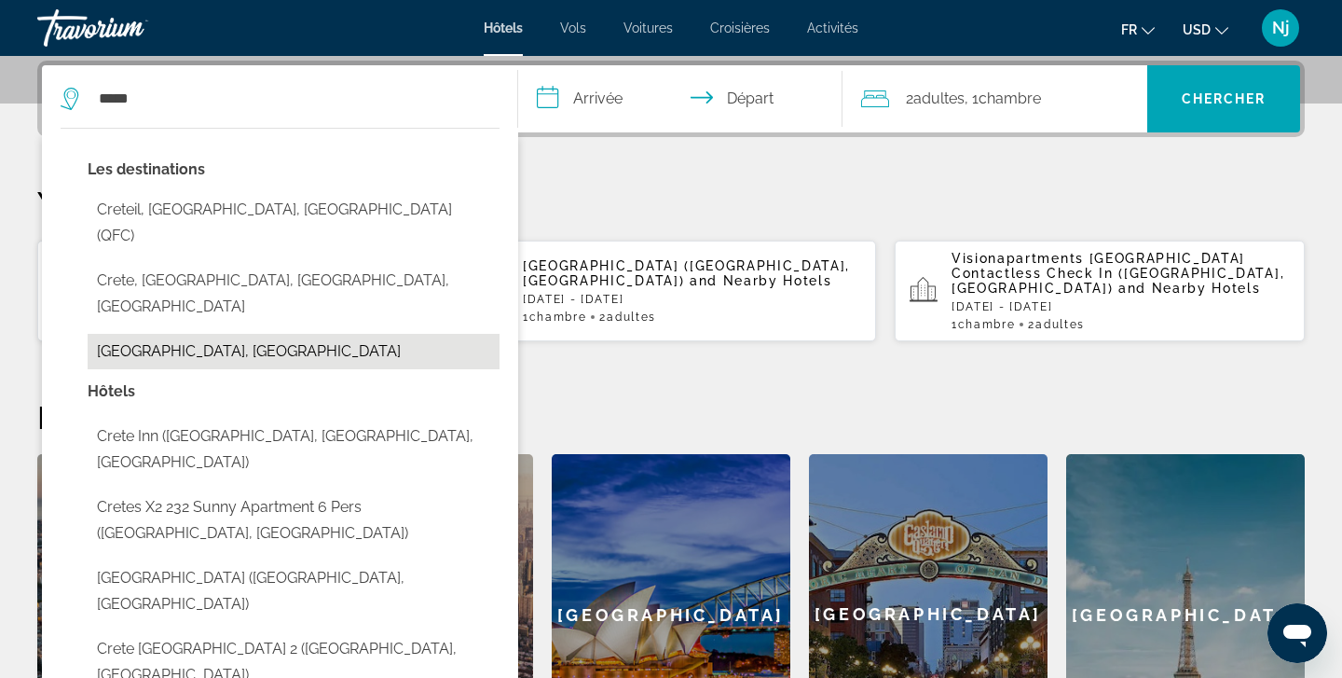
click at [181, 334] on button "[GEOGRAPHIC_DATA], [GEOGRAPHIC_DATA]" at bounding box center [294, 351] width 412 height 35
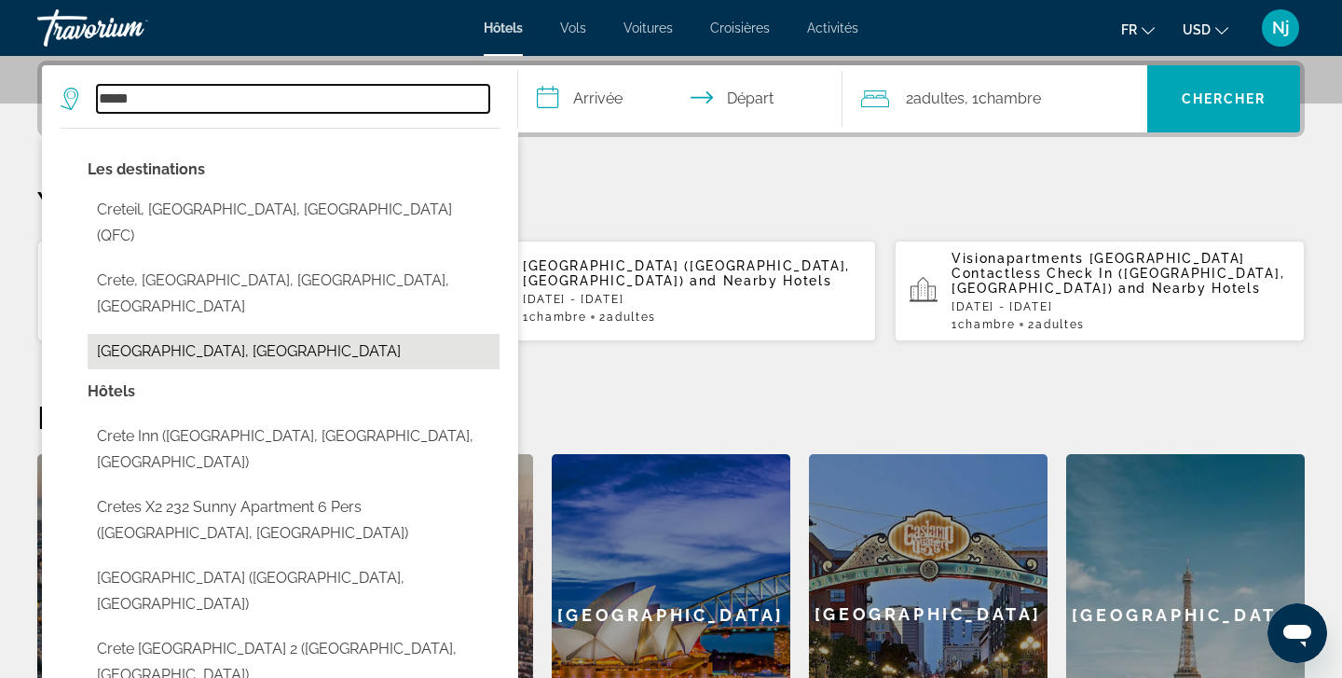
type input "**********"
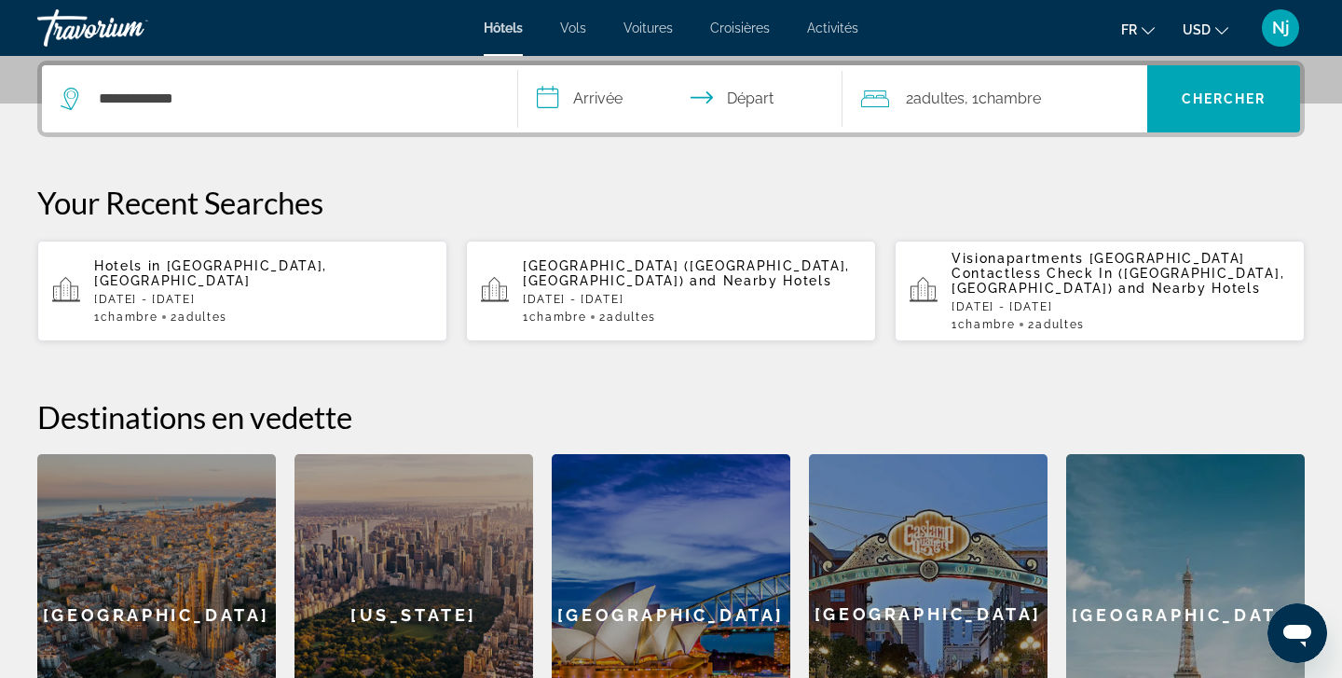
click at [592, 94] on input "**********" at bounding box center [684, 101] width 332 height 73
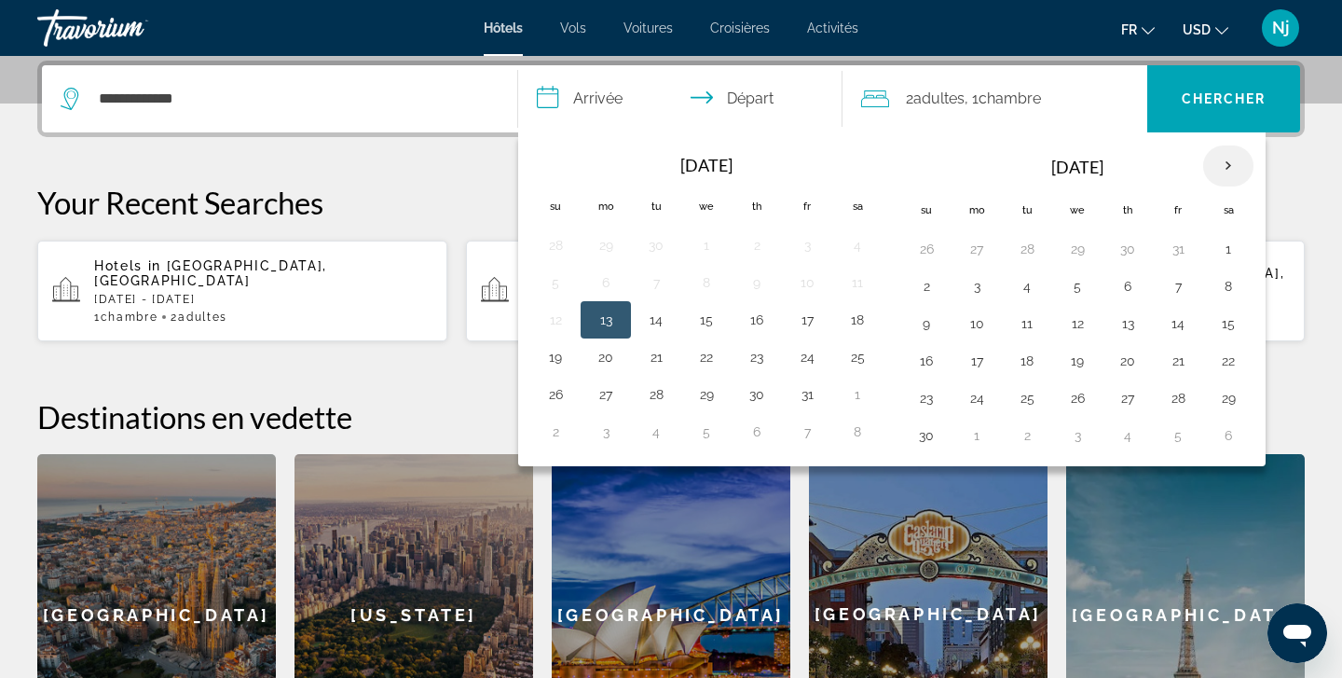
click at [1226, 158] on th "Next month" at bounding box center [1228, 165] width 50 height 41
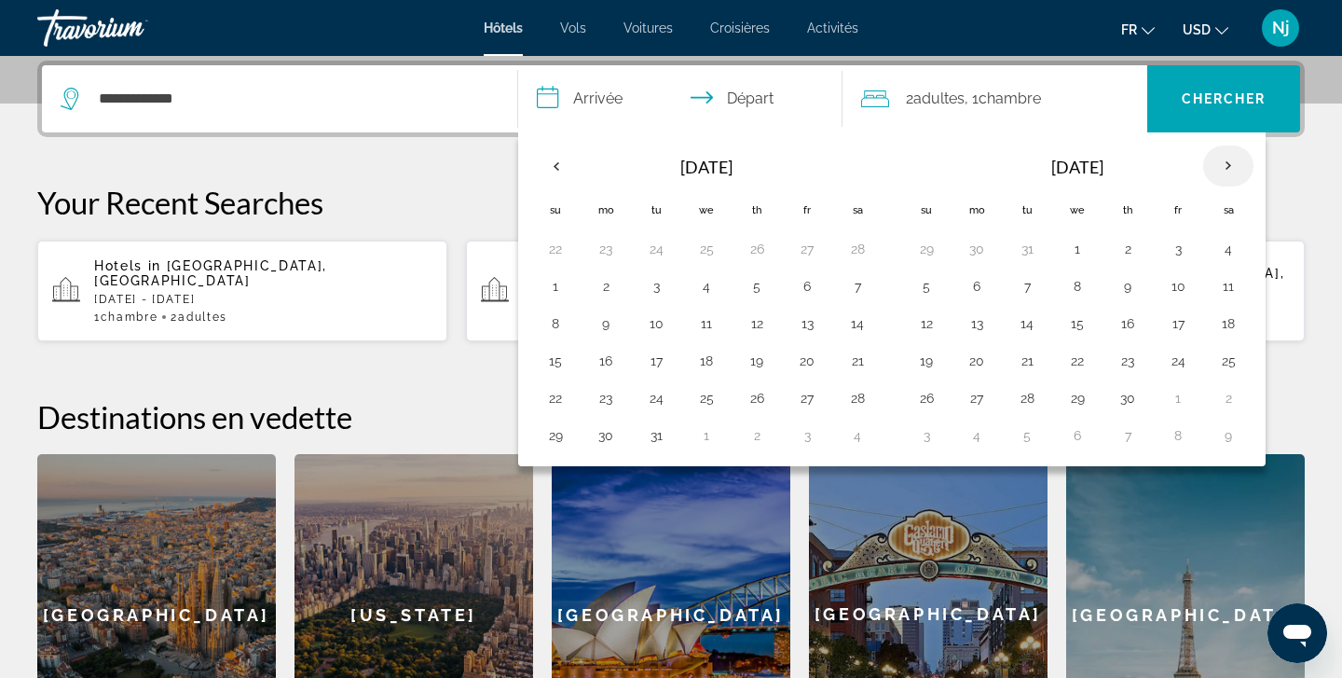
click at [1226, 158] on th "Next month" at bounding box center [1228, 165] width 50 height 41
click at [1229, 246] on button "2" at bounding box center [1229, 249] width 30 height 26
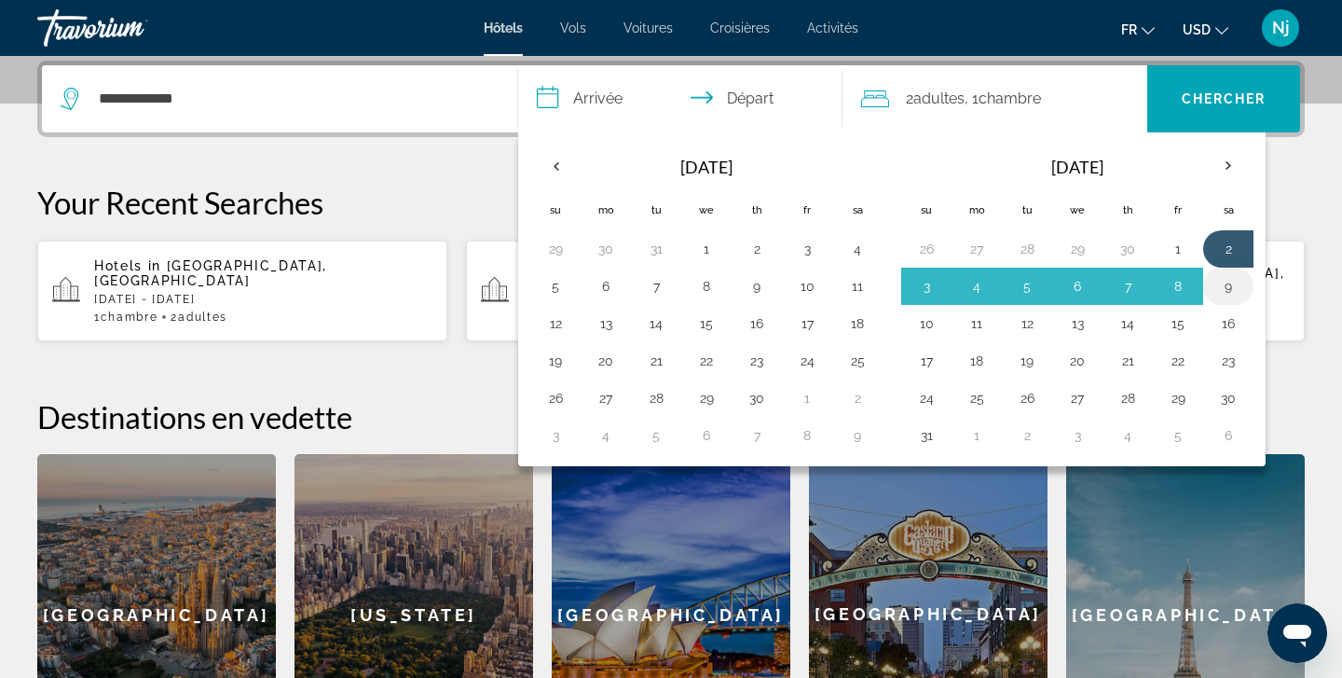
click at [1231, 284] on button "9" at bounding box center [1229, 286] width 30 height 26
type input "**********"
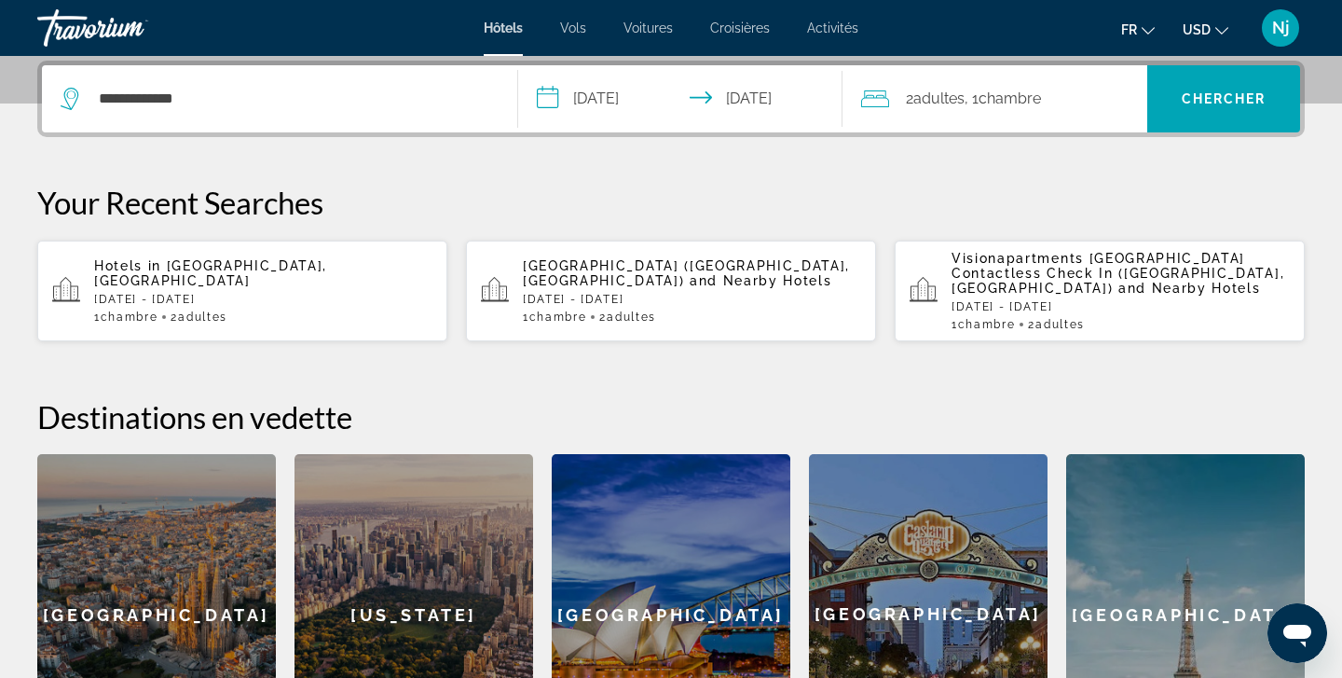
click at [1226, 141] on div "**********" at bounding box center [671, 418] width 1342 height 714
click at [1220, 115] on span "Search" at bounding box center [1223, 98] width 153 height 45
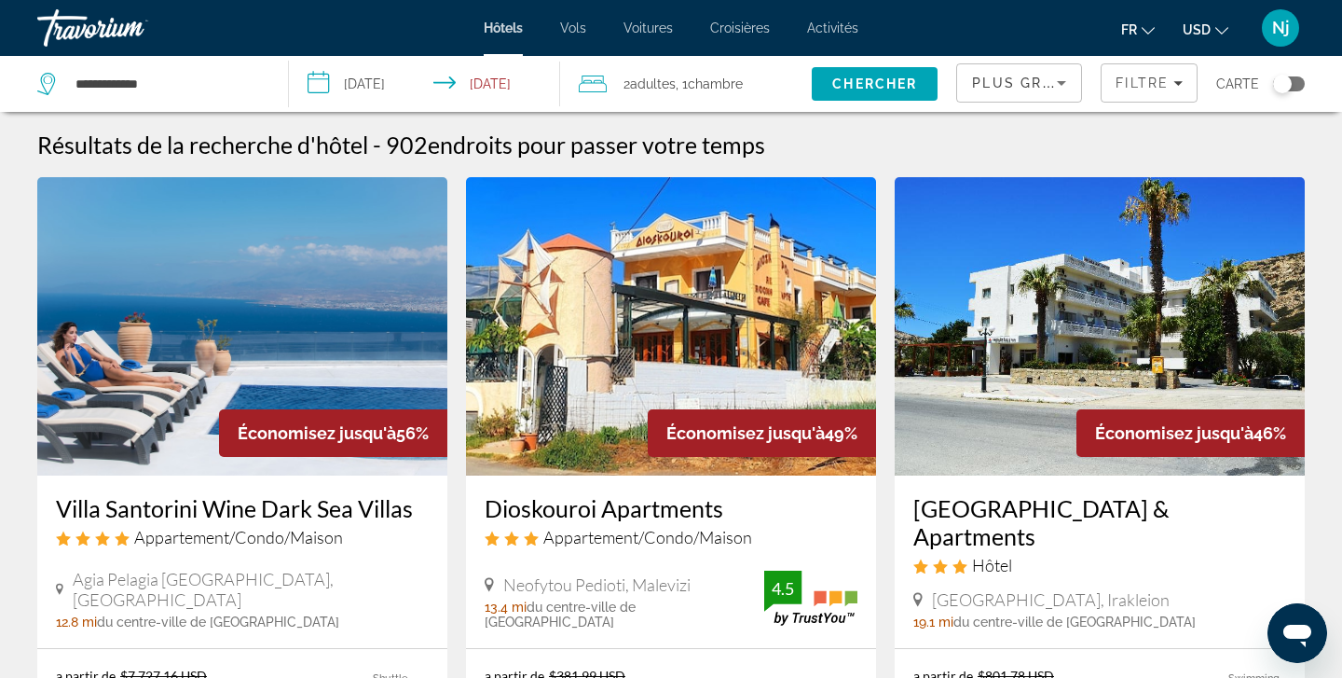
click at [1032, 75] on div "Plus grandes économies" at bounding box center [1014, 83] width 85 height 22
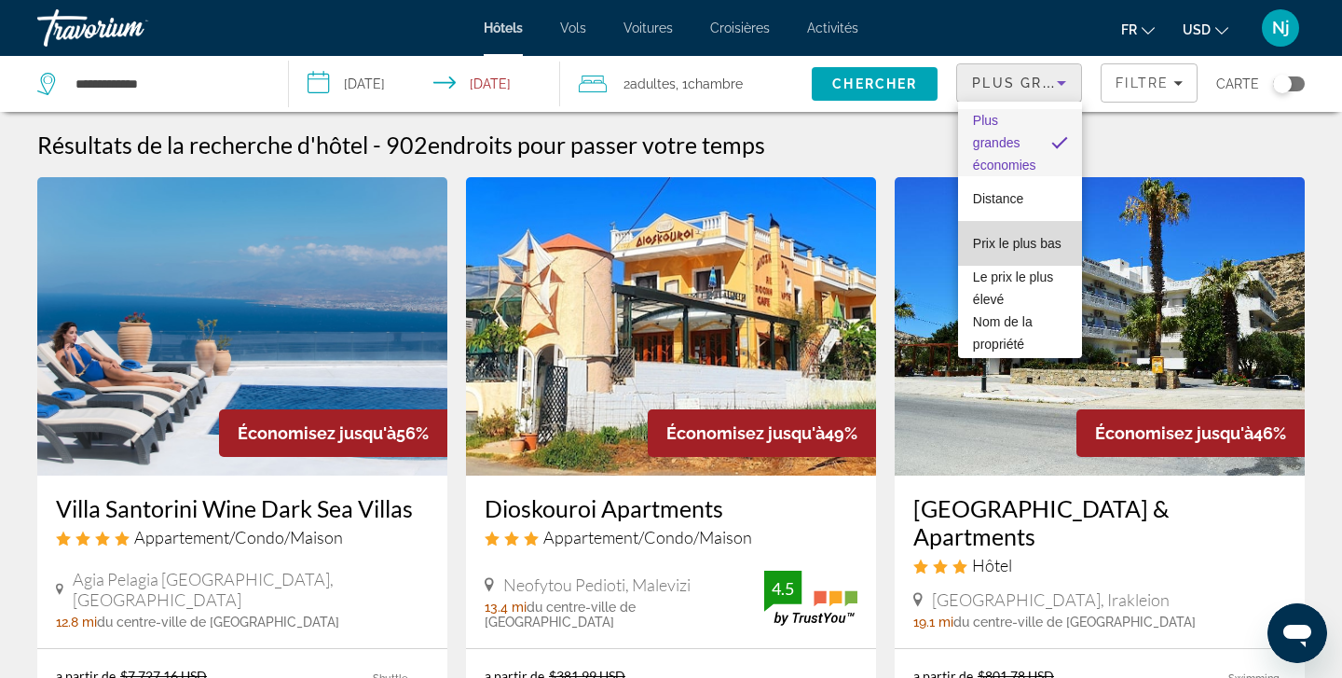
click at [989, 241] on span "Prix le plus bas" at bounding box center [1017, 243] width 89 height 15
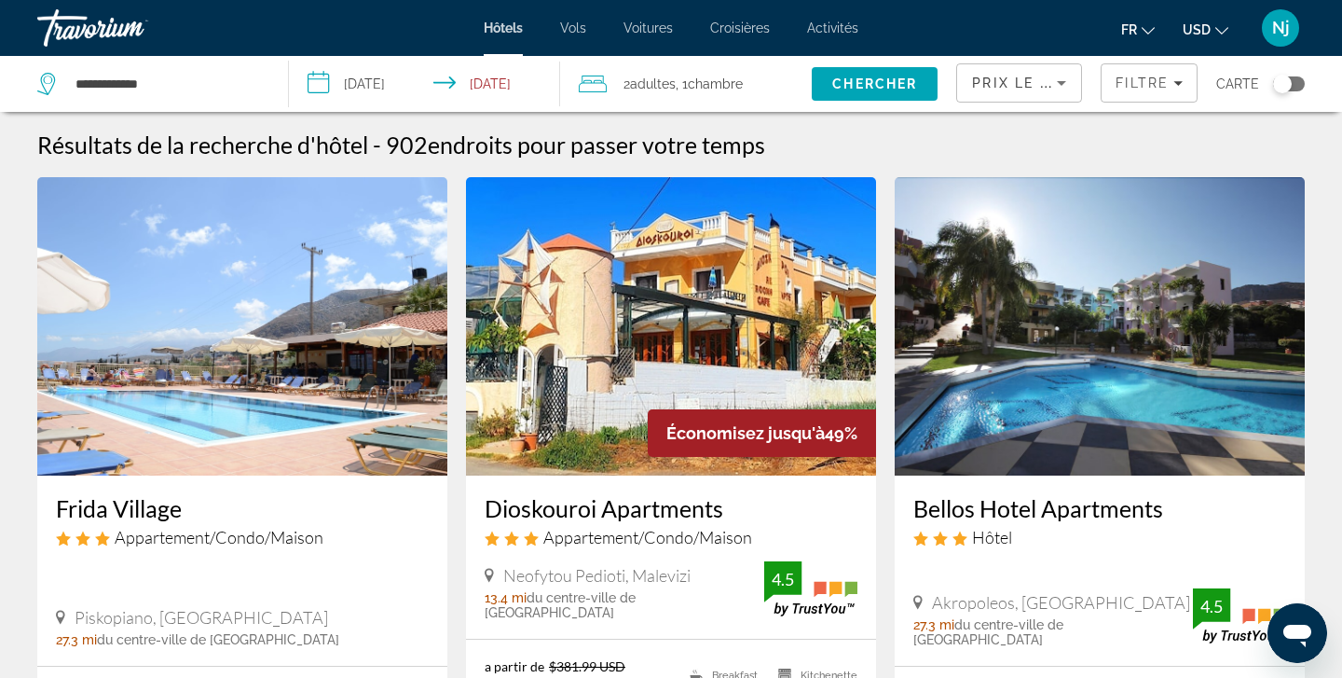
click at [1070, 142] on div "Résultats de la recherche d'hôtel - 902 endroits pour passer votre temps" at bounding box center [671, 145] width 1268 height 28
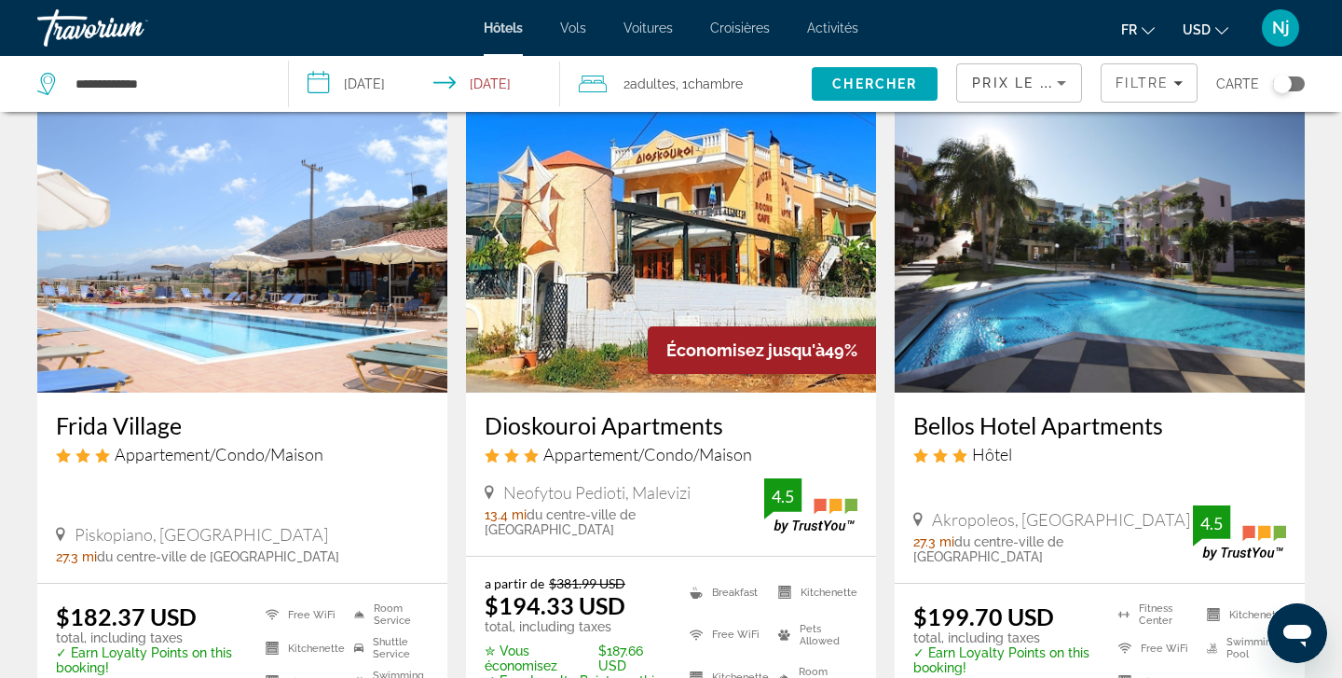
scroll to position [82, 0]
click at [640, 243] on img "Main content" at bounding box center [671, 244] width 410 height 298
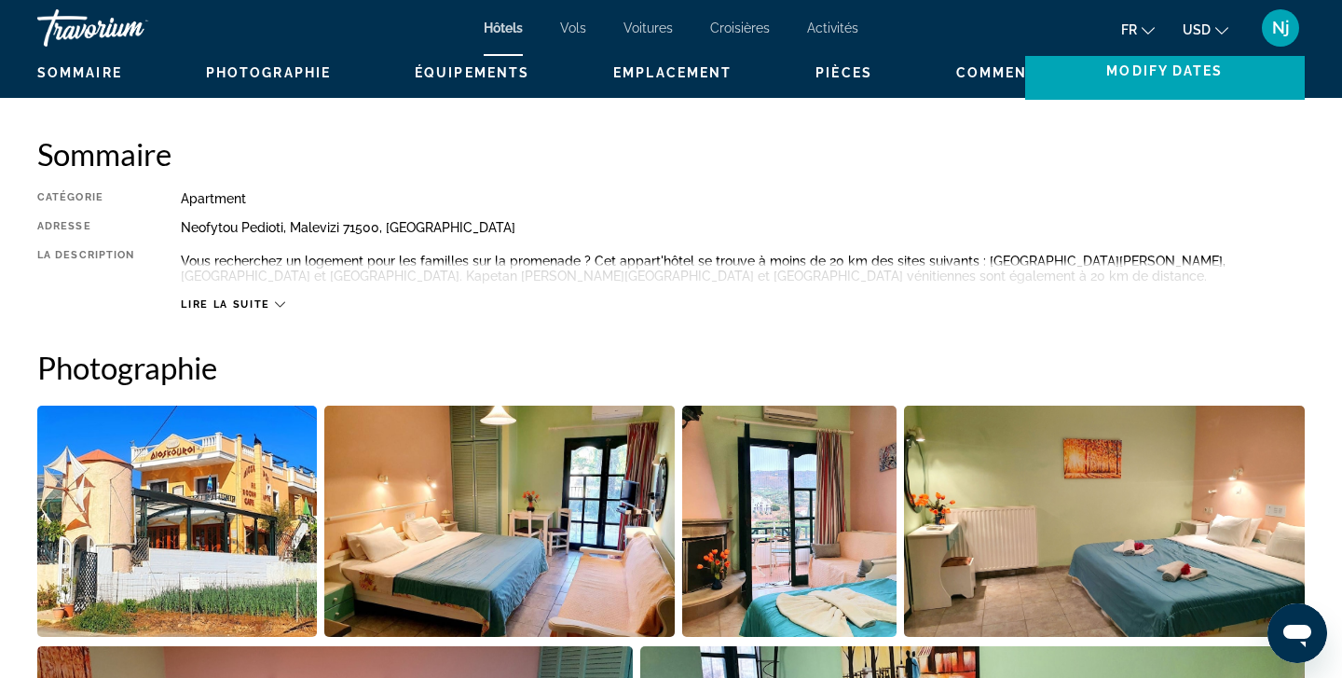
scroll to position [577, 0]
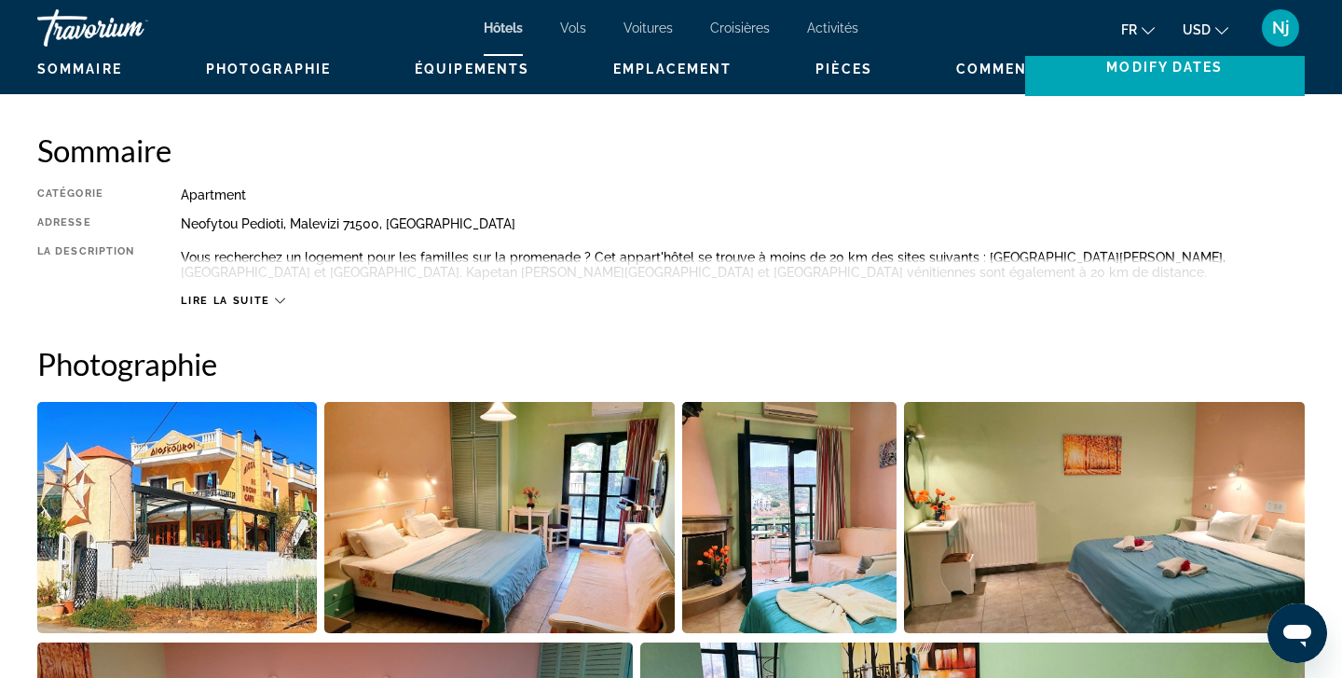
click at [231, 298] on span "Lire la suite" at bounding box center [225, 301] width 89 height 12
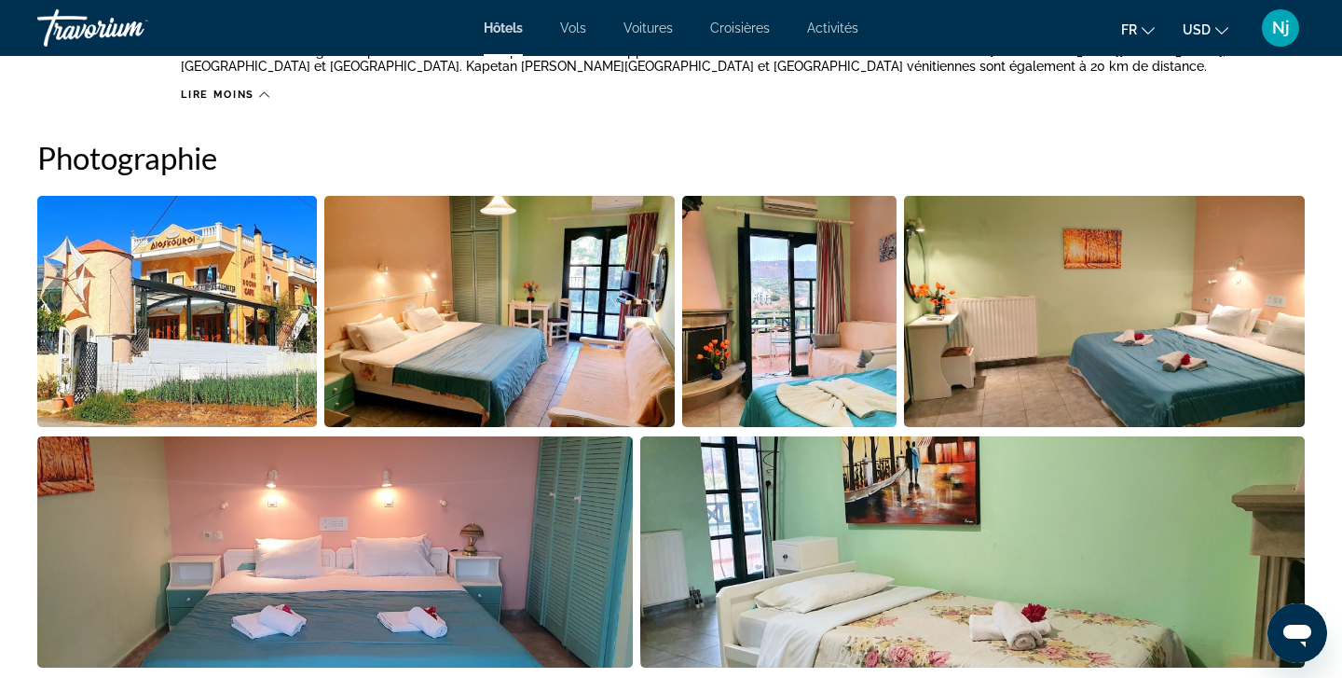
scroll to position [780, 0]
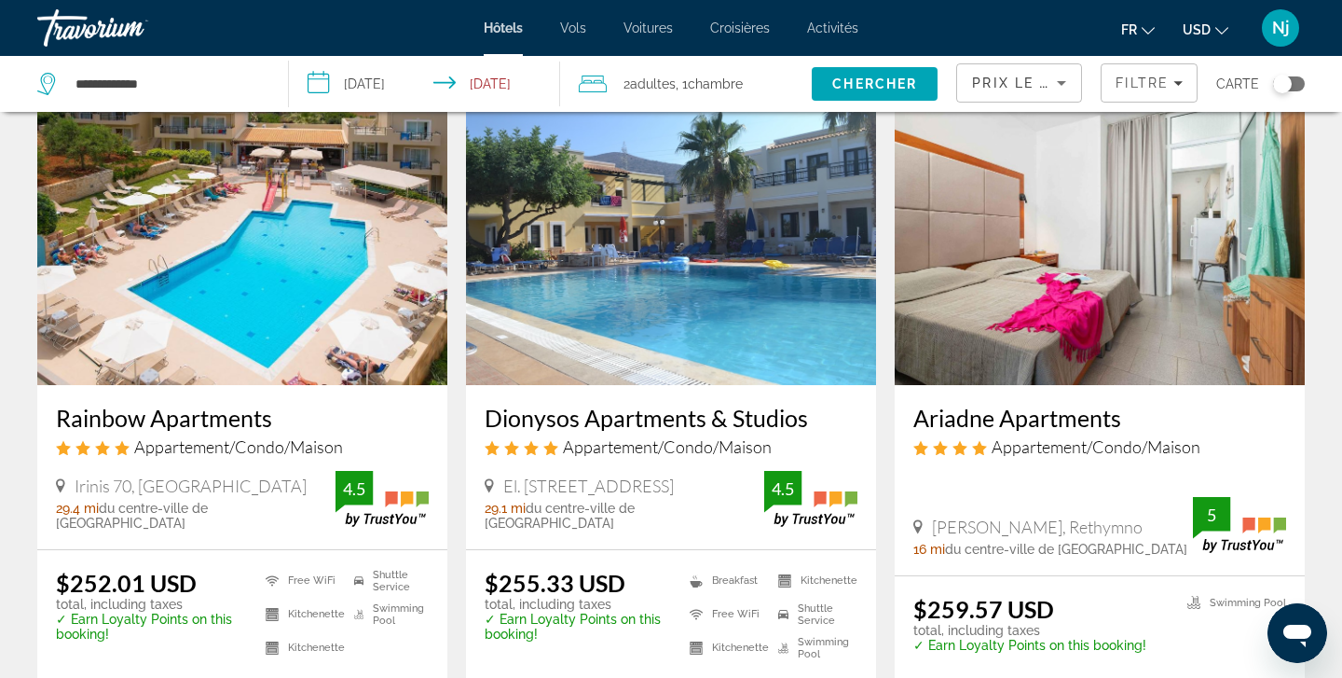
scroll to position [2264, 0]
click at [664, 254] on img "Main content" at bounding box center [671, 235] width 410 height 298
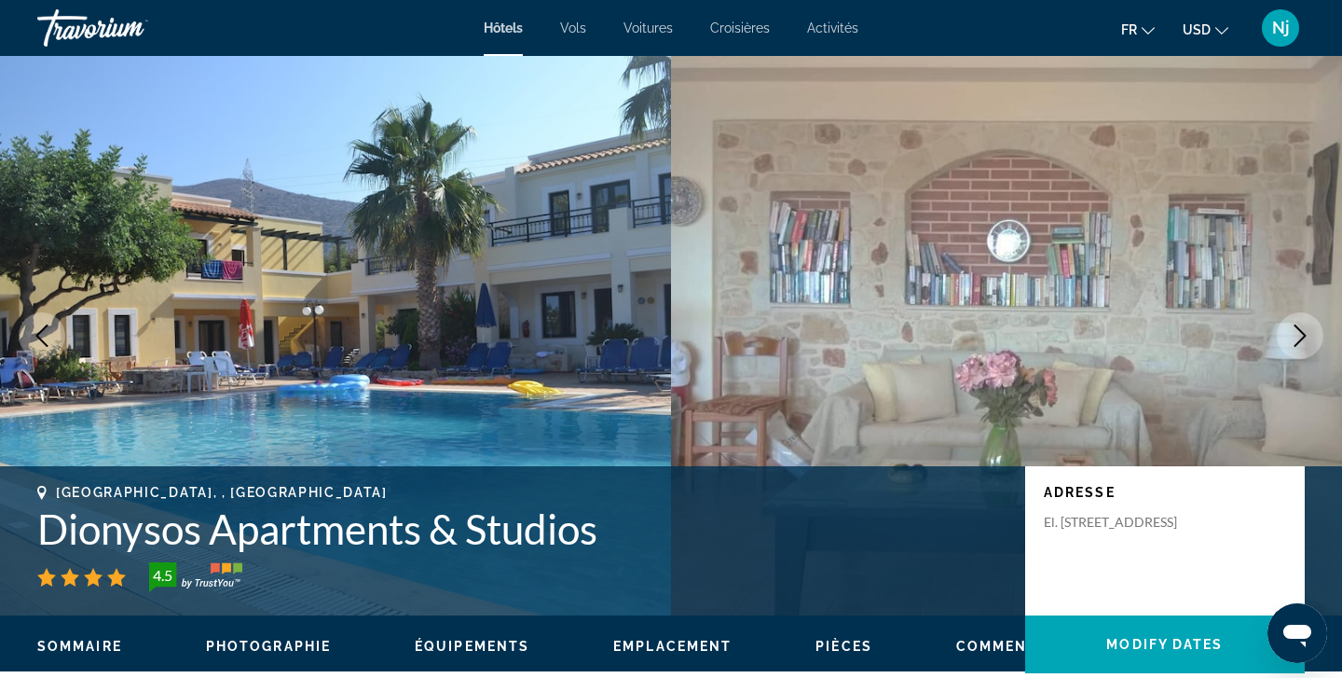
click at [1295, 332] on icon "Next image" at bounding box center [1300, 335] width 22 height 22
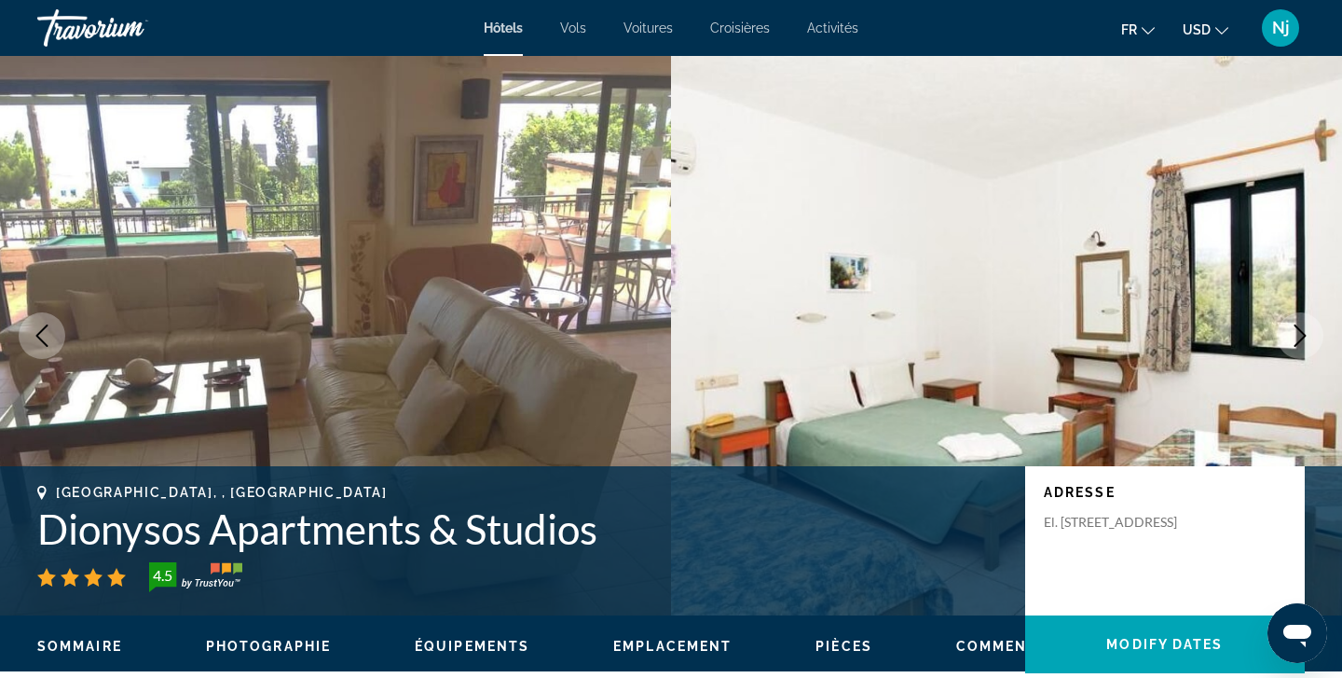
click at [1295, 332] on icon "Next image" at bounding box center [1300, 335] width 22 height 22
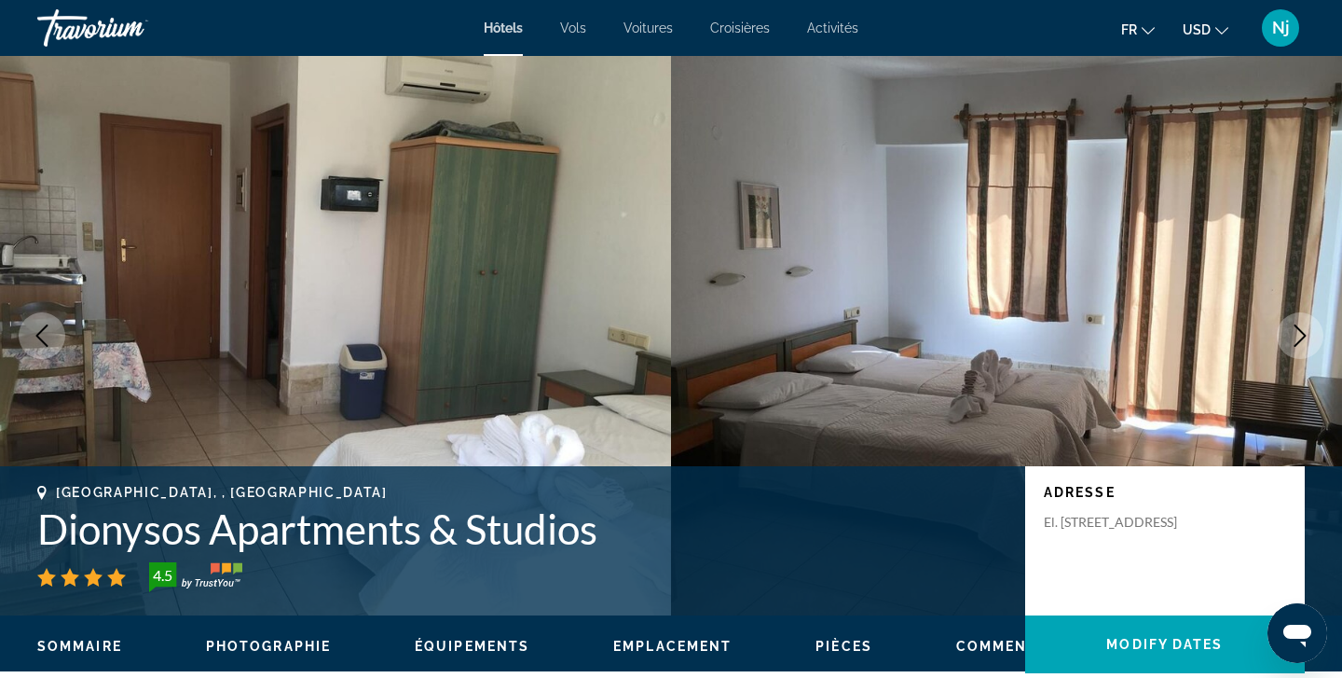
click at [1295, 332] on icon "Next image" at bounding box center [1300, 335] width 22 height 22
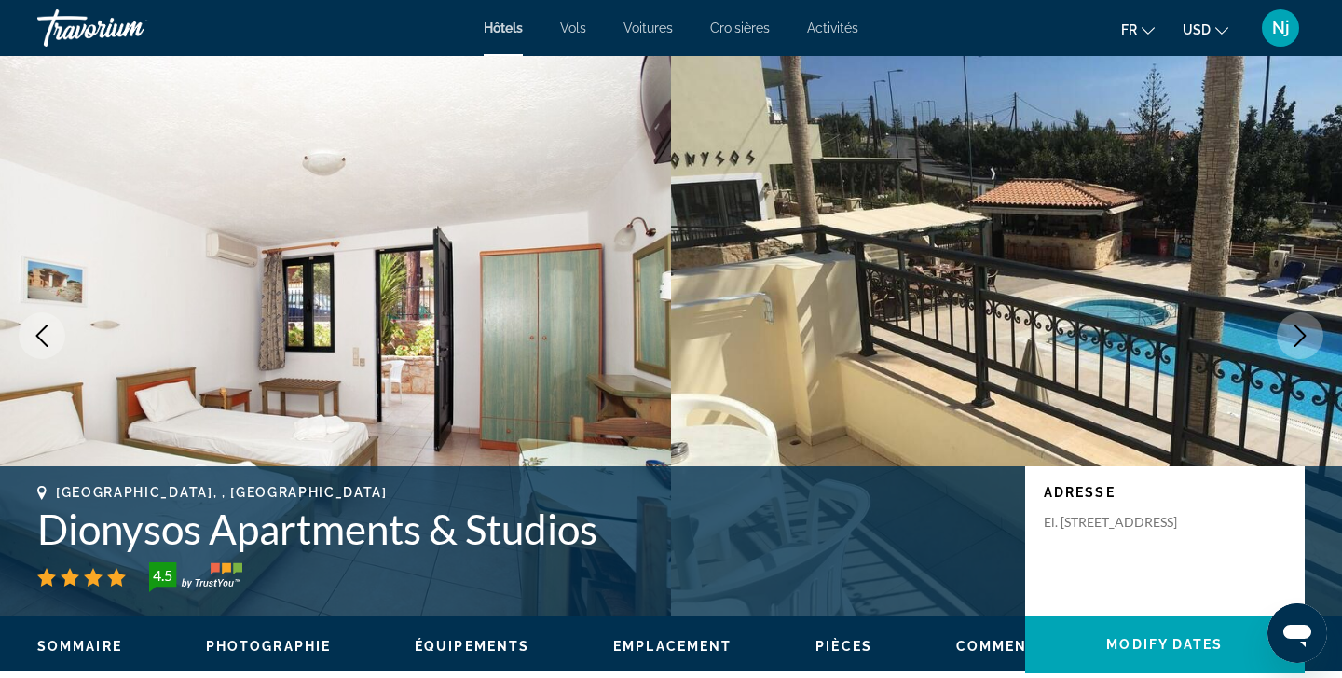
click at [1289, 332] on icon "Next image" at bounding box center [1300, 335] width 22 height 22
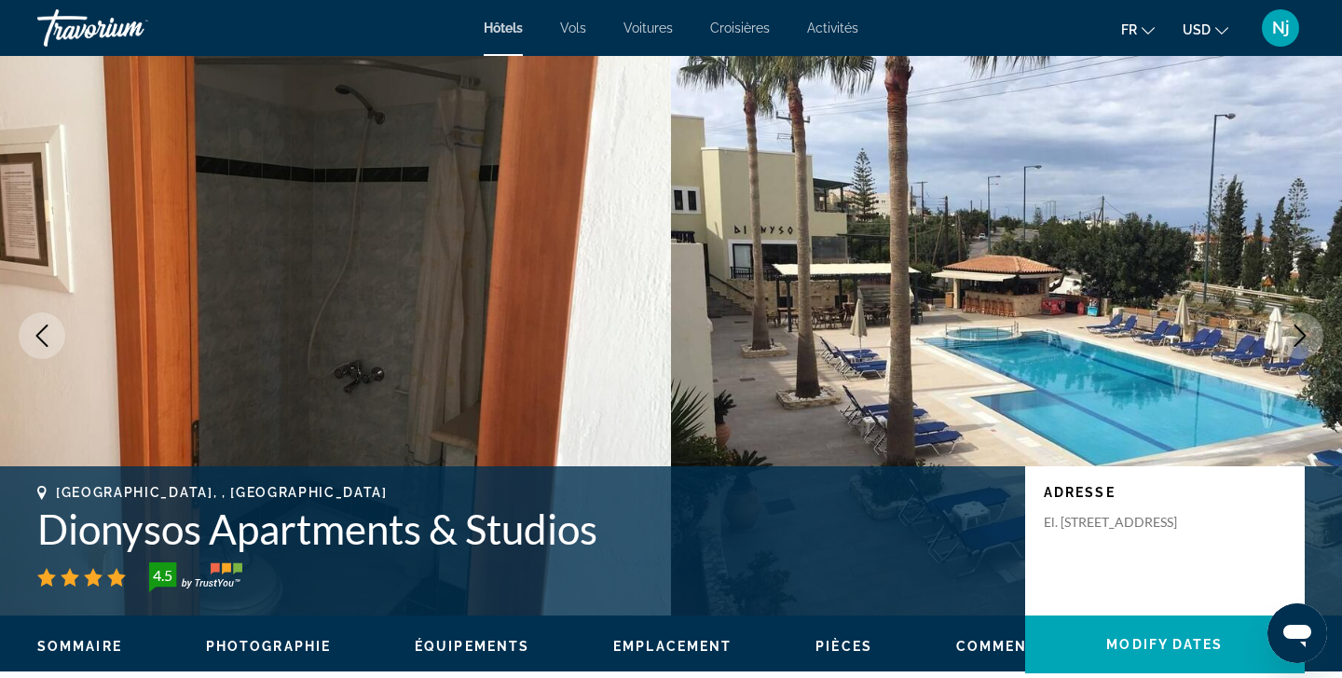
click at [1289, 332] on icon "Next image" at bounding box center [1300, 335] width 22 height 22
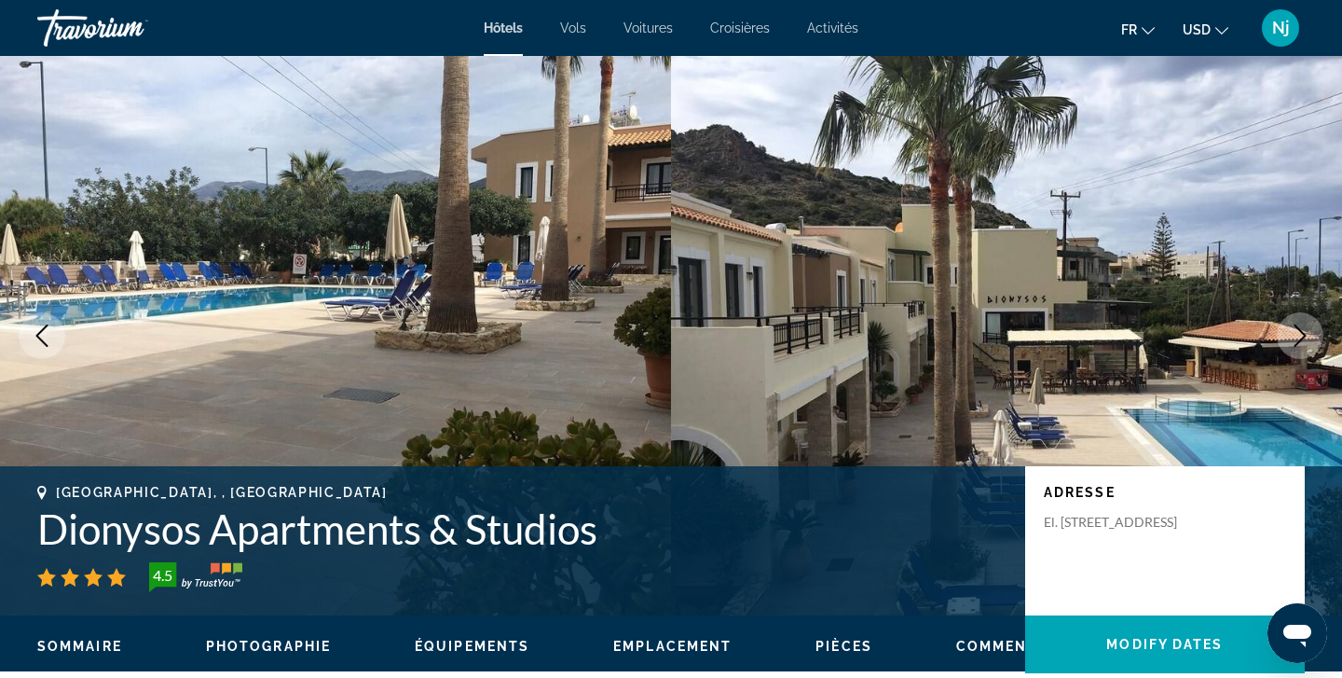
click at [1289, 332] on icon "Next image" at bounding box center [1300, 335] width 22 height 22
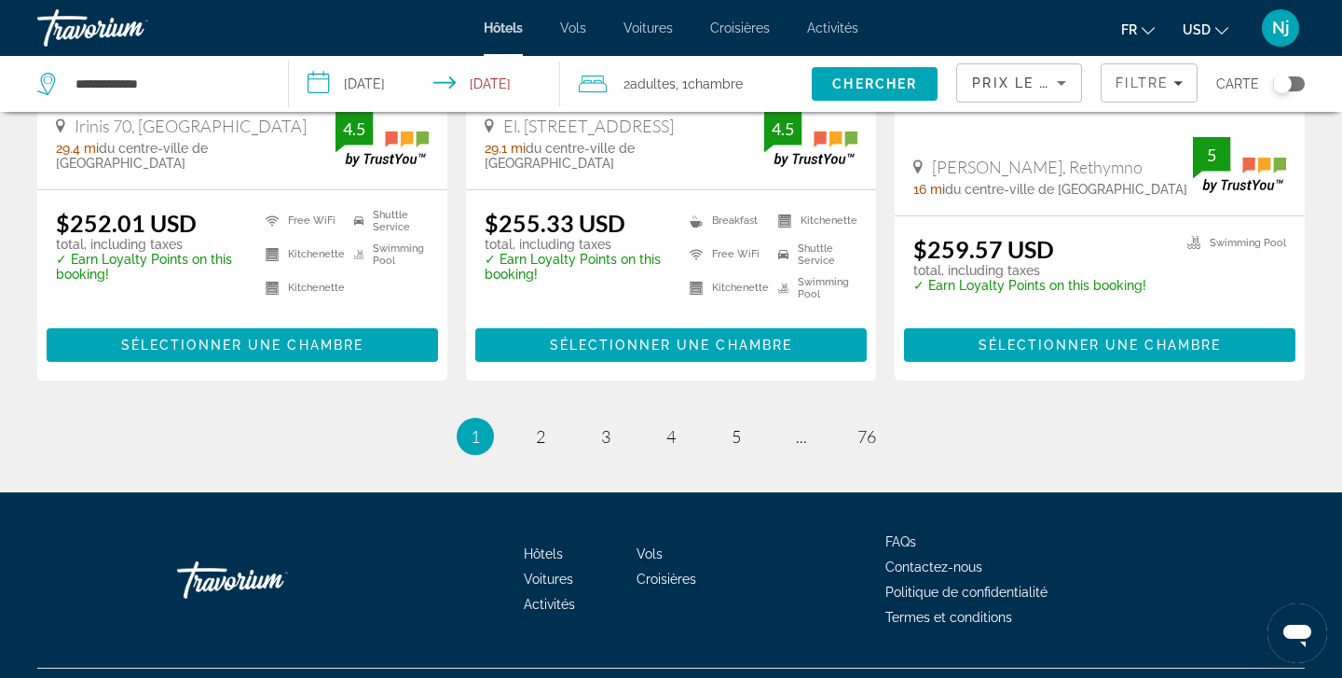
scroll to position [2619, 0]
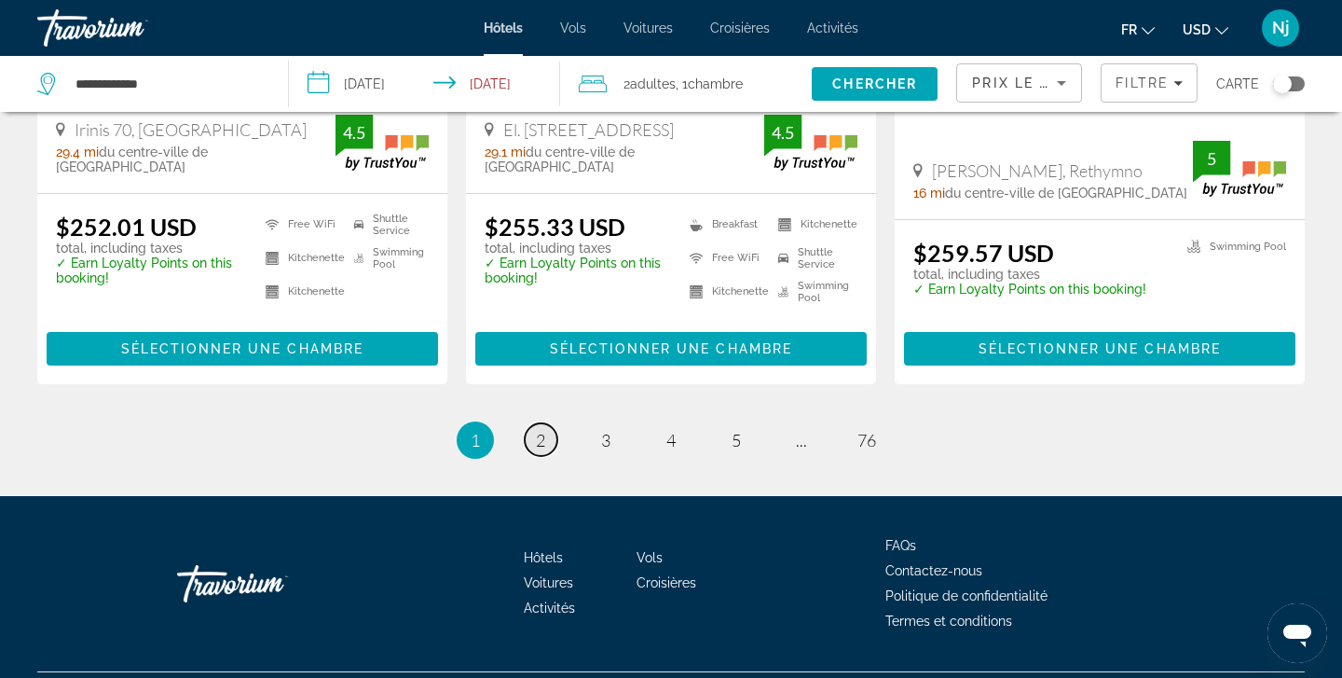
click at [540, 423] on link "page 2" at bounding box center [541, 439] width 33 height 33
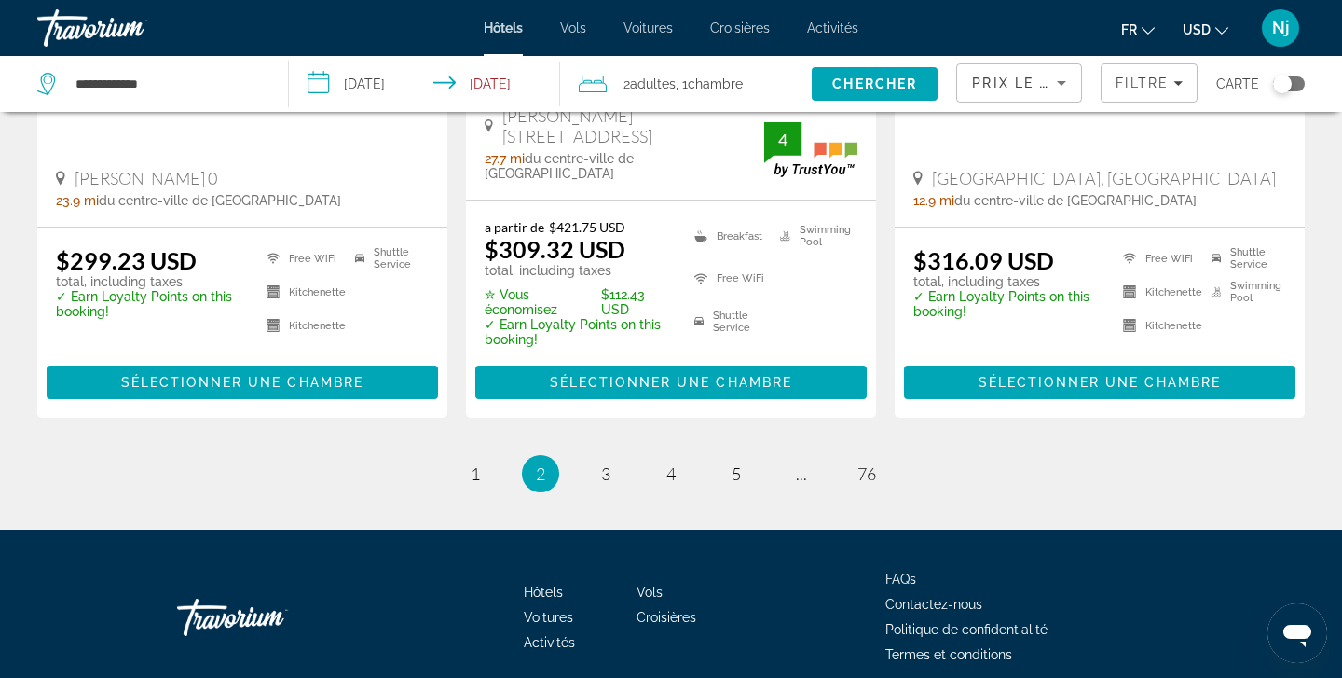
scroll to position [2658, 0]
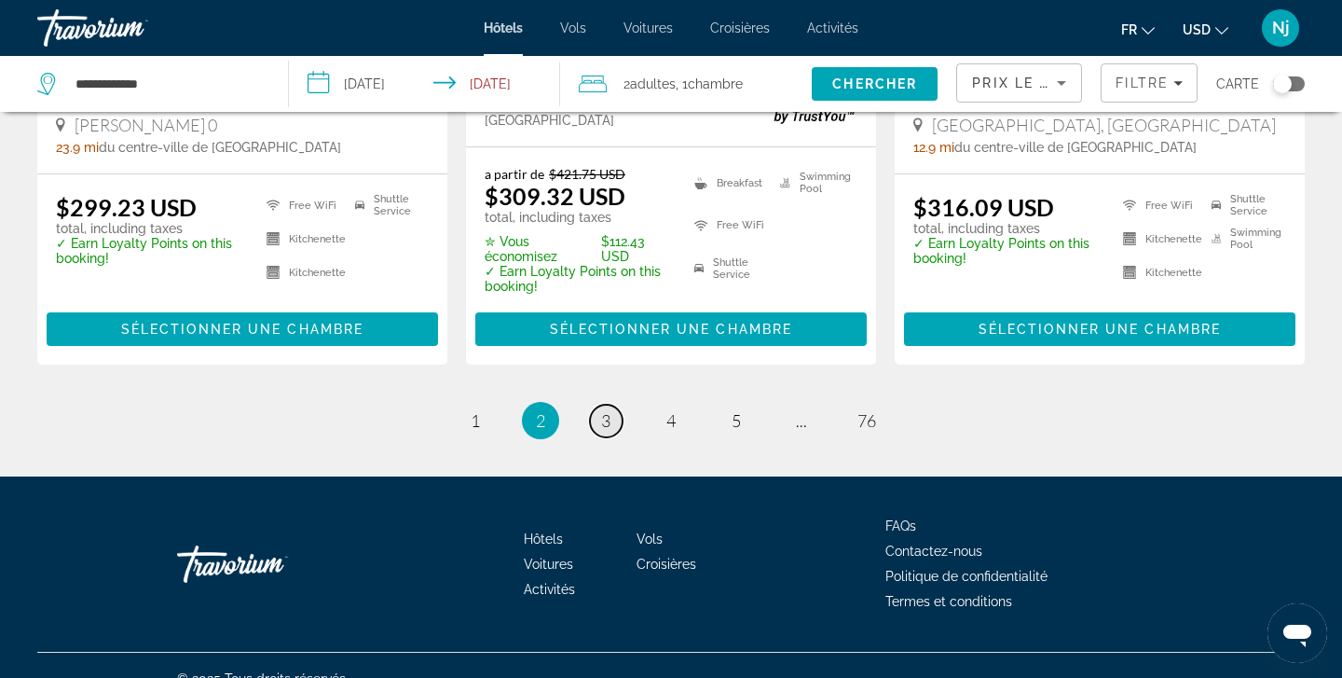
click at [606, 410] on span "3" at bounding box center [605, 420] width 9 height 21
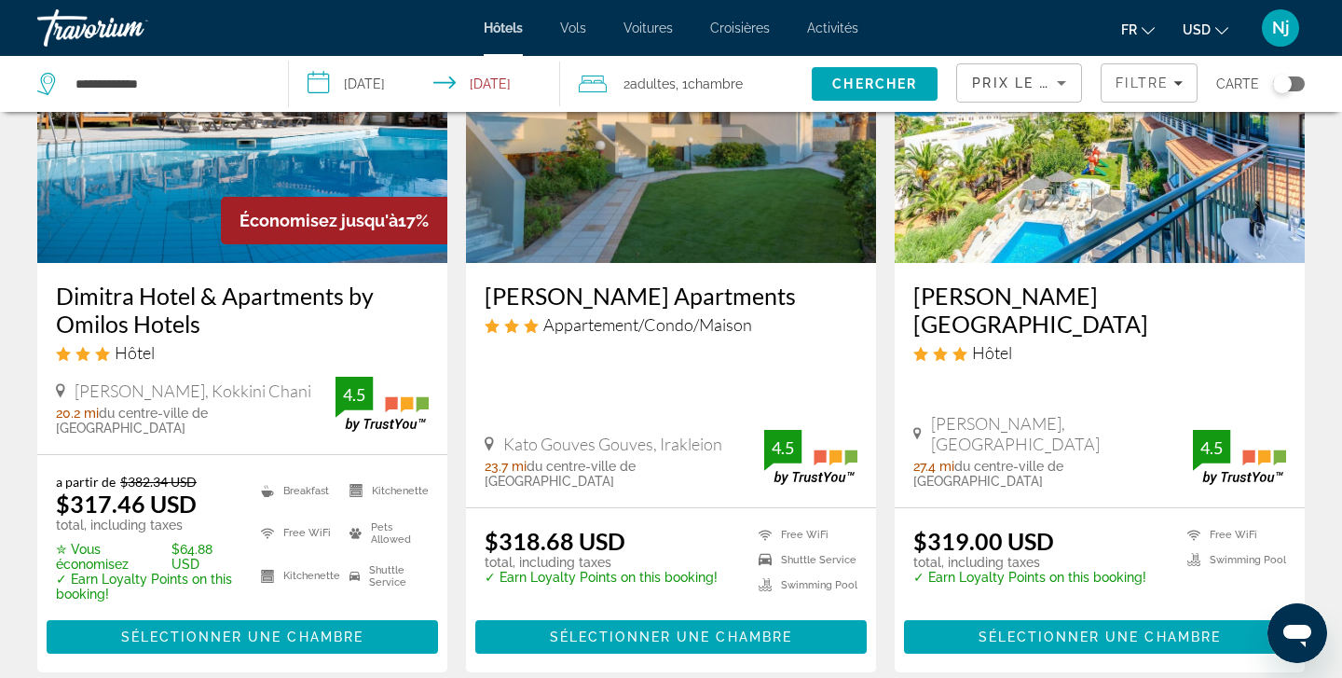
scroll to position [240, 0]
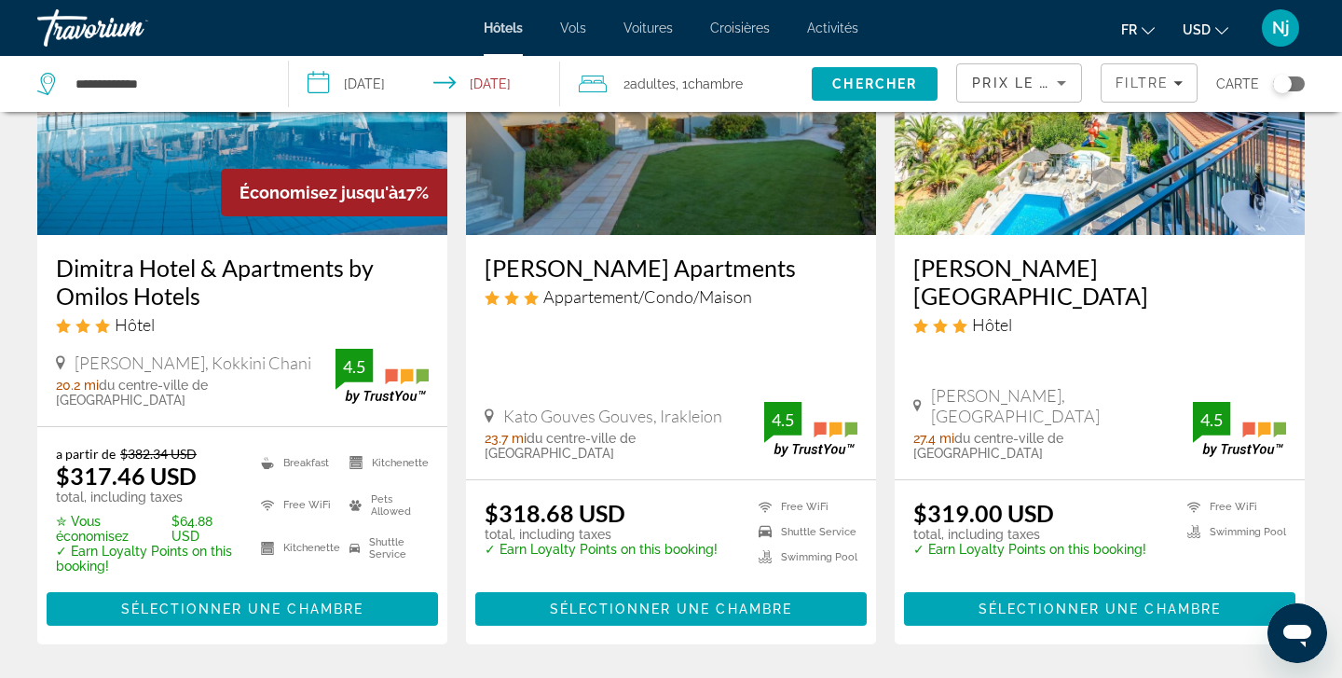
click at [163, 183] on img "Main content" at bounding box center [242, 86] width 410 height 298
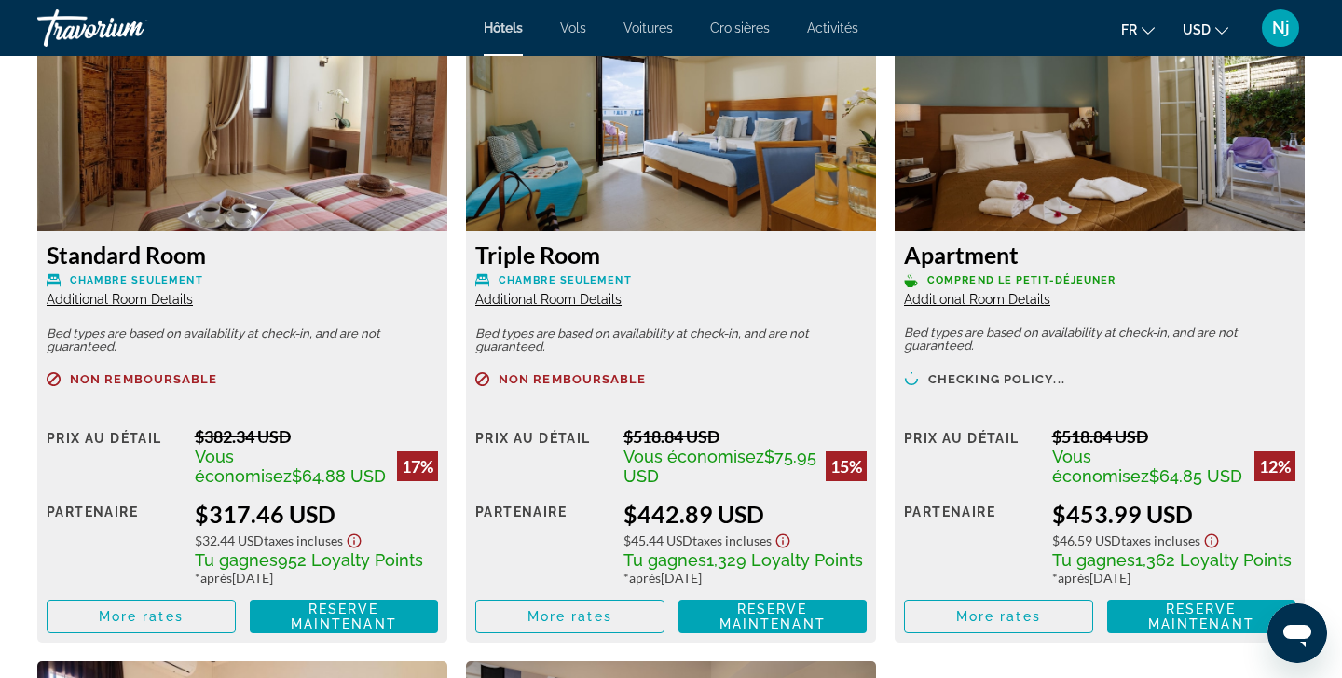
scroll to position [2642, 0]
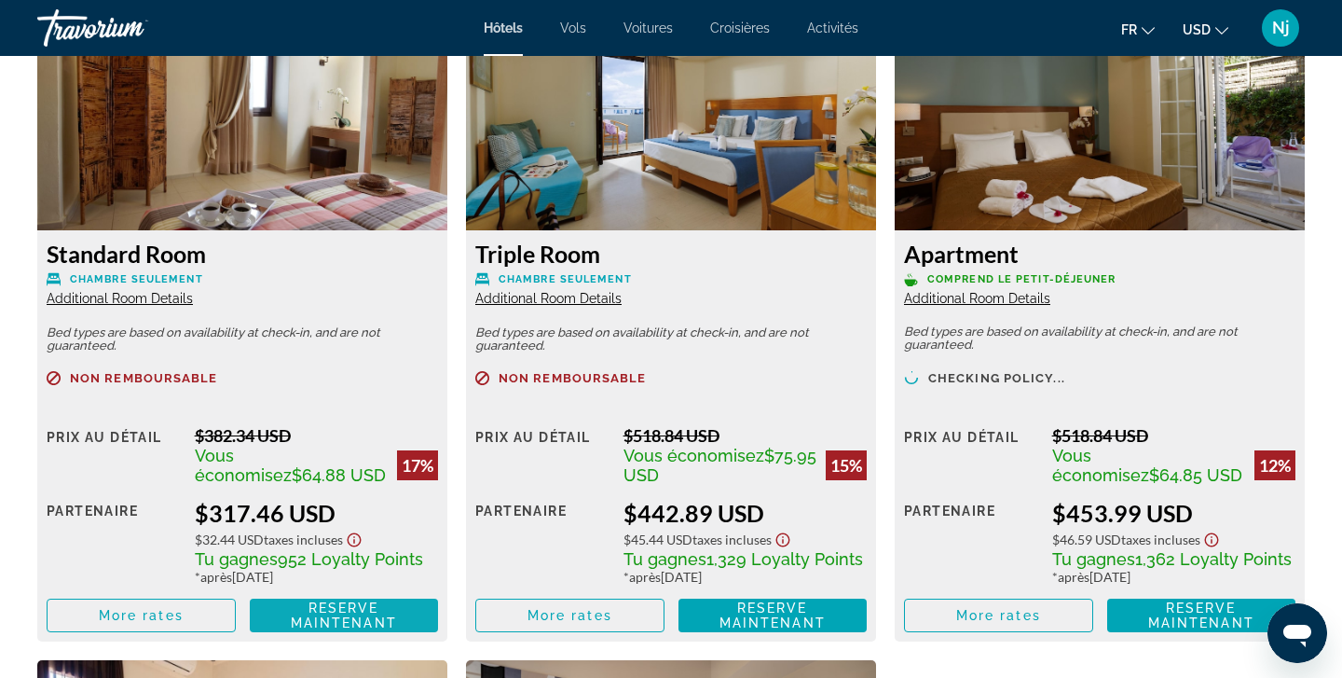
click at [346, 620] on span "Reserve maintenant" at bounding box center [344, 615] width 106 height 30
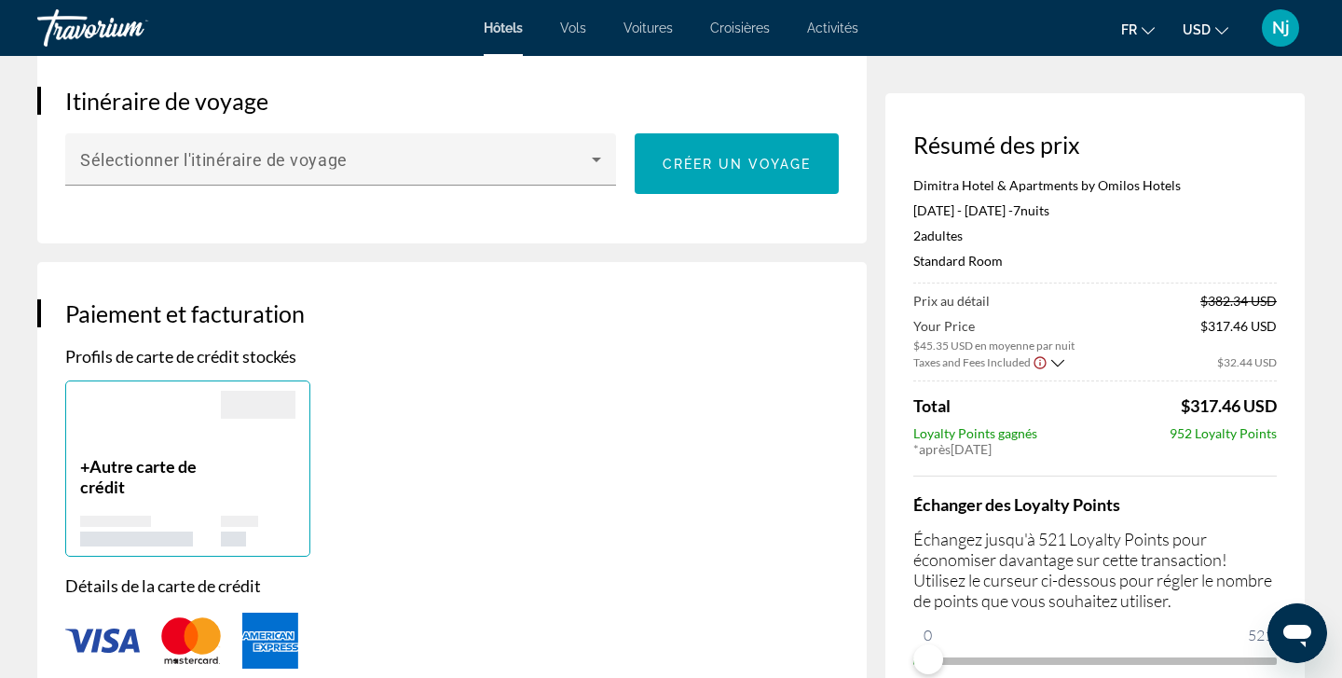
scroll to position [1141, 0]
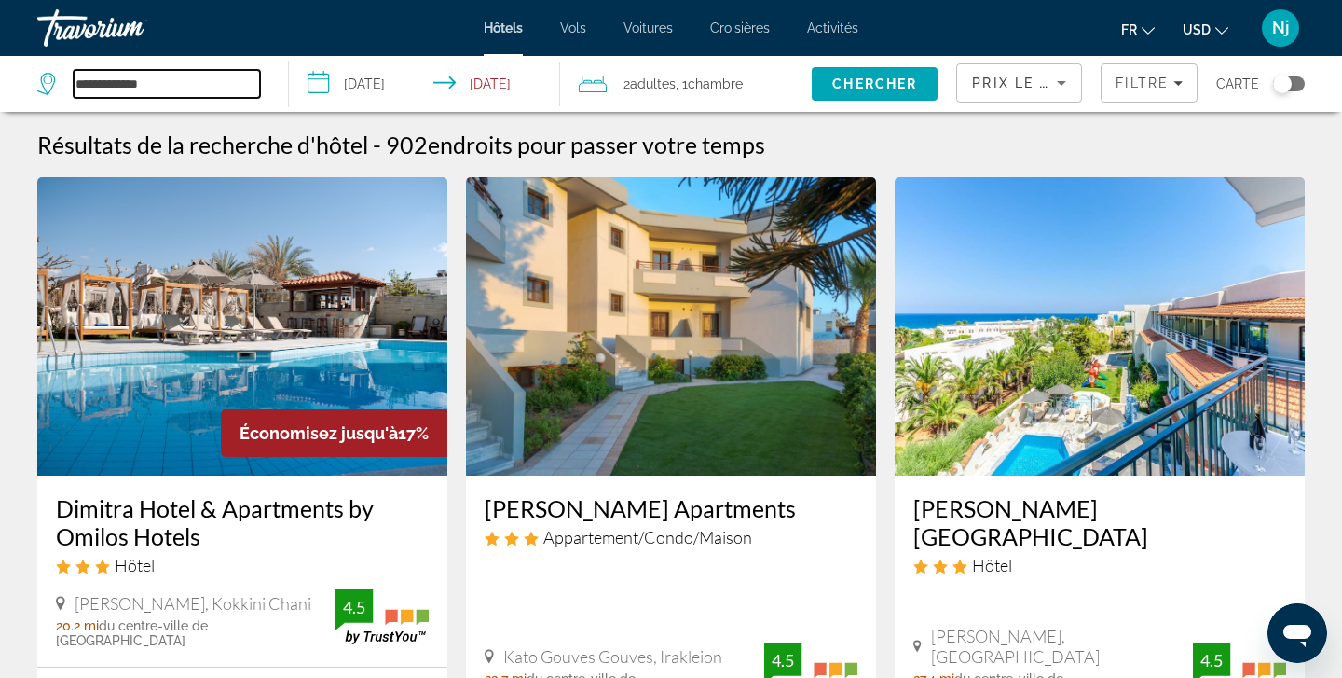
click at [175, 79] on input "**********" at bounding box center [167, 84] width 186 height 28
drag, startPoint x: 199, startPoint y: 80, endPoint x: 58, endPoint y: 80, distance: 140.8
click at [62, 80] on div "**********" at bounding box center [148, 84] width 223 height 28
type input "***"
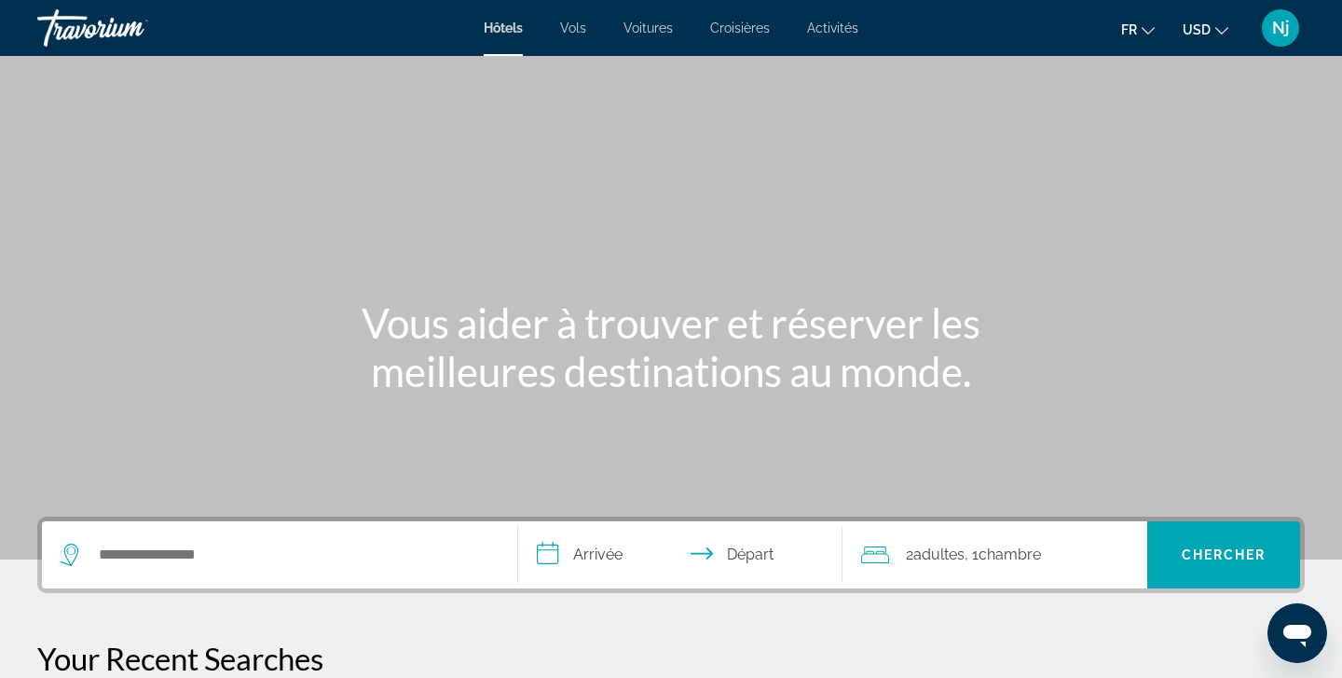
click at [275, 570] on div "Search widget" at bounding box center [280, 554] width 438 height 67
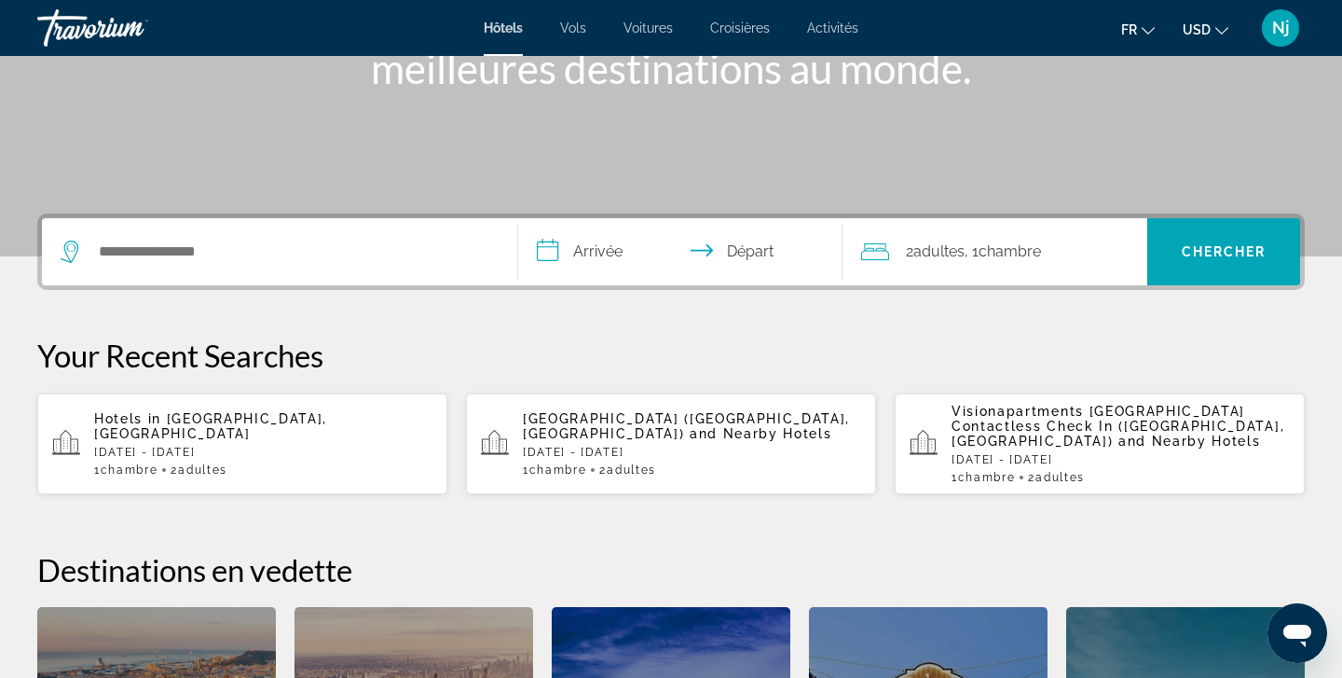
scroll to position [456, 0]
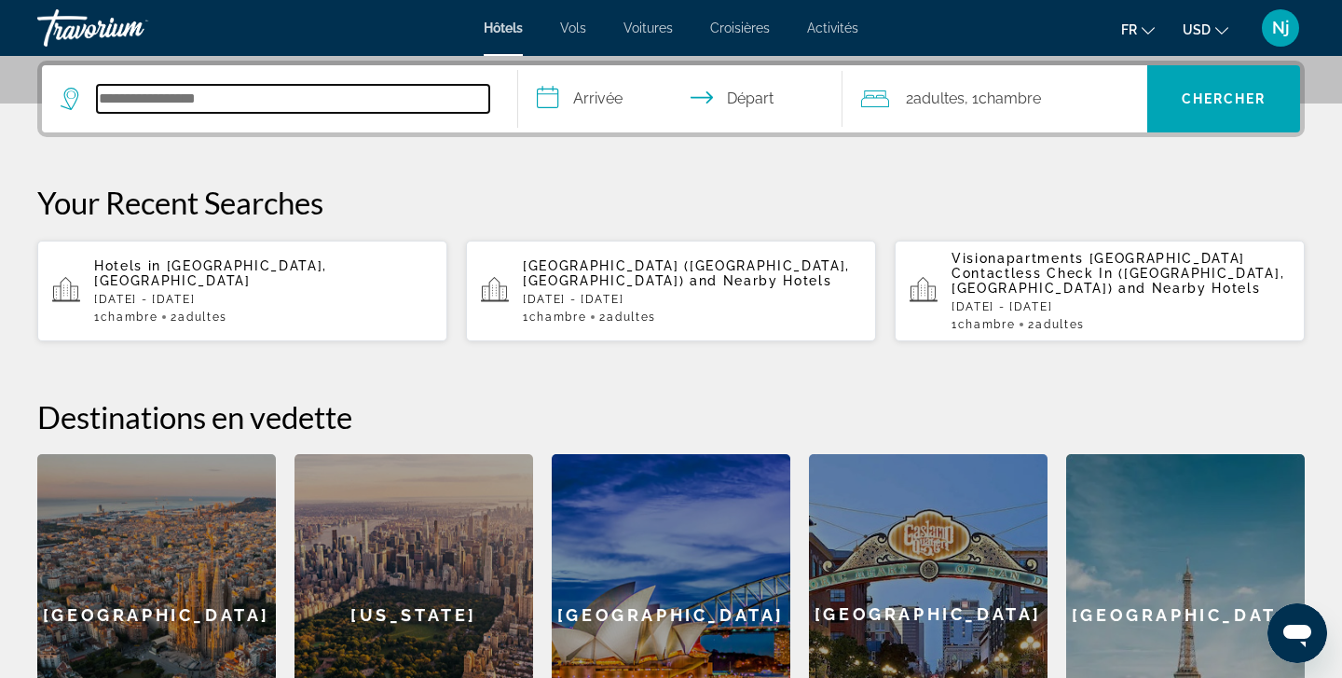
click at [136, 86] on input "Search hotel destination" at bounding box center [293, 99] width 392 height 28
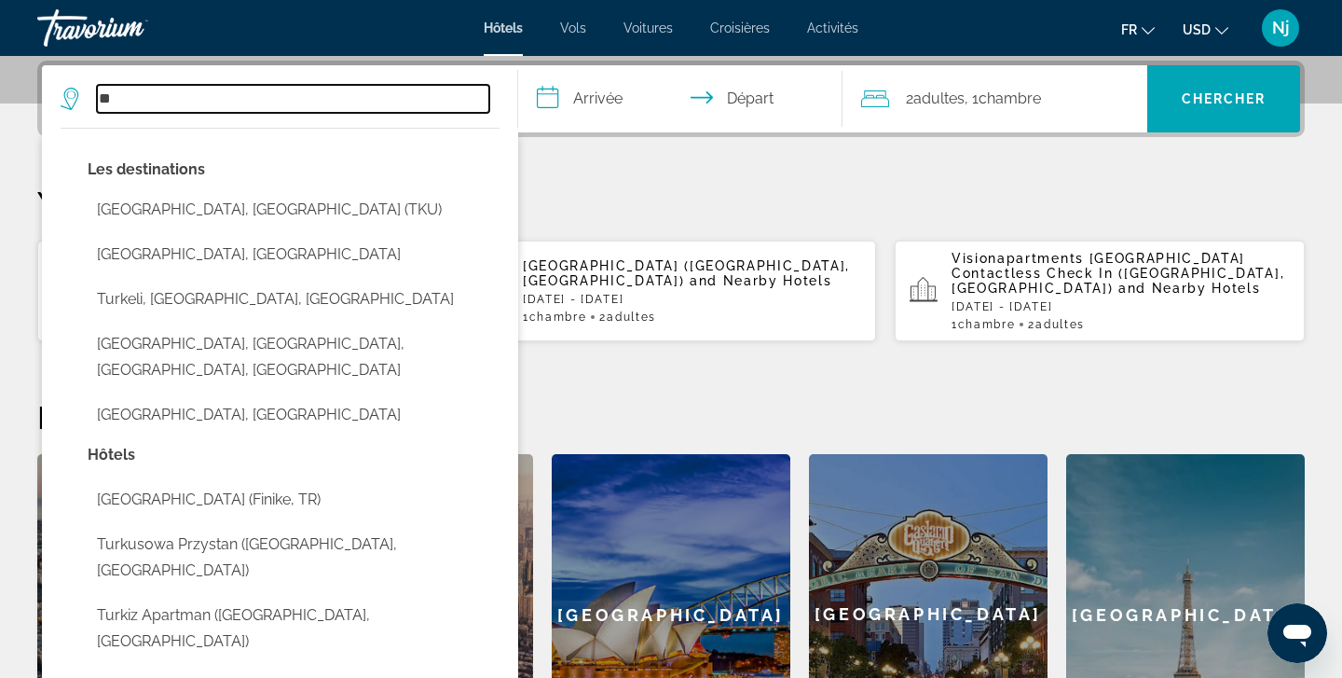
type input "*"
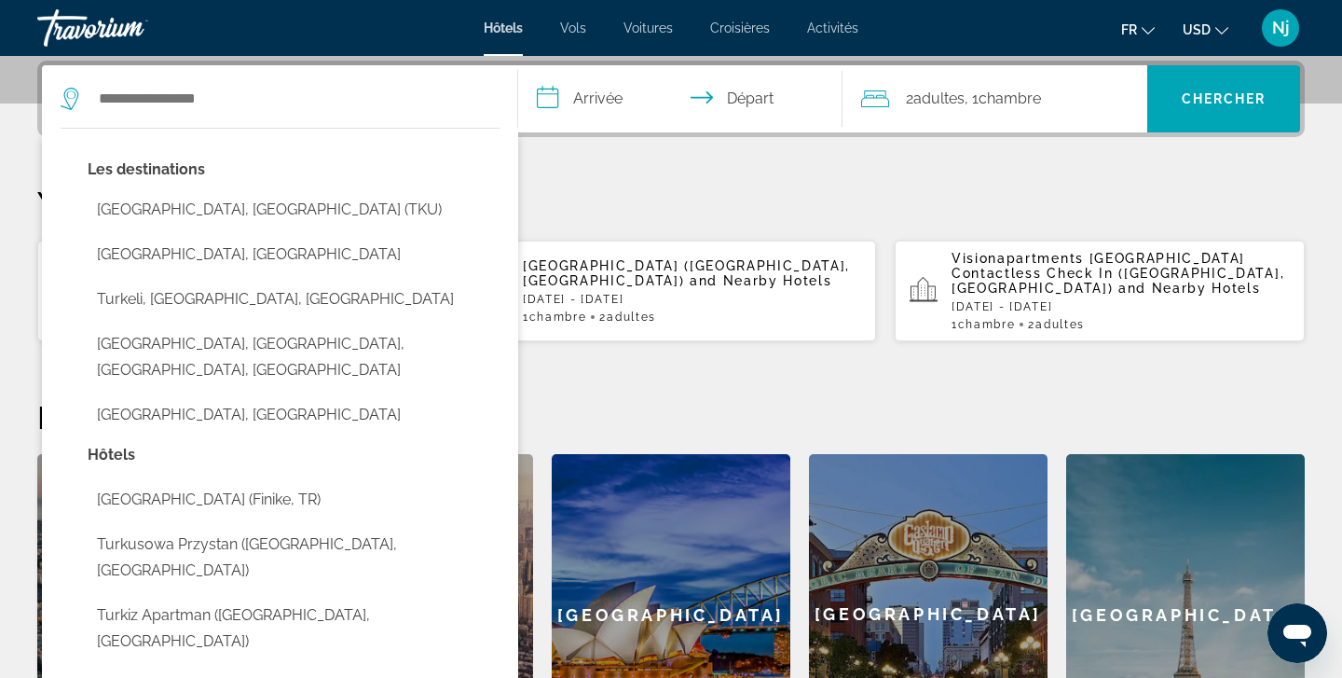
click at [574, 189] on p "Your Recent Searches" at bounding box center [671, 202] width 1268 height 37
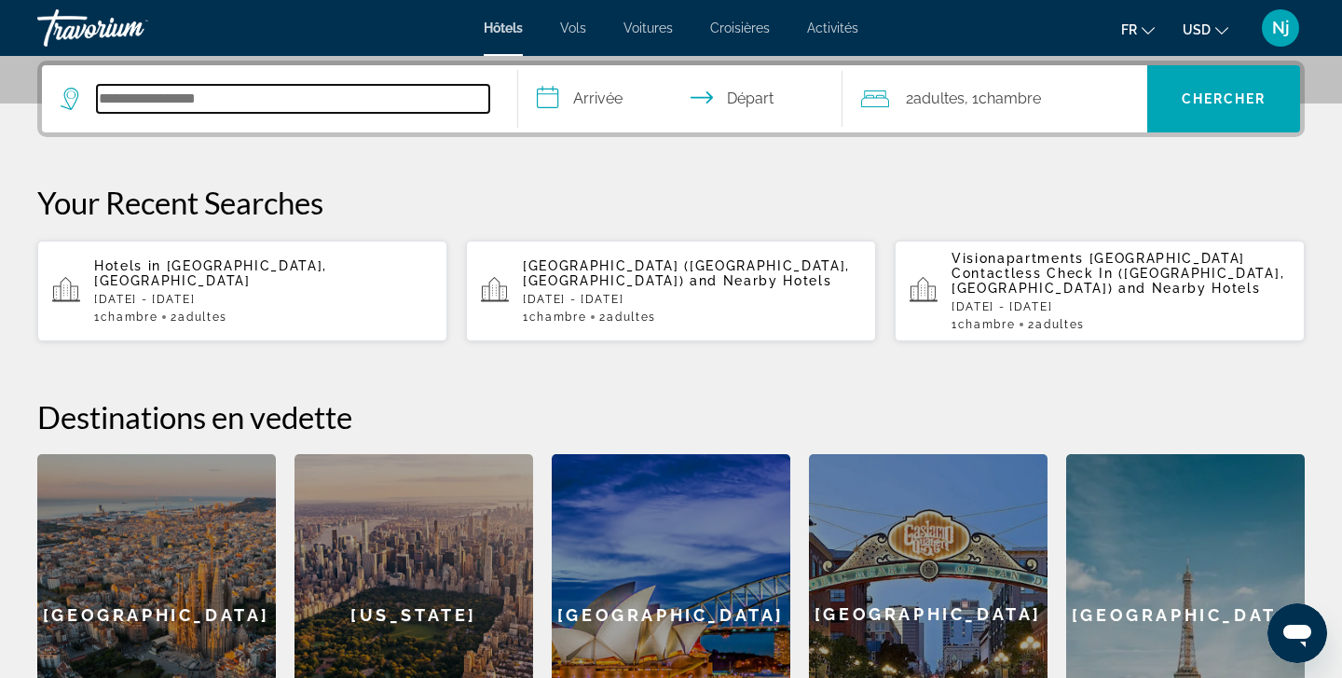
click at [256, 106] on input "Search hotel destination" at bounding box center [293, 99] width 392 height 28
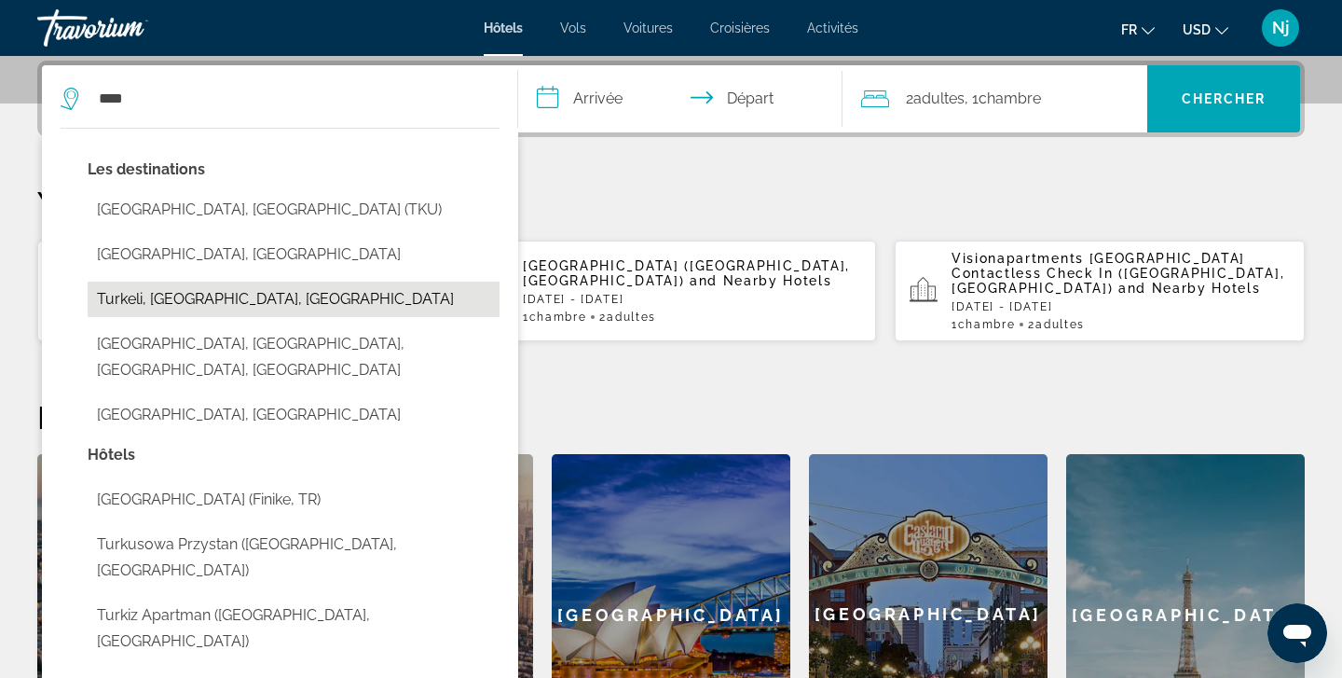
click at [229, 288] on button "Turkeli, [GEOGRAPHIC_DATA], [GEOGRAPHIC_DATA]" at bounding box center [294, 299] width 412 height 35
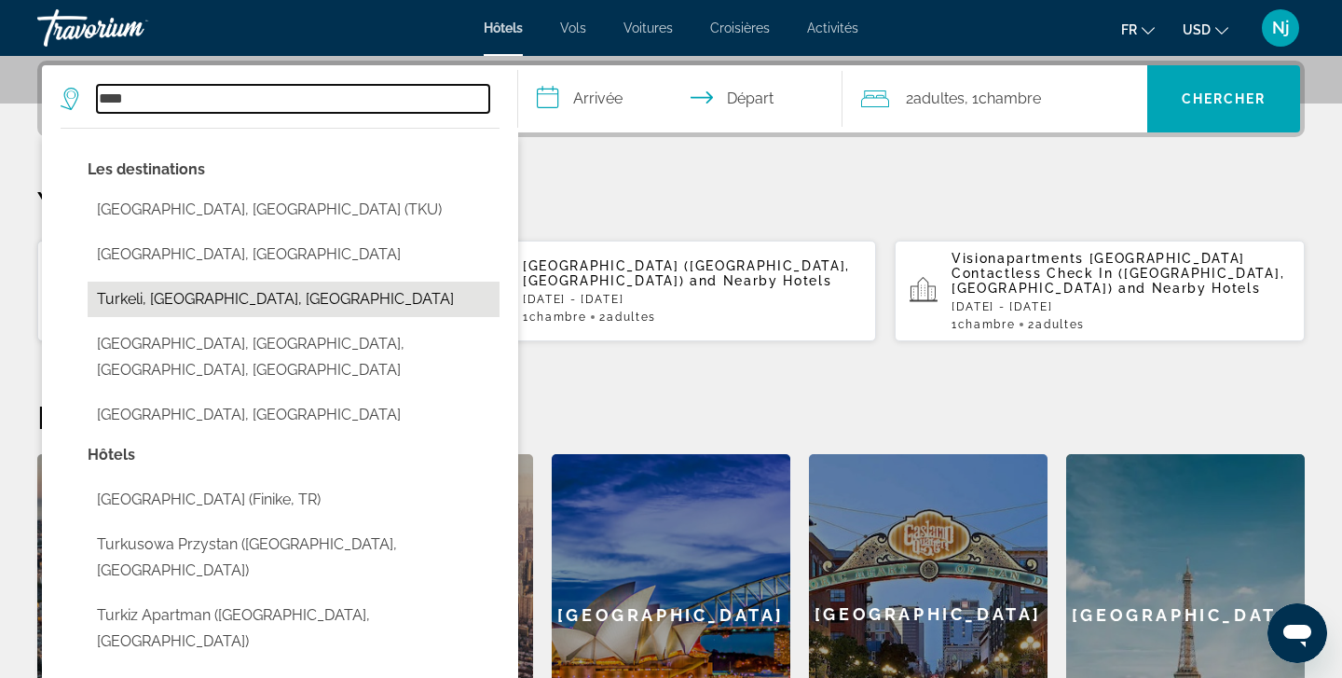
type input "**********"
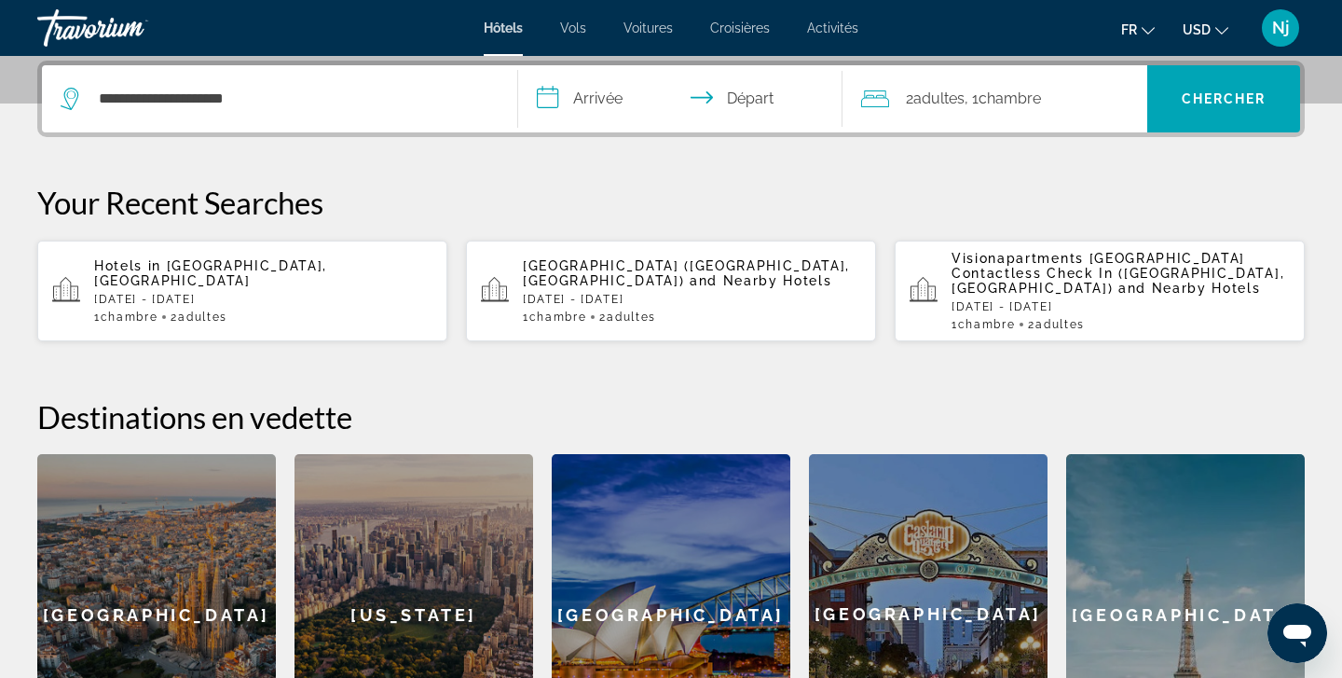
click at [595, 93] on input "**********" at bounding box center [684, 101] width 332 height 73
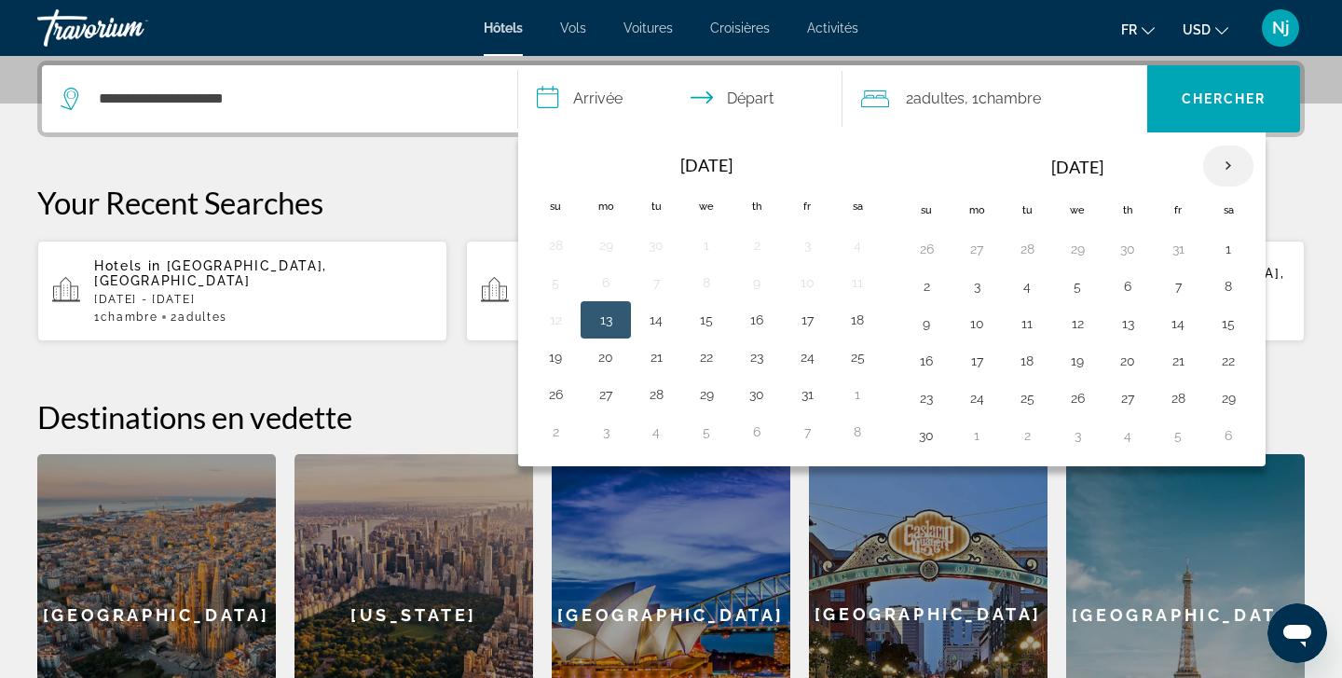
click at [1236, 166] on th "Next month" at bounding box center [1228, 165] width 50 height 41
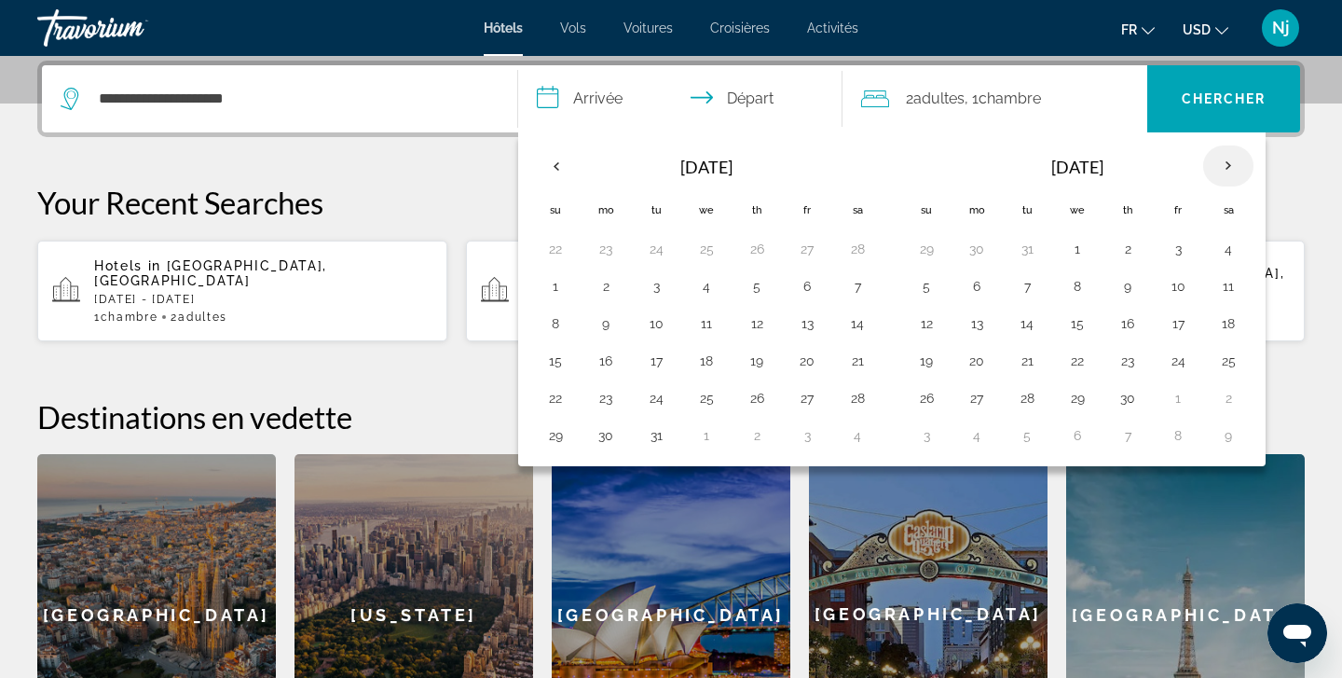
click at [1236, 166] on th "Next month" at bounding box center [1228, 165] width 50 height 41
click at [1224, 241] on button "2" at bounding box center [1229, 249] width 30 height 26
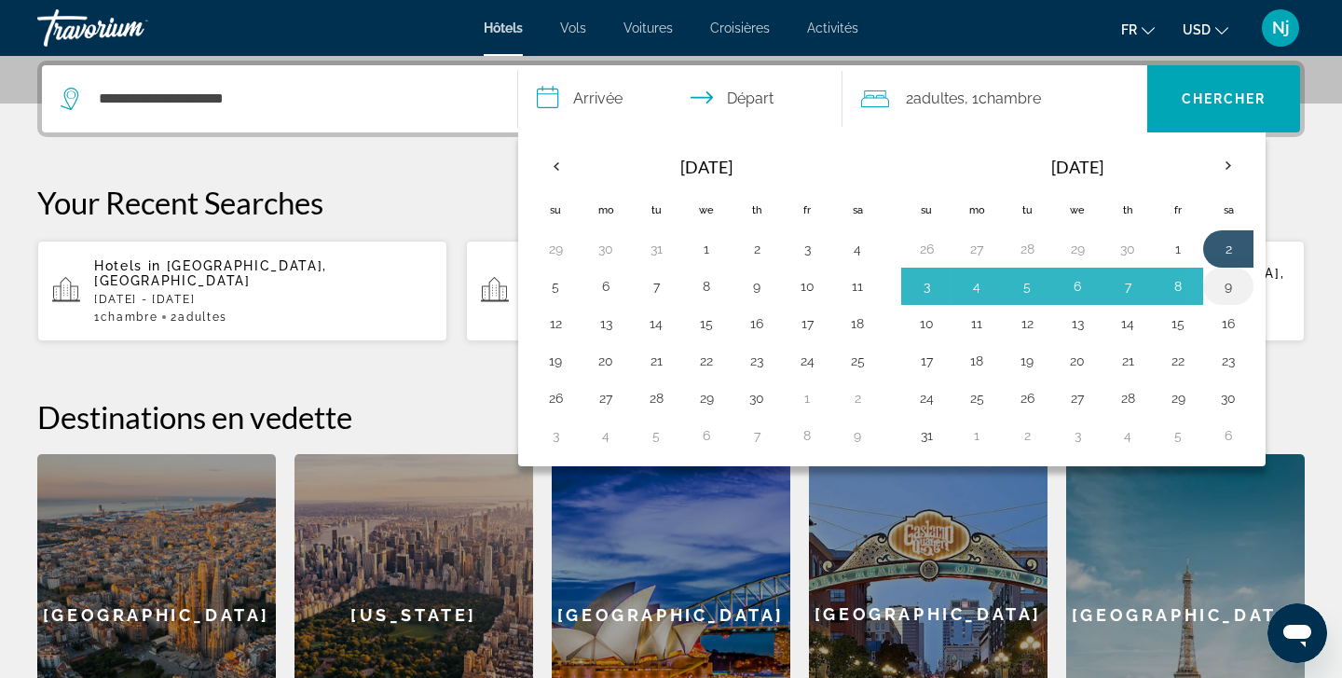
click at [1233, 294] on button "9" at bounding box center [1229, 286] width 30 height 26
type input "**********"
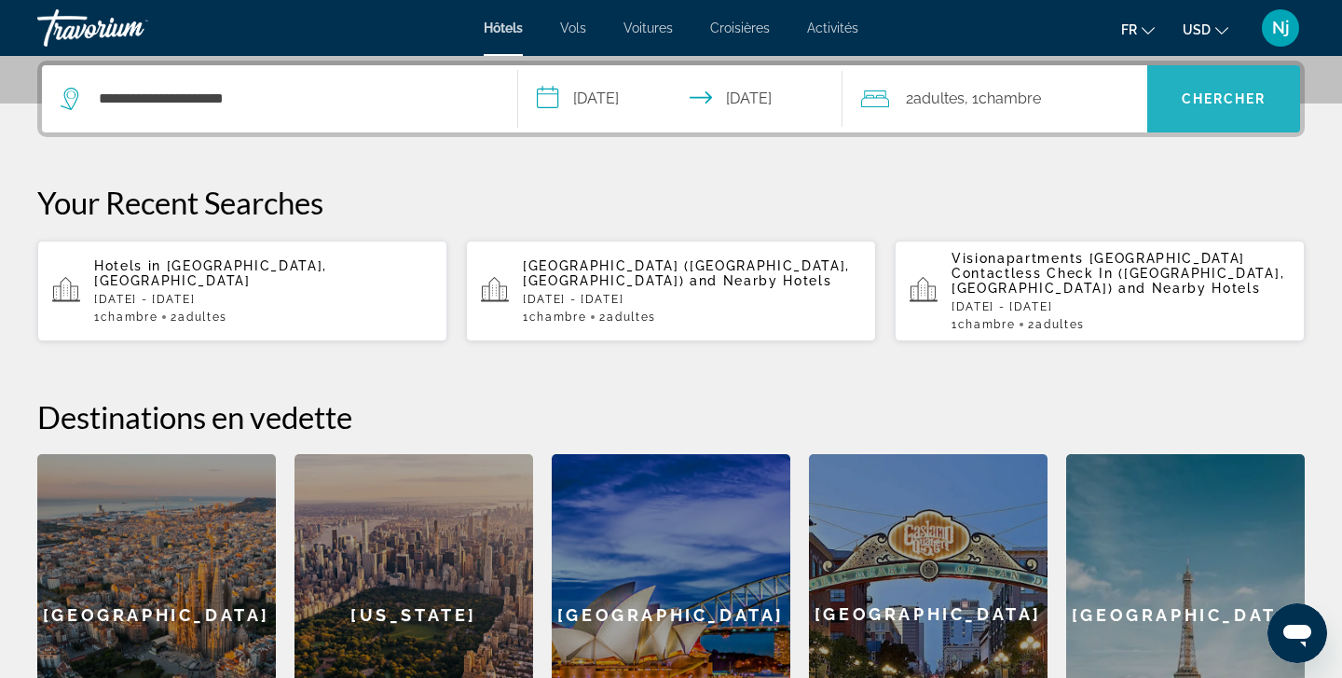
click at [1248, 117] on span "Search" at bounding box center [1223, 98] width 153 height 45
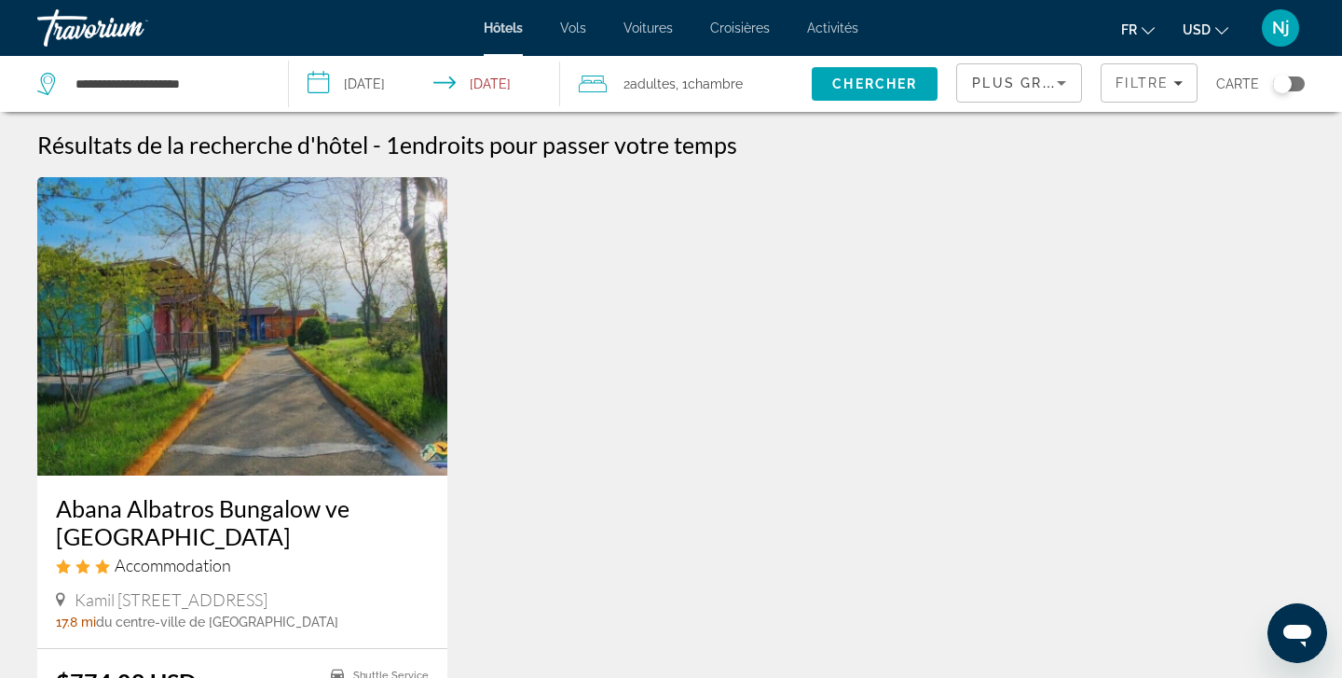
click at [160, 66] on div "**********" at bounding box center [153, 84] width 232 height 56
click at [162, 83] on input "**********" at bounding box center [167, 84] width 186 height 28
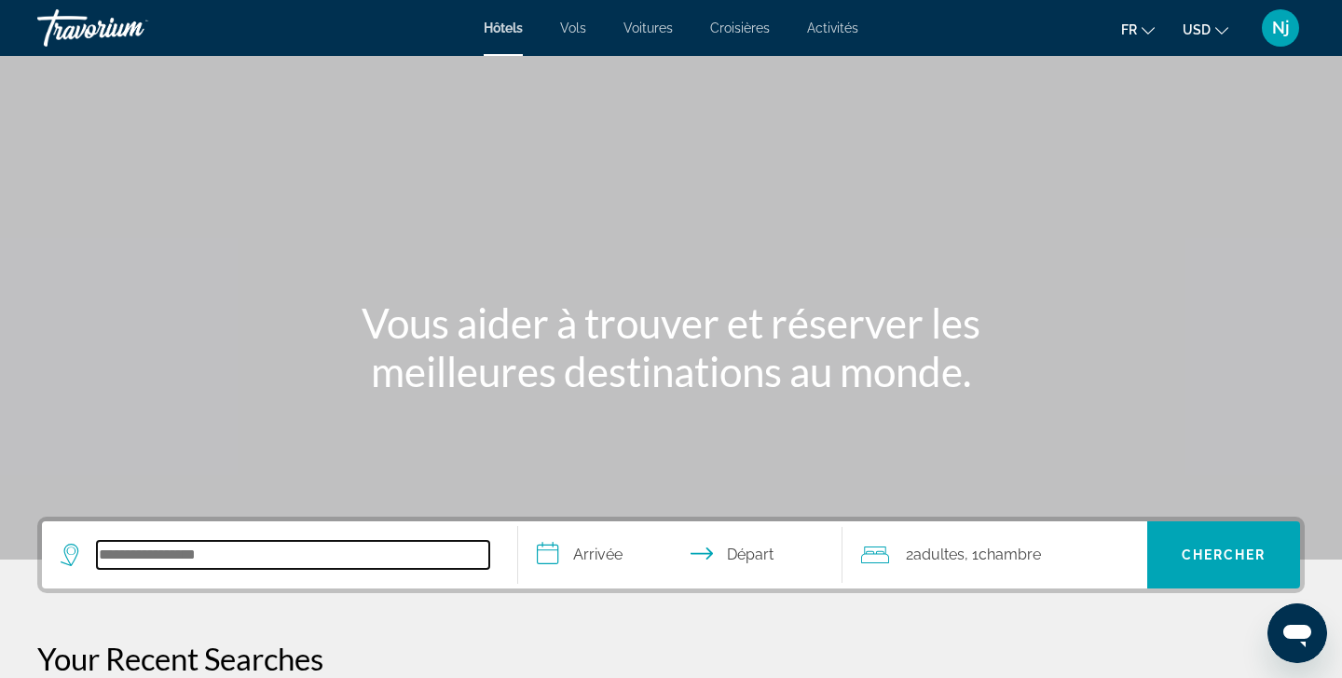
click at [210, 567] on input "Search hotel destination" at bounding box center [293, 555] width 392 height 28
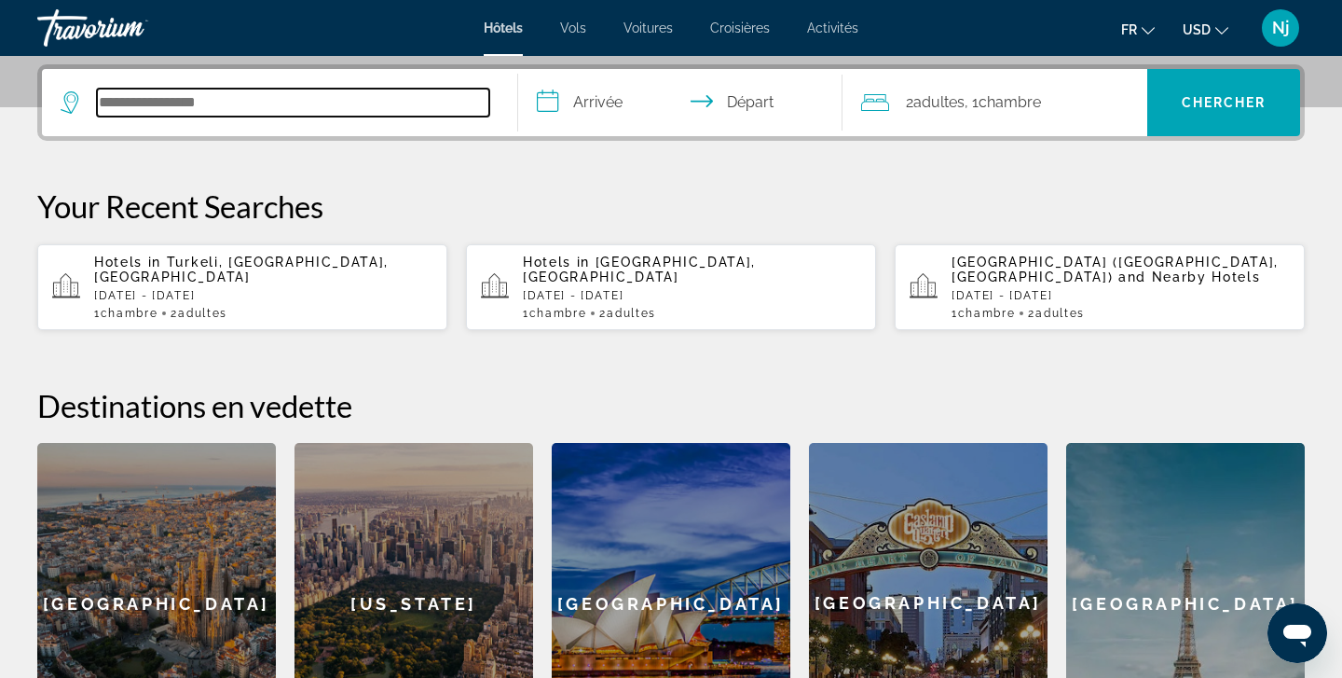
scroll to position [456, 0]
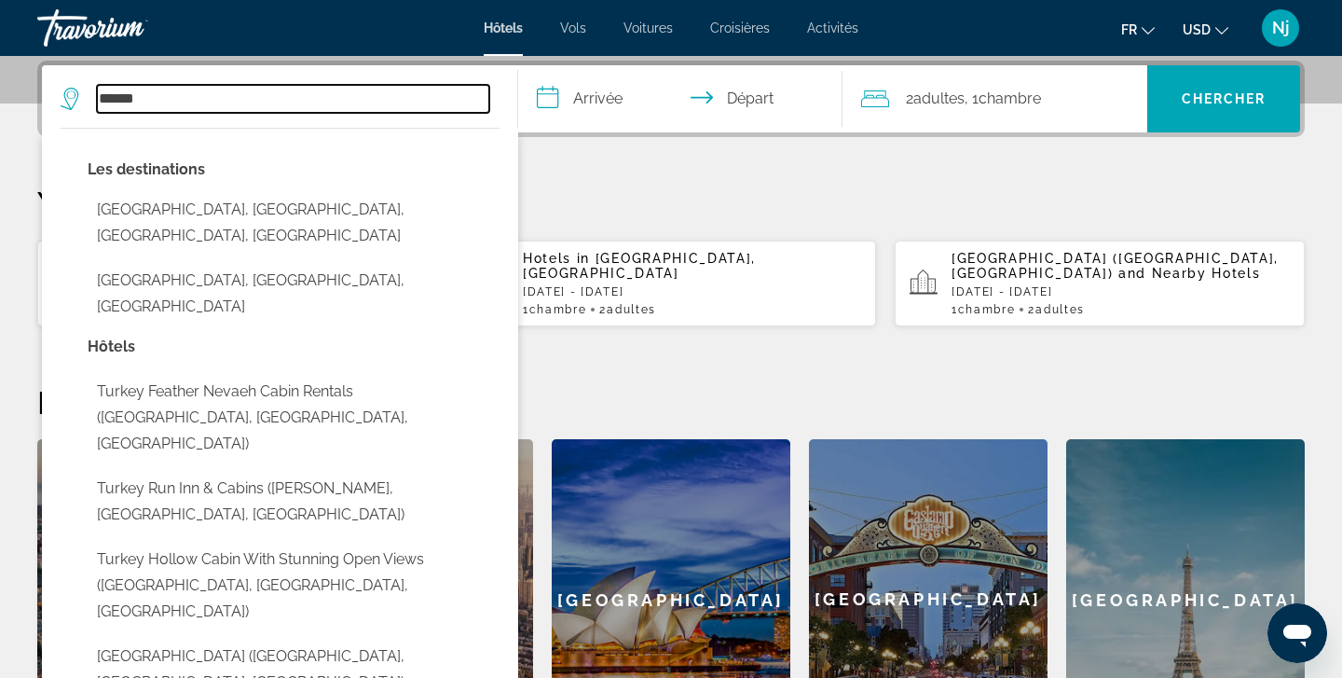
type input "******"
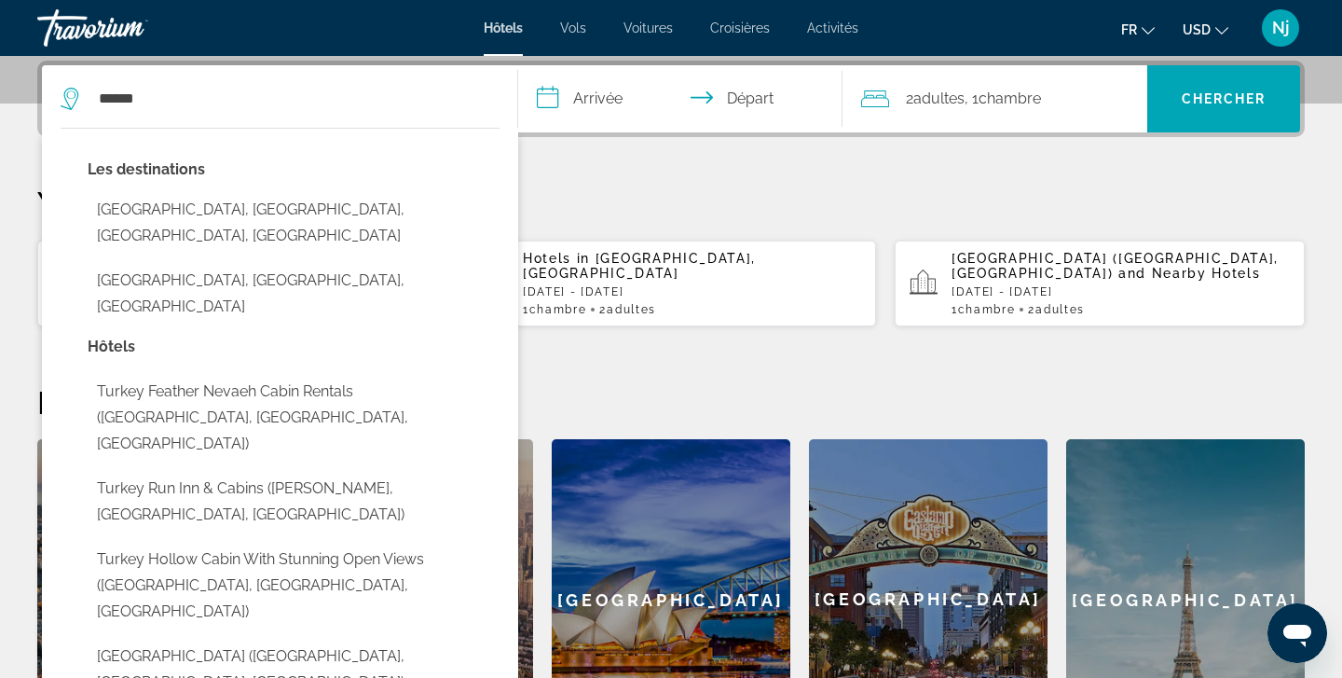
click at [599, 211] on p "Your Recent Searches" at bounding box center [671, 202] width 1268 height 37
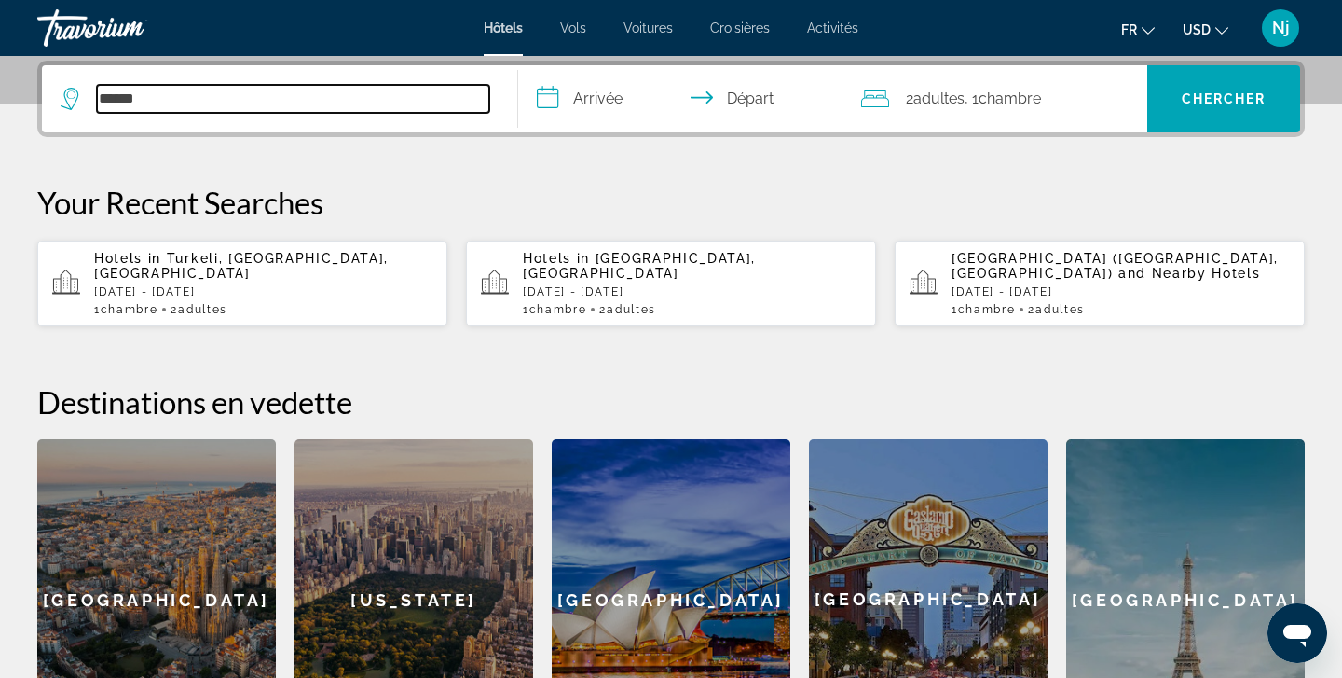
click at [146, 94] on input "******" at bounding box center [293, 99] width 392 height 28
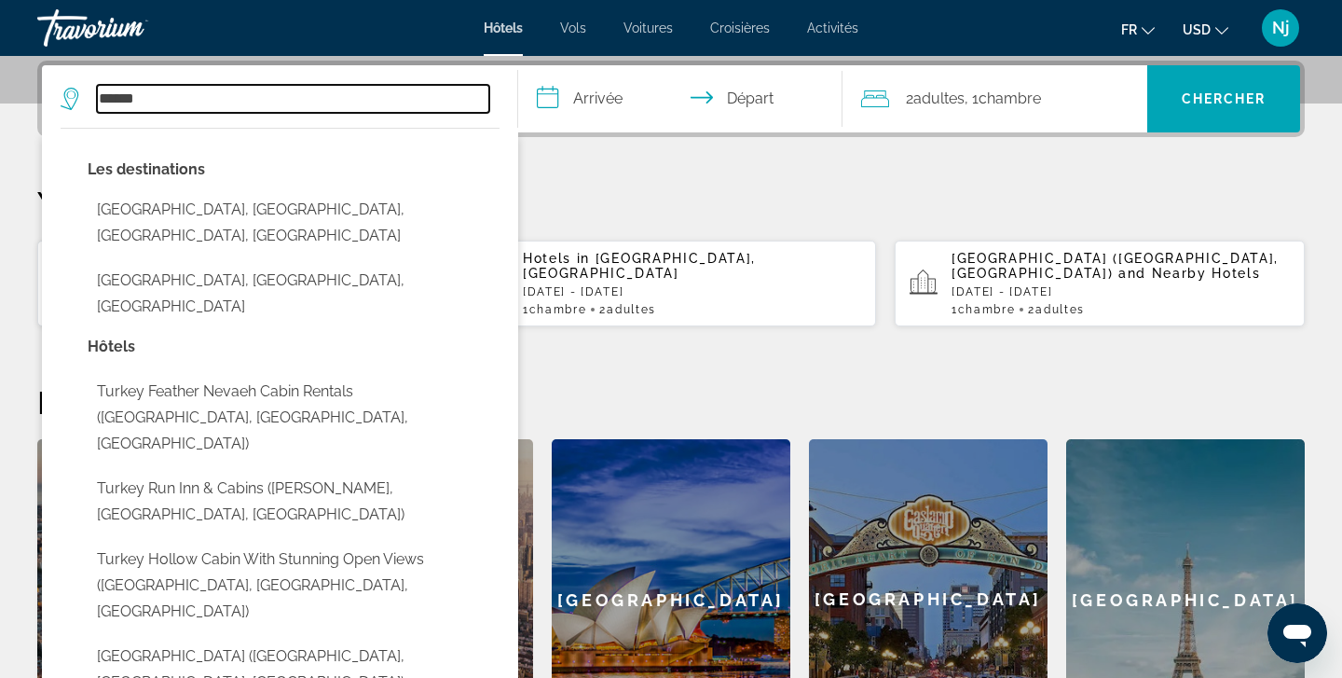
drag, startPoint x: 147, startPoint y: 103, endPoint x: 74, endPoint y: 103, distance: 73.6
click at [74, 103] on div "******" at bounding box center [275, 99] width 429 height 28
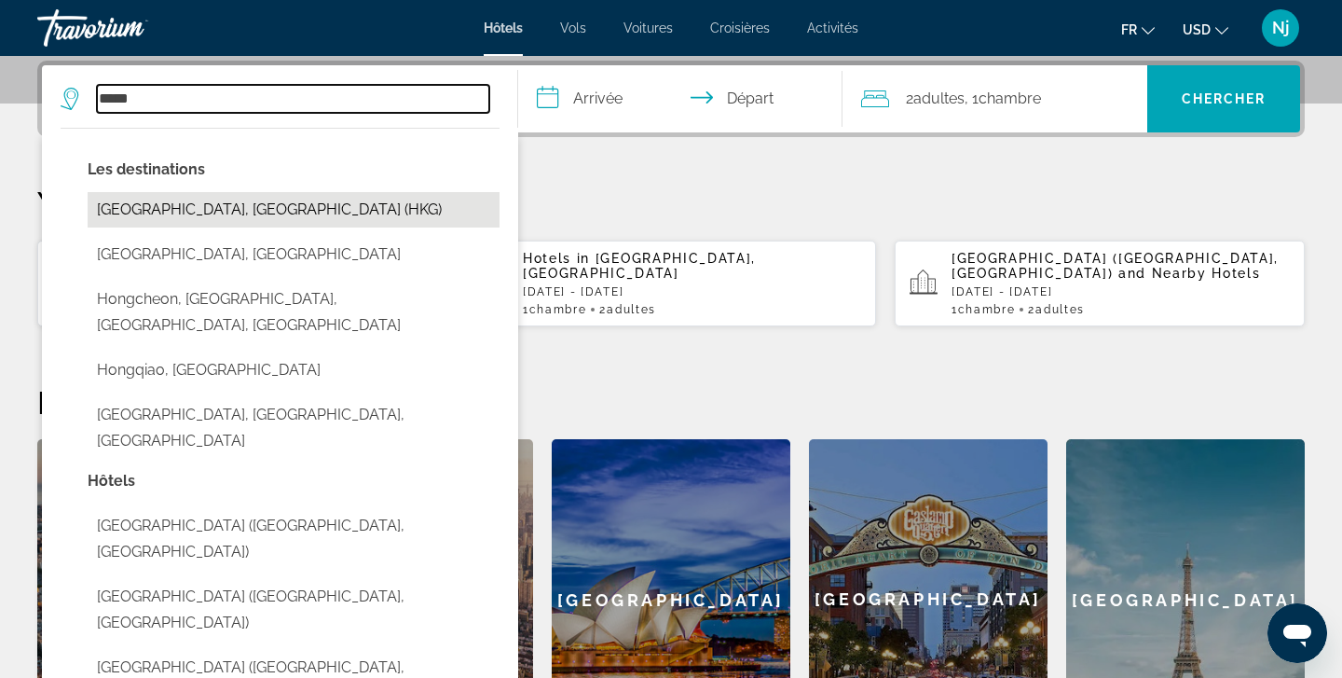
type input "******"
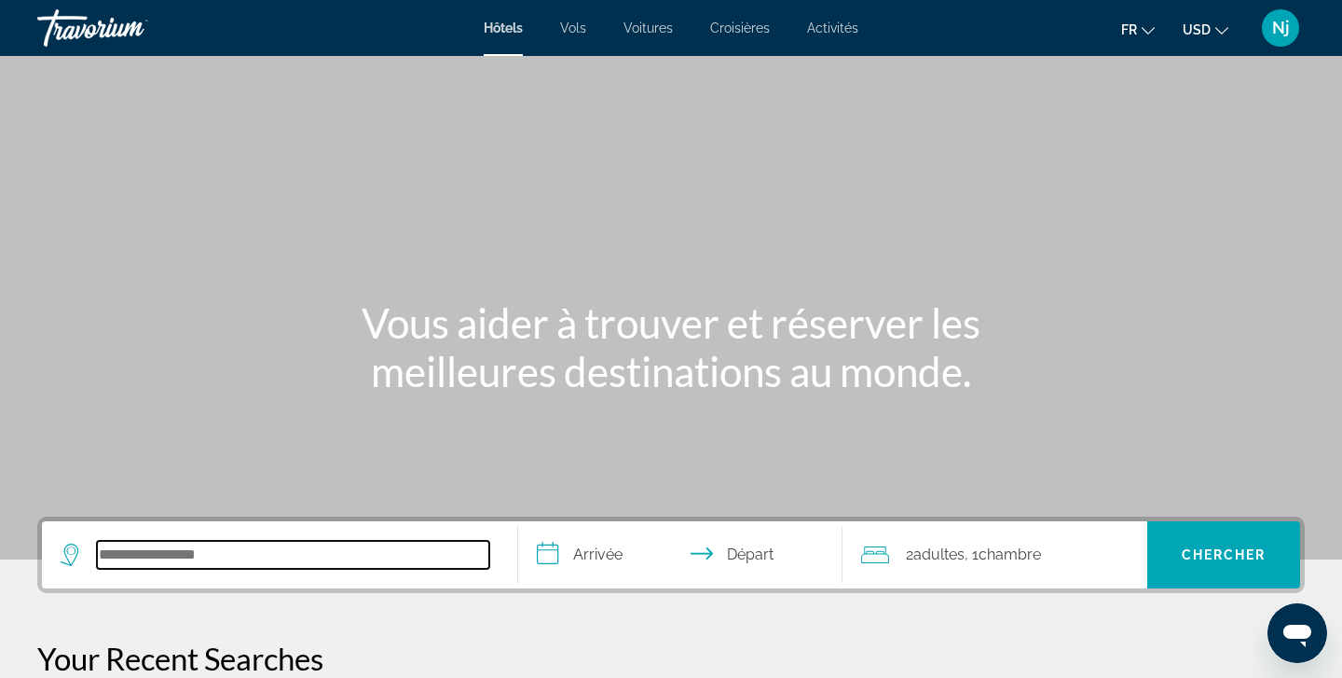
click at [157, 565] on input "Search hotel destination" at bounding box center [293, 555] width 392 height 28
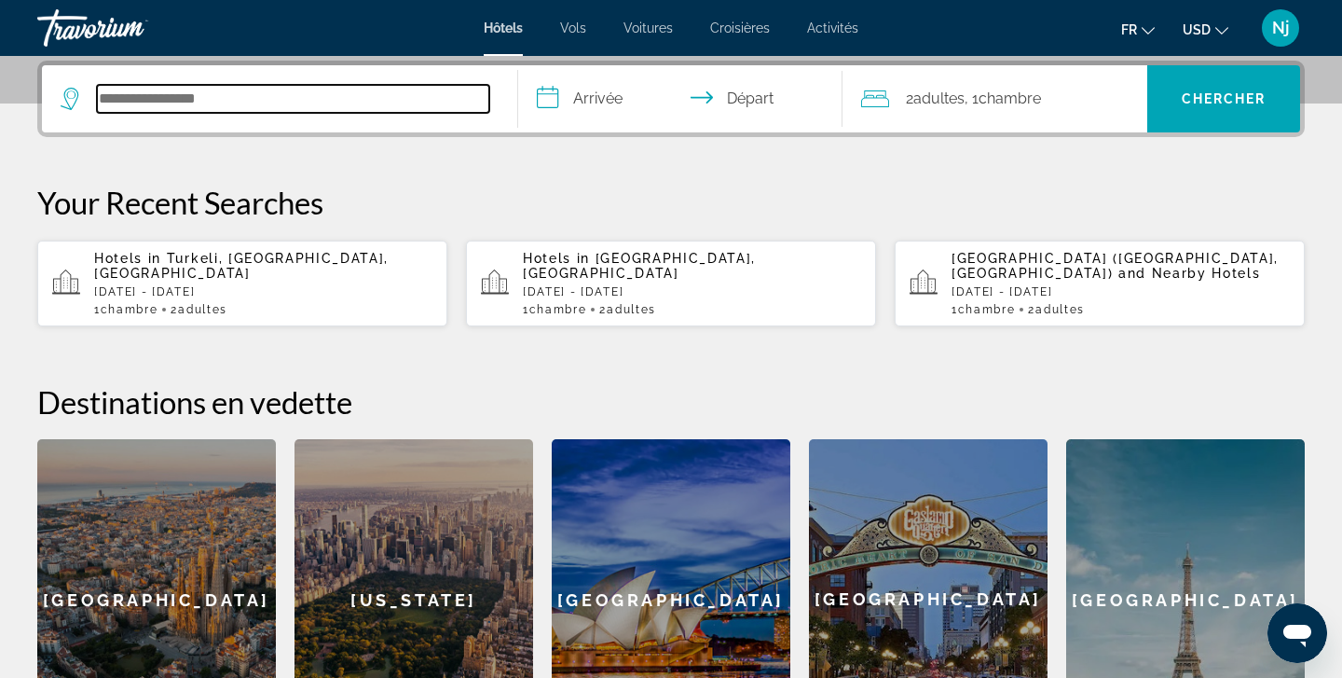
scroll to position [450, 0]
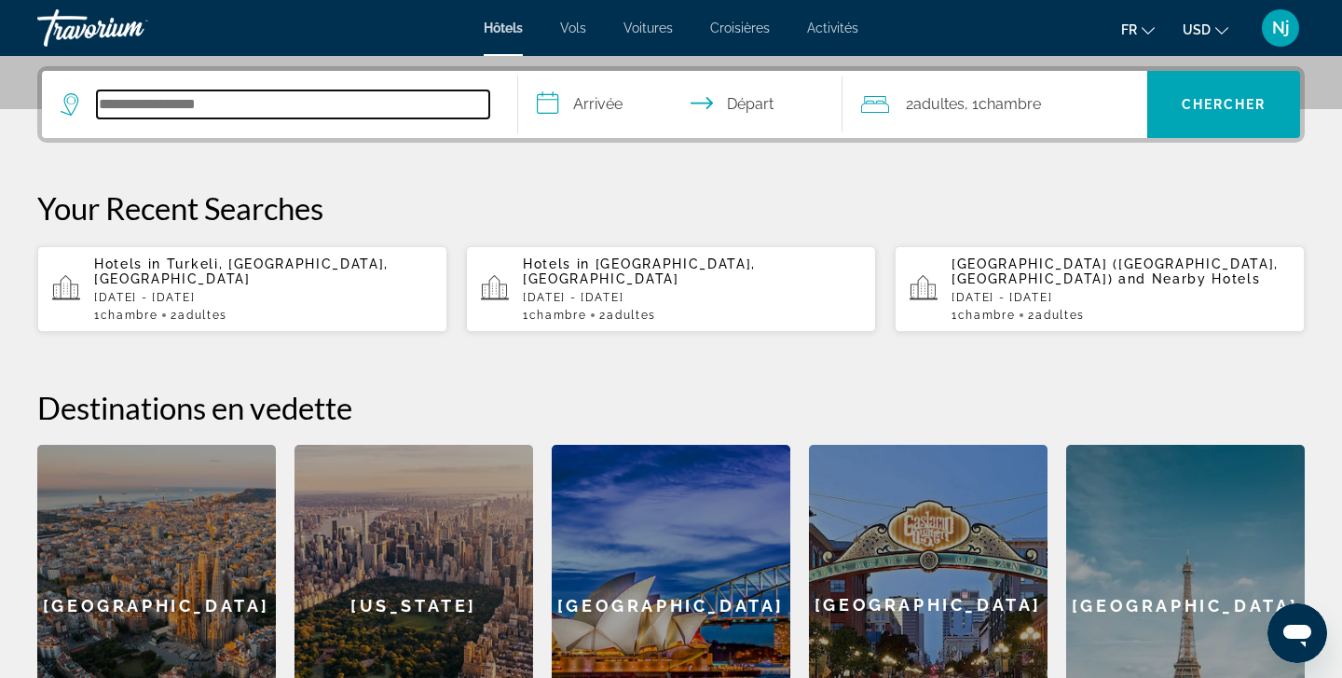
paste input "*******"
type input "*******"
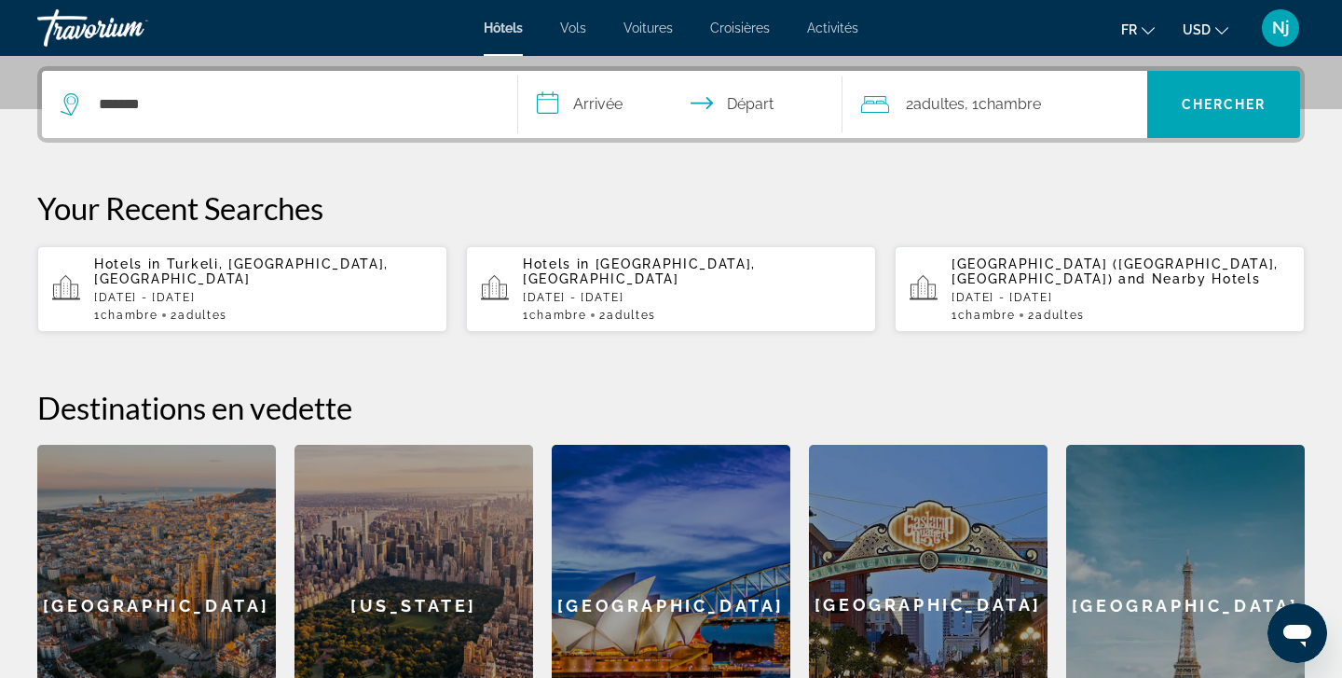
click at [612, 103] on input "**********" at bounding box center [684, 107] width 332 height 73
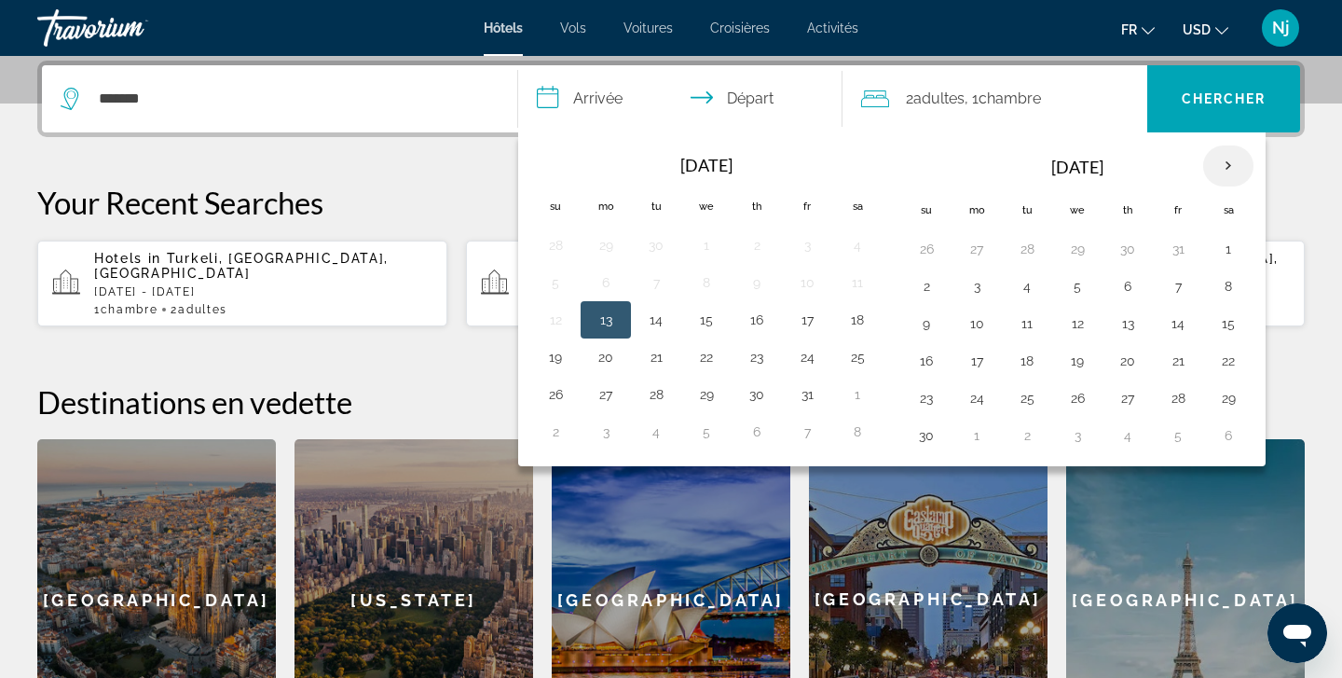
click at [1225, 168] on th "Next month" at bounding box center [1228, 165] width 50 height 41
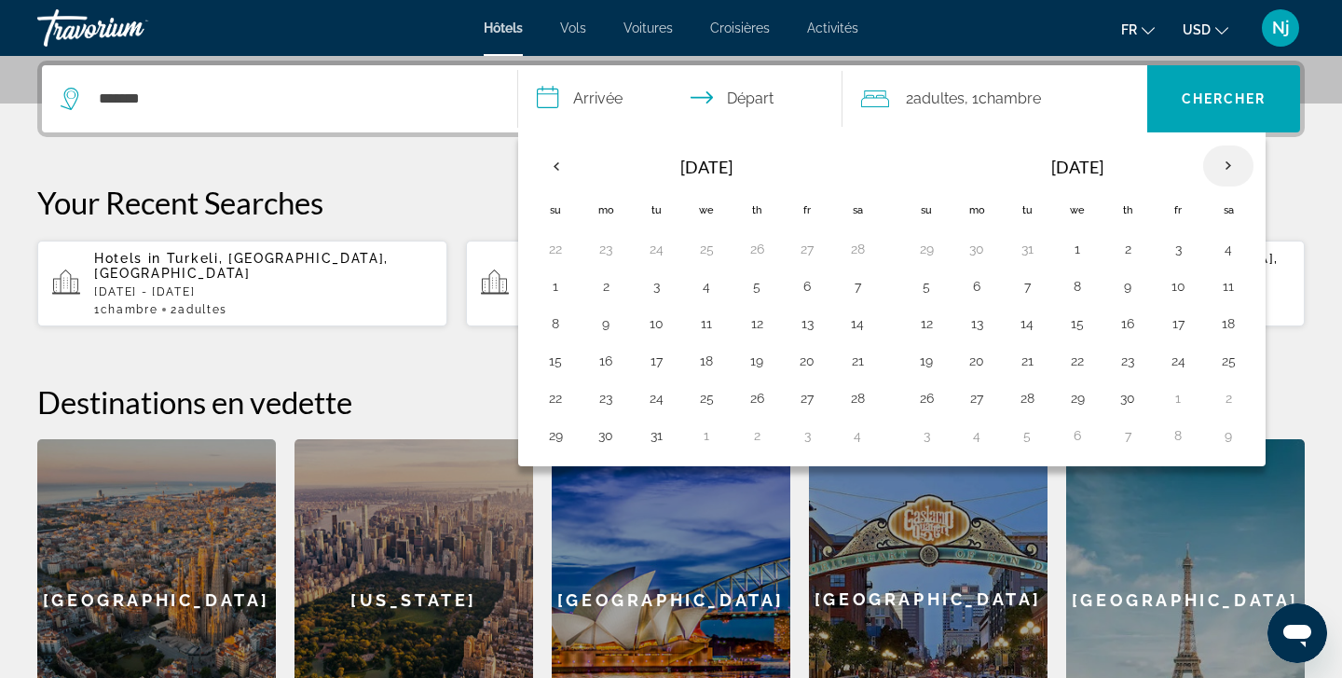
click at [1225, 168] on th "Next month" at bounding box center [1228, 165] width 50 height 41
click at [505, 157] on div "**********" at bounding box center [671, 410] width 1342 height 699
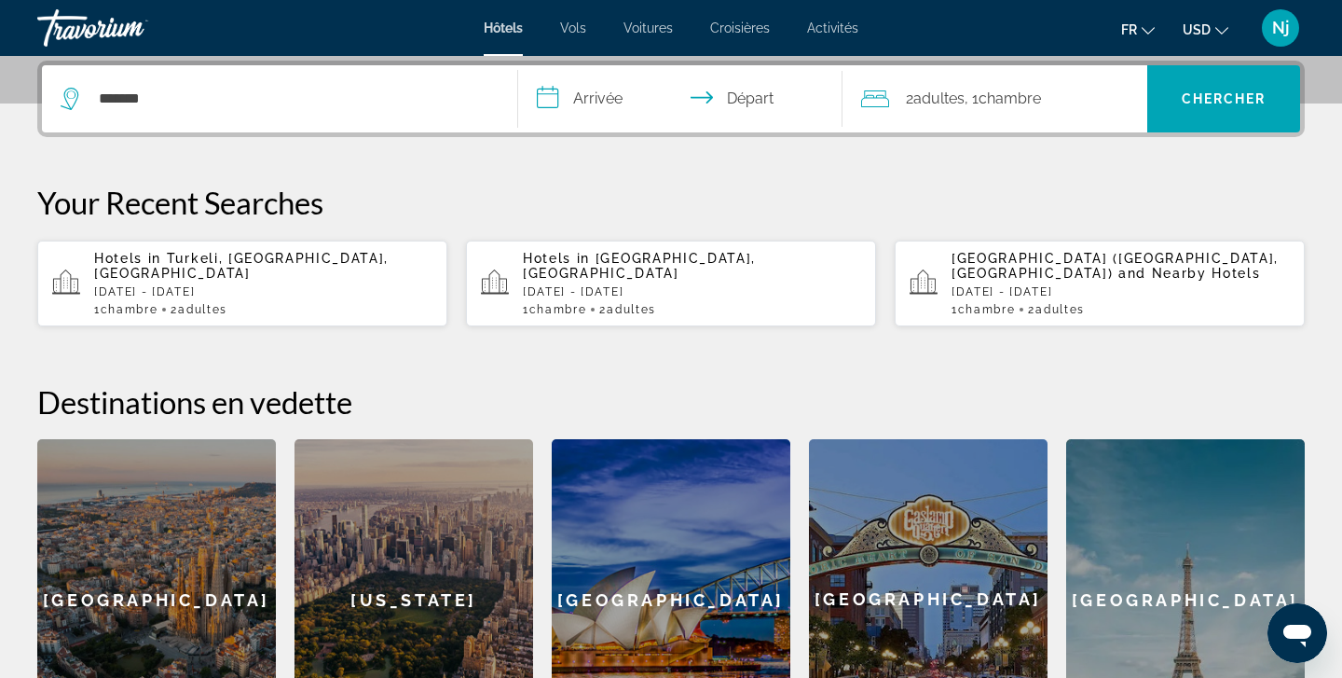
click at [611, 100] on input "**********" at bounding box center [684, 101] width 332 height 73
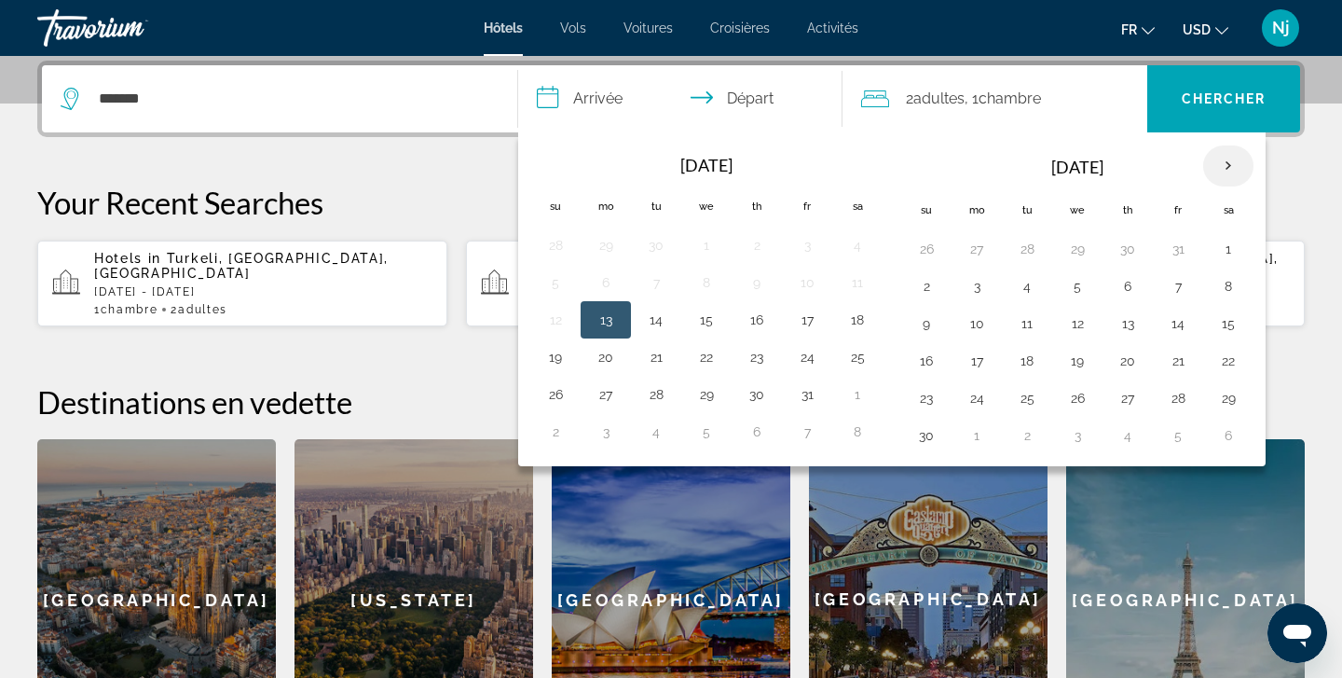
click at [1230, 172] on th "Next month" at bounding box center [1228, 165] width 50 height 41
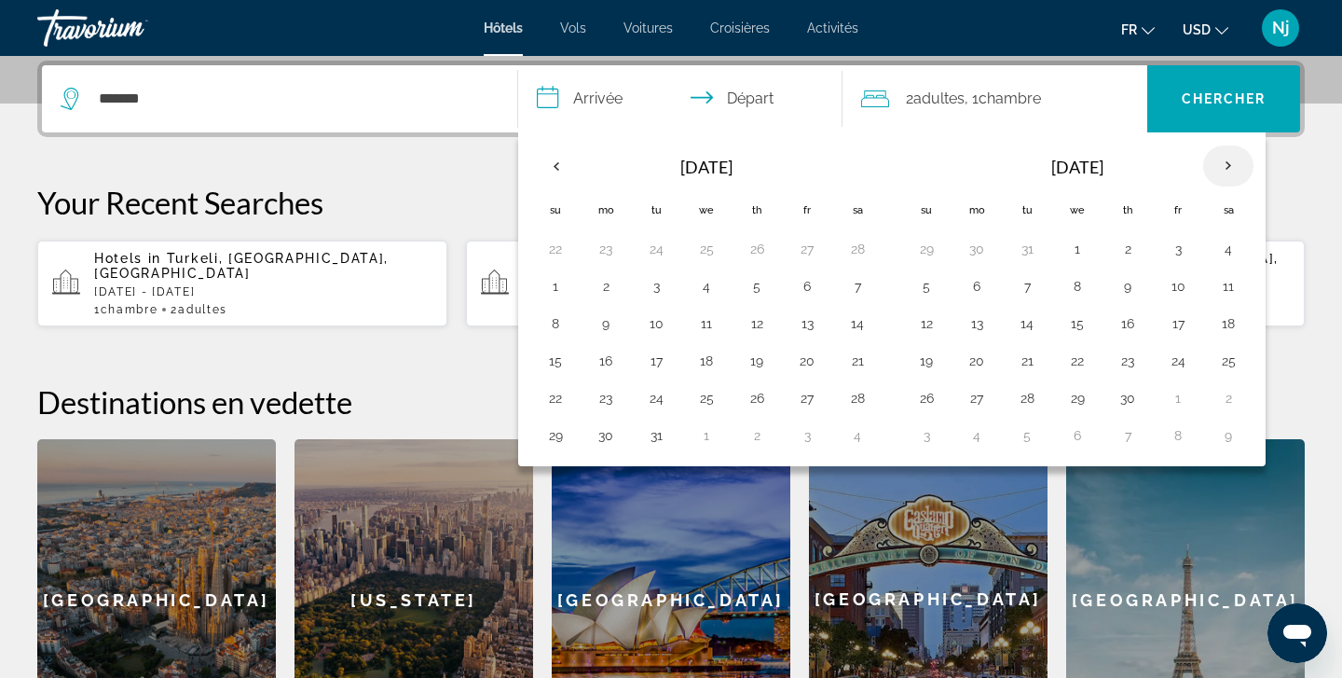
click at [1230, 172] on th "Next month" at bounding box center [1228, 165] width 50 height 41
click at [1215, 245] on button "2" at bounding box center [1229, 249] width 30 height 26
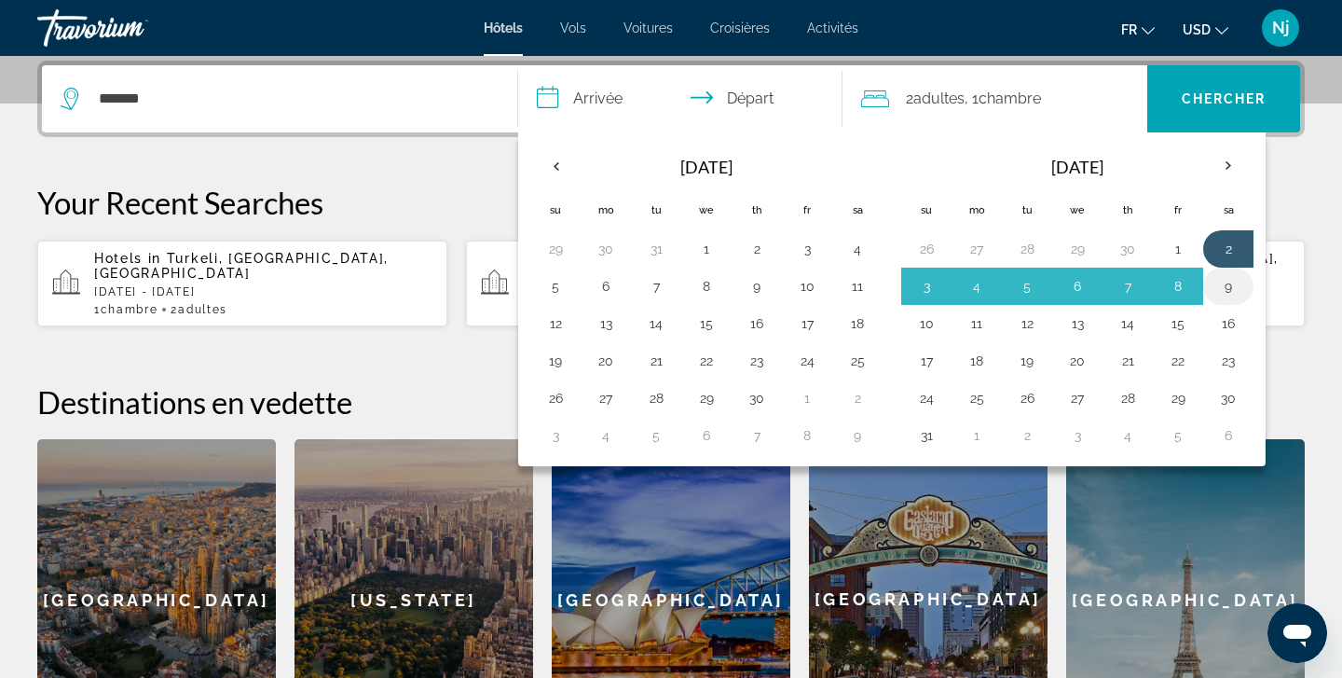
click at [1227, 285] on button "9" at bounding box center [1229, 286] width 30 height 26
type input "**********"
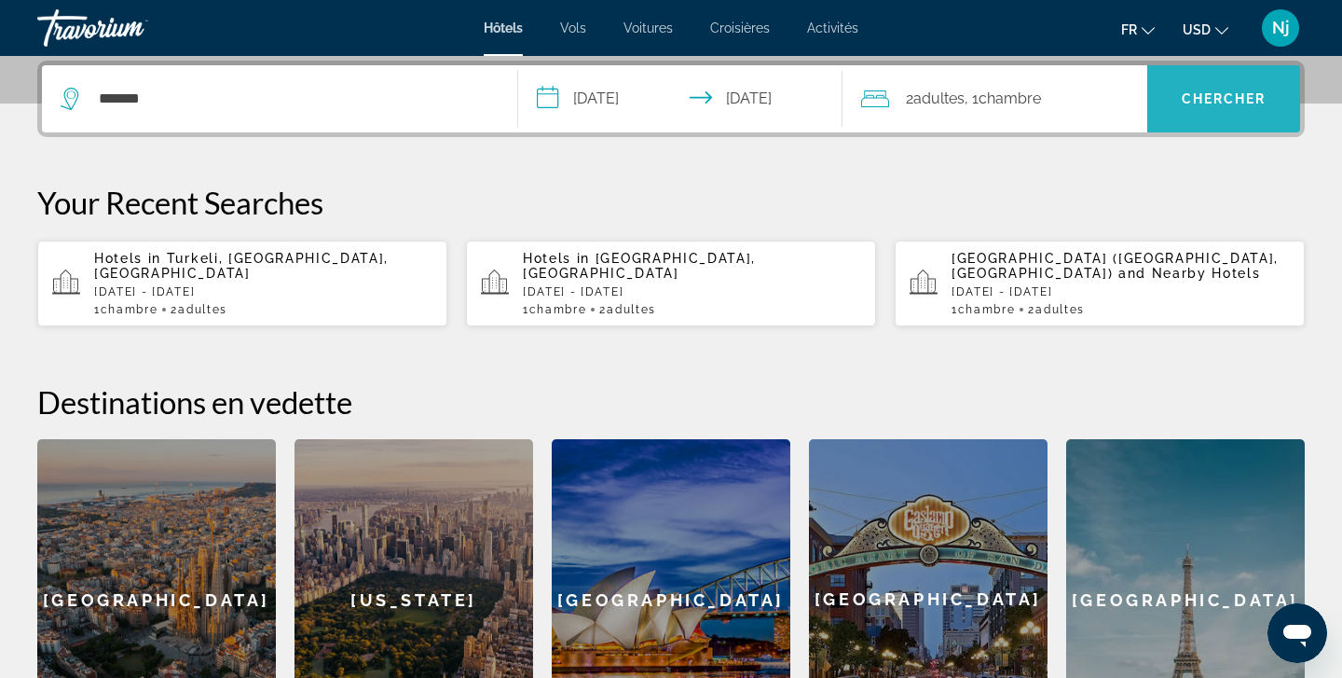
click at [1244, 71] on span "Search" at bounding box center [1223, 98] width 153 height 67
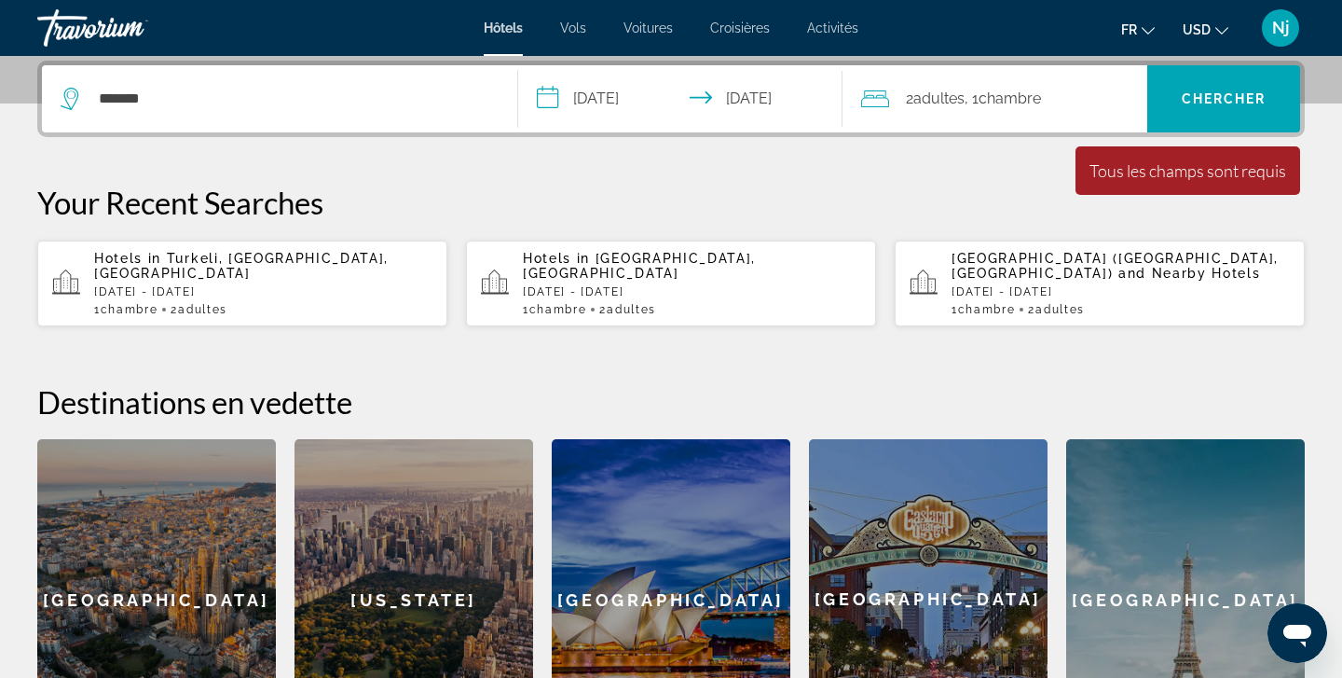
click at [300, 77] on div "*******" at bounding box center [280, 98] width 438 height 67
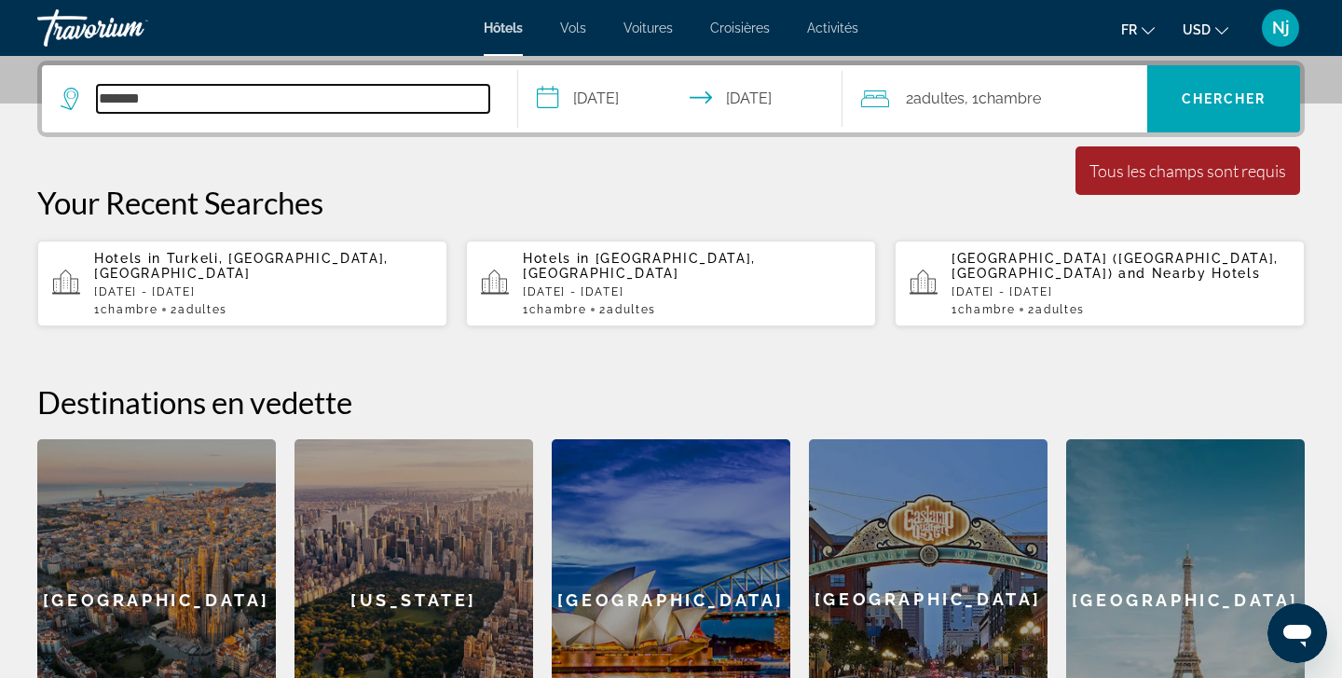
click at [245, 99] on input "*******" at bounding box center [293, 99] width 392 height 28
type input "*******"
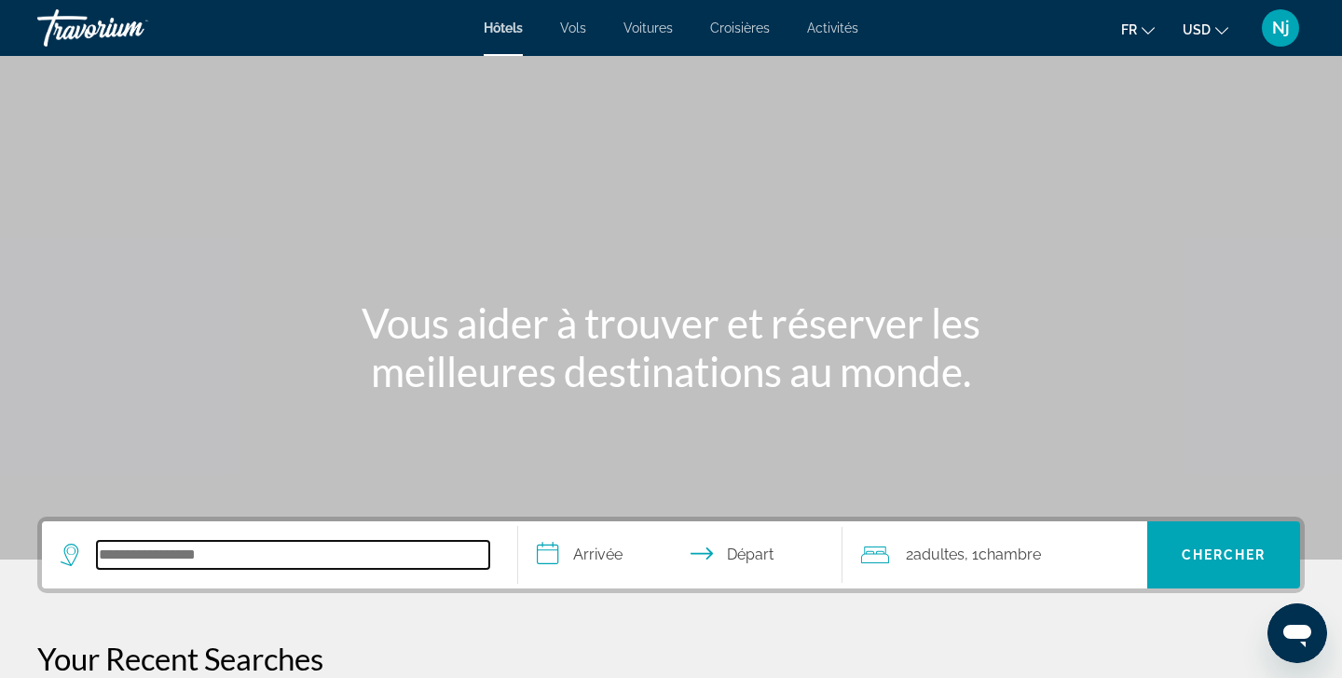
click at [131, 545] on input "Search hotel destination" at bounding box center [293, 555] width 392 height 28
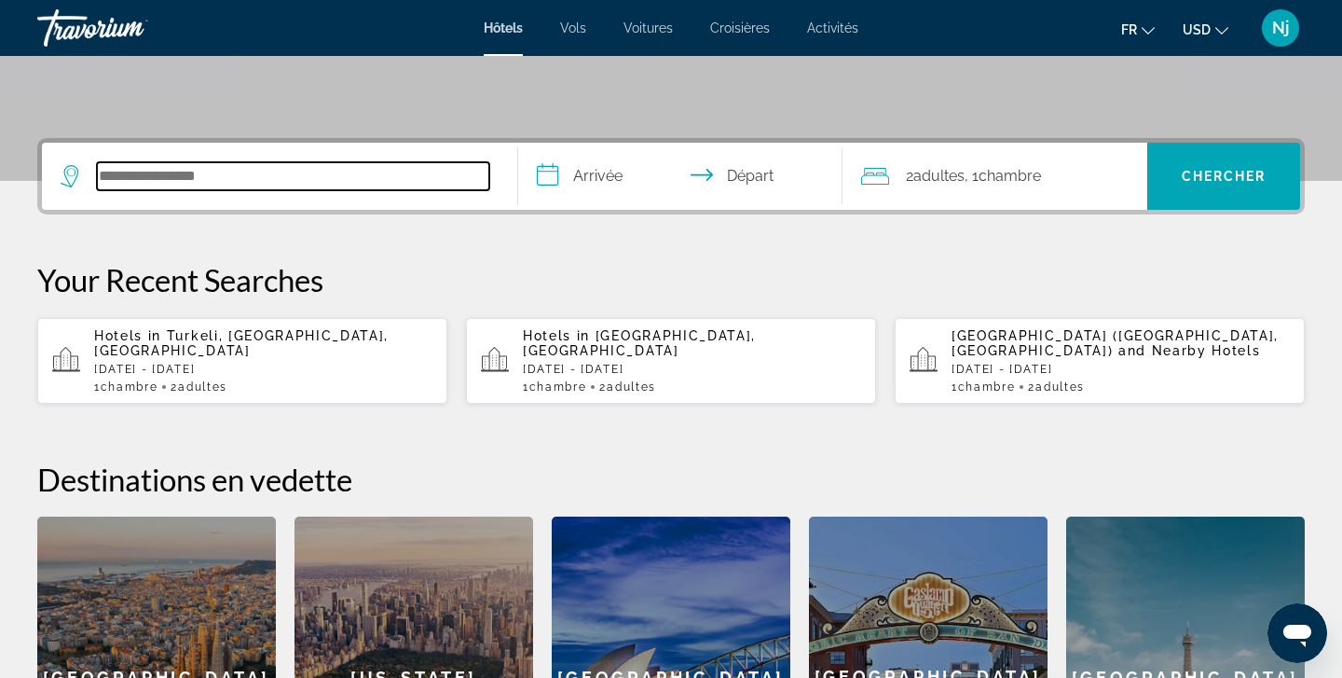
scroll to position [456, 0]
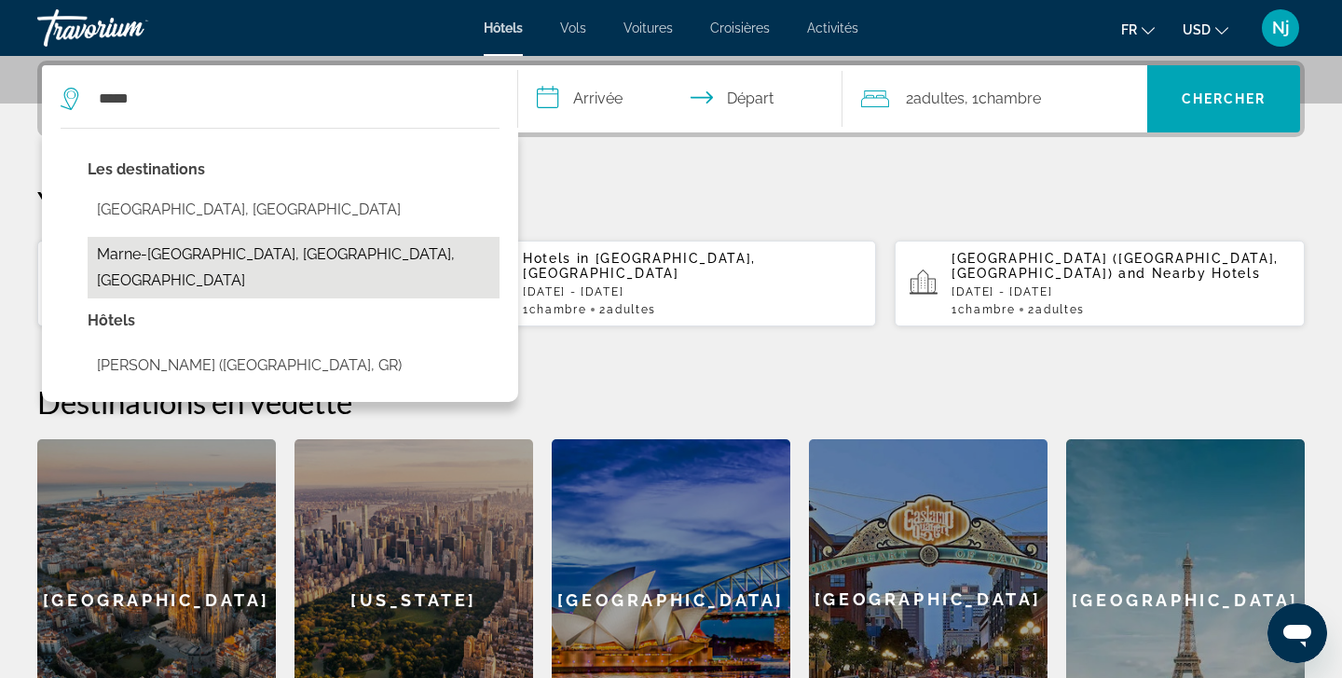
click at [236, 257] on button "Marne-[GEOGRAPHIC_DATA], [GEOGRAPHIC_DATA], [GEOGRAPHIC_DATA]" at bounding box center [294, 268] width 412 height 62
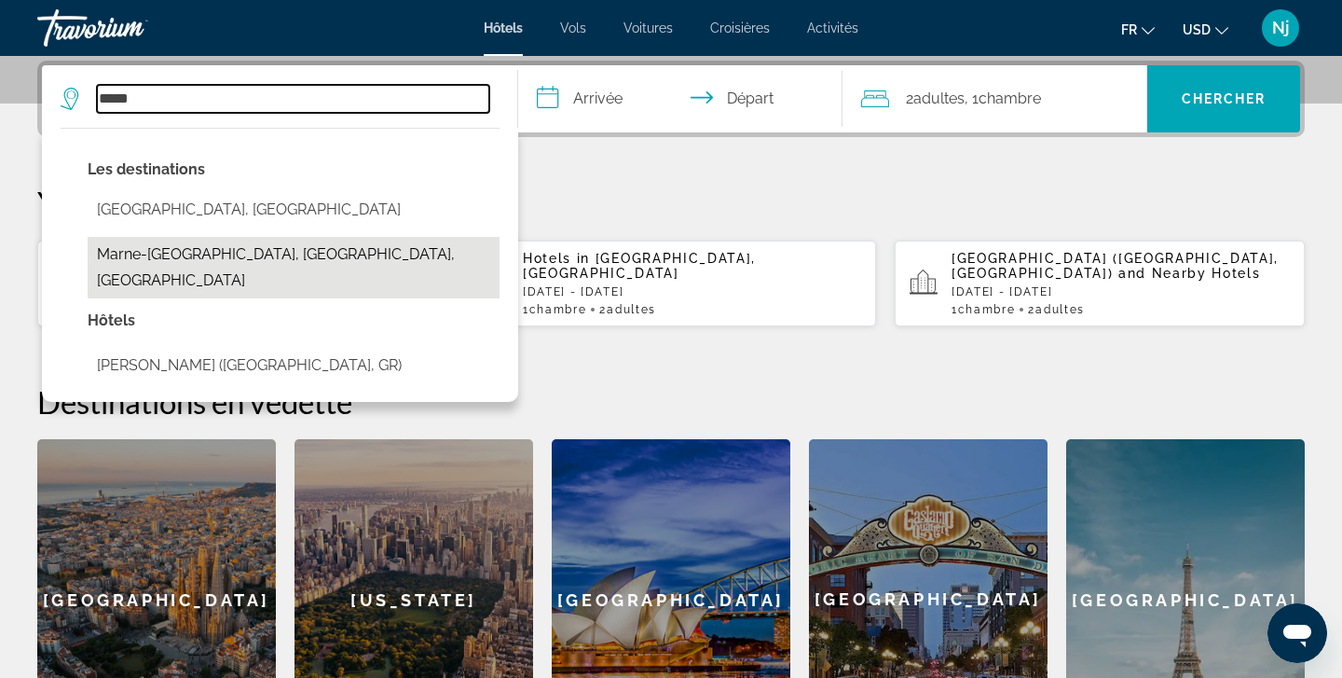
type input "**********"
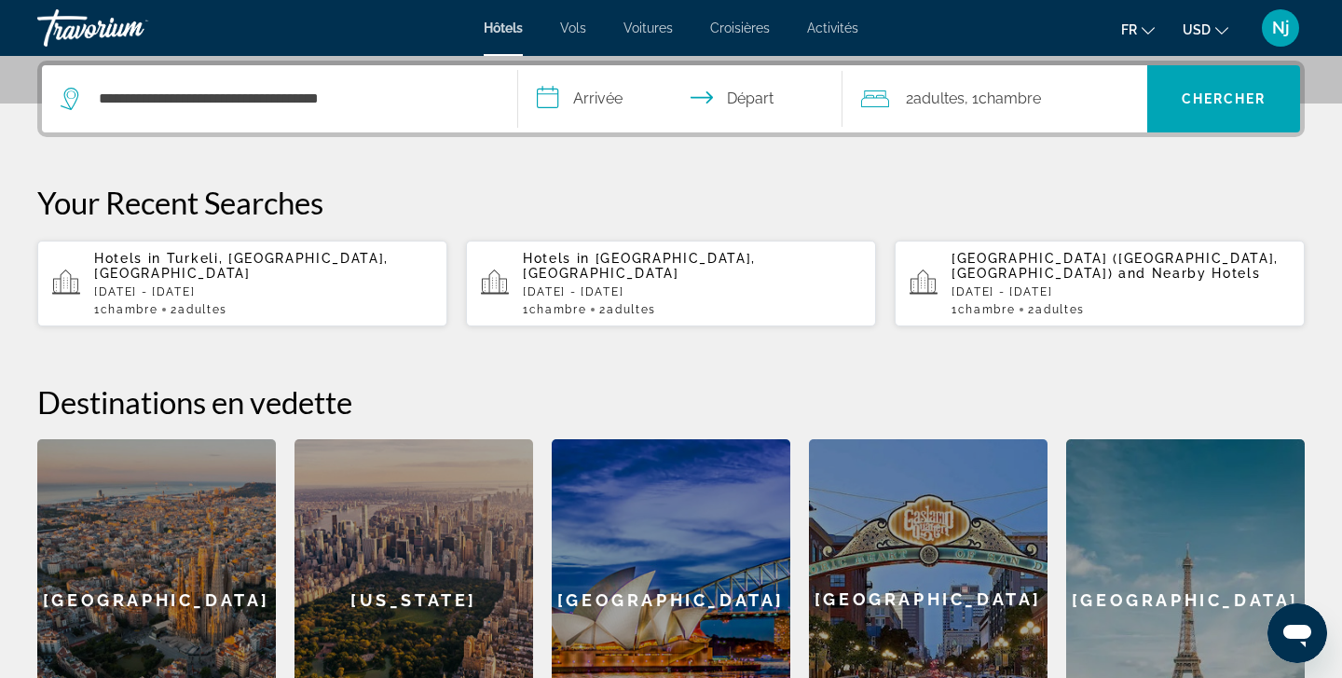
click at [575, 112] on input "**********" at bounding box center [684, 101] width 332 height 73
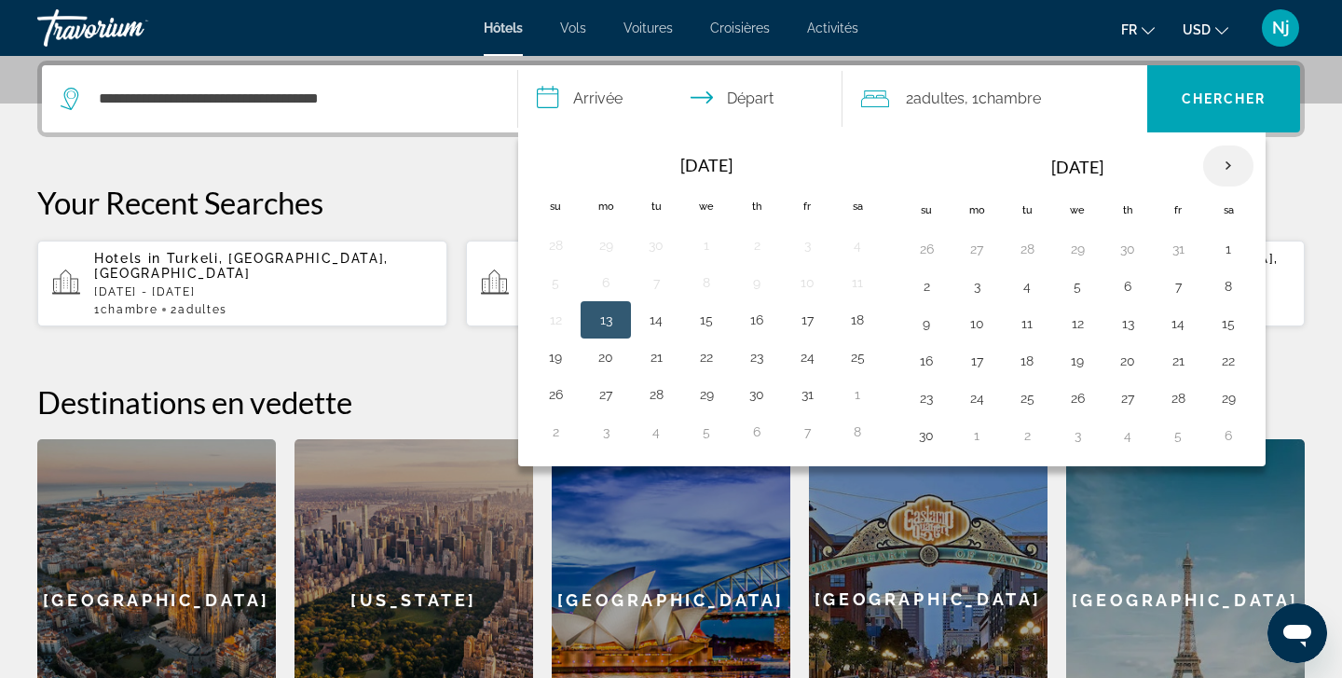
click at [1224, 158] on th "Next month" at bounding box center [1228, 165] width 50 height 41
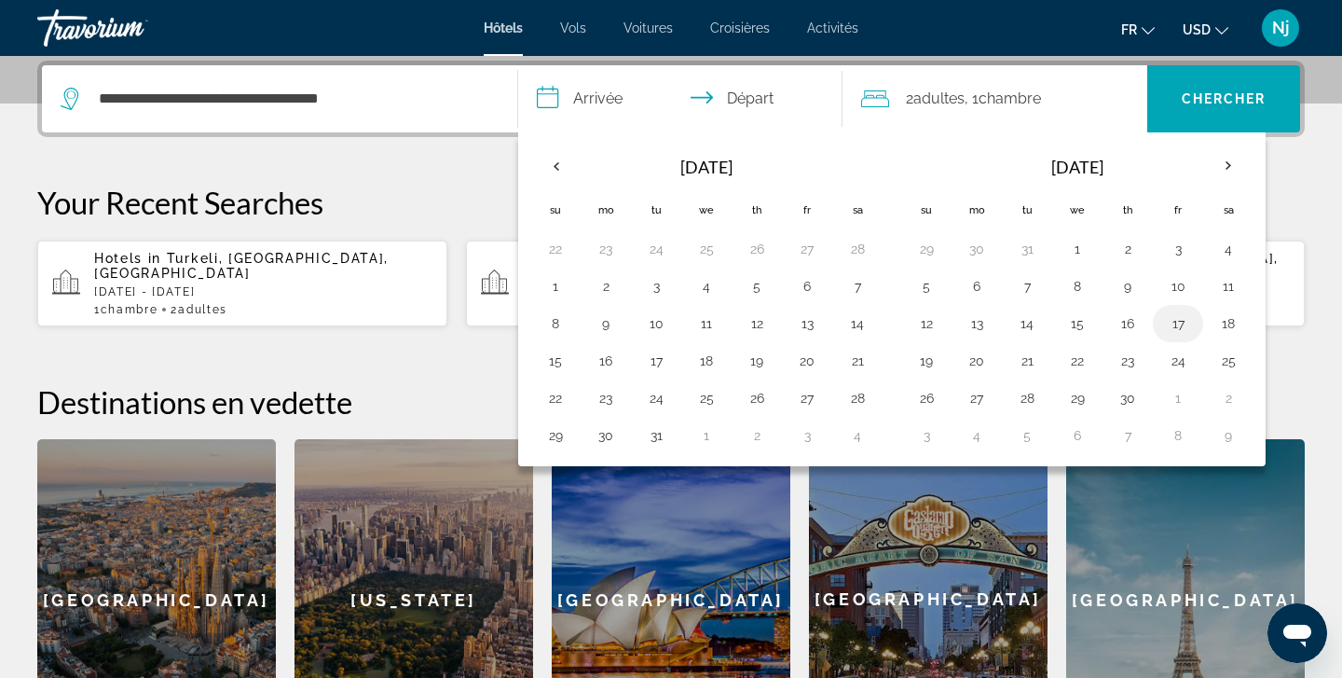
click at [1167, 325] on button "17" at bounding box center [1178, 323] width 30 height 26
click at [1240, 316] on button "18" at bounding box center [1229, 323] width 30 height 26
type input "**********"
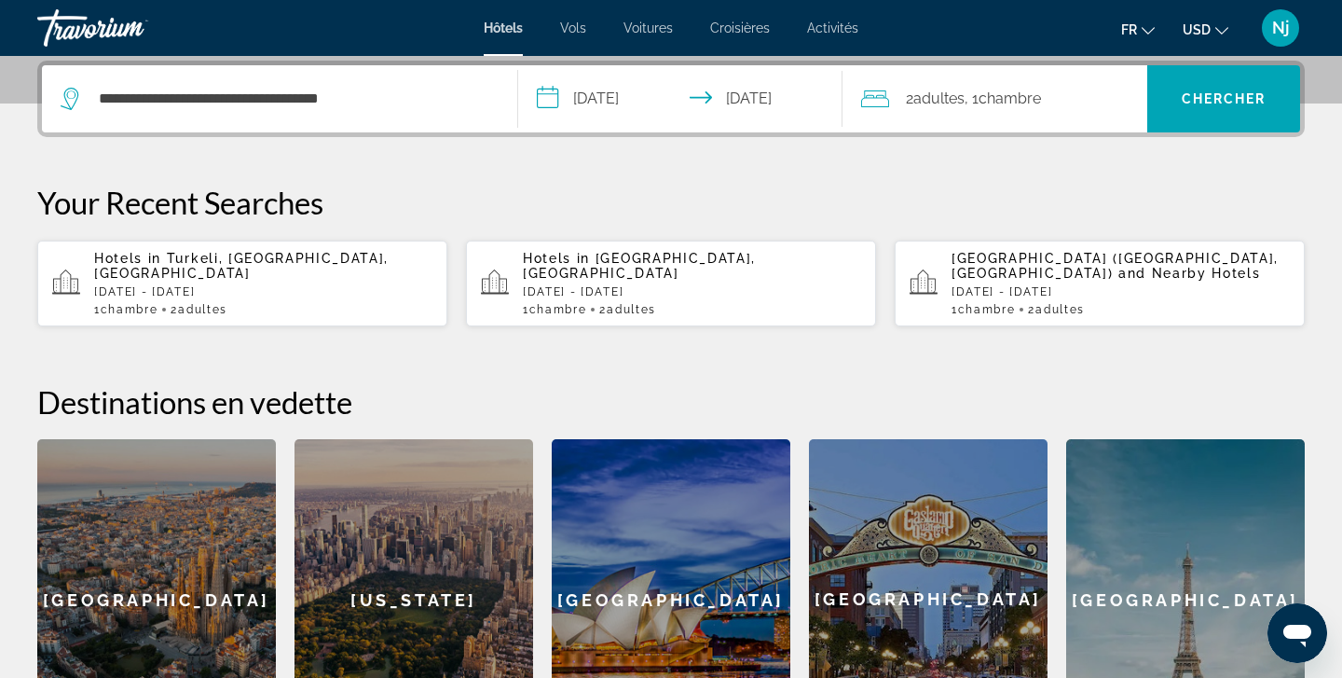
click at [1024, 101] on span "Chambre" at bounding box center [1010, 98] width 62 height 18
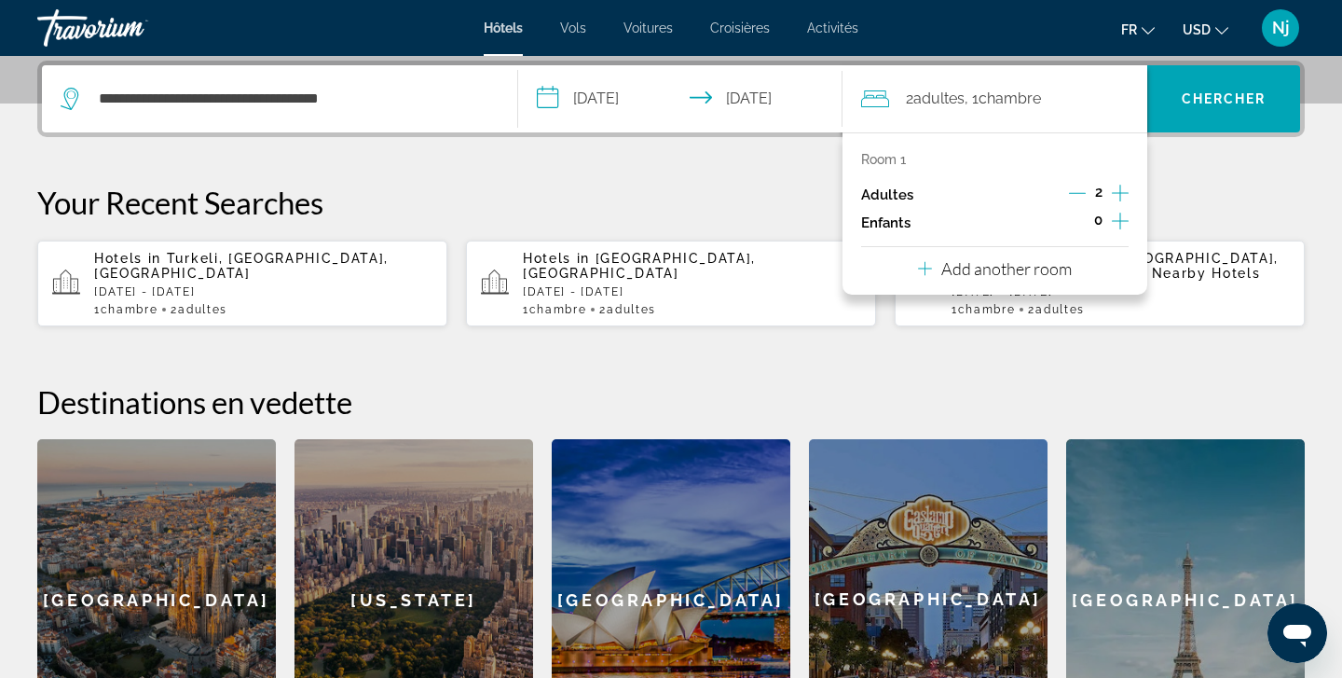
click at [1121, 222] on icon "Increment children" at bounding box center [1120, 221] width 17 height 22
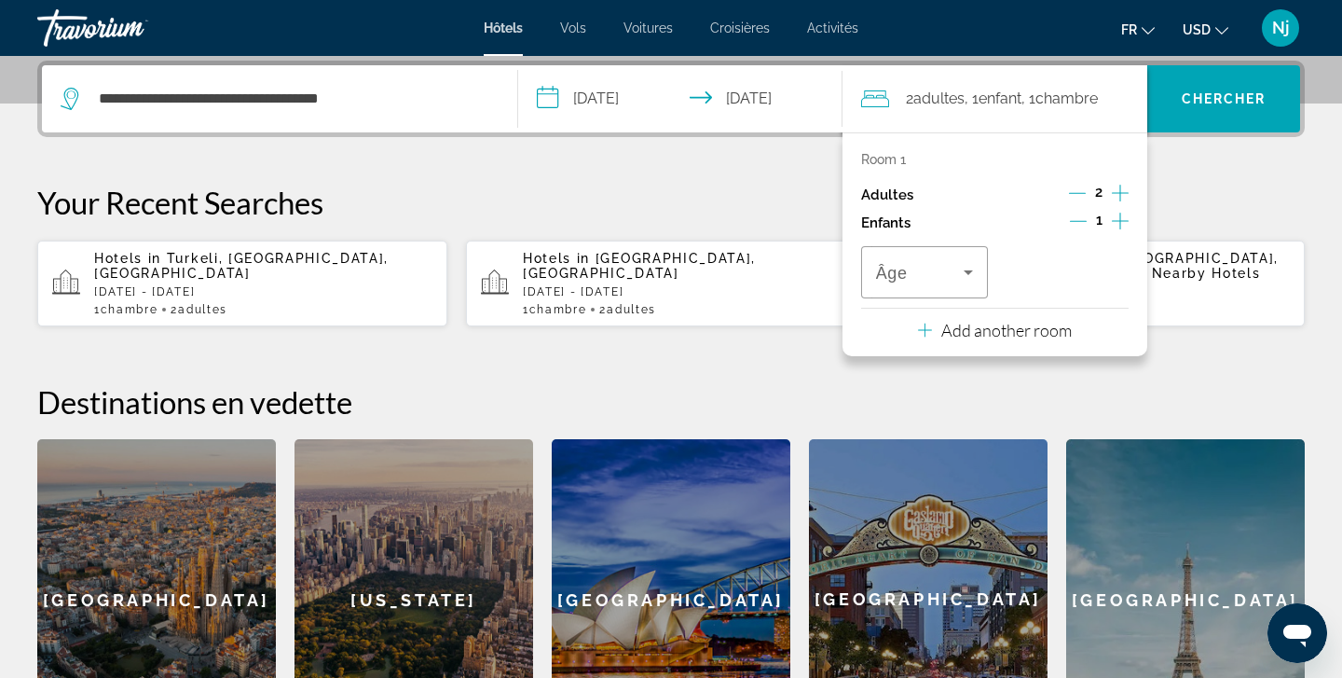
click at [1121, 222] on icon "Increment children" at bounding box center [1120, 221] width 17 height 22
click at [1069, 282] on span "Travelers: 2 adults, 2 children" at bounding box center [1061, 272] width 88 height 22
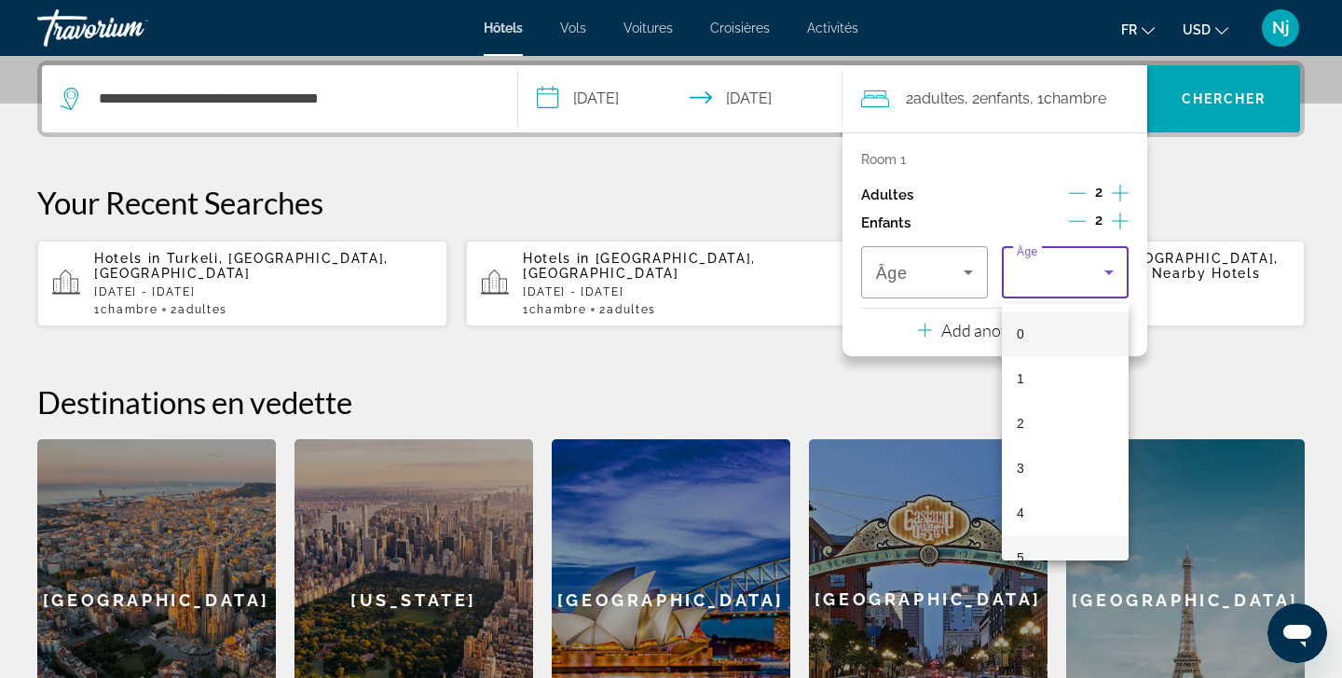
click at [1061, 547] on mat-option "5" at bounding box center [1065, 557] width 127 height 45
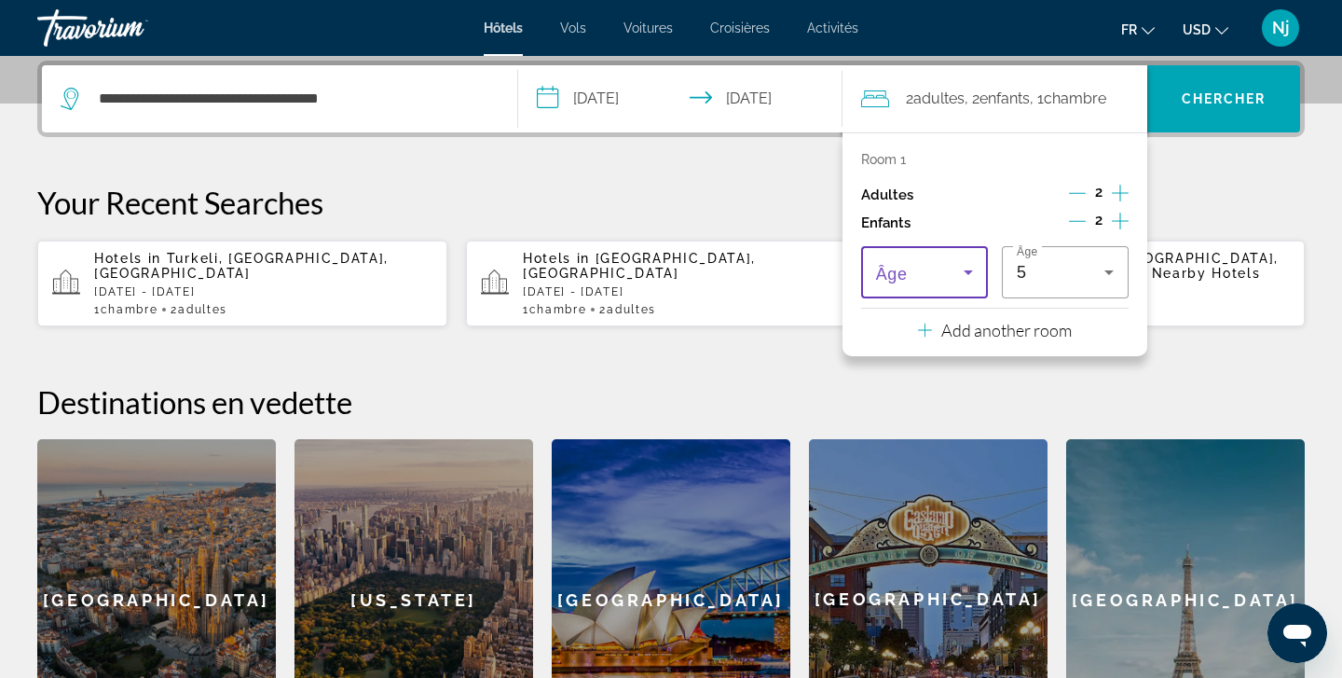
click at [965, 283] on icon "Travelers: 2 adults, 2 children" at bounding box center [968, 272] width 22 height 22
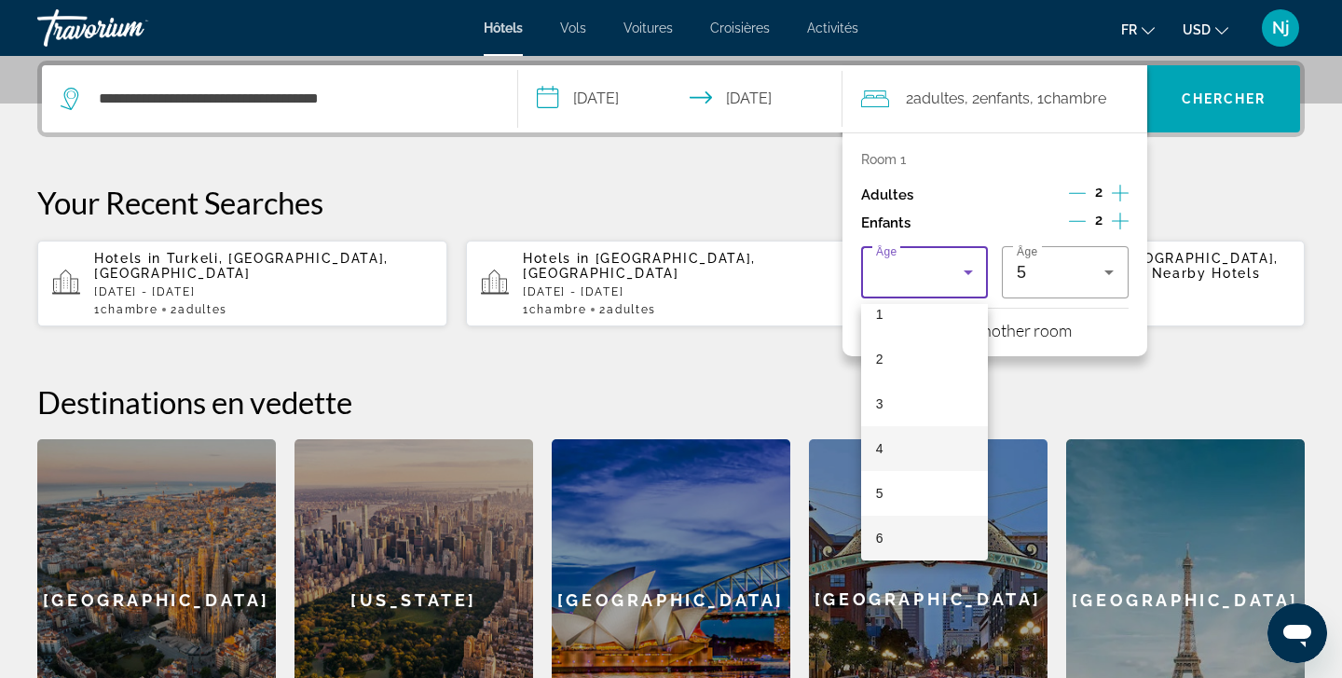
scroll to position [109, 0]
click at [908, 490] on mat-option "6" at bounding box center [924, 493] width 127 height 45
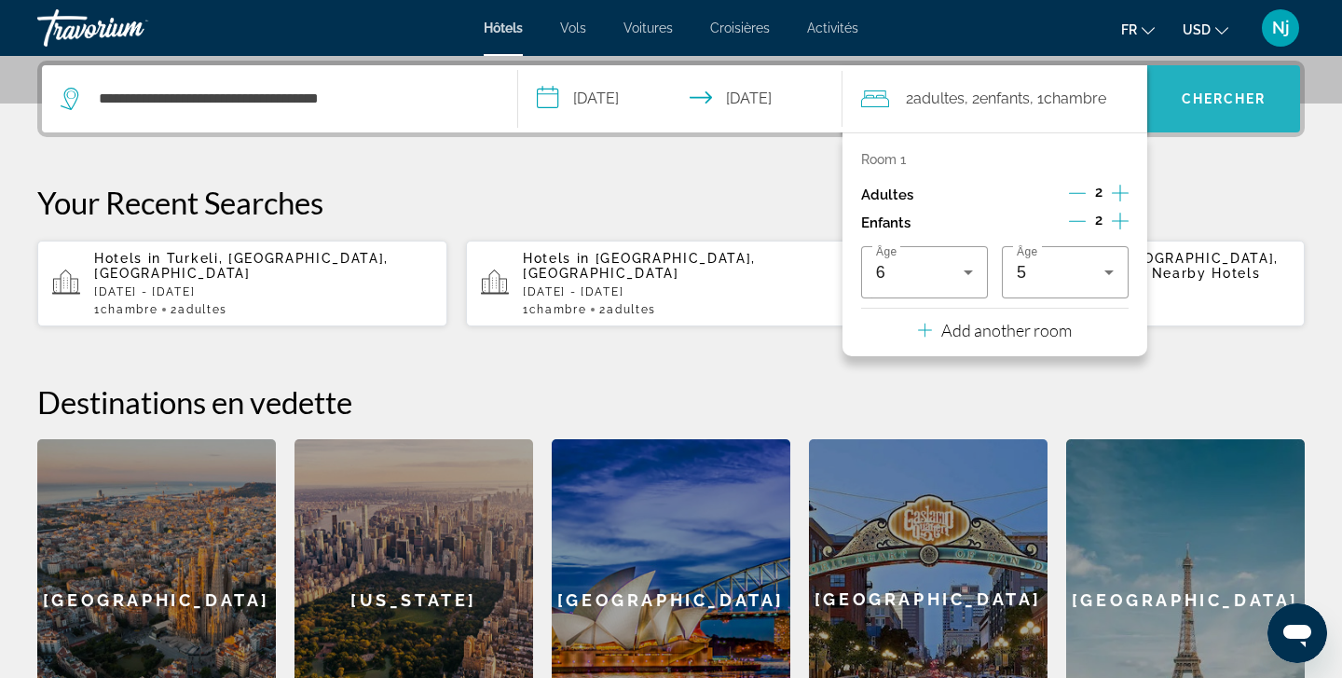
click at [1213, 118] on span "Search" at bounding box center [1223, 98] width 153 height 45
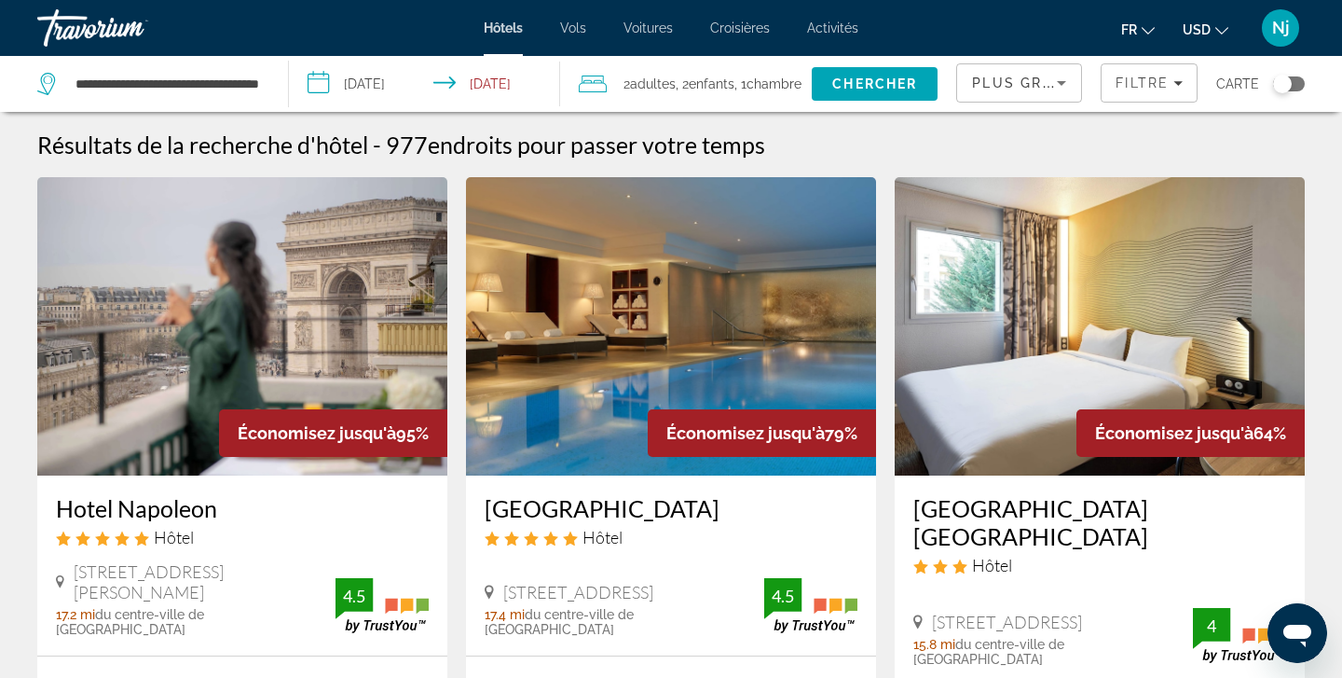
click at [1034, 92] on div "Plus grandes économies" at bounding box center [1014, 83] width 85 height 22
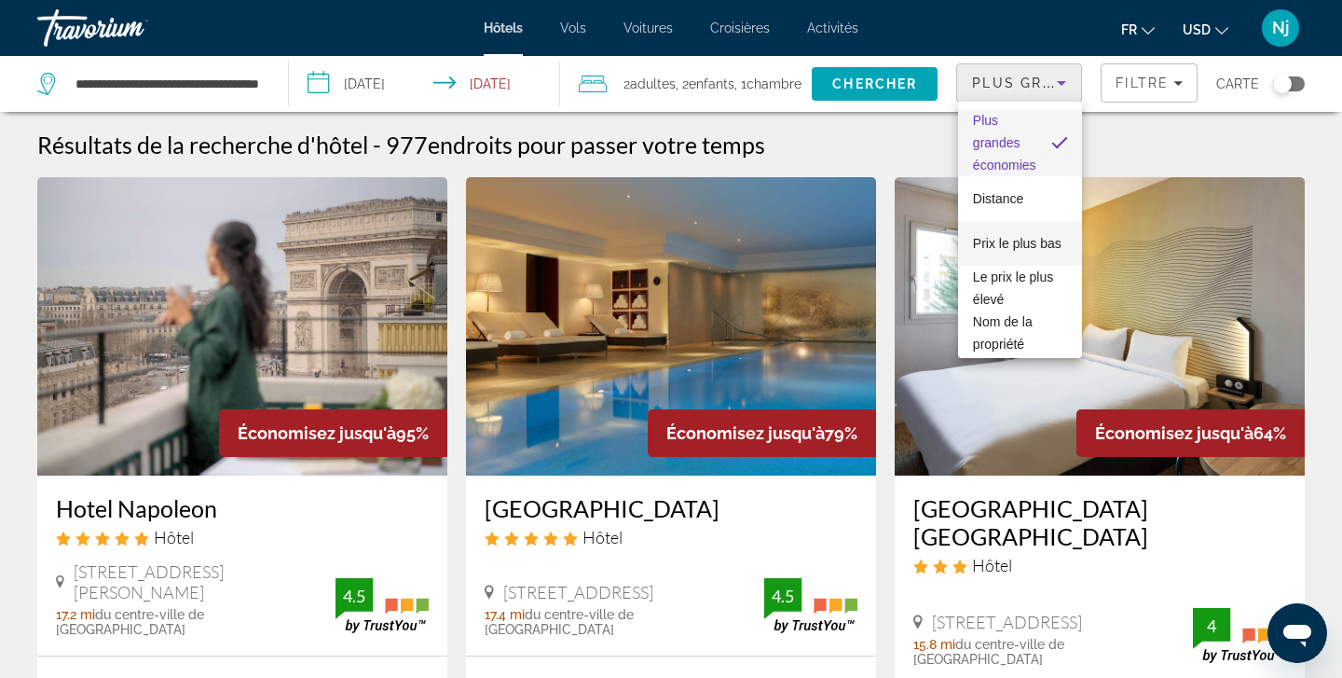
click at [1015, 229] on mat-option "Prix le plus bas" at bounding box center [1020, 243] width 124 height 45
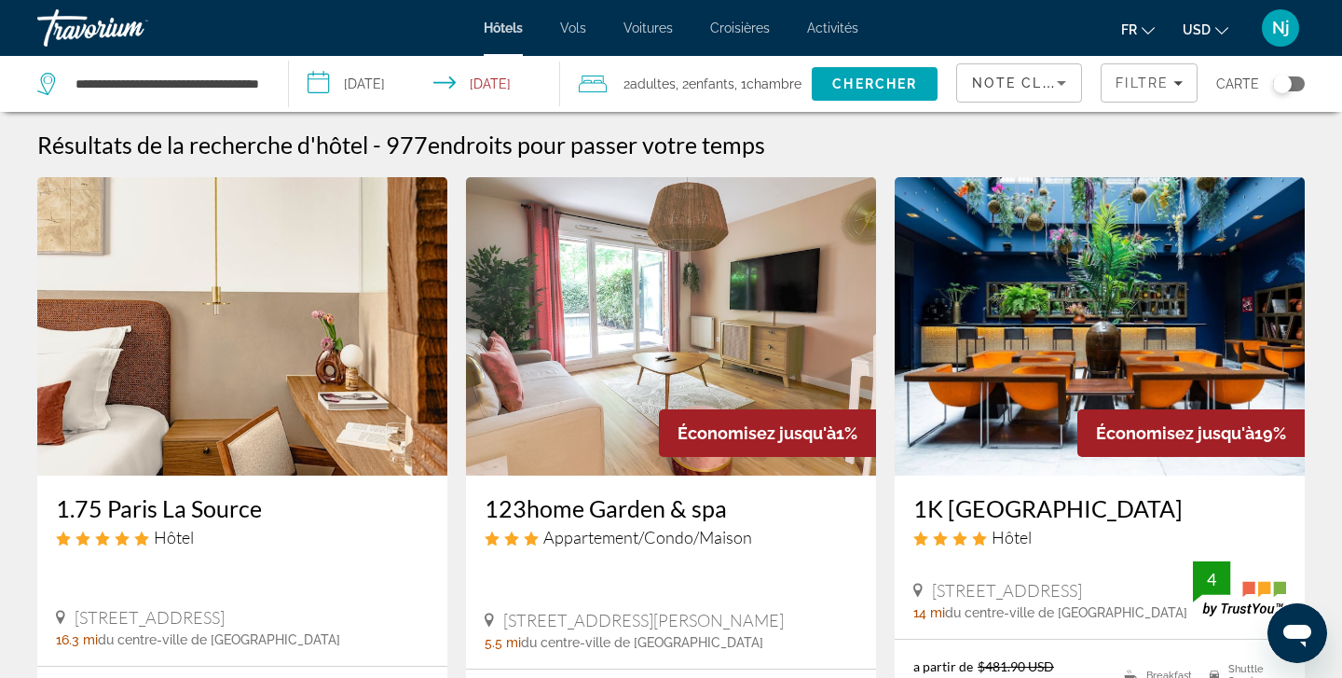
click at [1045, 111] on div "Note client la plus élevée" at bounding box center [1019, 84] width 126 height 56
click at [1042, 87] on span "Note client la plus élevée" at bounding box center [1094, 83] width 245 height 15
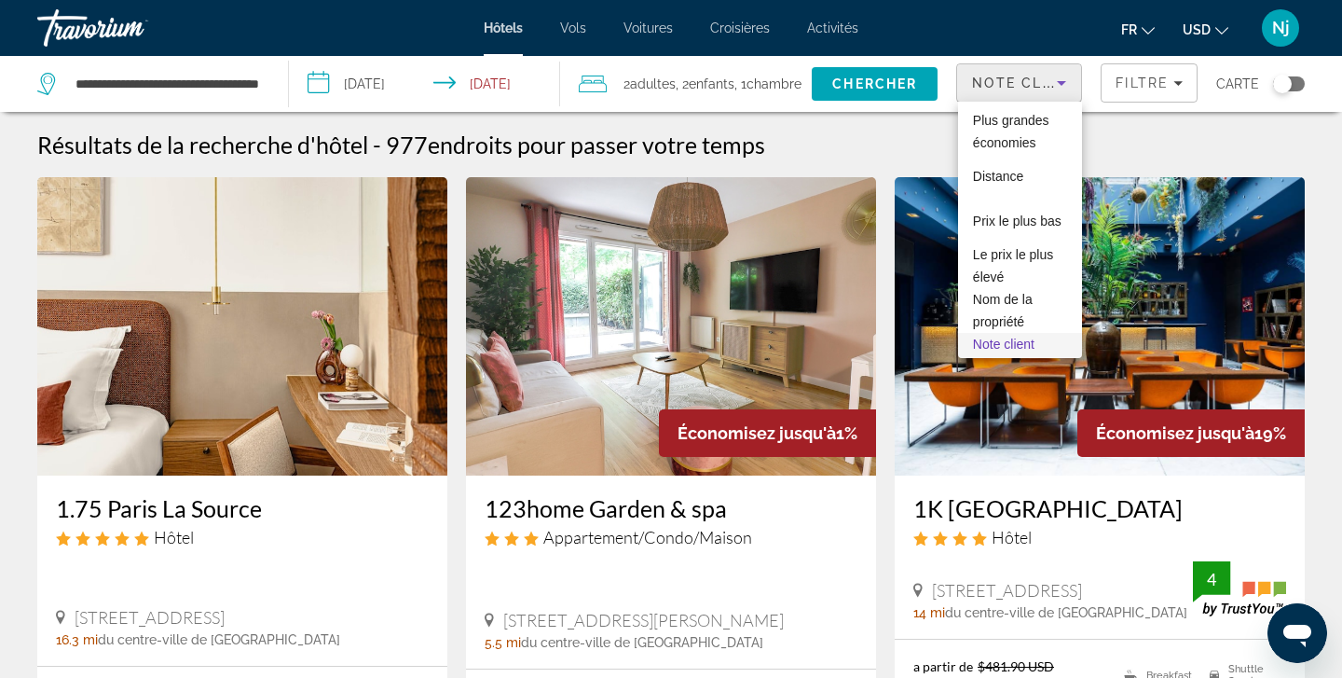
scroll to position [42, 0]
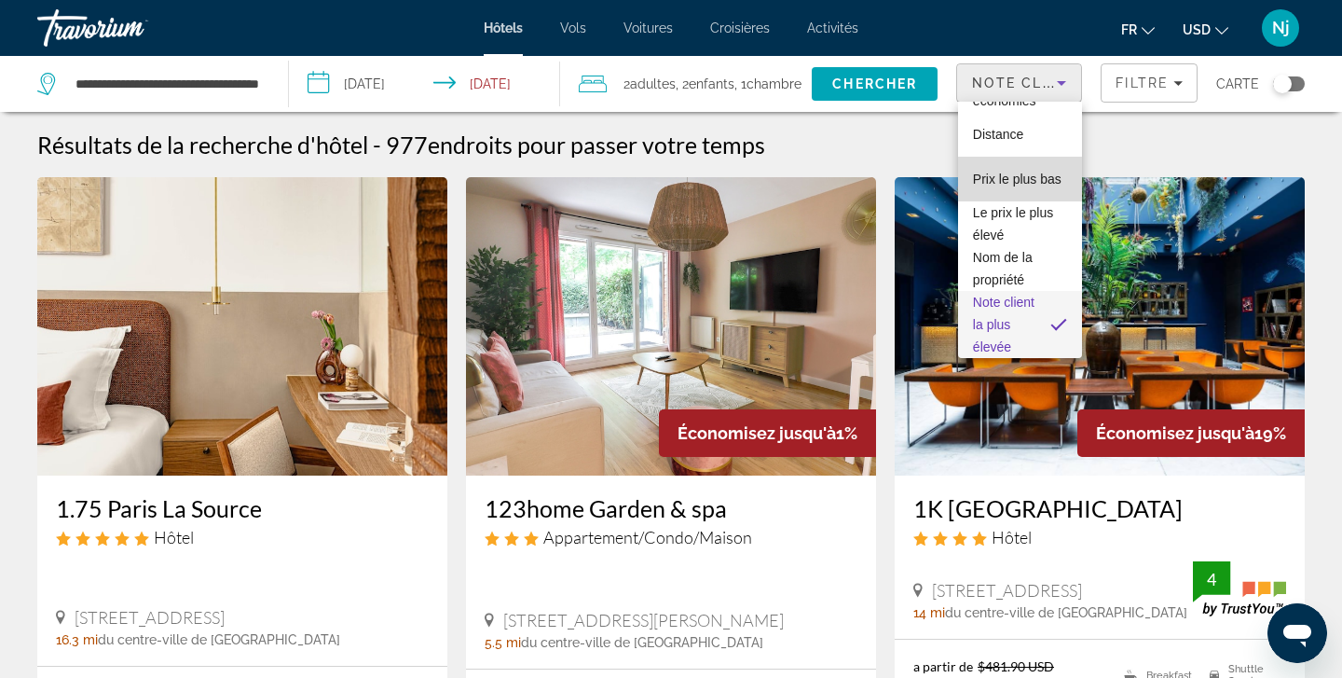
click at [1024, 184] on span "Prix le plus bas" at bounding box center [1017, 179] width 89 height 15
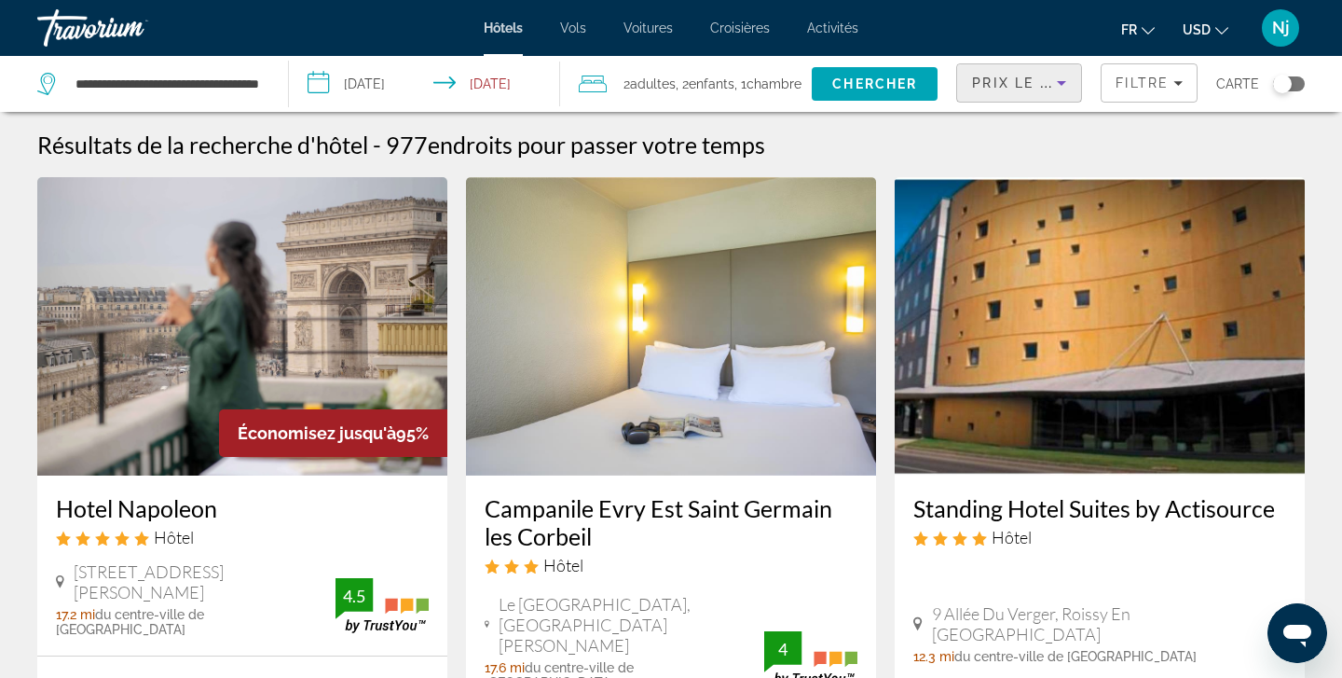
click at [1120, 141] on div "Résultats de la recherche d'hôtel - 977 endroits pour passer votre temps" at bounding box center [671, 145] width 1268 height 28
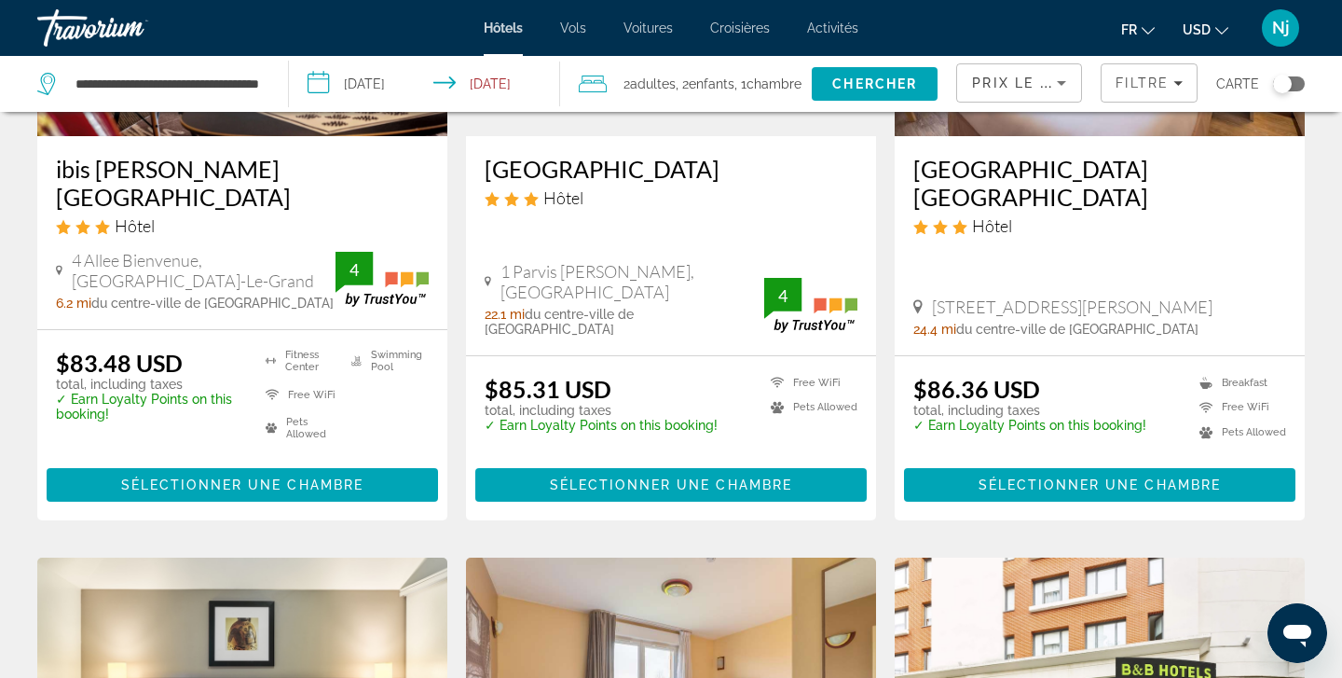
scroll to position [1084, 0]
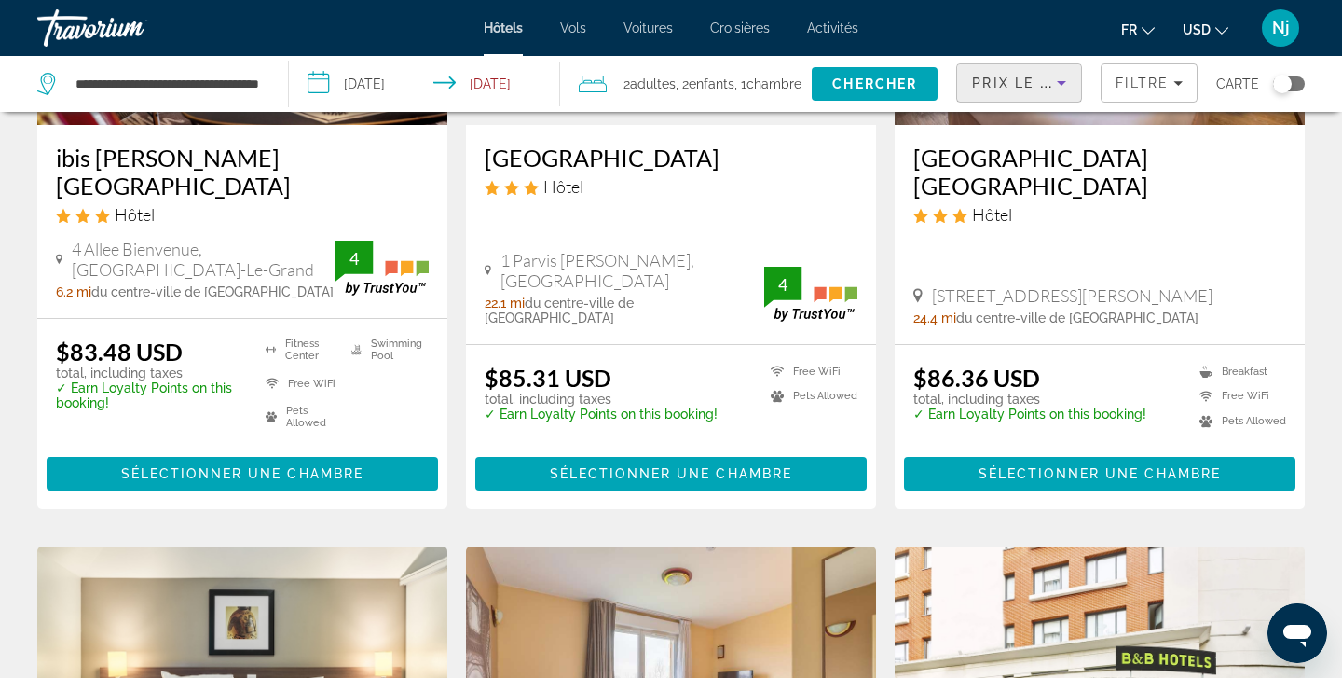
click at [1022, 73] on div "Prix le plus bas" at bounding box center [1014, 83] width 85 height 22
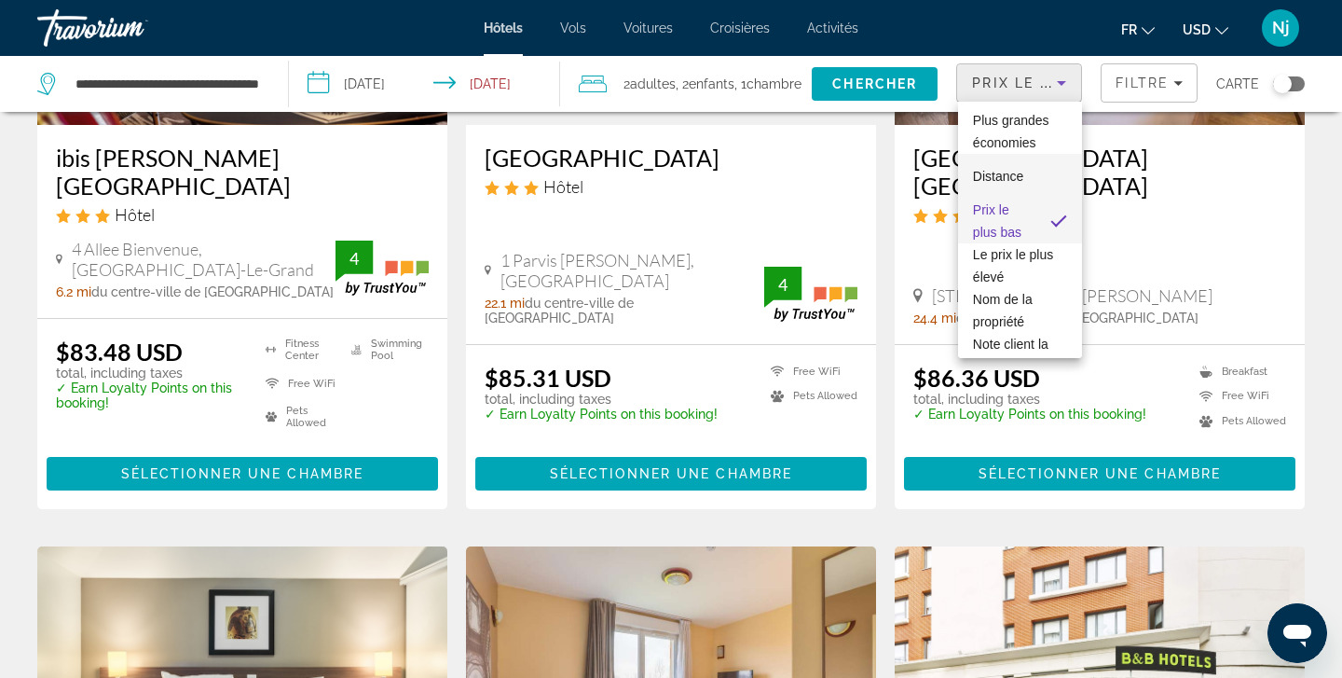
click at [1016, 180] on span "Distance" at bounding box center [998, 176] width 50 height 15
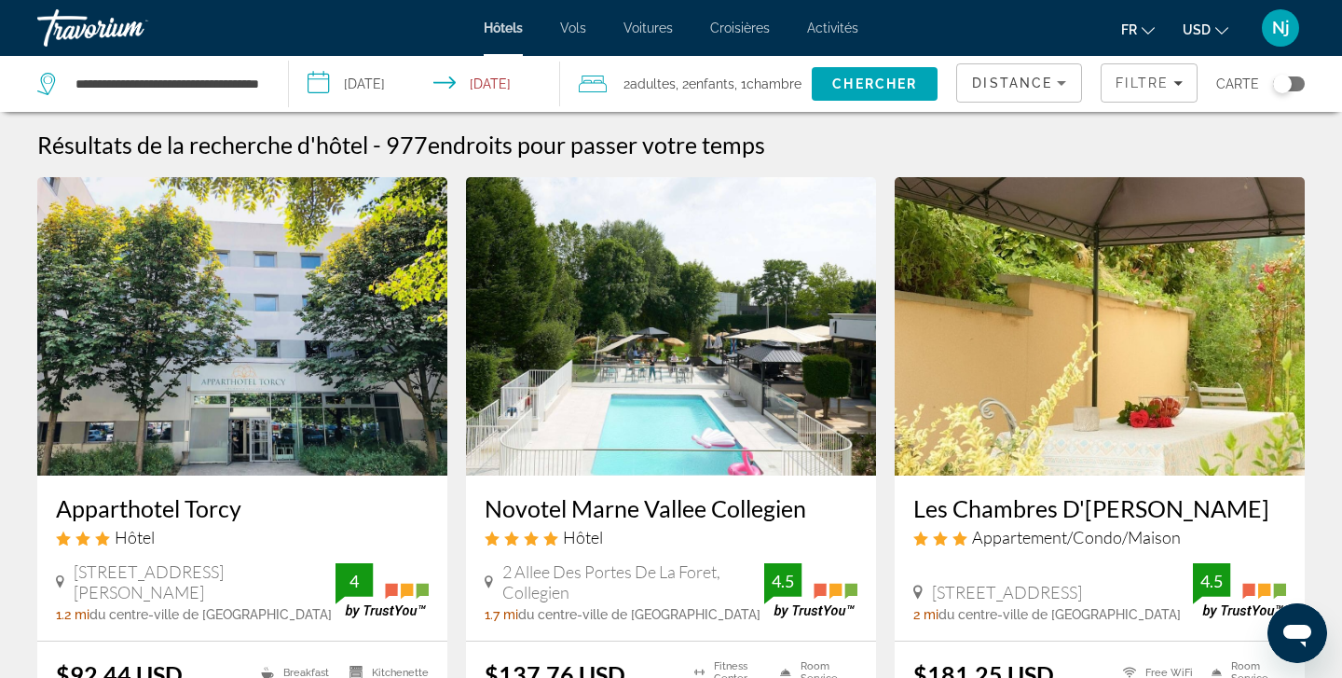
click at [1223, 143] on div "Résultats de la recherche d'hôtel - 977 endroits pour passer votre temps" at bounding box center [671, 145] width 1268 height 28
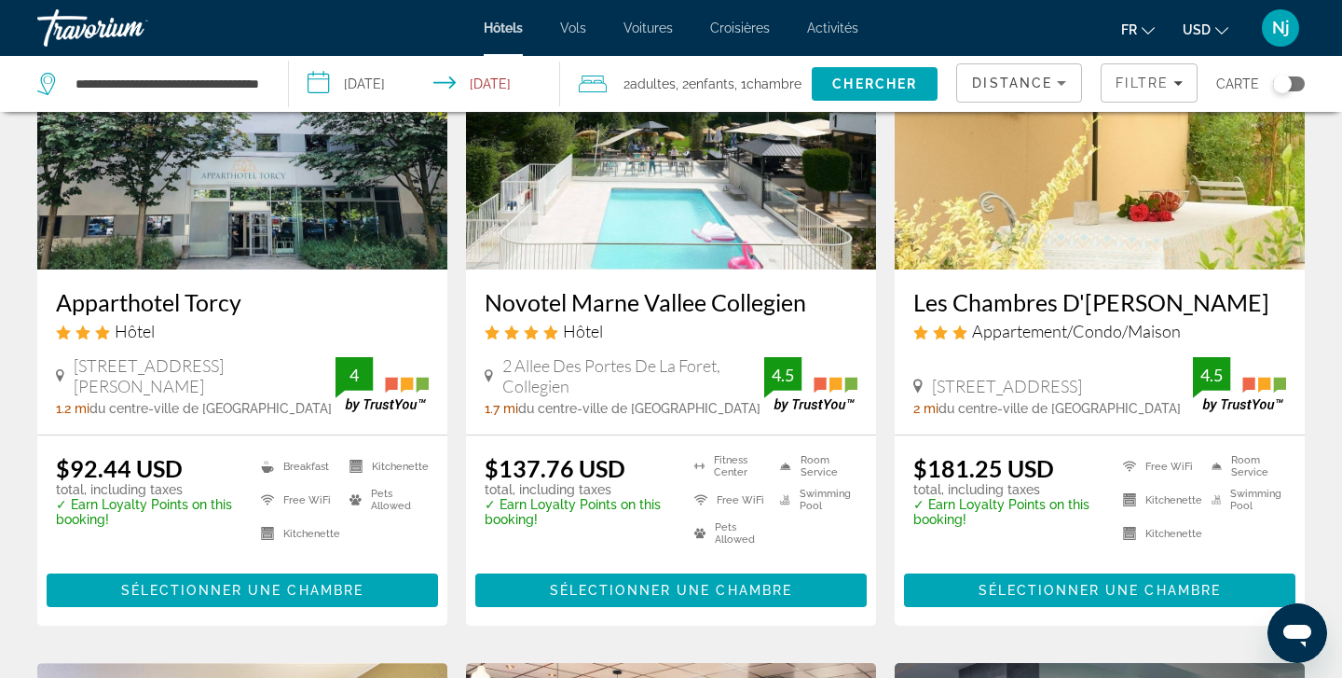
scroll to position [239, 0]
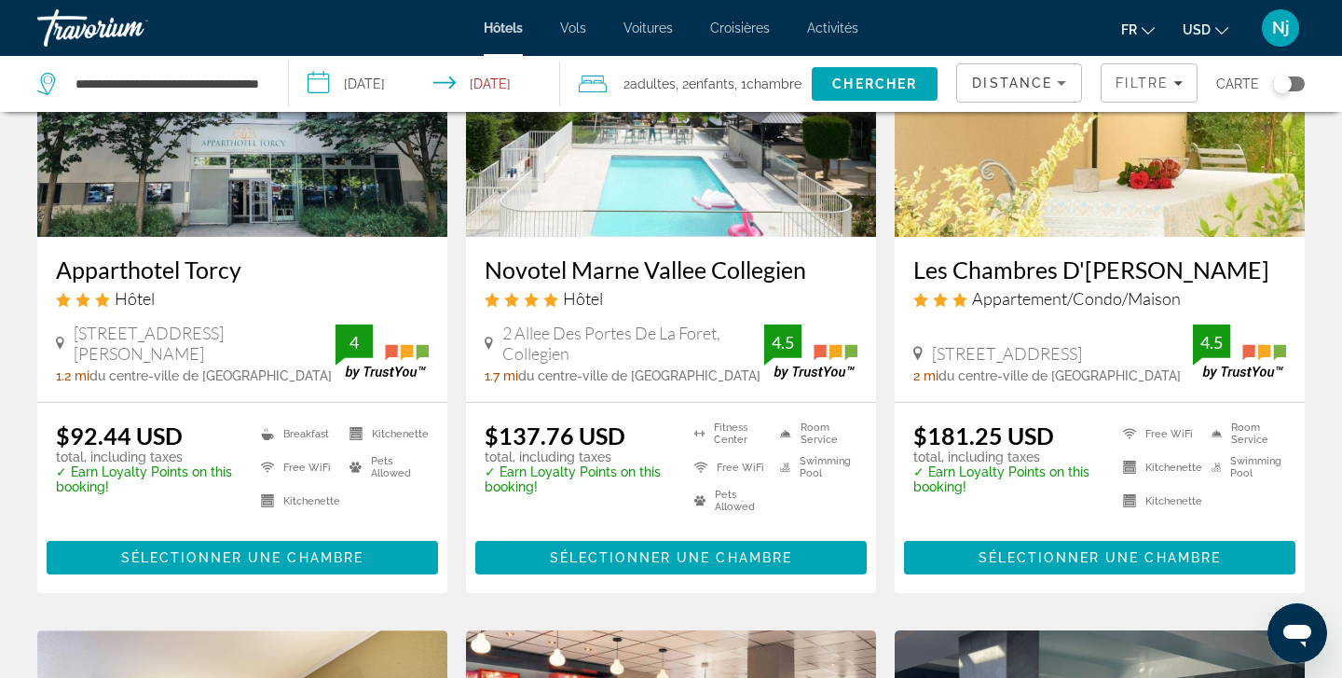
click at [795, 274] on h3 "Novotel Marne Vallee Collegien" at bounding box center [671, 269] width 373 height 28
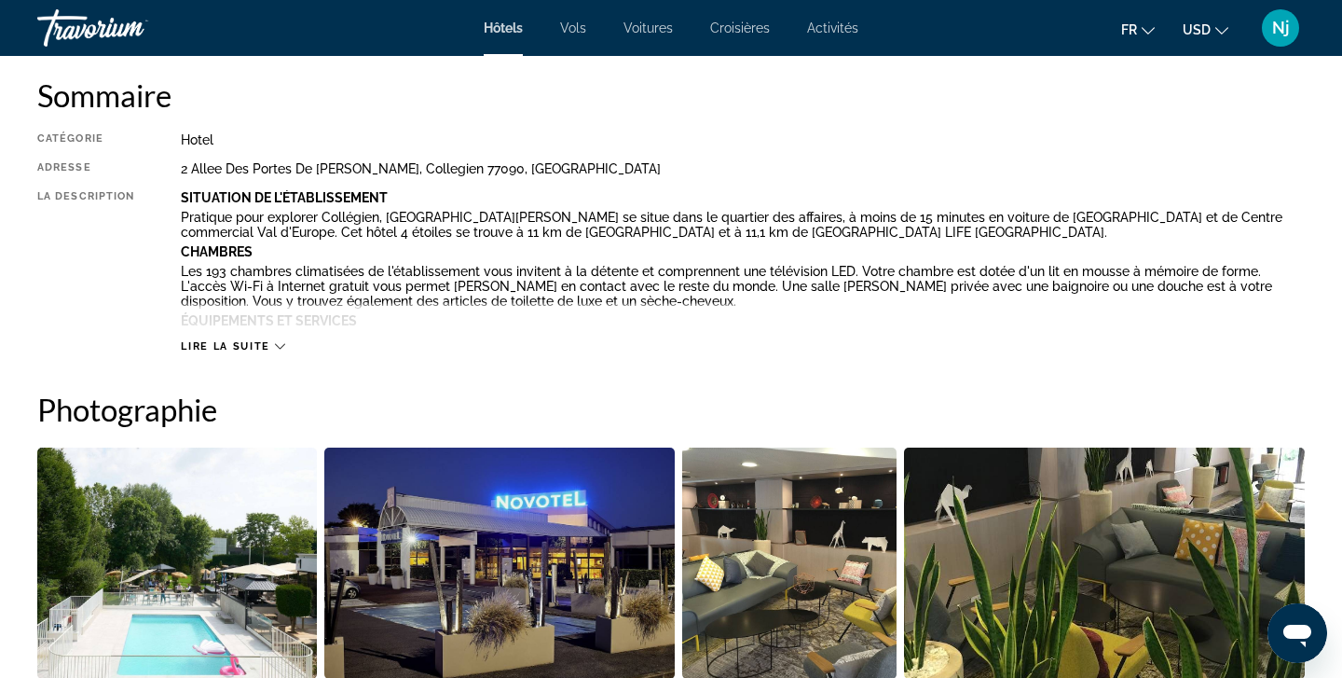
scroll to position [639, 0]
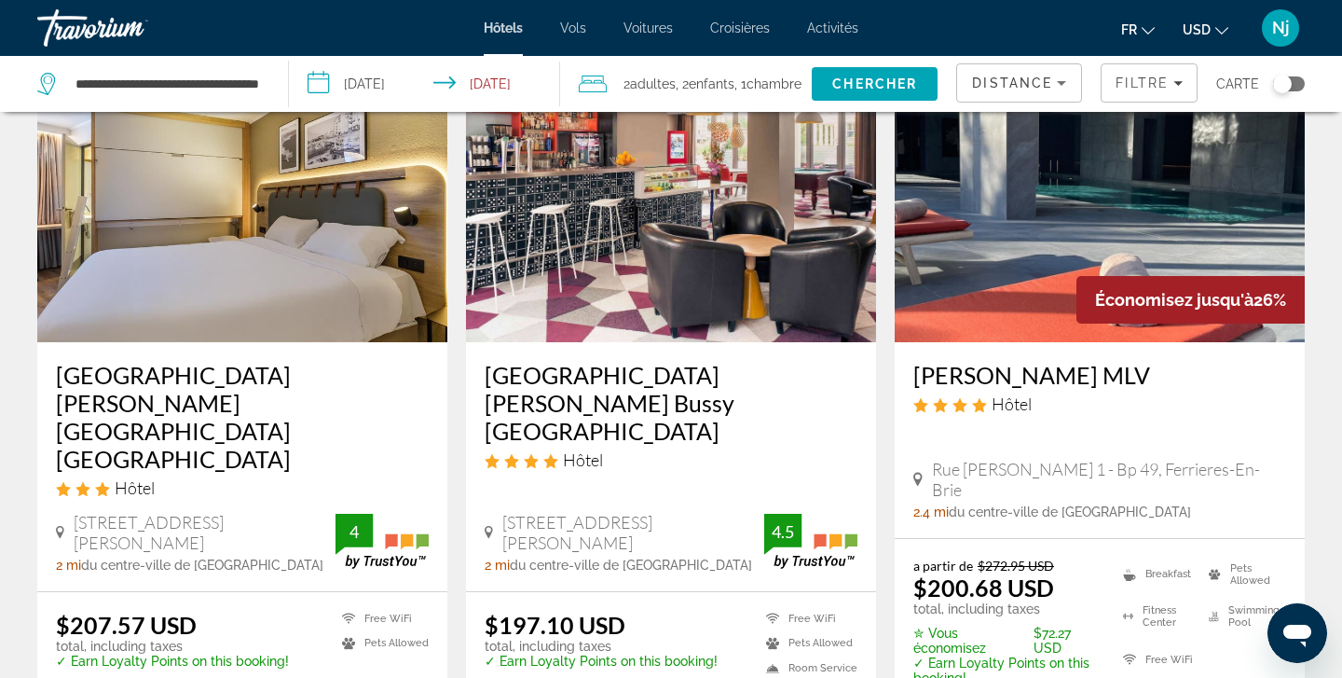
scroll to position [826, 0]
click at [269, 192] on img "Main content" at bounding box center [242, 192] width 410 height 298
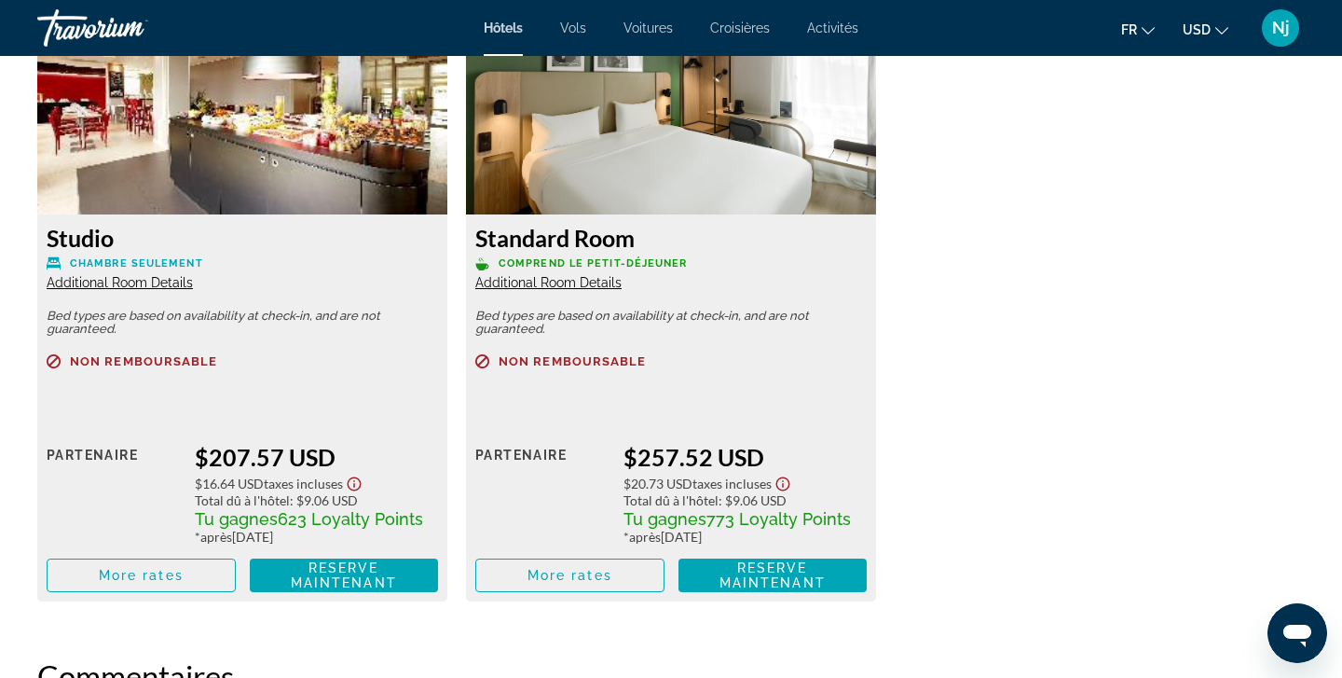
scroll to position [2667, 0]
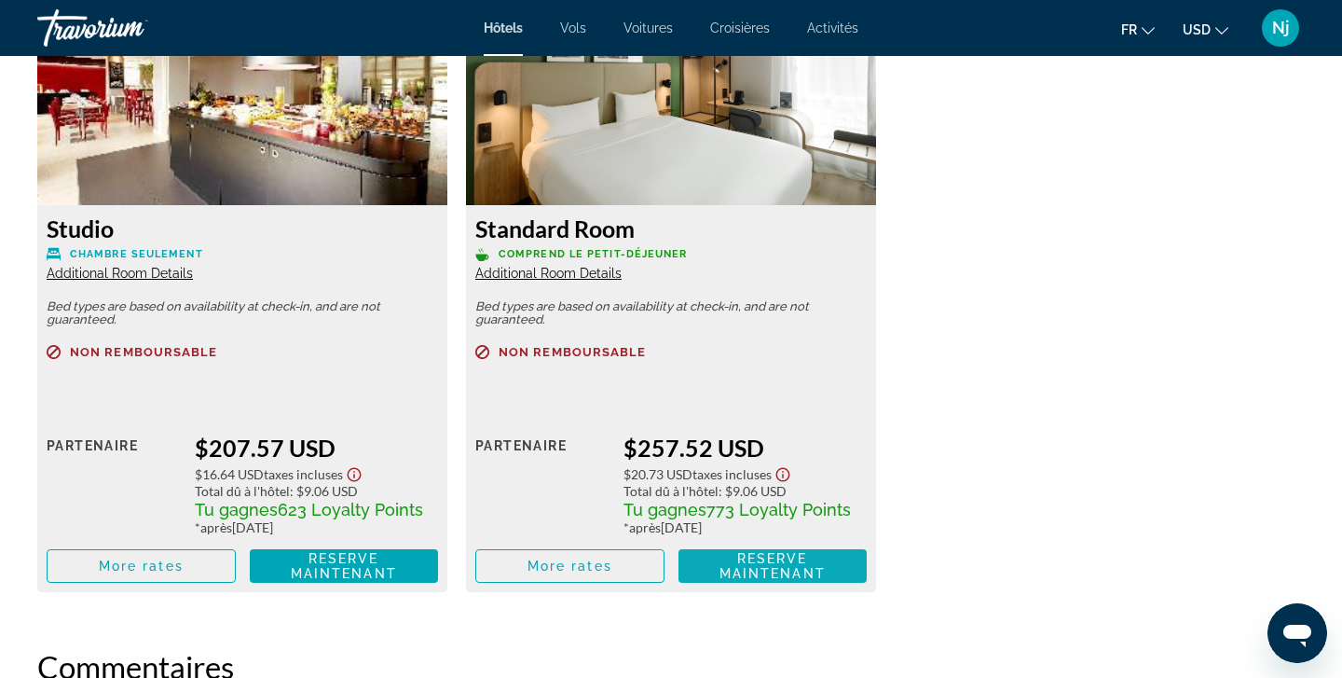
click at [755, 568] on span "Reserve maintenant" at bounding box center [773, 566] width 106 height 30
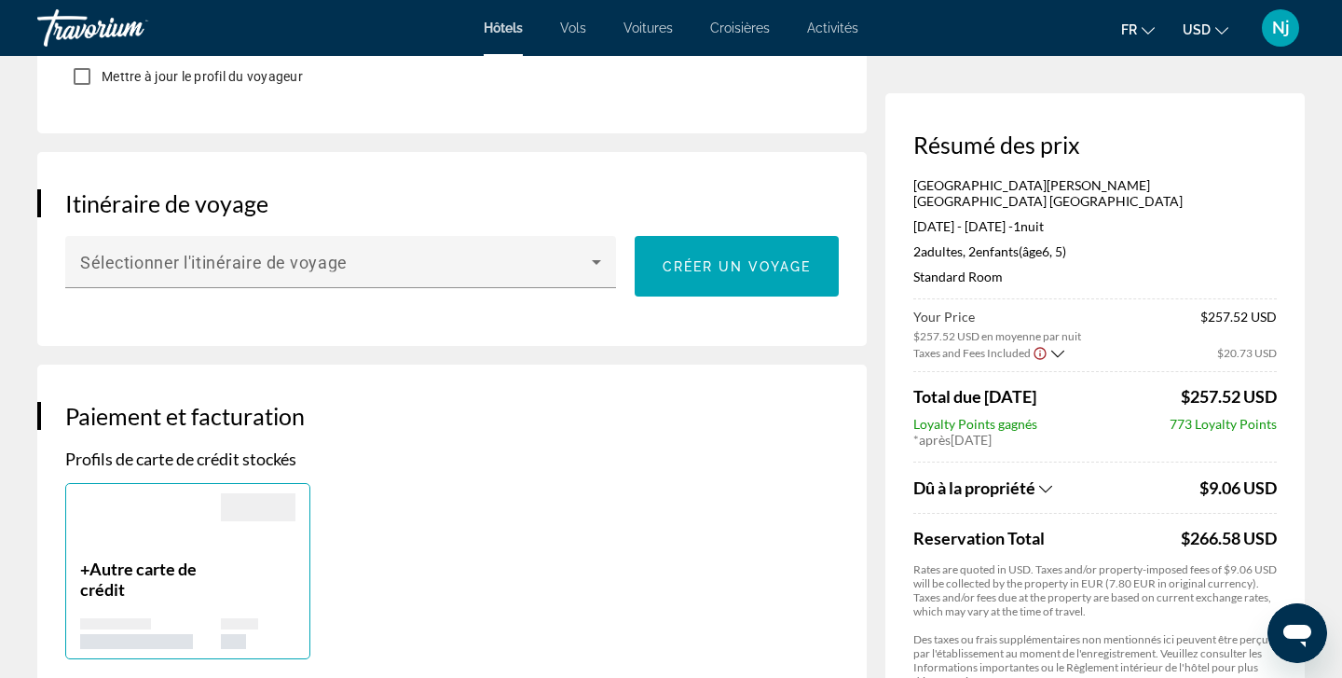
scroll to position [1131, 0]
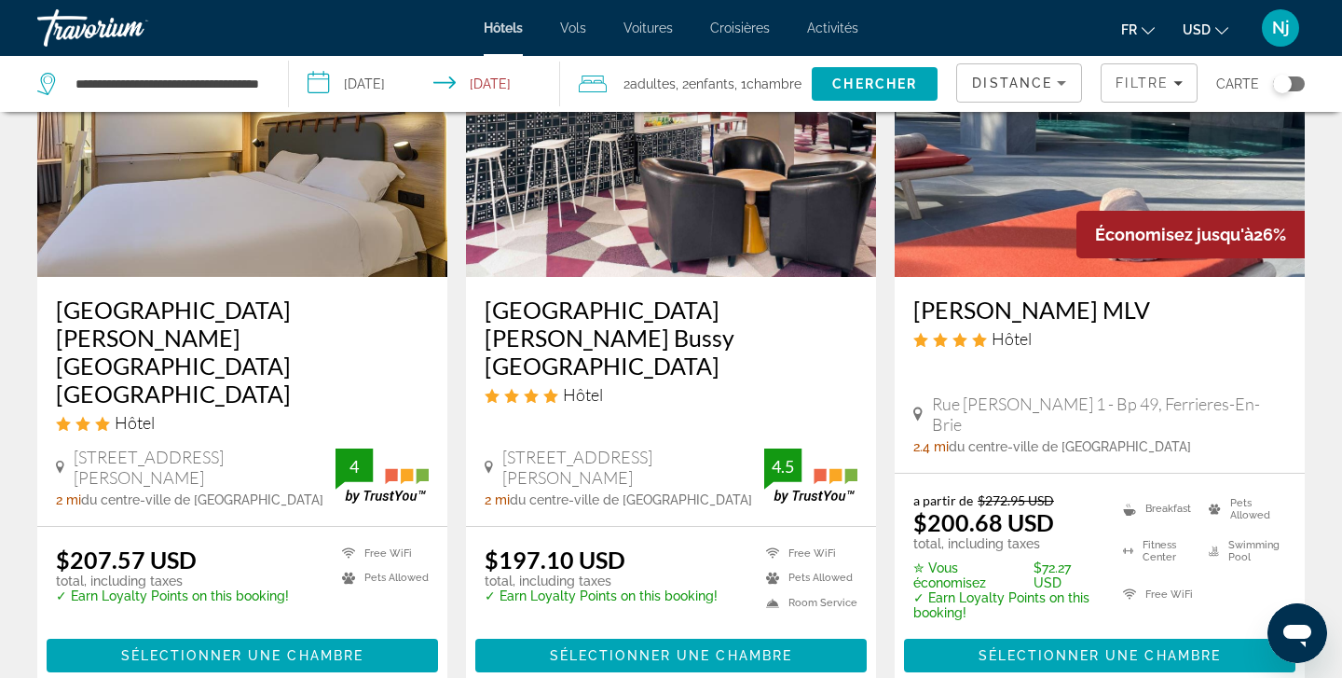
scroll to position [891, 0]
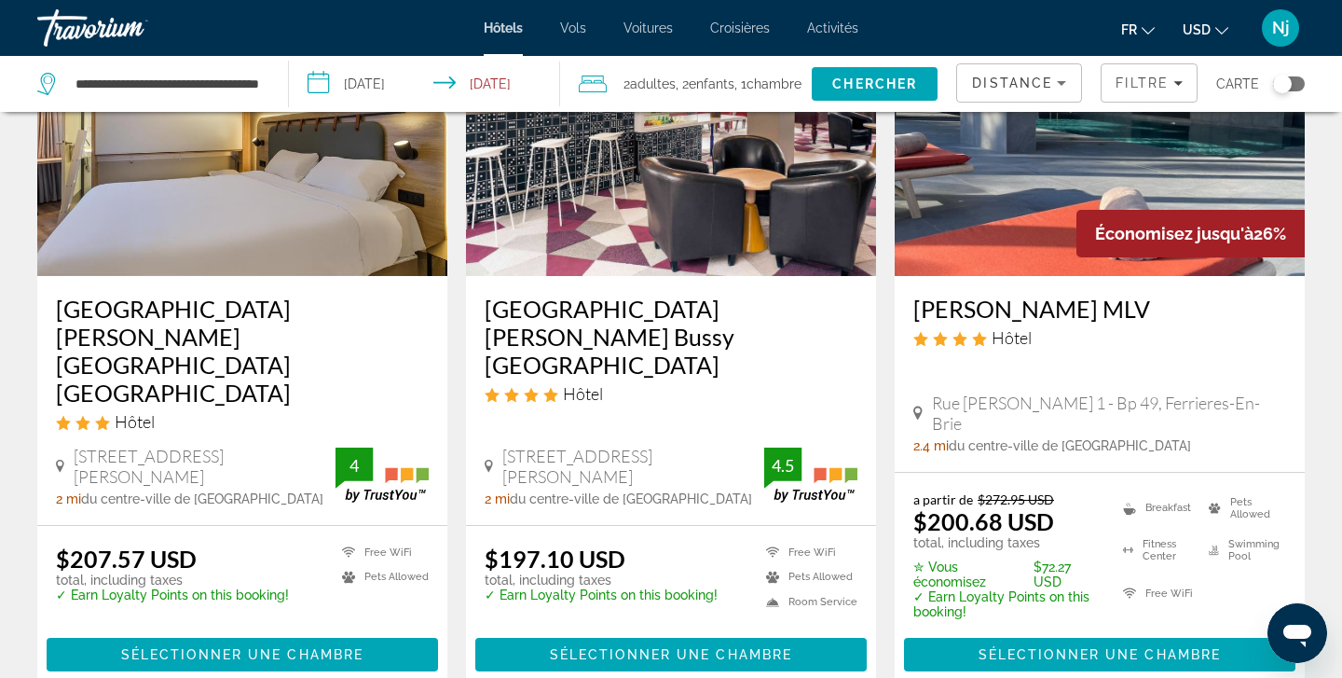
click at [205, 239] on img "Main content" at bounding box center [242, 127] width 410 height 298
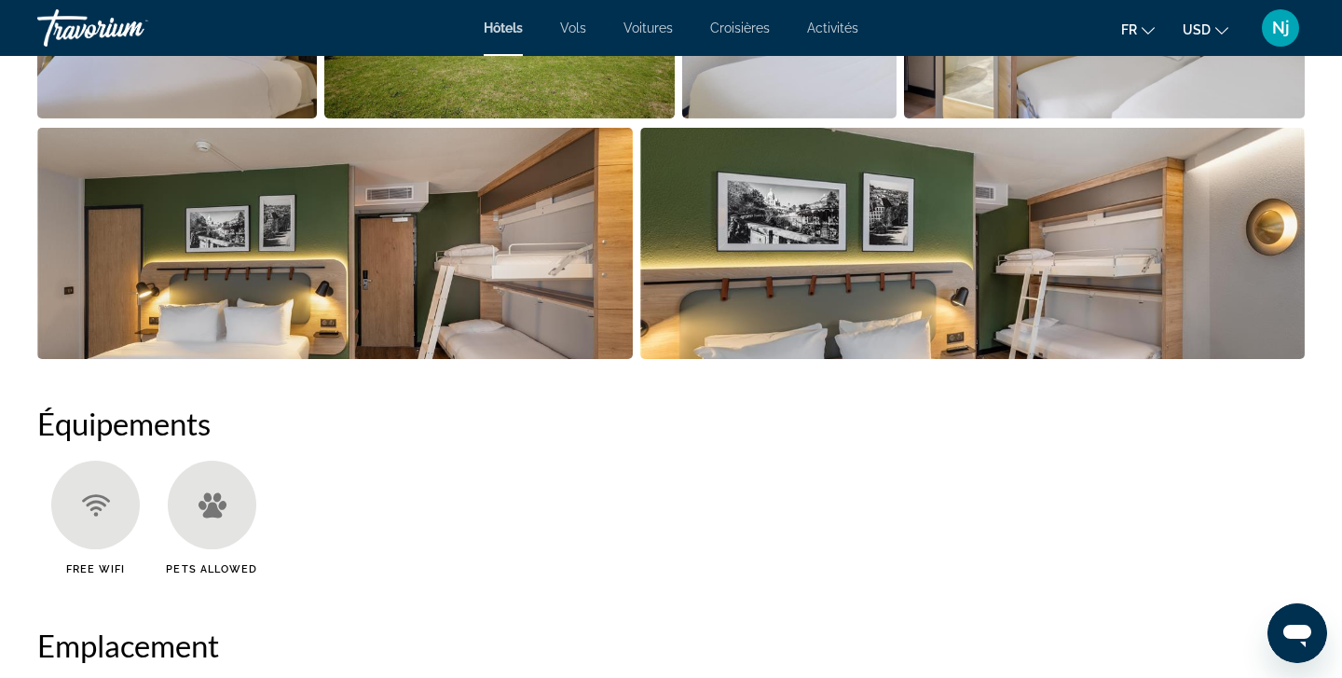
scroll to position [1202, 0]
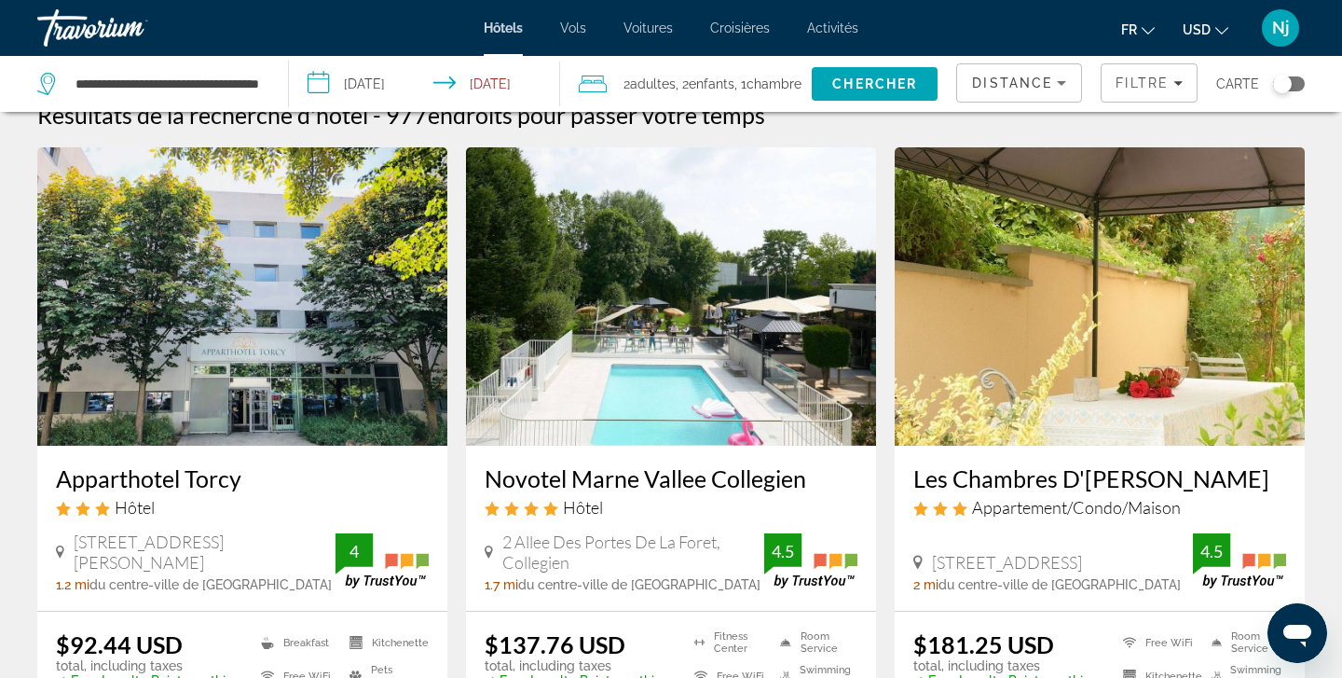
scroll to position [-1, 0]
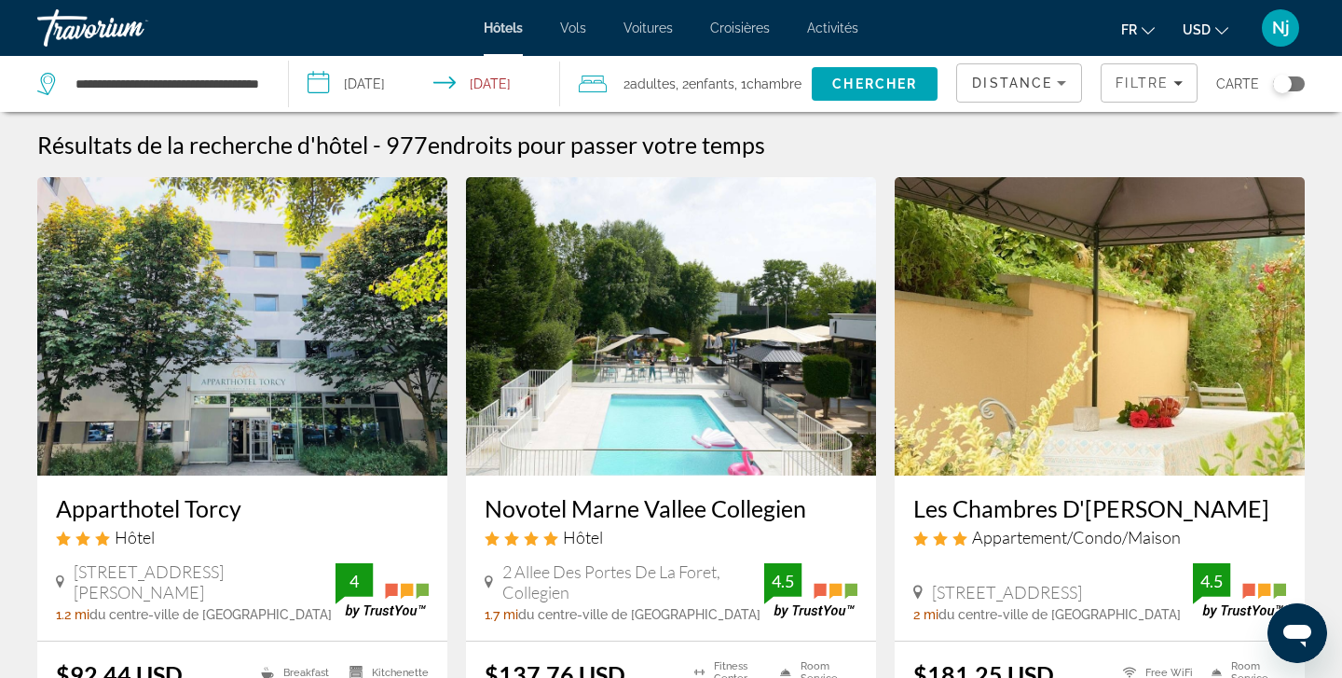
click at [193, 344] on img "Main content" at bounding box center [242, 326] width 410 height 298
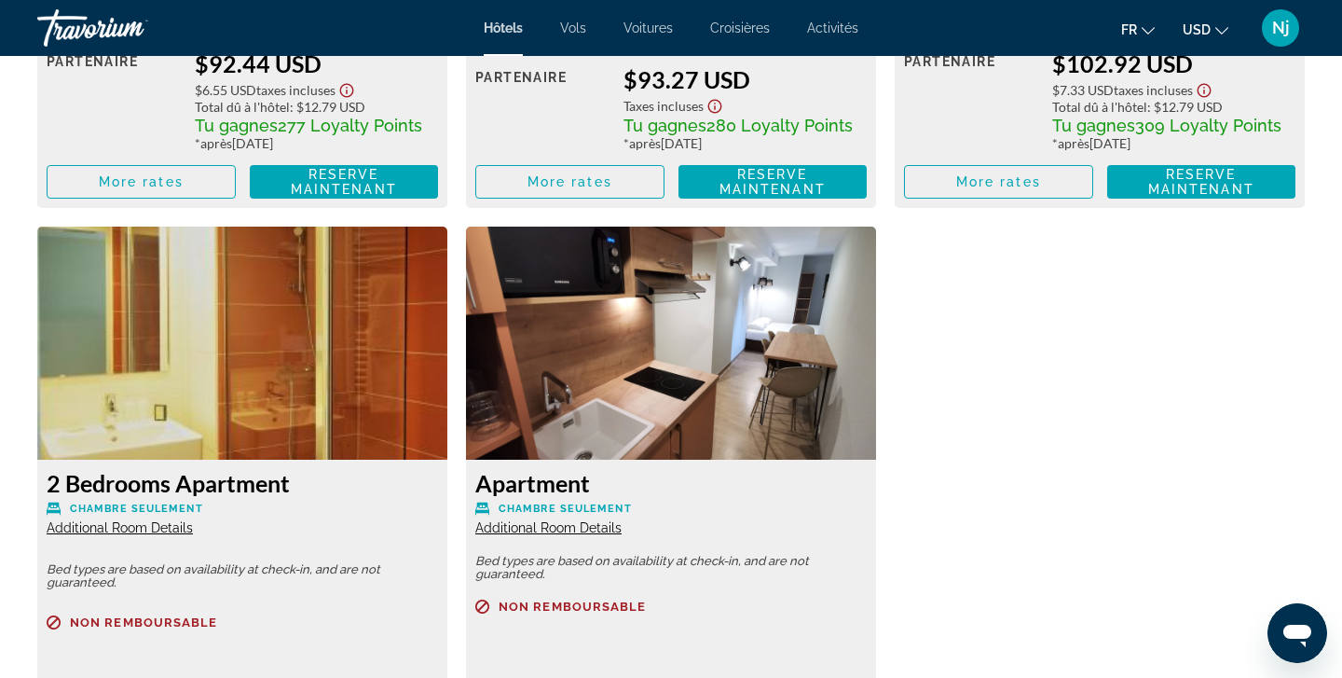
scroll to position [3061, 0]
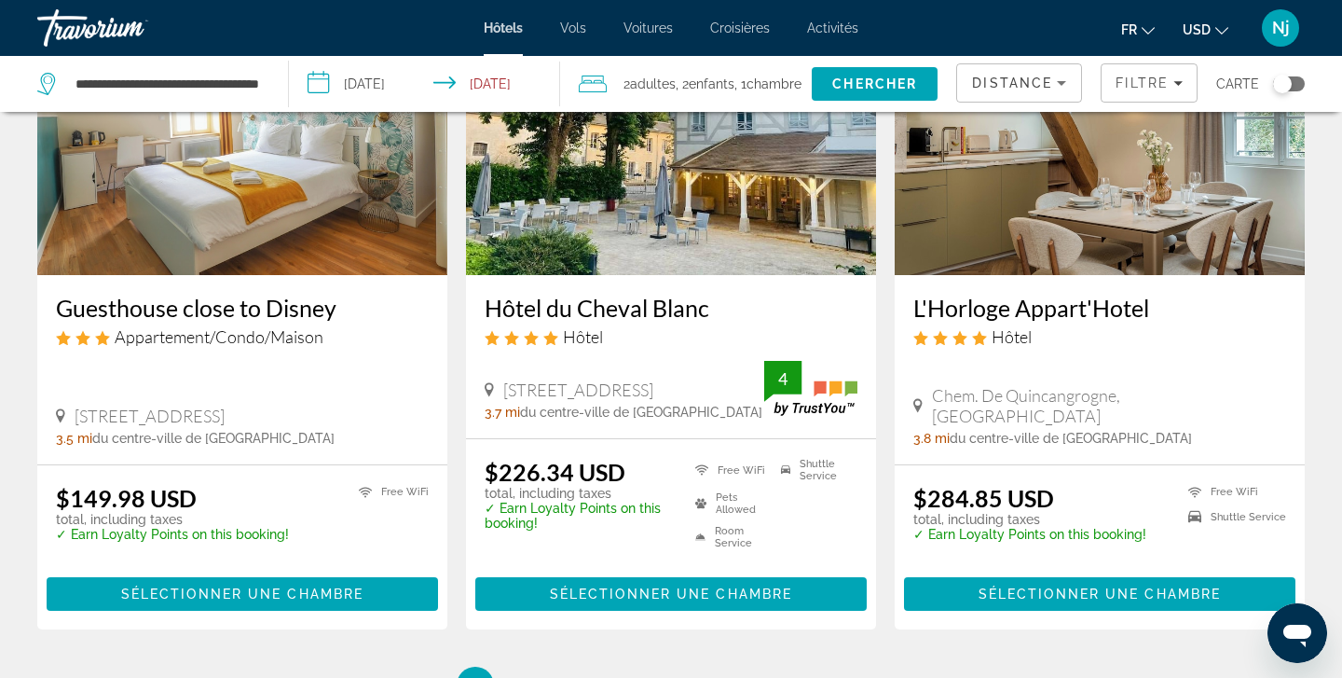
scroll to position [2397, 0]
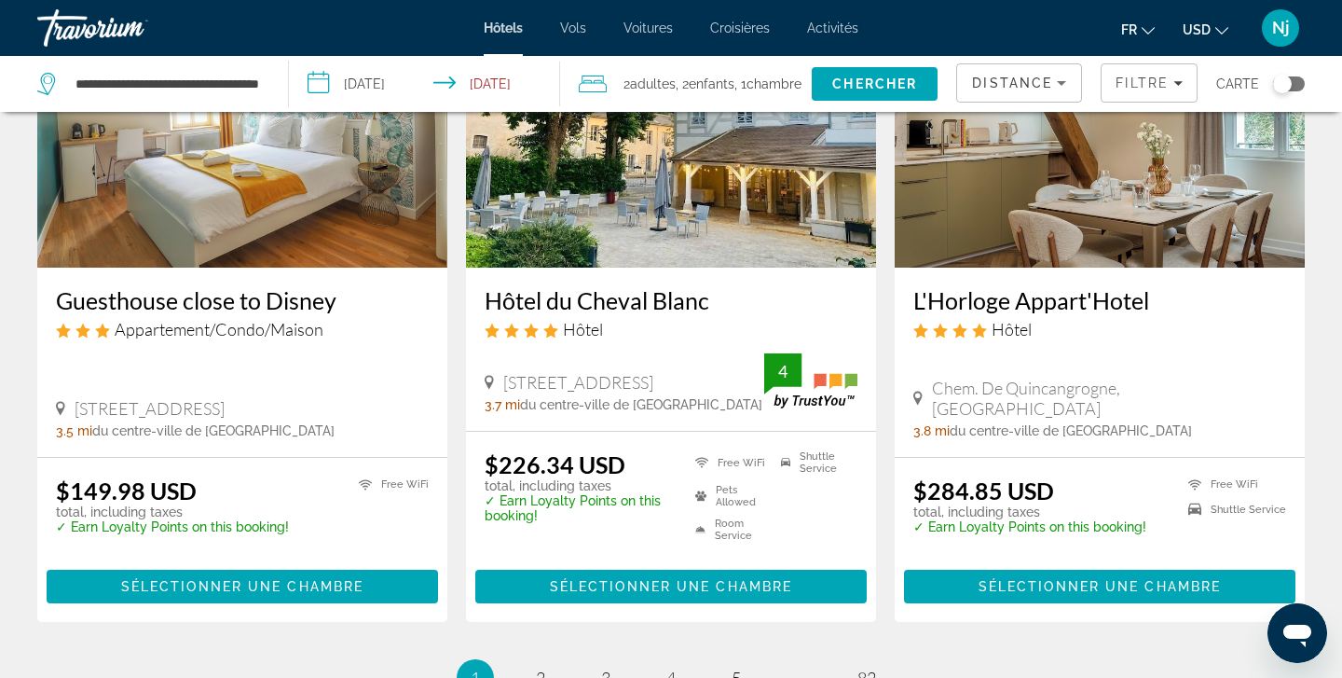
click at [300, 147] on img "Main content" at bounding box center [242, 118] width 410 height 298
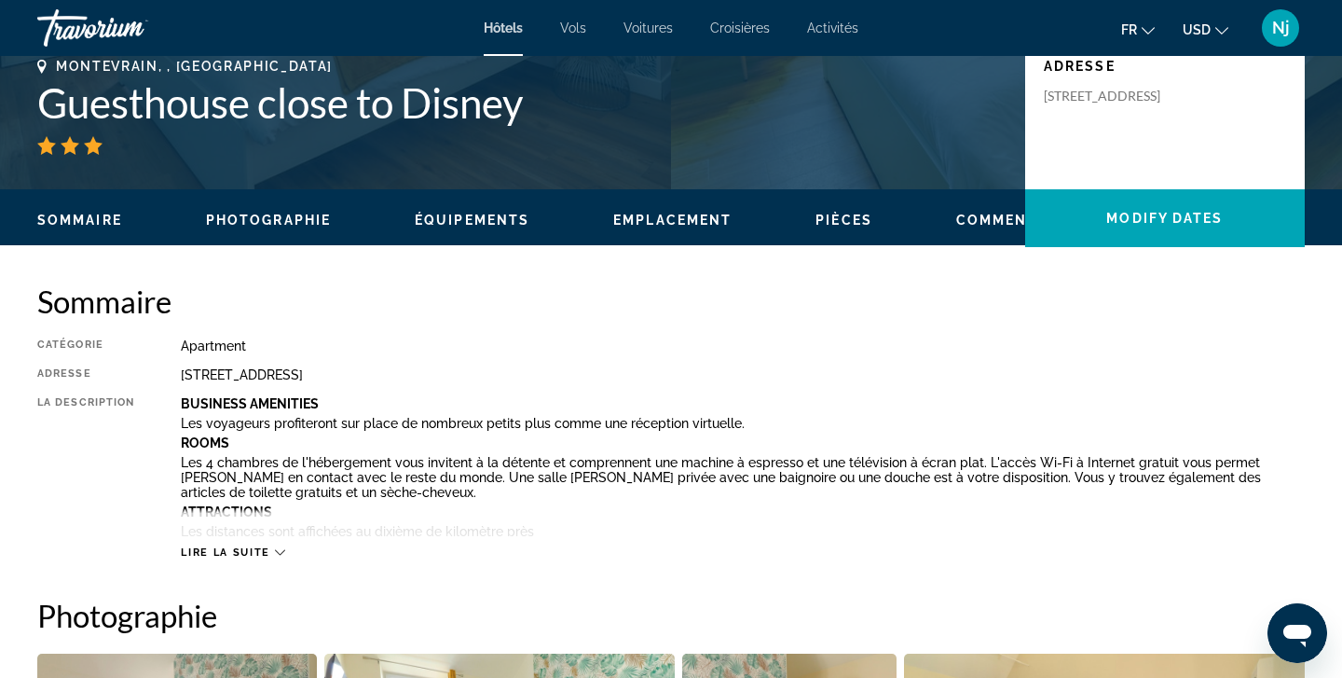
scroll to position [436, 0]
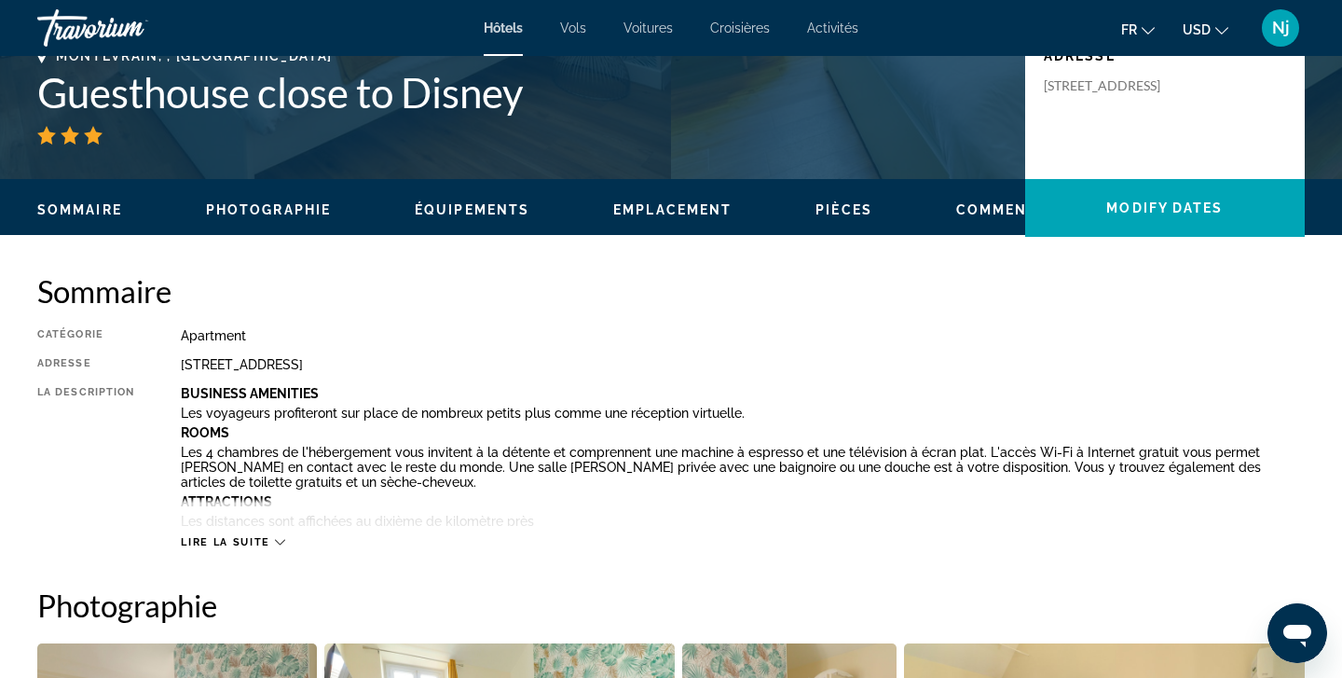
click at [268, 542] on span "Lire la suite" at bounding box center [225, 542] width 89 height 12
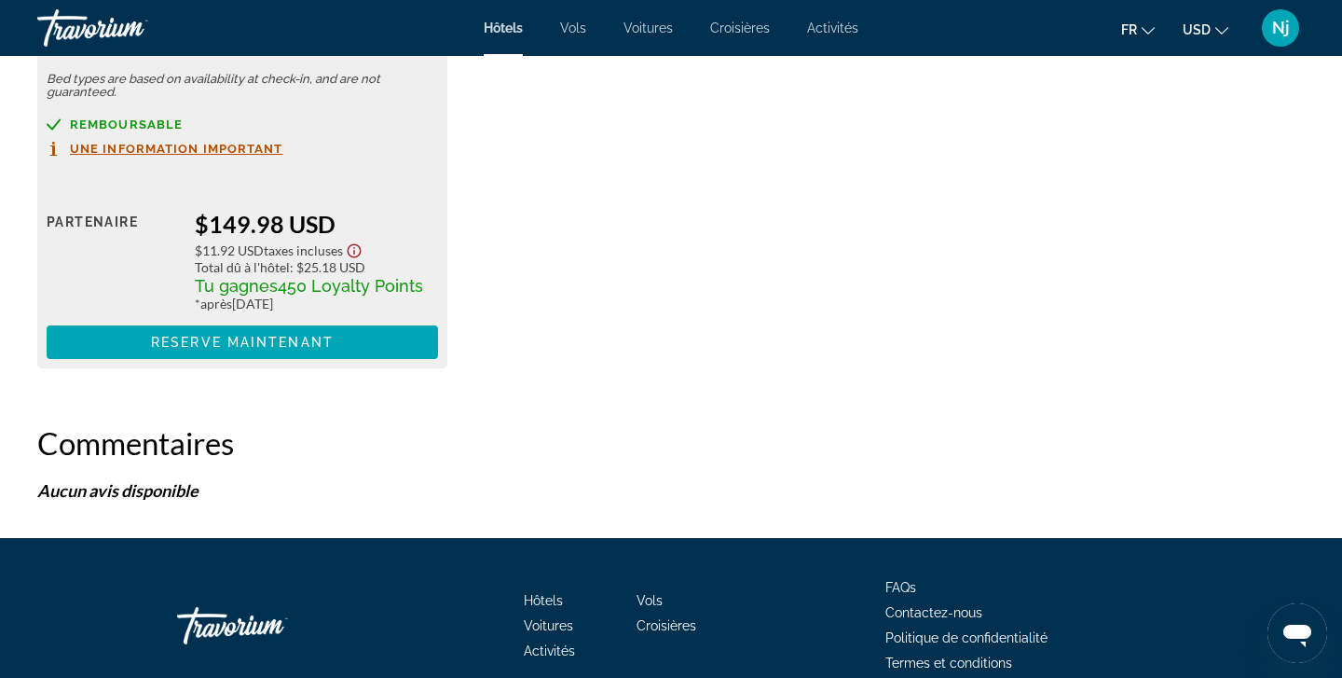
scroll to position [3376, 0]
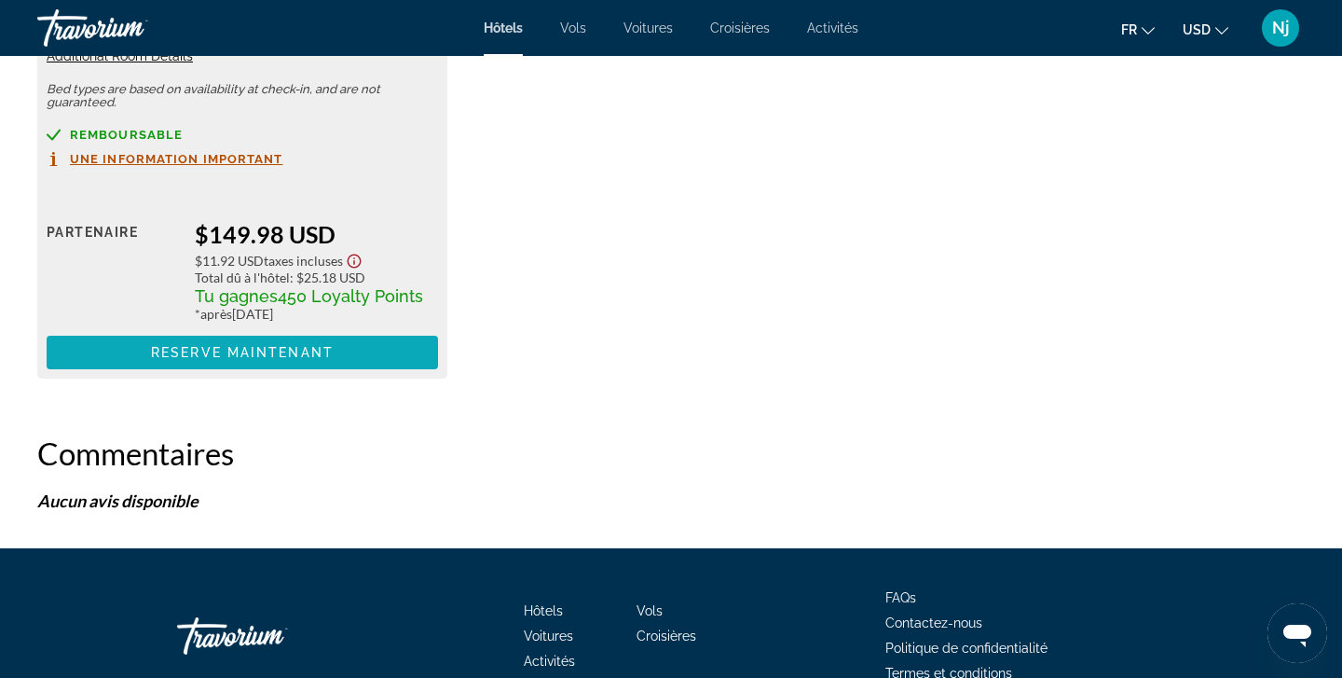
click at [243, 353] on span "Reserve maintenant" at bounding box center [242, 352] width 183 height 15
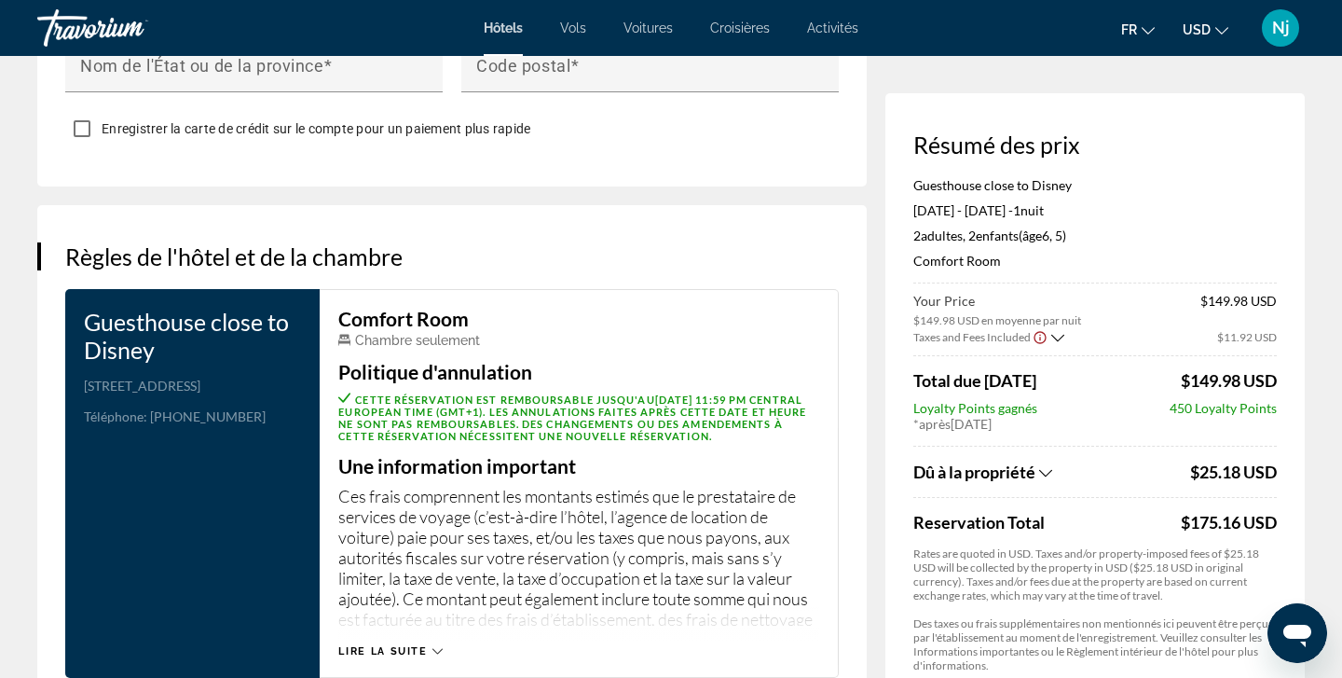
scroll to position [2177, 0]
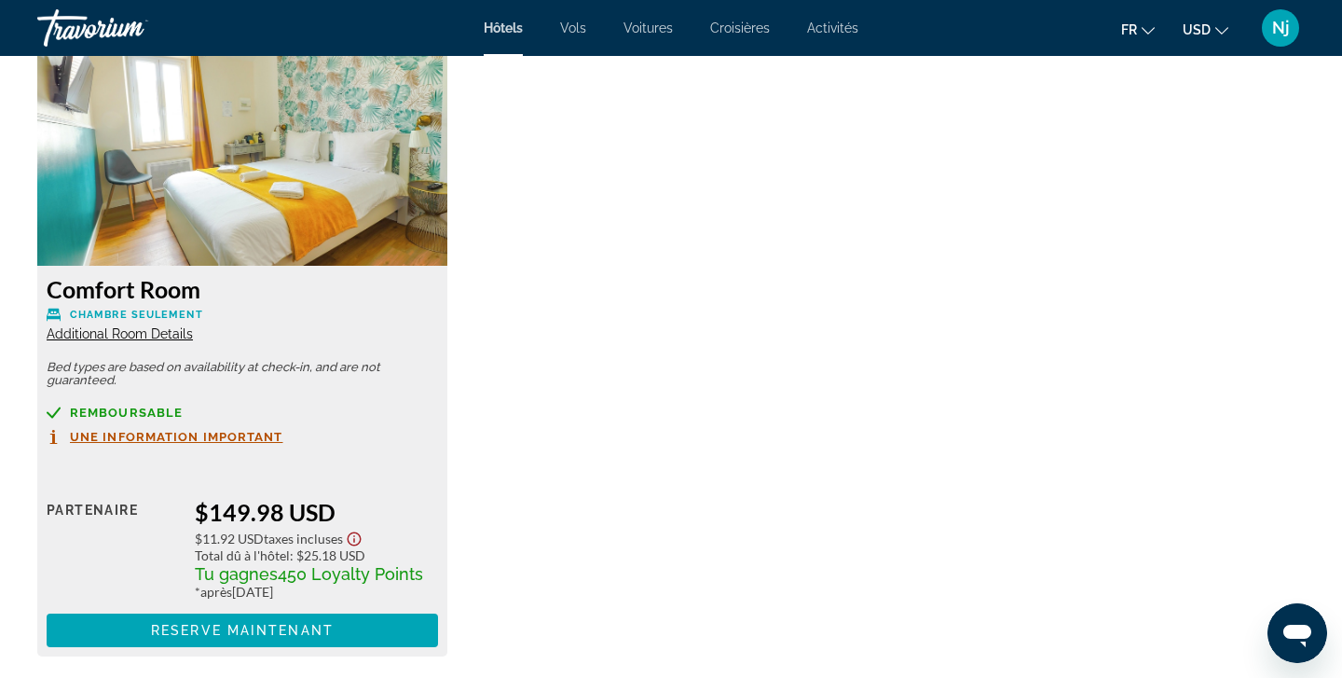
scroll to position [2603, 0]
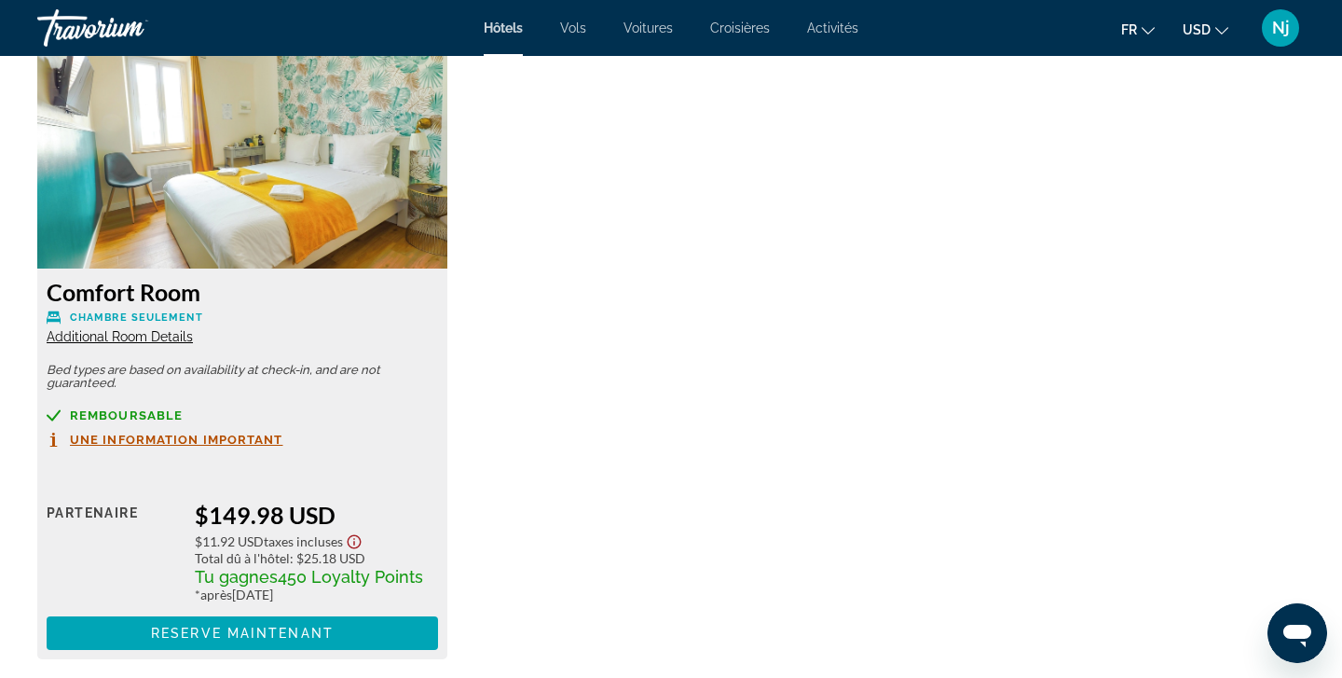
click at [147, 333] on span "Additional Room Details" at bounding box center [120, 336] width 146 height 15
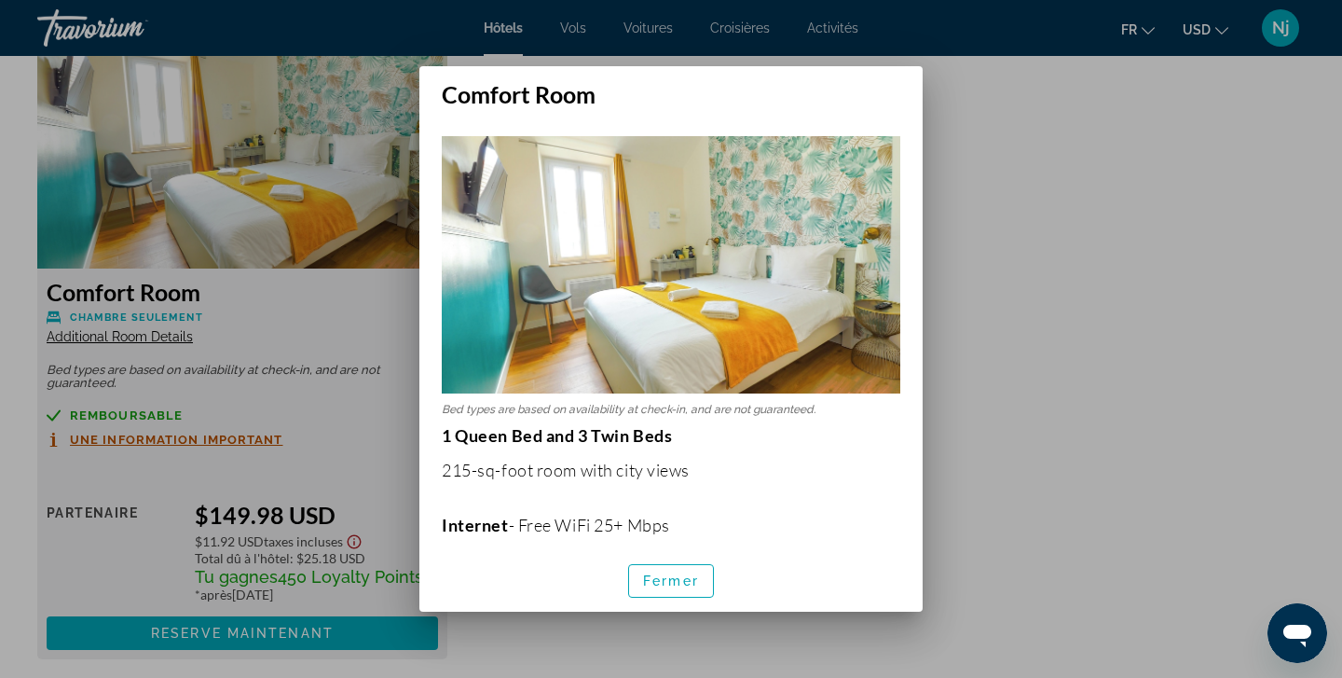
scroll to position [0, 0]
click at [669, 586] on span "Fermer" at bounding box center [671, 580] width 56 height 15
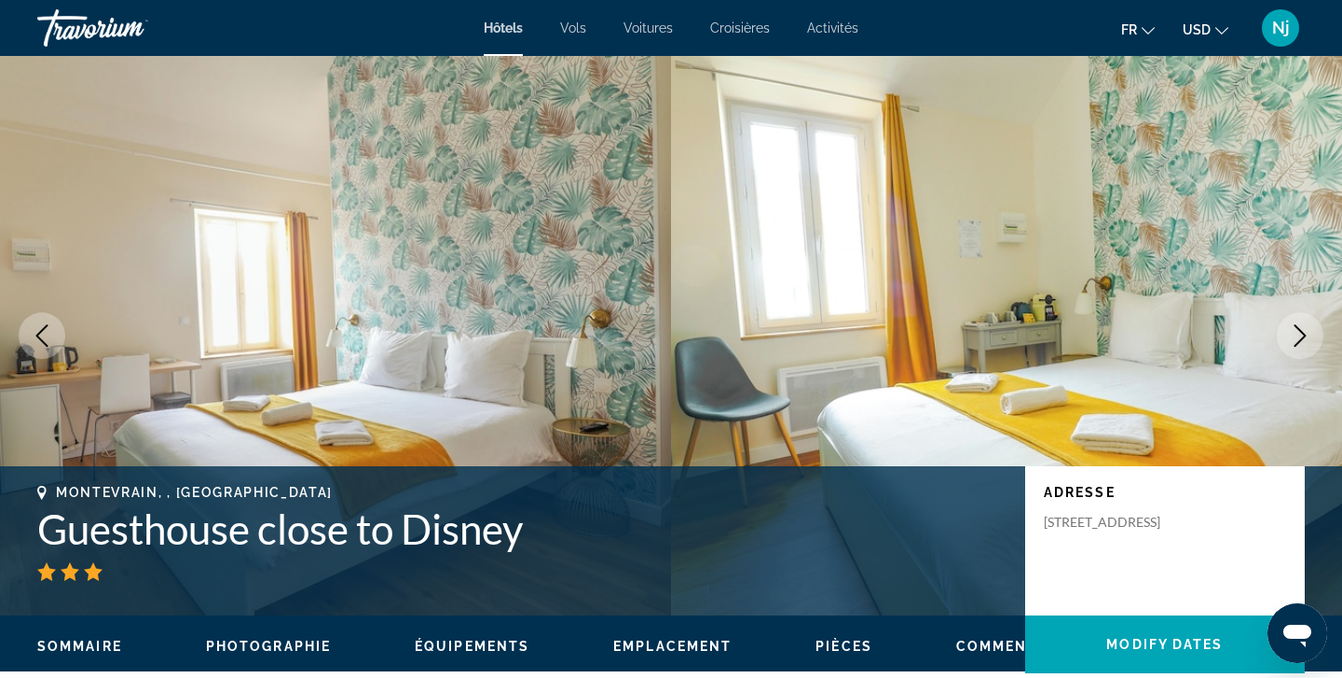
scroll to position [2603, 0]
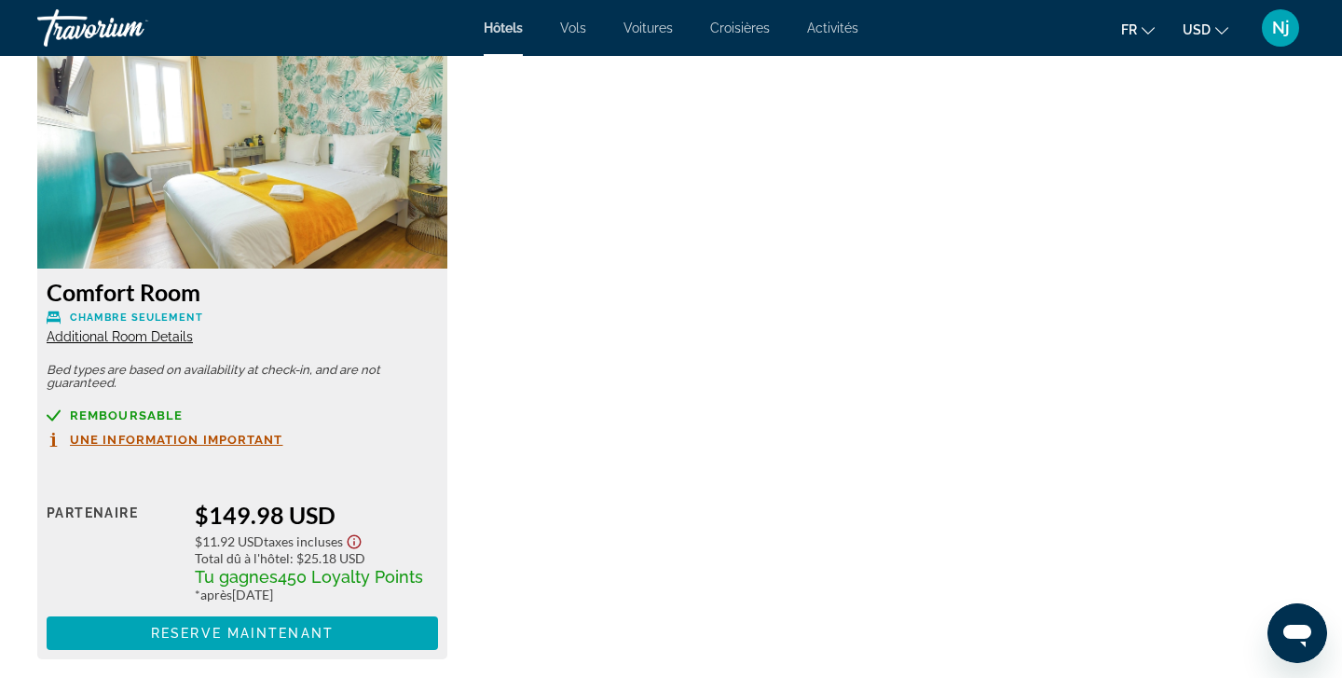
click at [142, 339] on span "Additional Room Details" at bounding box center [120, 336] width 146 height 15
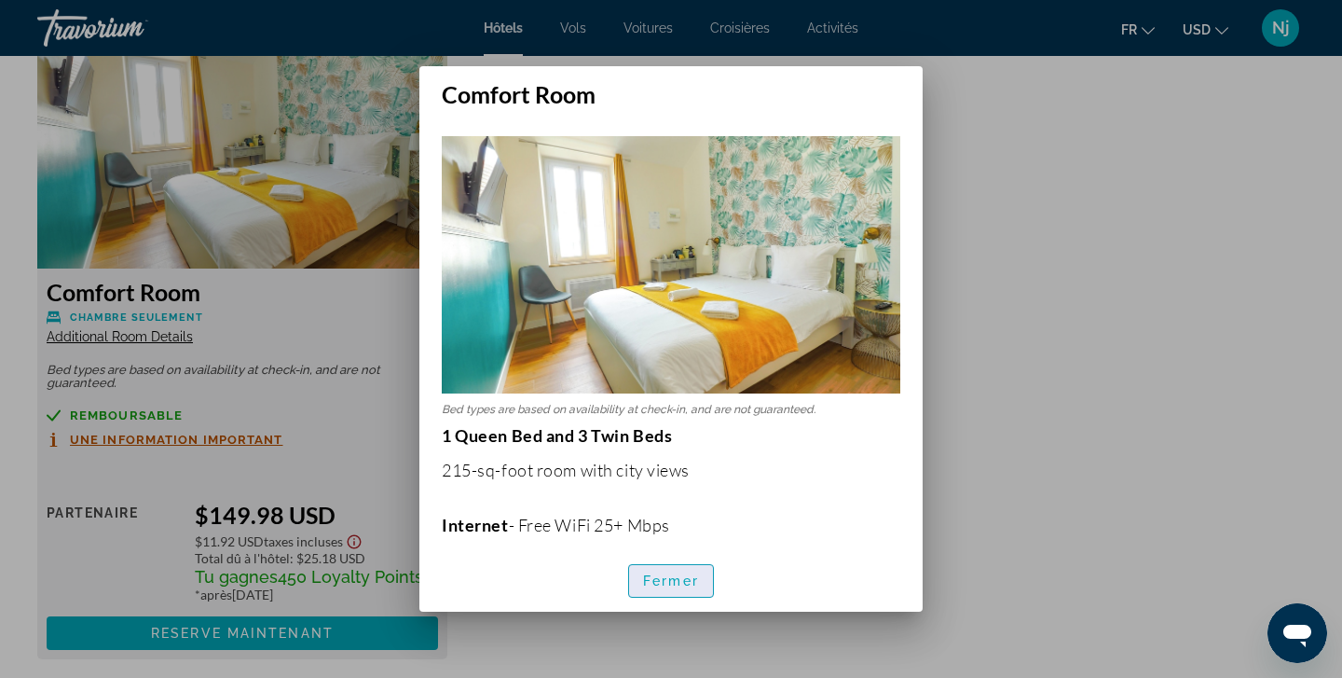
click at [682, 576] on span "Fermer" at bounding box center [671, 580] width 56 height 15
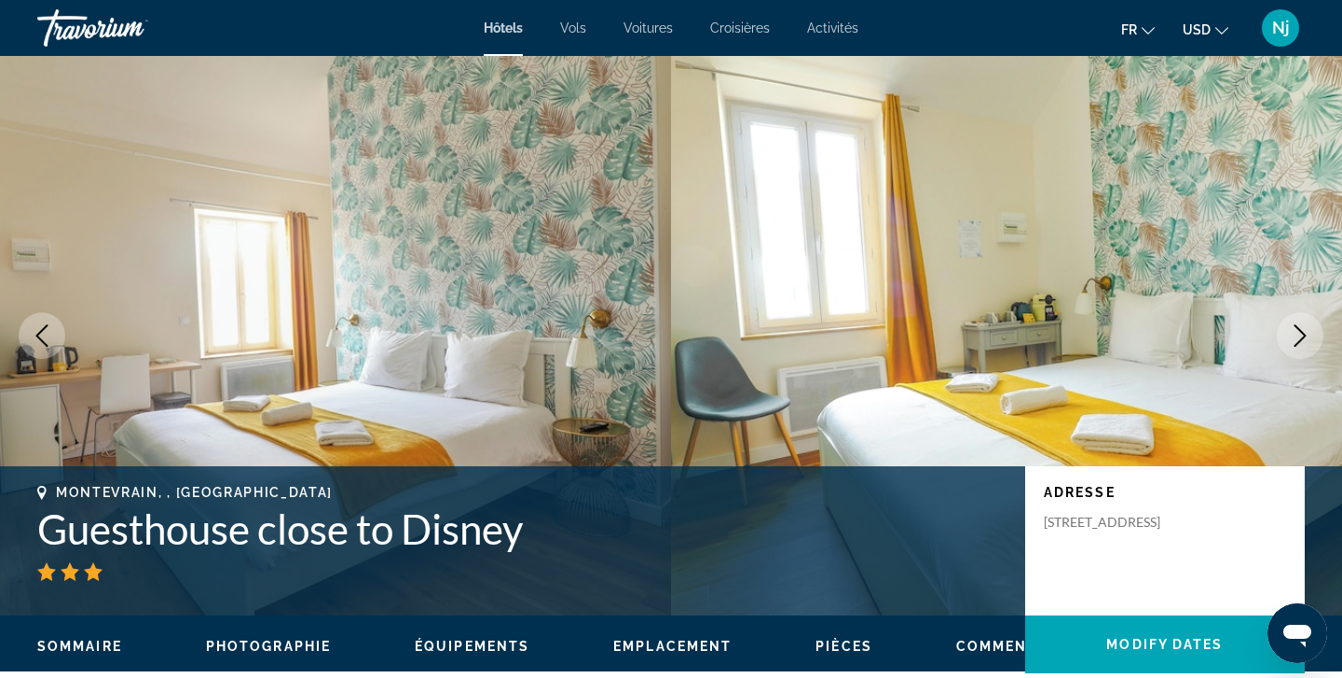
scroll to position [2603, 0]
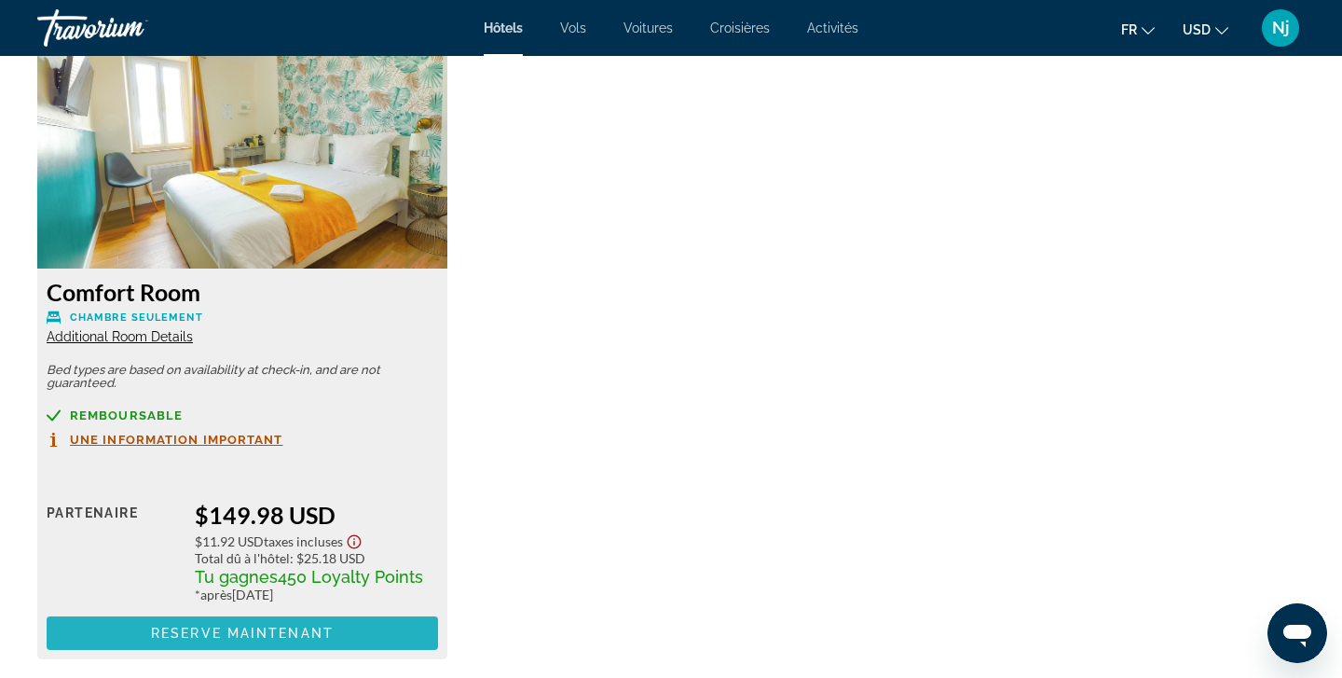
click at [253, 639] on span "Reserve maintenant" at bounding box center [242, 632] width 183 height 15
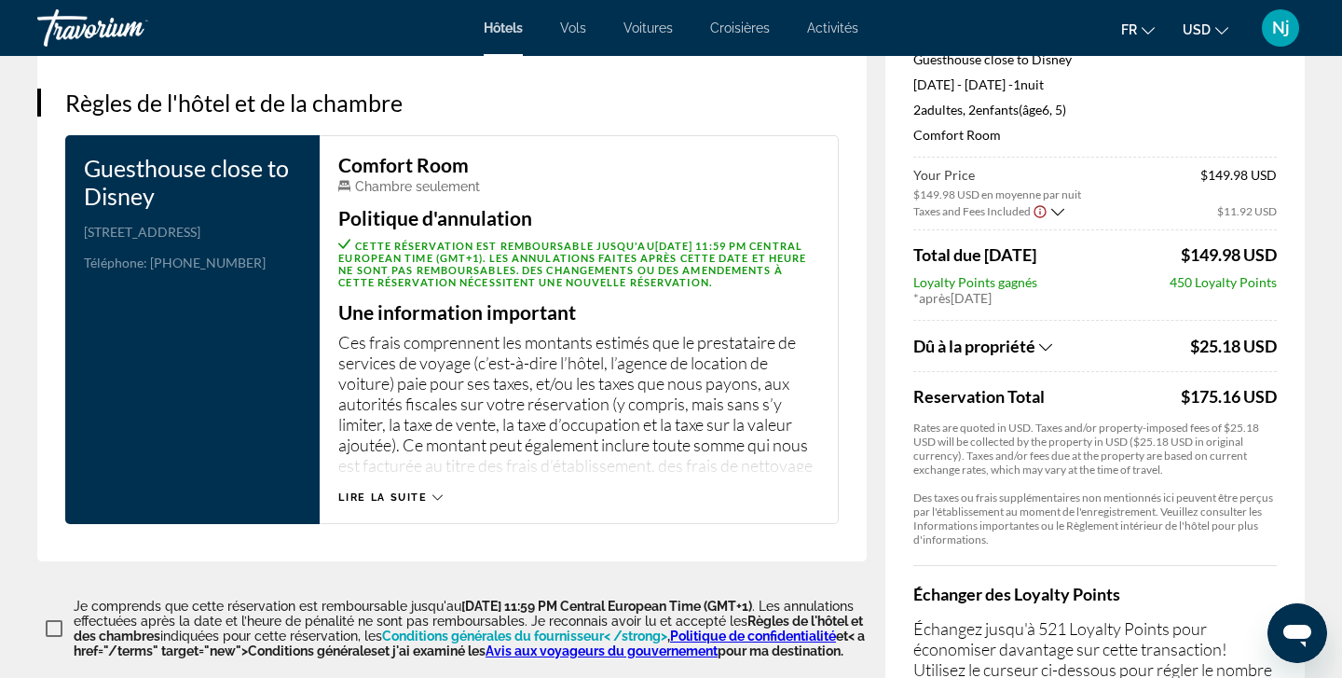
scroll to position [2354, 0]
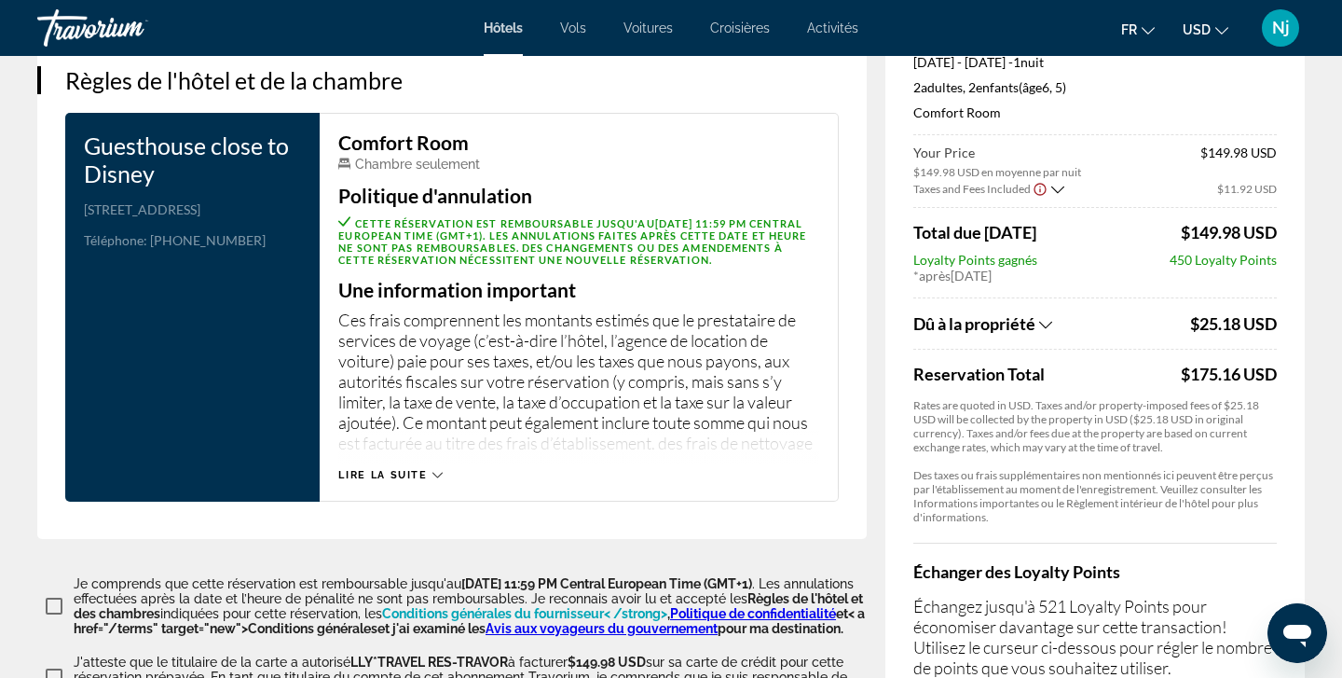
click at [391, 474] on span "Lire la suite" at bounding box center [382, 475] width 89 height 12
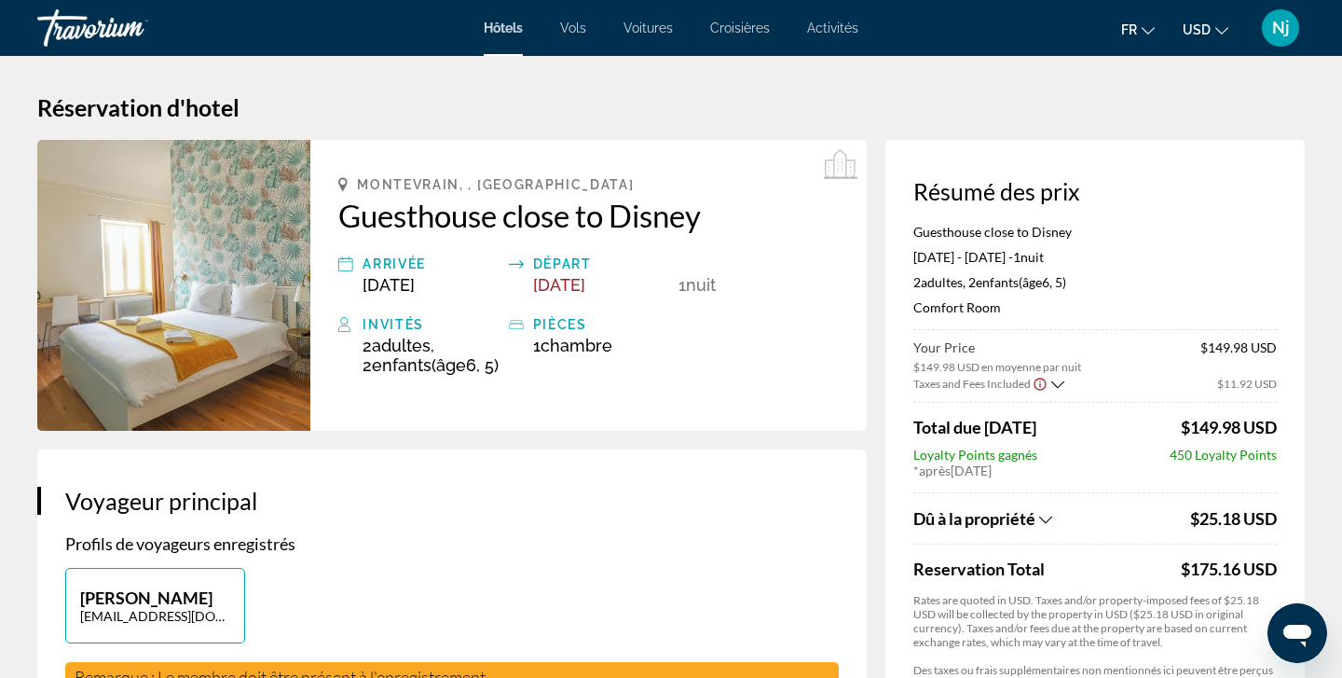
scroll to position [0, 0]
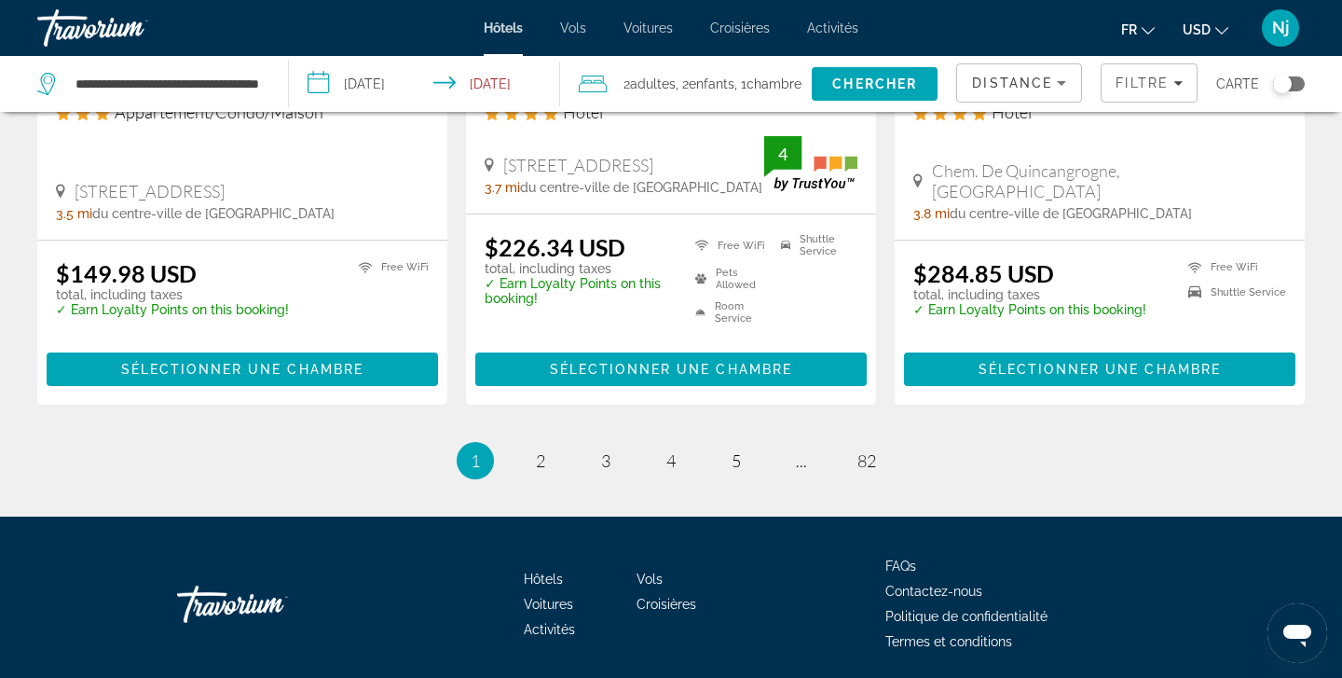
scroll to position [2600, 0]
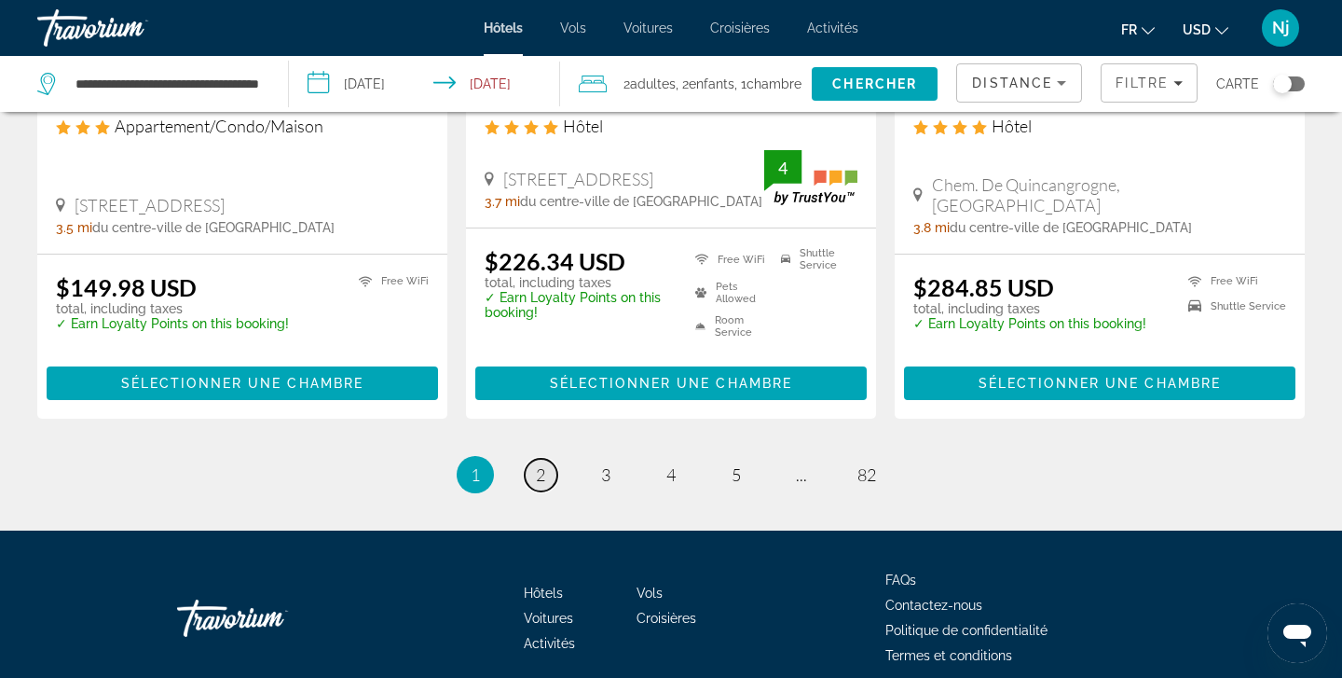
click at [531, 459] on link "page 2" at bounding box center [541, 475] width 33 height 33
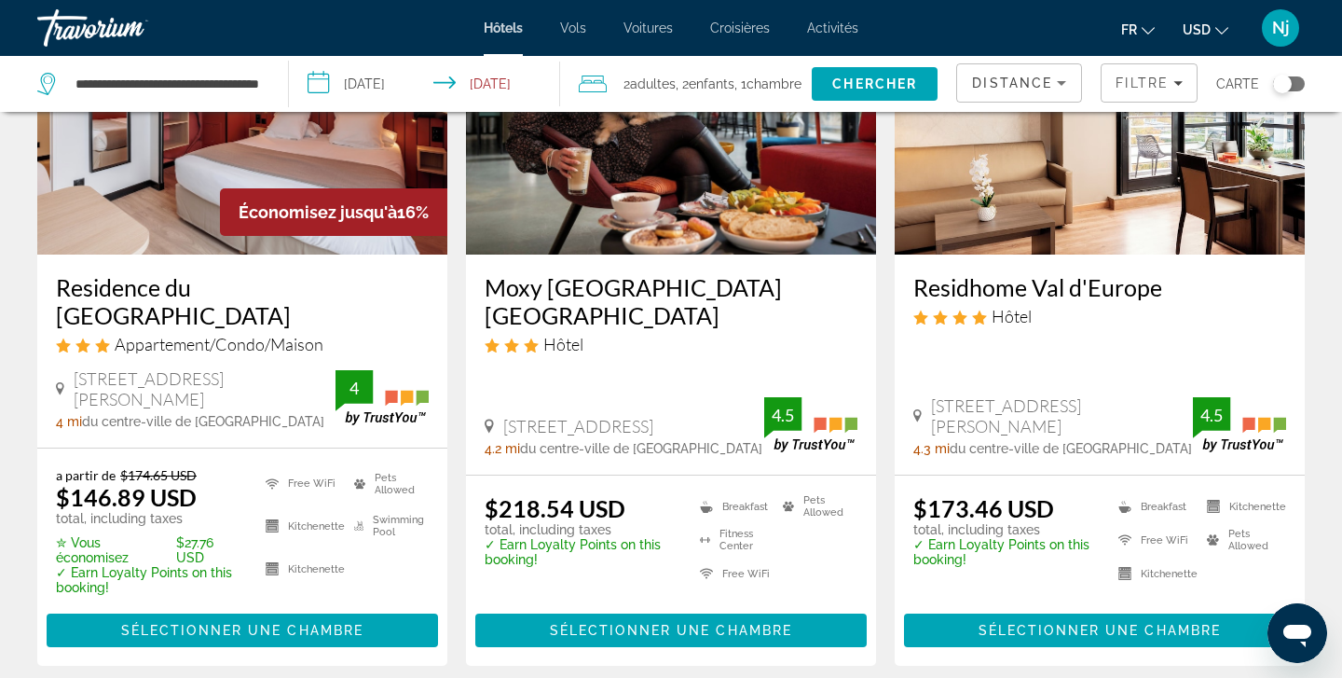
scroll to position [232, 0]
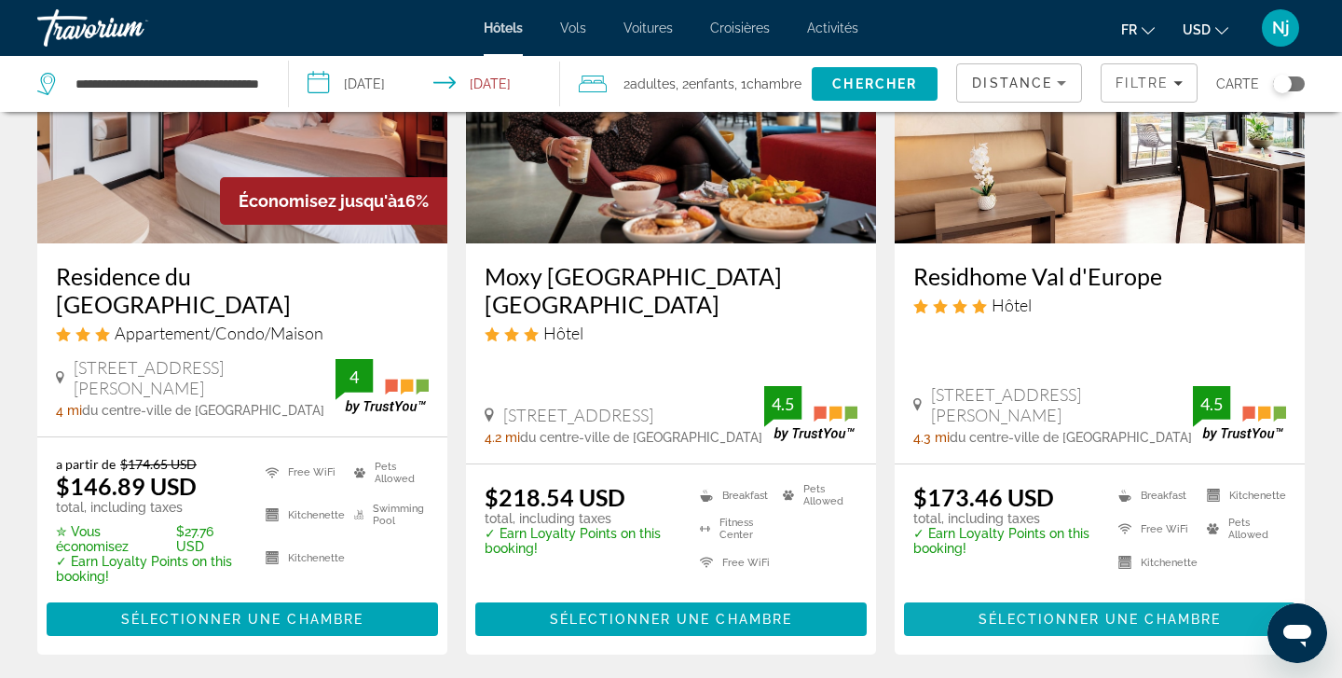
click at [1043, 611] on span "Sélectionner une chambre" at bounding box center [1100, 618] width 242 height 15
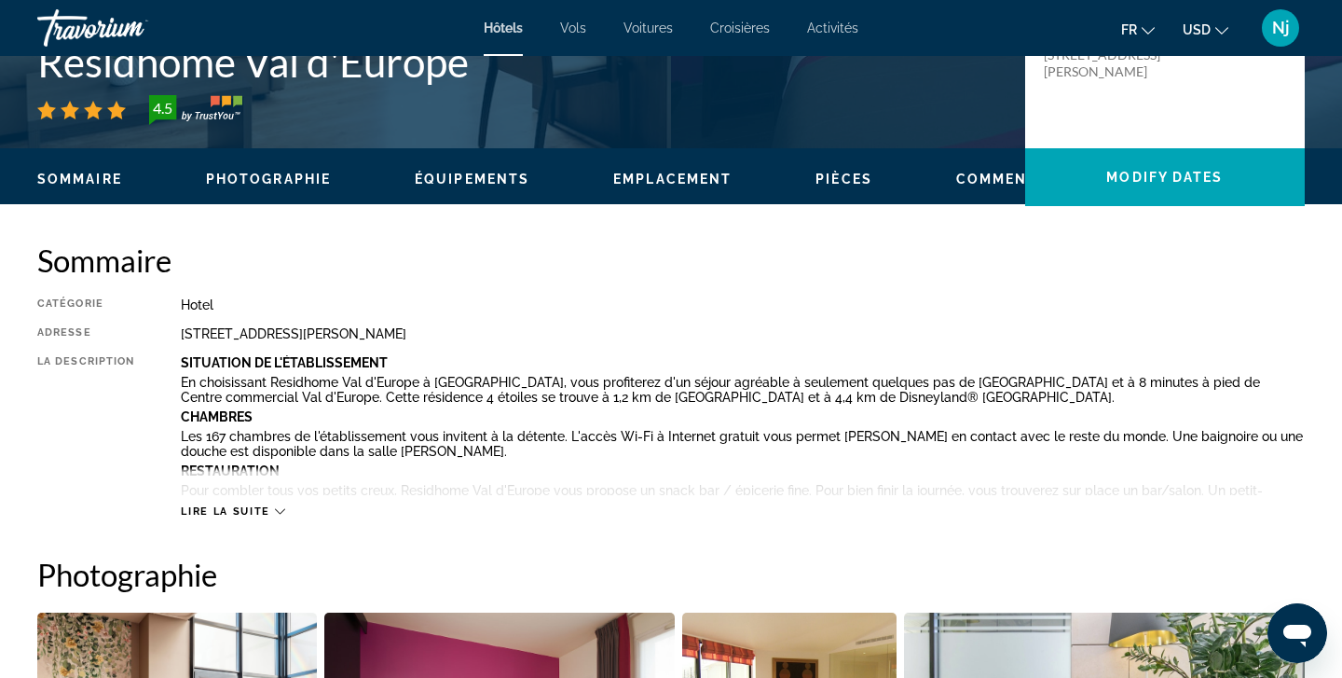
scroll to position [477, 0]
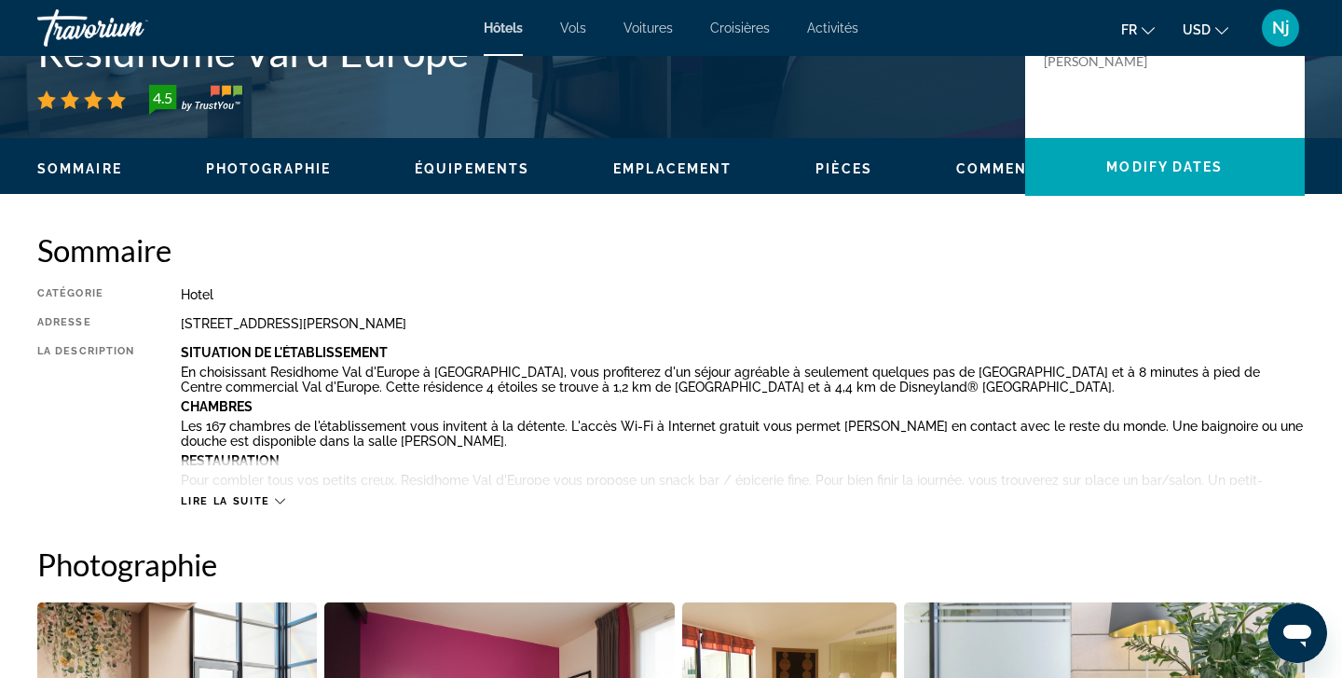
click at [239, 505] on button "Lire la suite" at bounding box center [232, 501] width 103 height 14
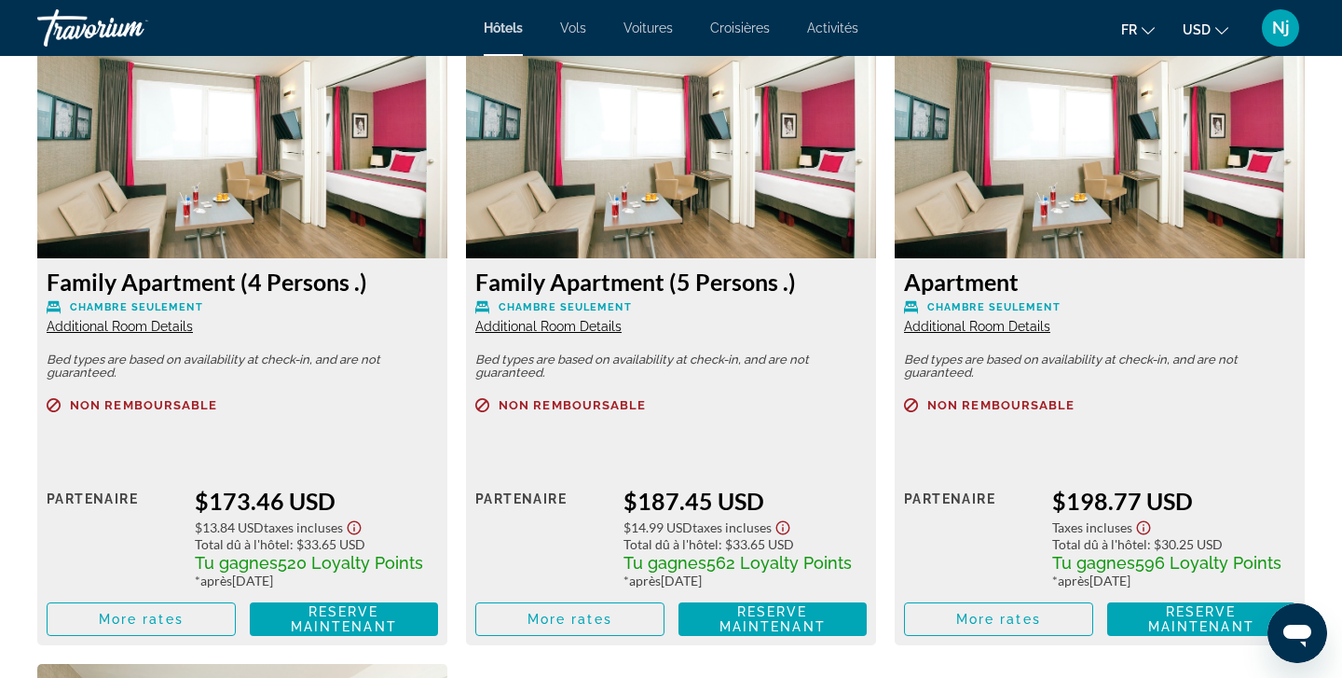
scroll to position [2690, 0]
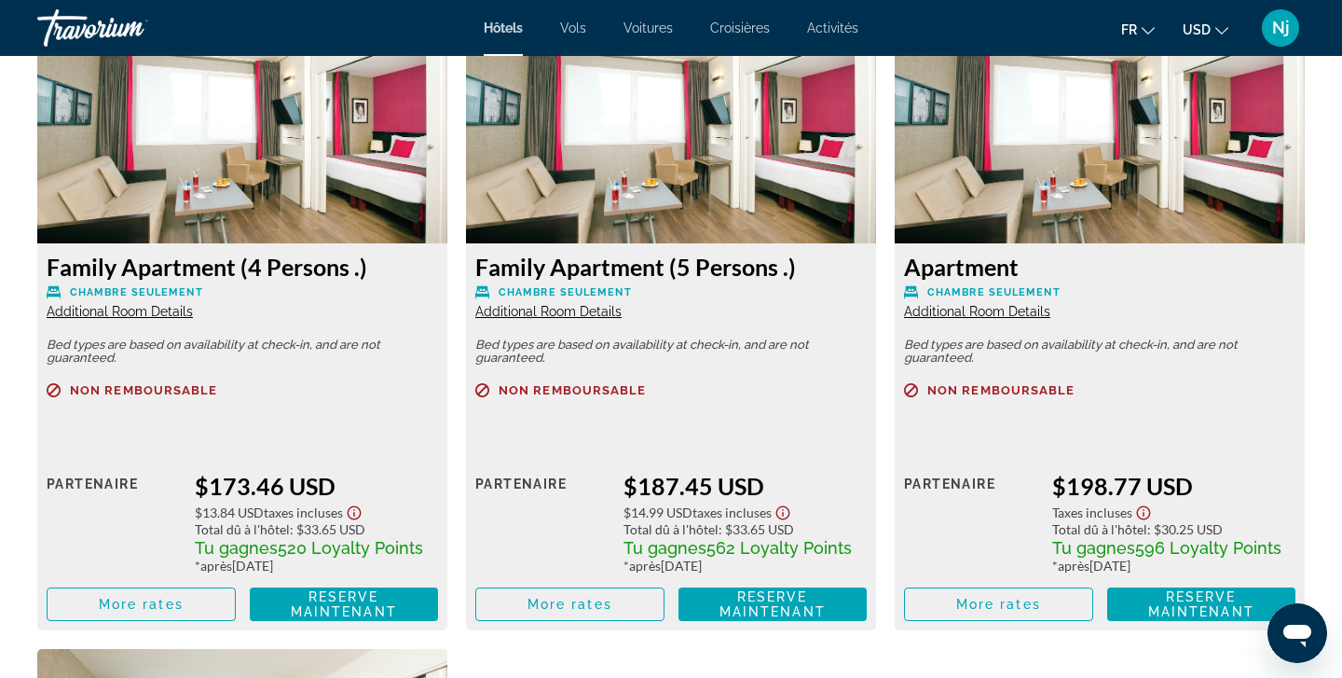
click at [129, 323] on div "Family Apartment (4 Persons .) Chambre seulement Additional Room Details Bed ty…" at bounding box center [242, 436] width 410 height 387
click at [128, 311] on span "Additional Room Details" at bounding box center [120, 311] width 146 height 15
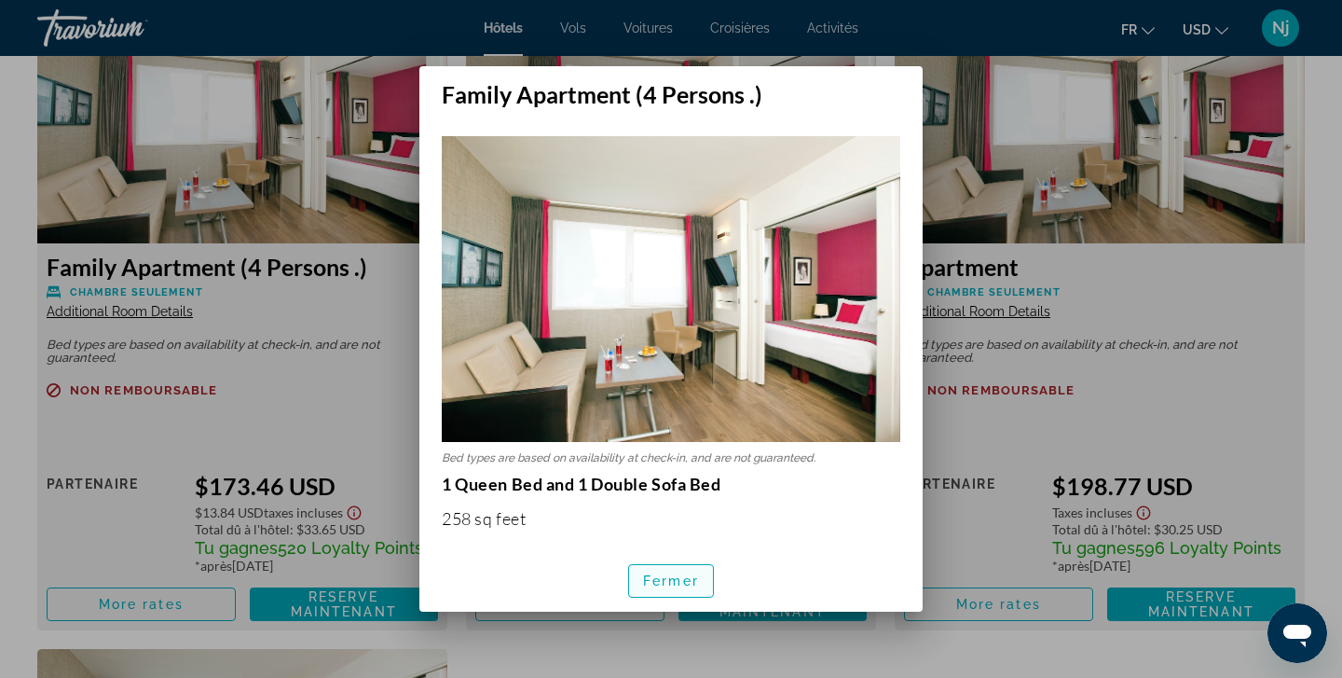
click at [647, 573] on span "Fermer" at bounding box center [671, 580] width 56 height 15
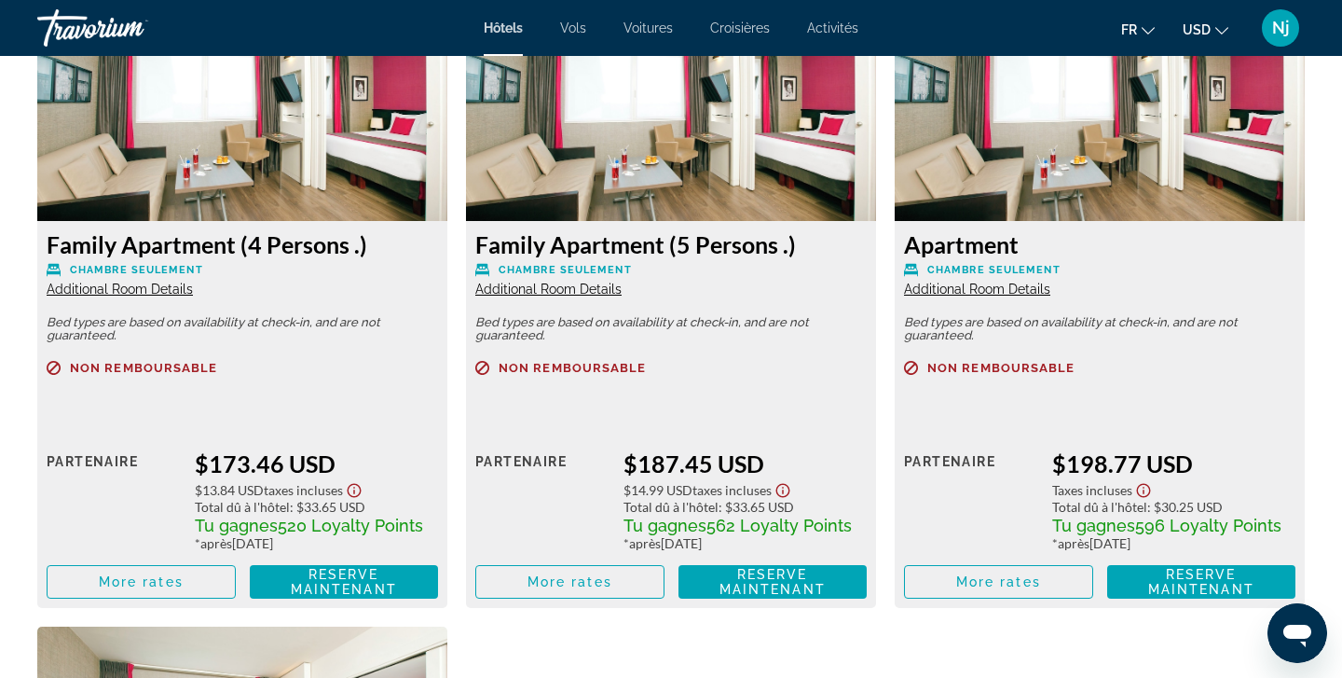
scroll to position [2713, 0]
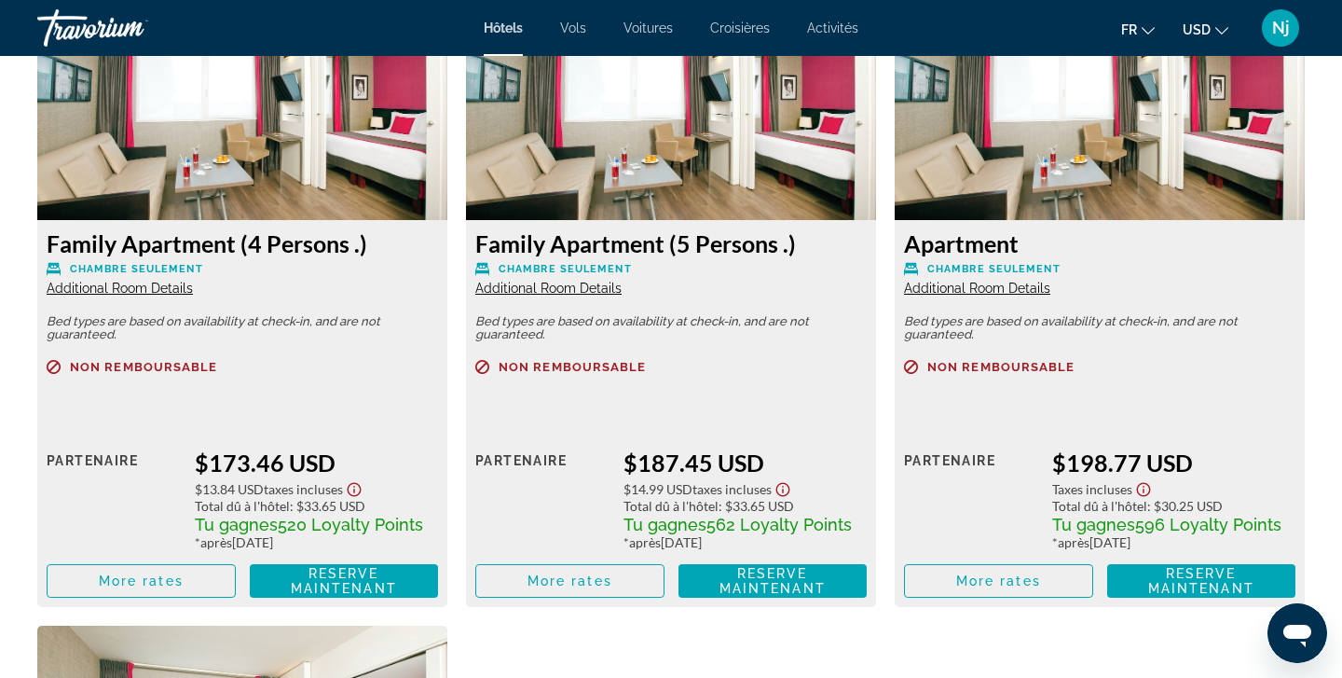
click at [958, 294] on span "Additional Room Details" at bounding box center [977, 288] width 146 height 15
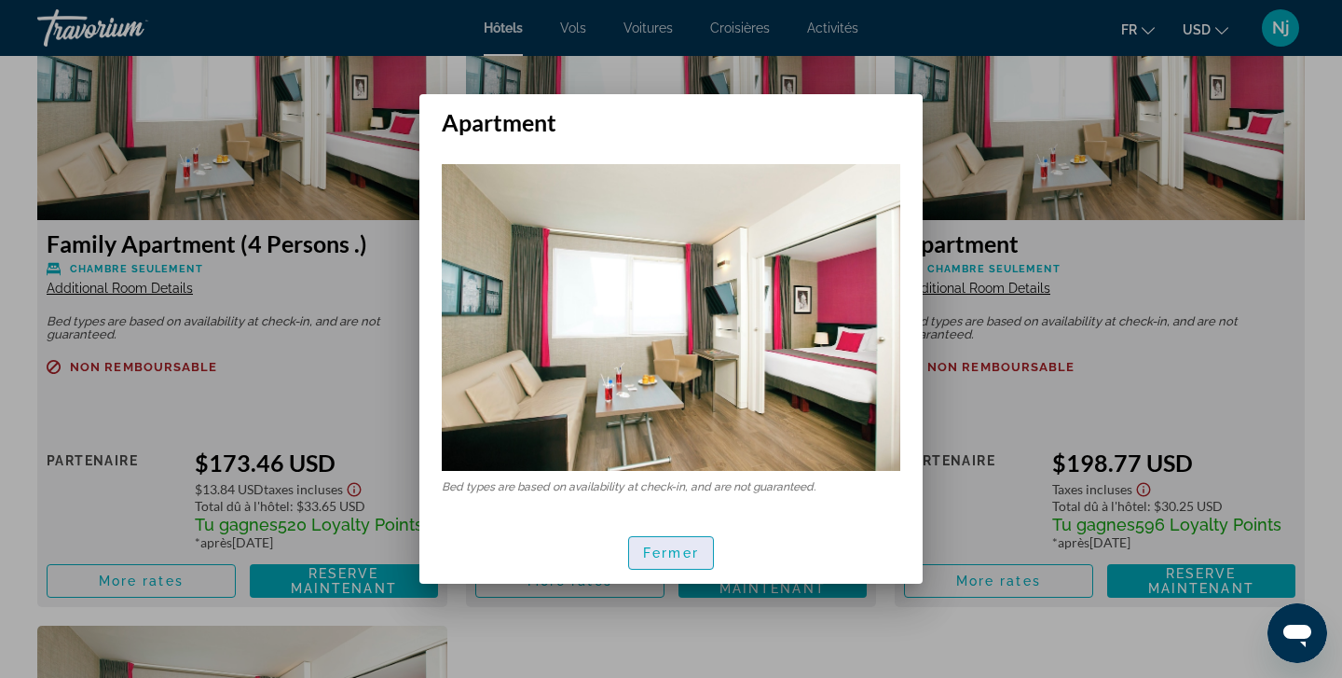
click at [681, 561] on span "button" at bounding box center [671, 552] width 84 height 45
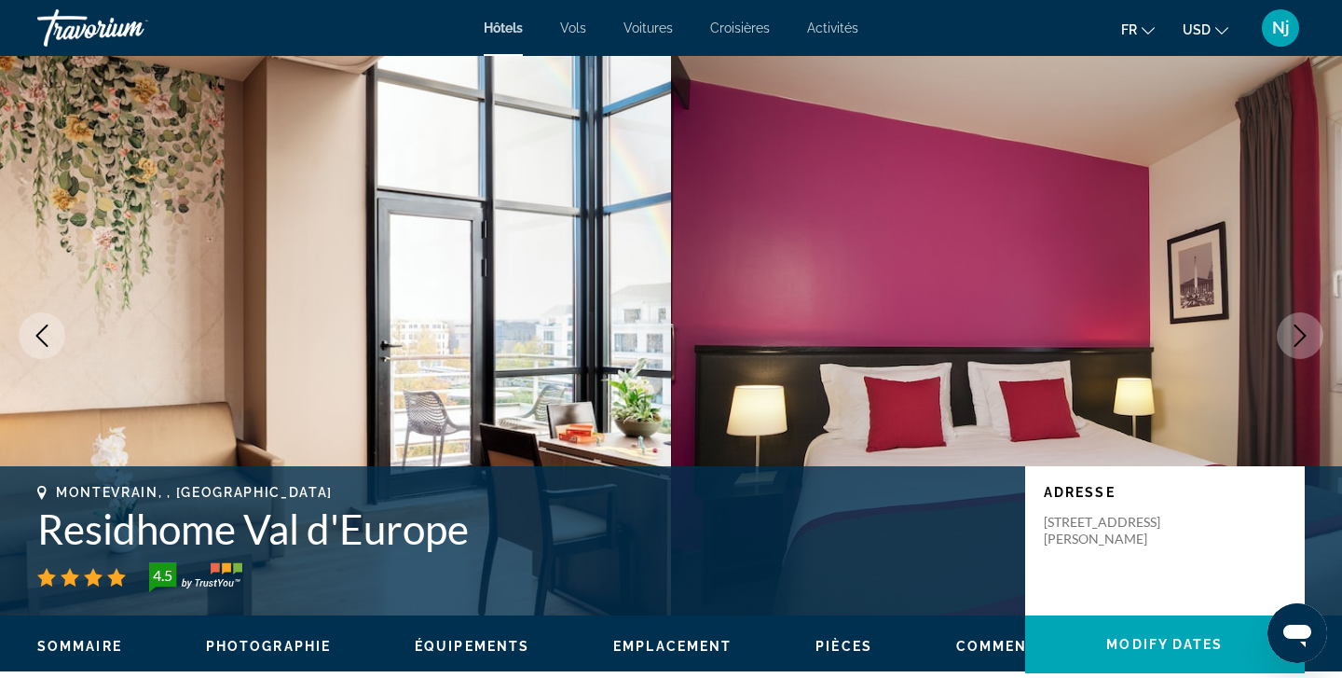
scroll to position [2713, 0]
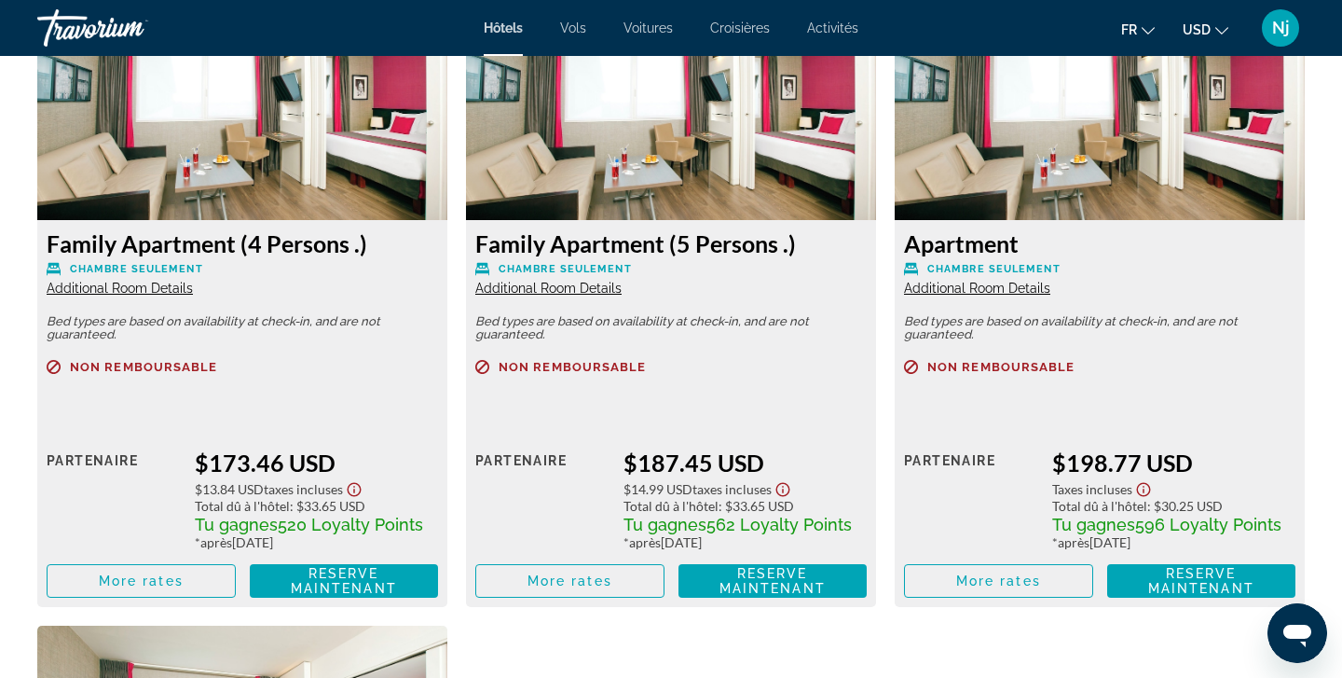
click at [556, 283] on span "Additional Room Details" at bounding box center [548, 288] width 146 height 15
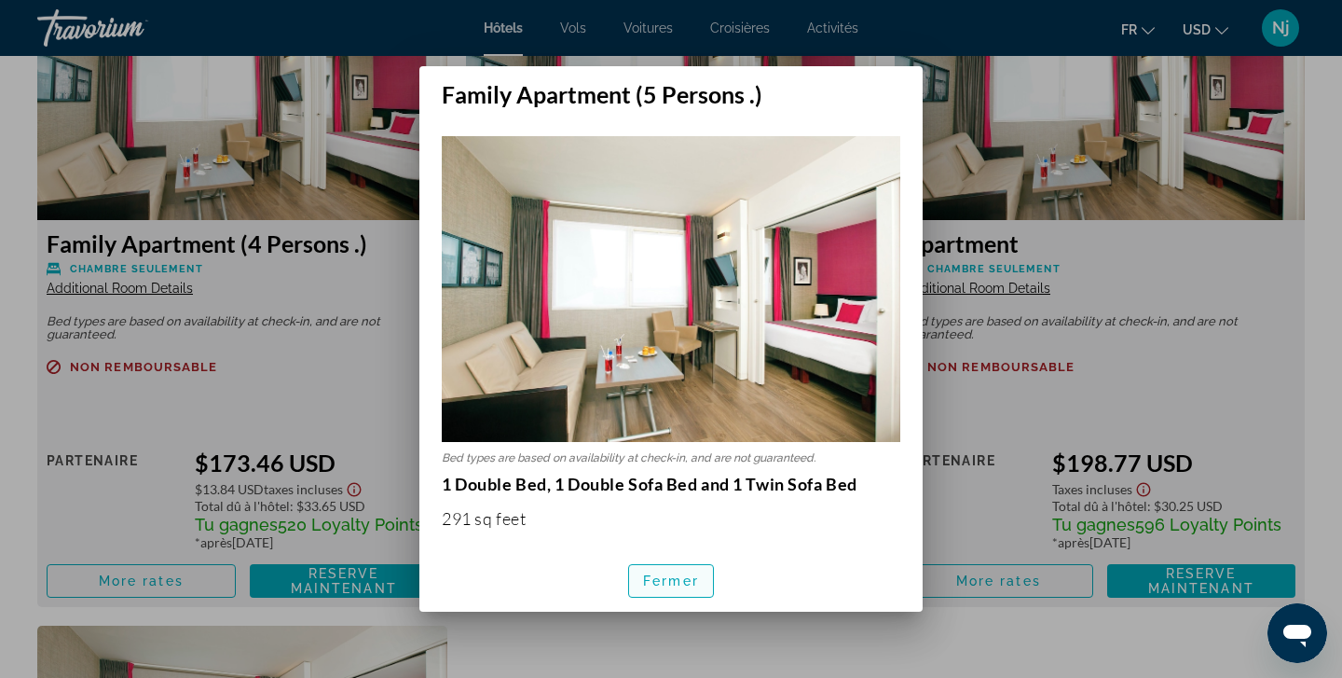
click at [665, 577] on span "Fermer" at bounding box center [671, 580] width 56 height 15
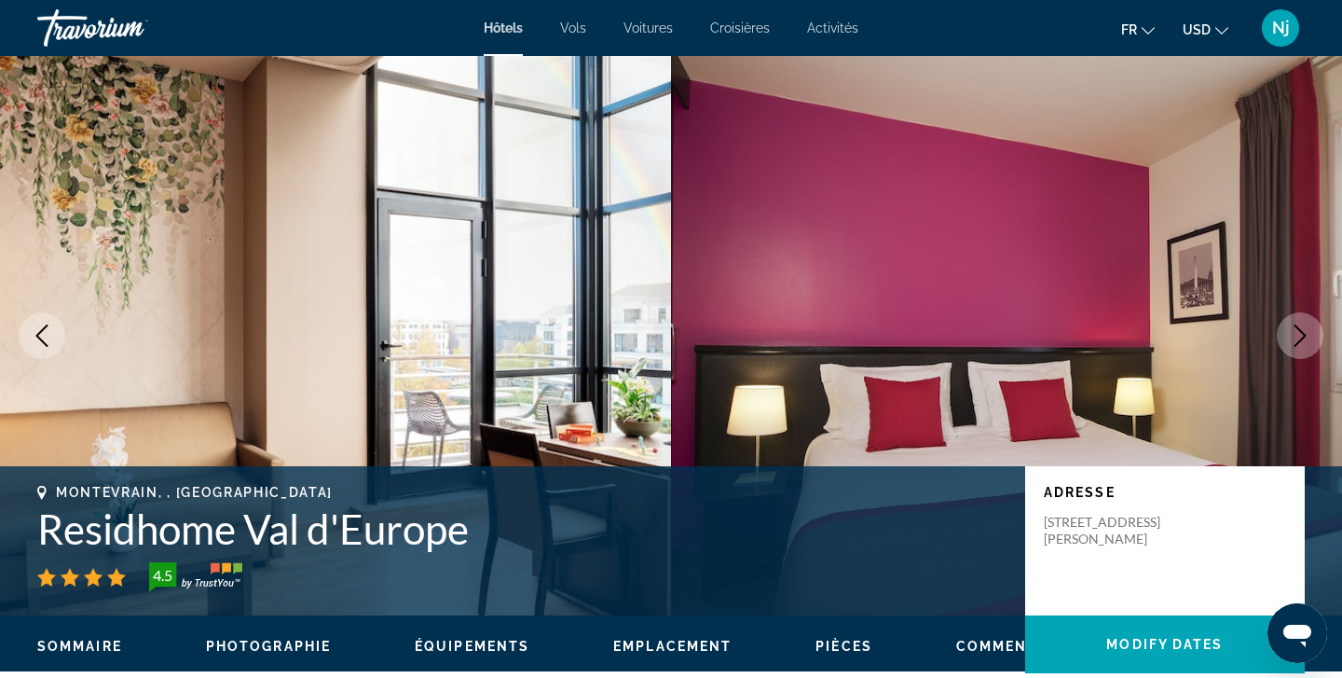
scroll to position [2713, 0]
